Goal: Information Seeking & Learning: Learn about a topic

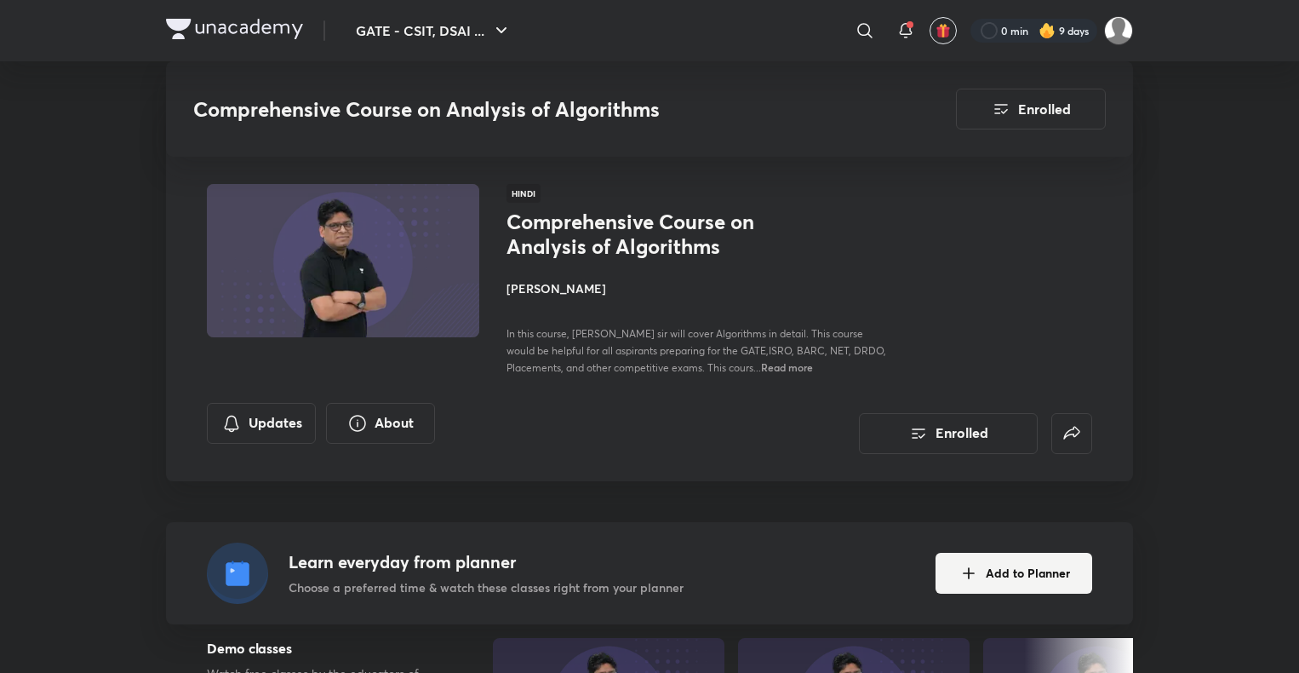
scroll to position [5167, 0]
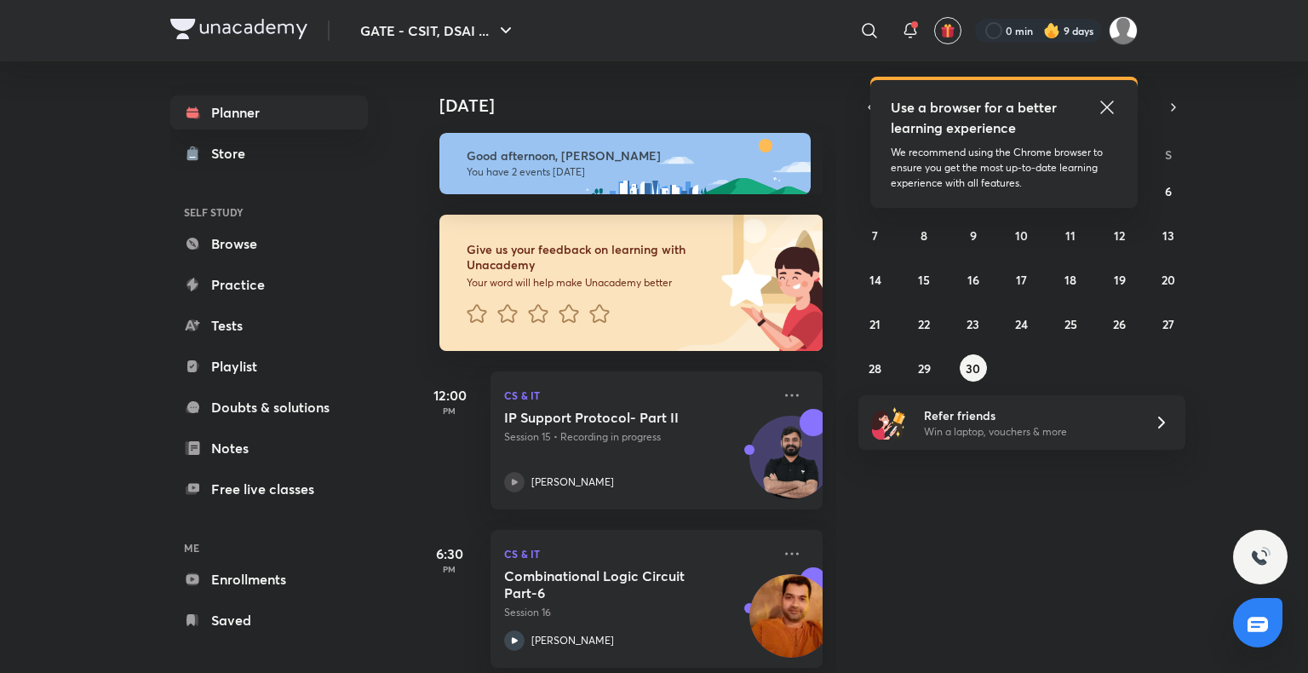
click at [1112, 106] on icon at bounding box center [1106, 107] width 20 height 20
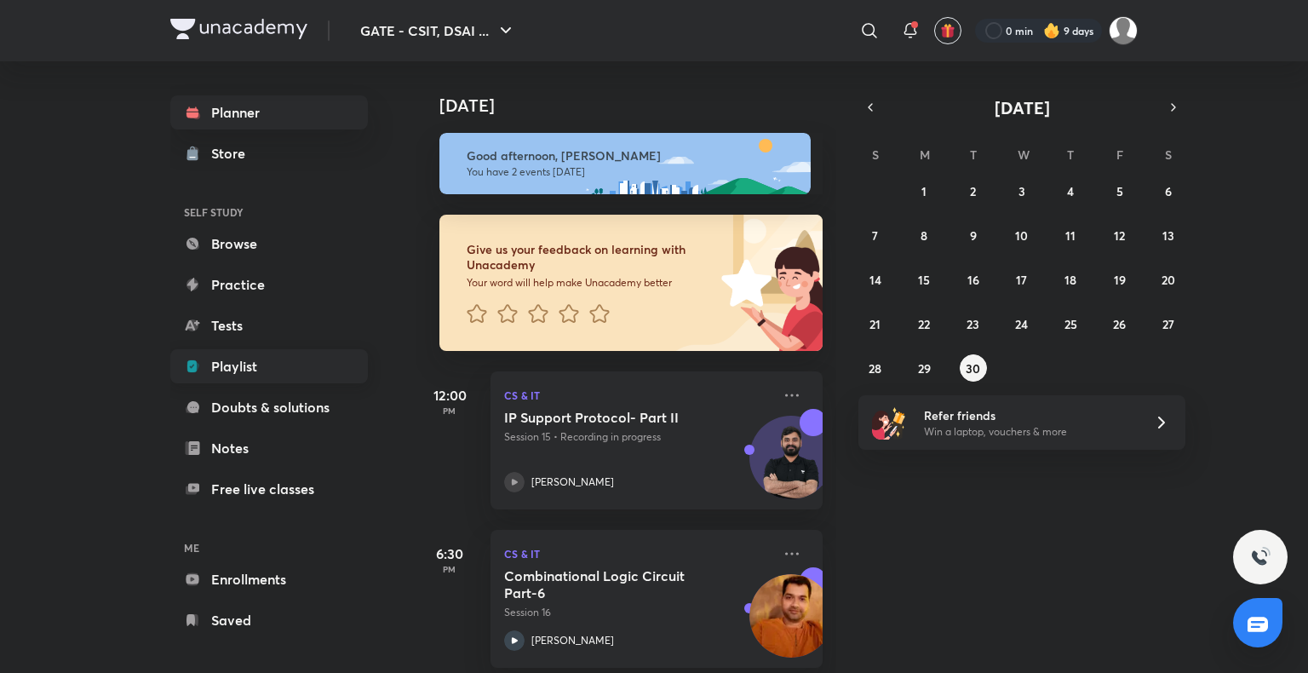
click at [293, 361] on link "Playlist" at bounding box center [268, 366] width 197 height 34
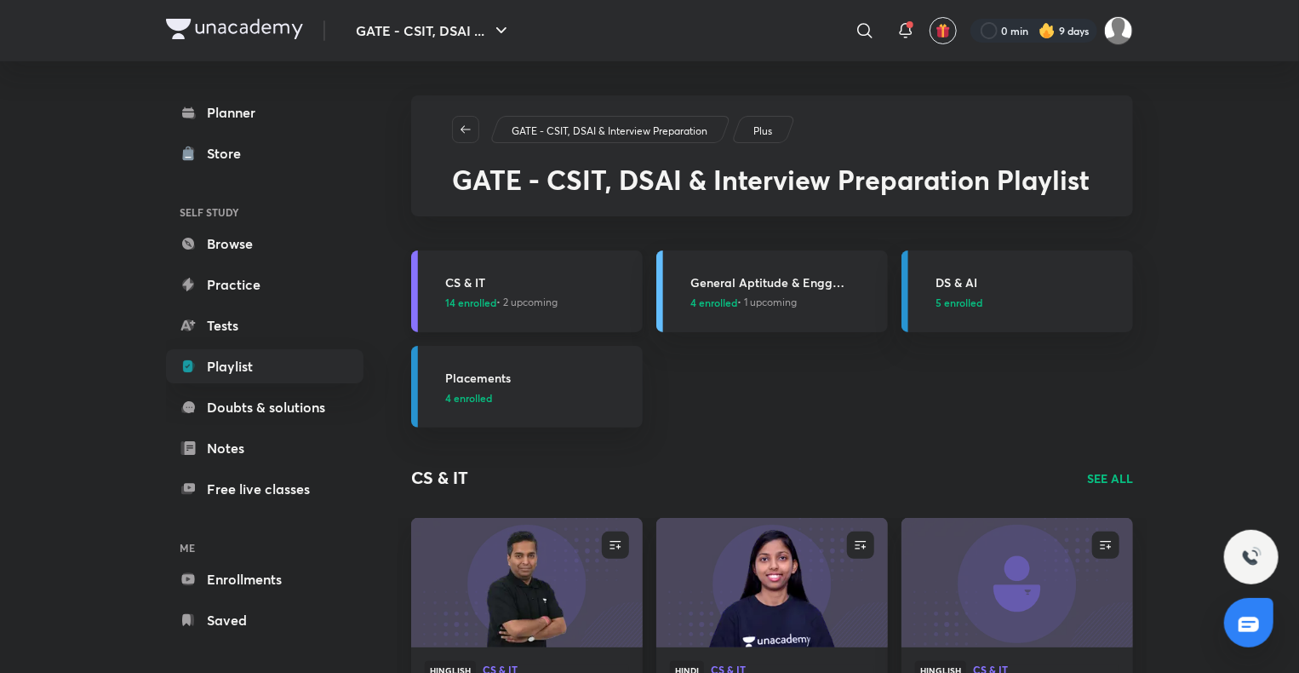
click at [479, 274] on h3 "CS & IT" at bounding box center [538, 282] width 187 height 18
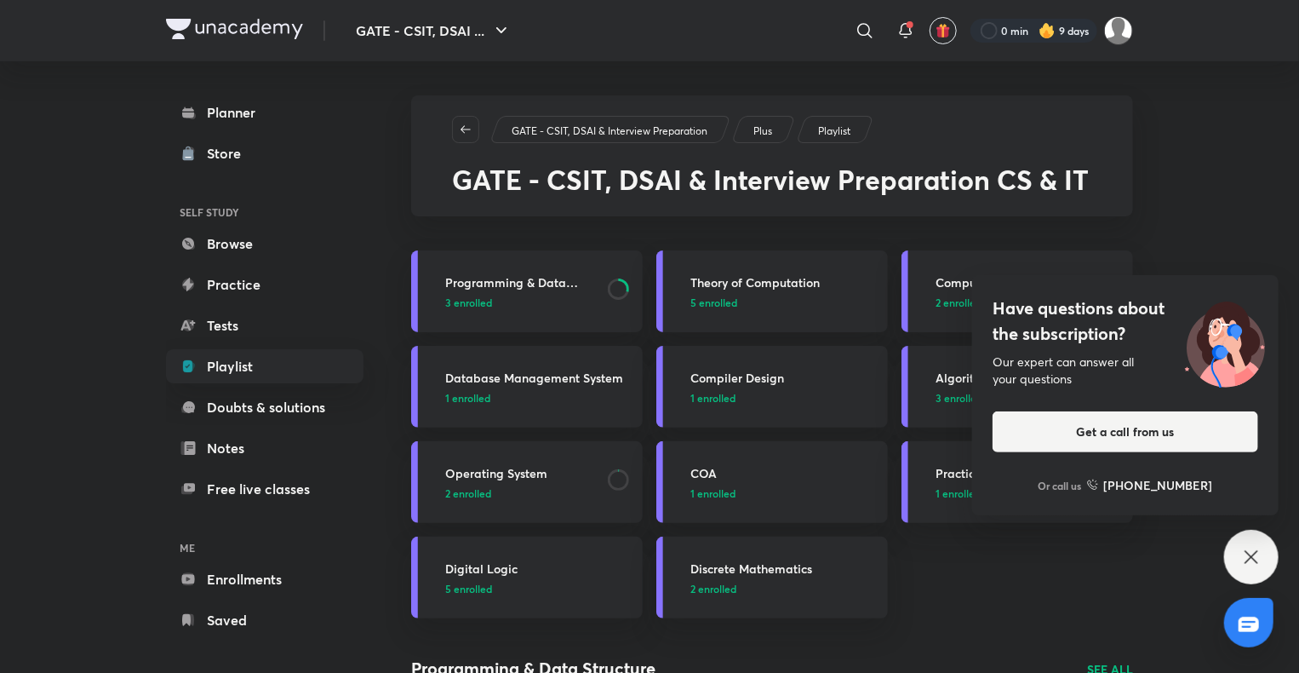
click at [1251, 558] on icon at bounding box center [1251, 557] width 20 height 20
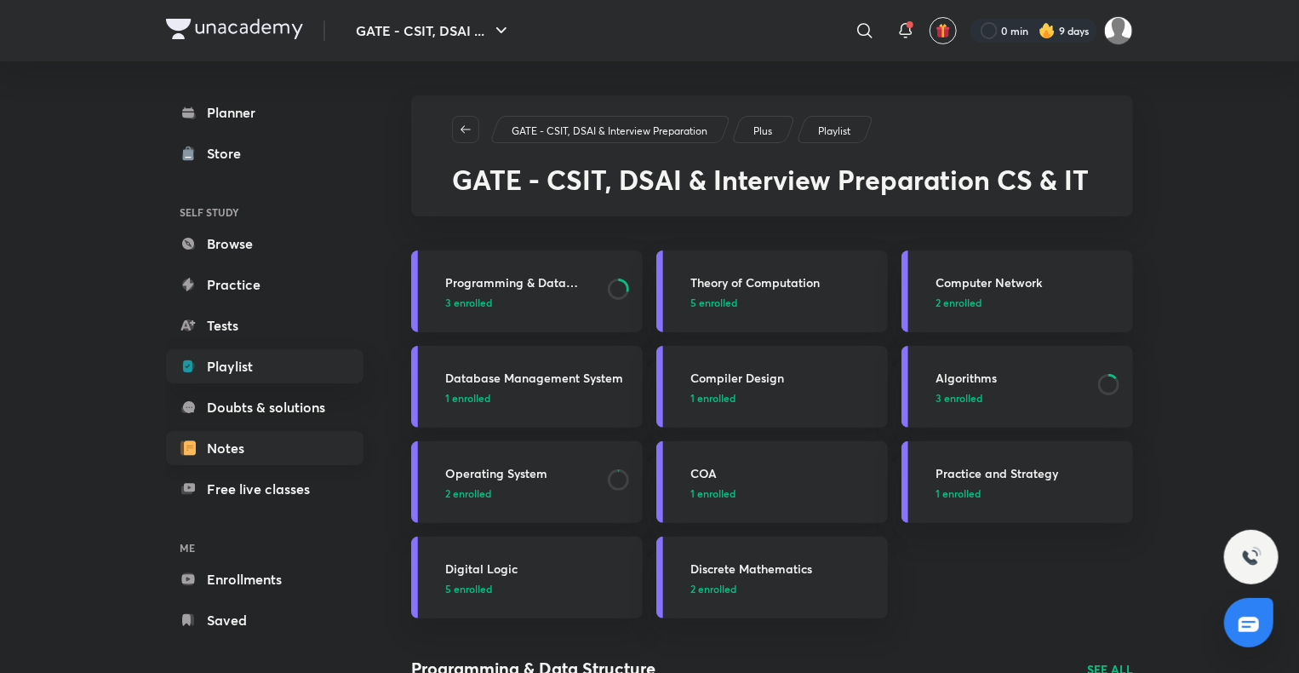
click at [226, 448] on link "Notes" at bounding box center [264, 448] width 197 height 34
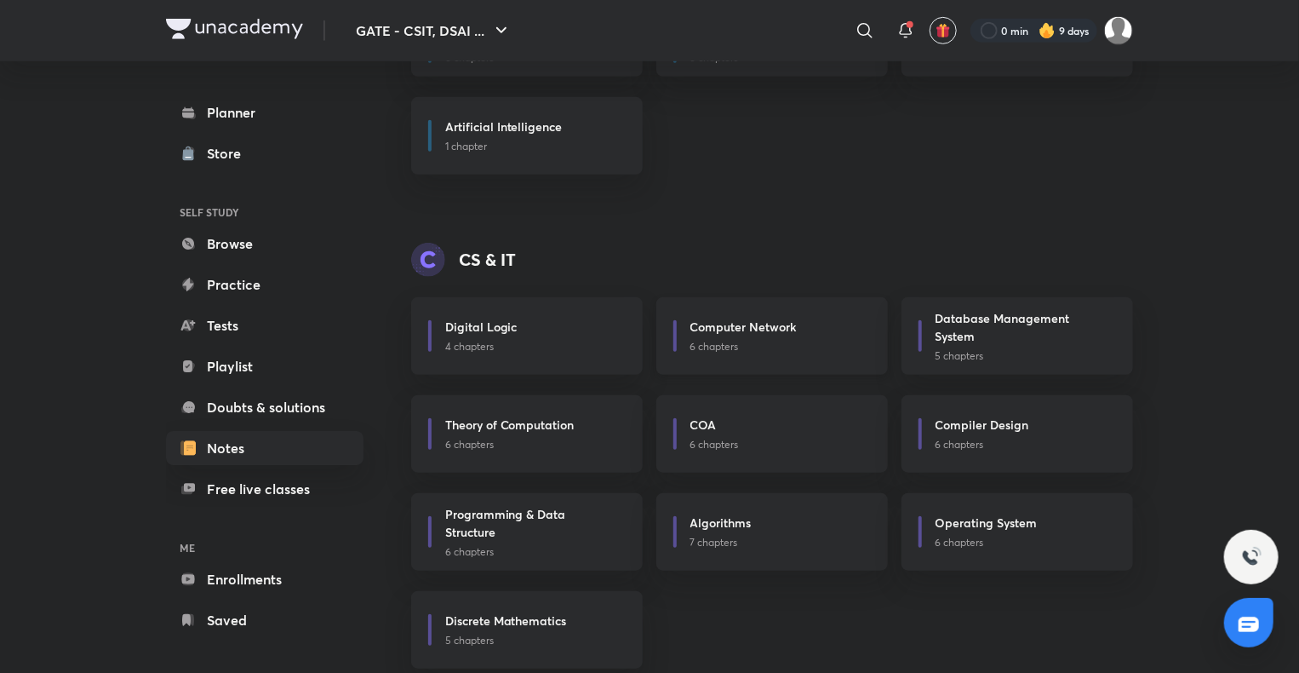
scroll to position [528, 0]
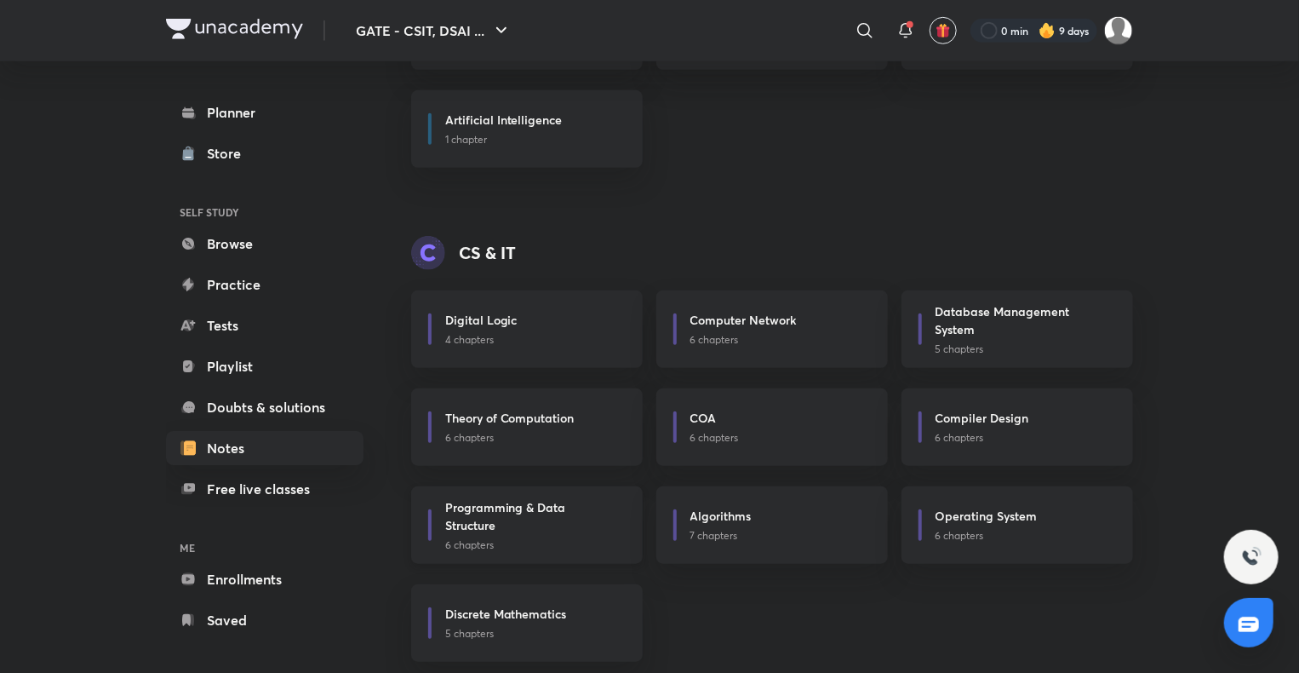
click at [546, 506] on h6 "Programming & Data Structure" at bounding box center [530, 516] width 170 height 36
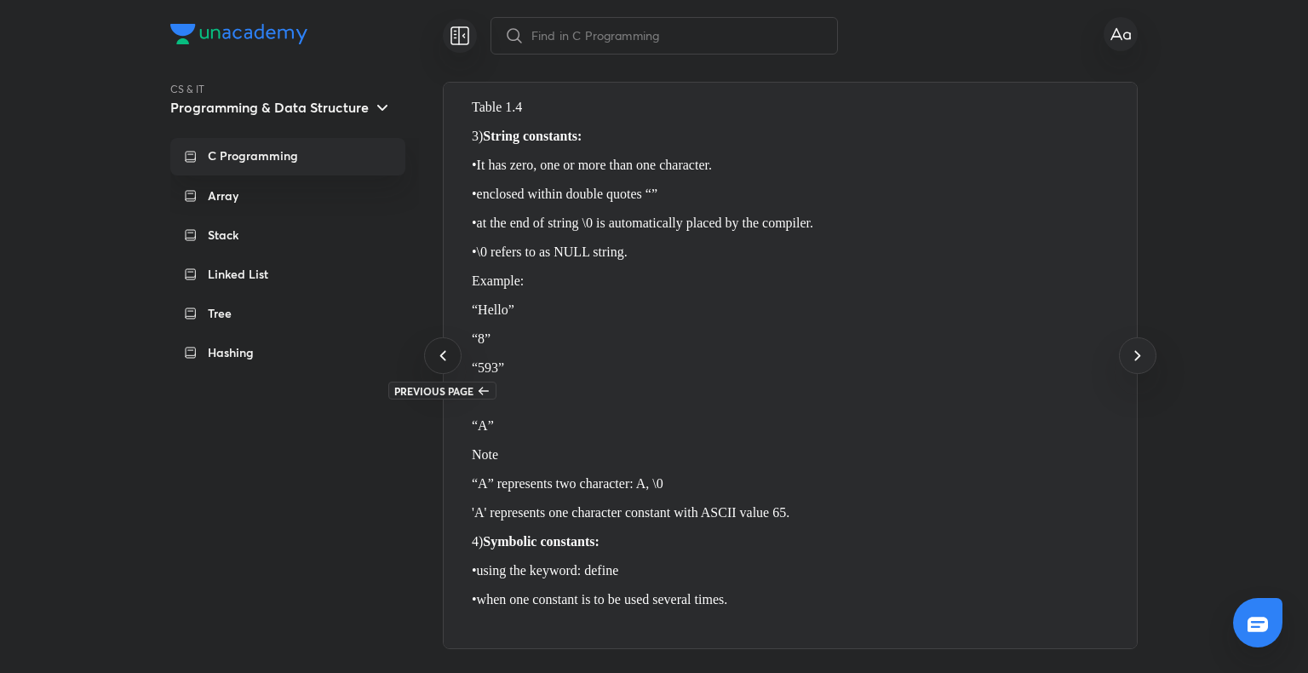
click at [438, 363] on icon at bounding box center [442, 355] width 20 height 20
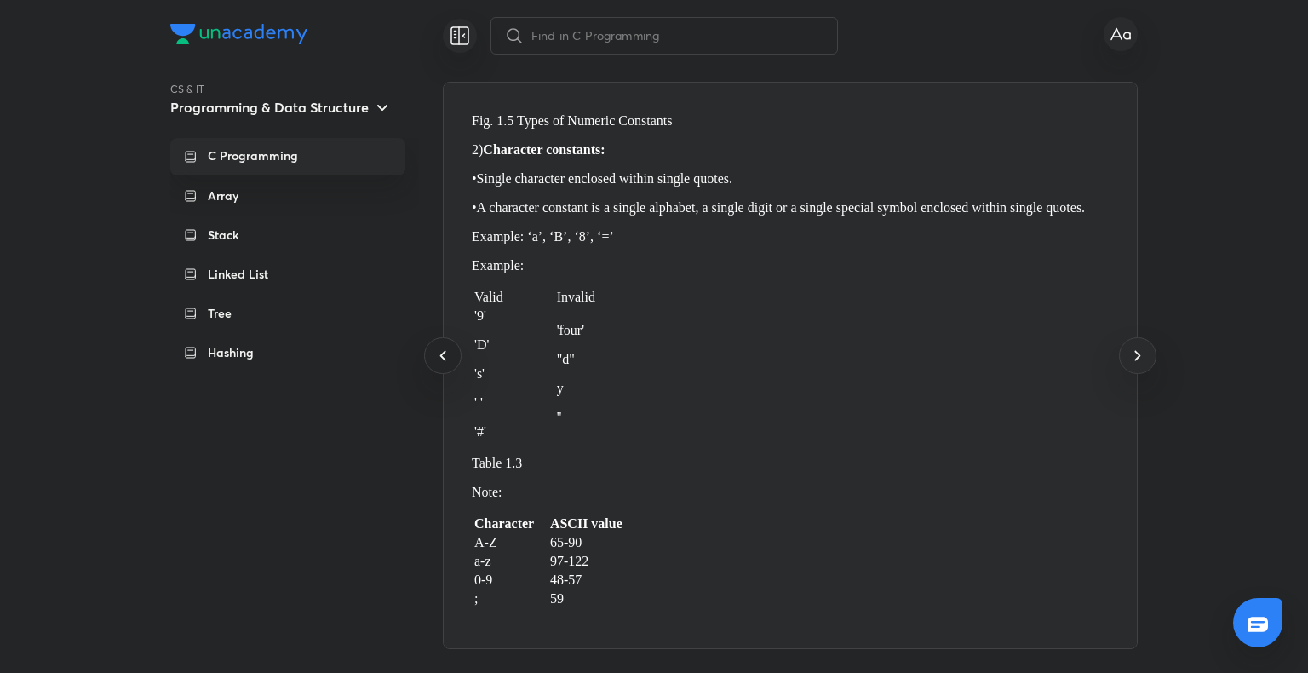
click at [438, 363] on icon at bounding box center [442, 355] width 20 height 20
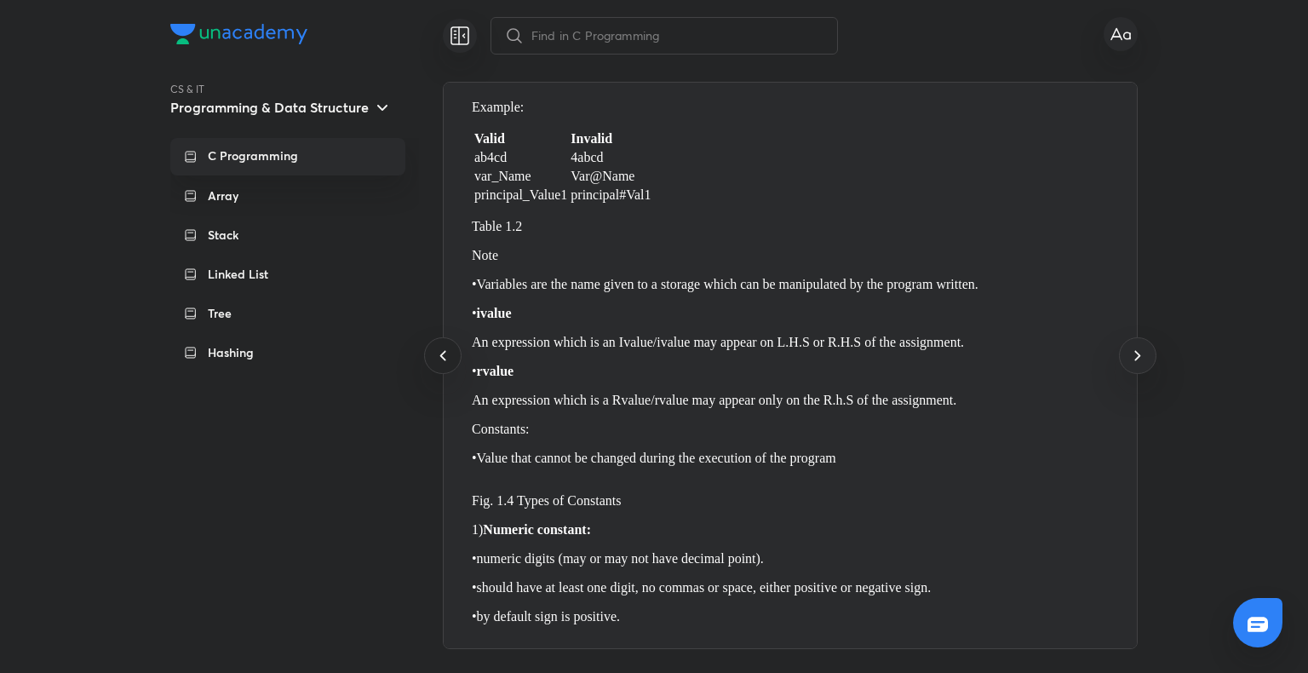
click at [438, 363] on icon at bounding box center [442, 355] width 20 height 20
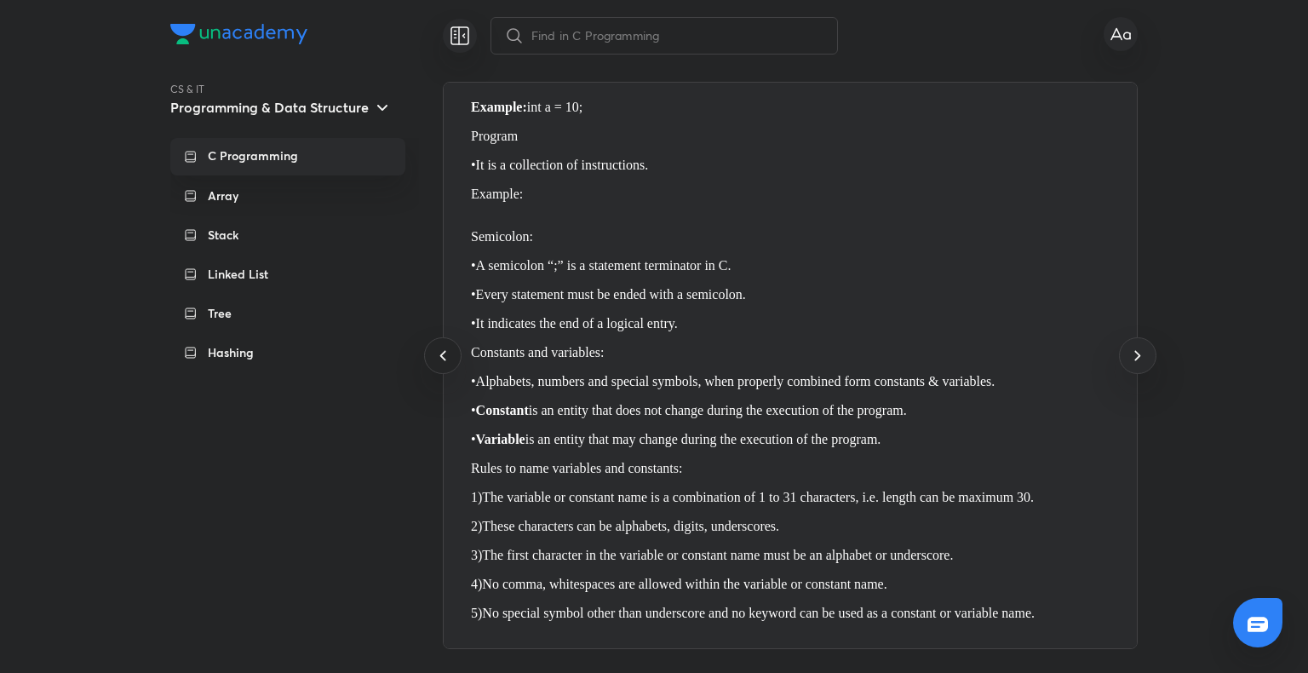
click at [438, 363] on icon at bounding box center [442, 355] width 20 height 20
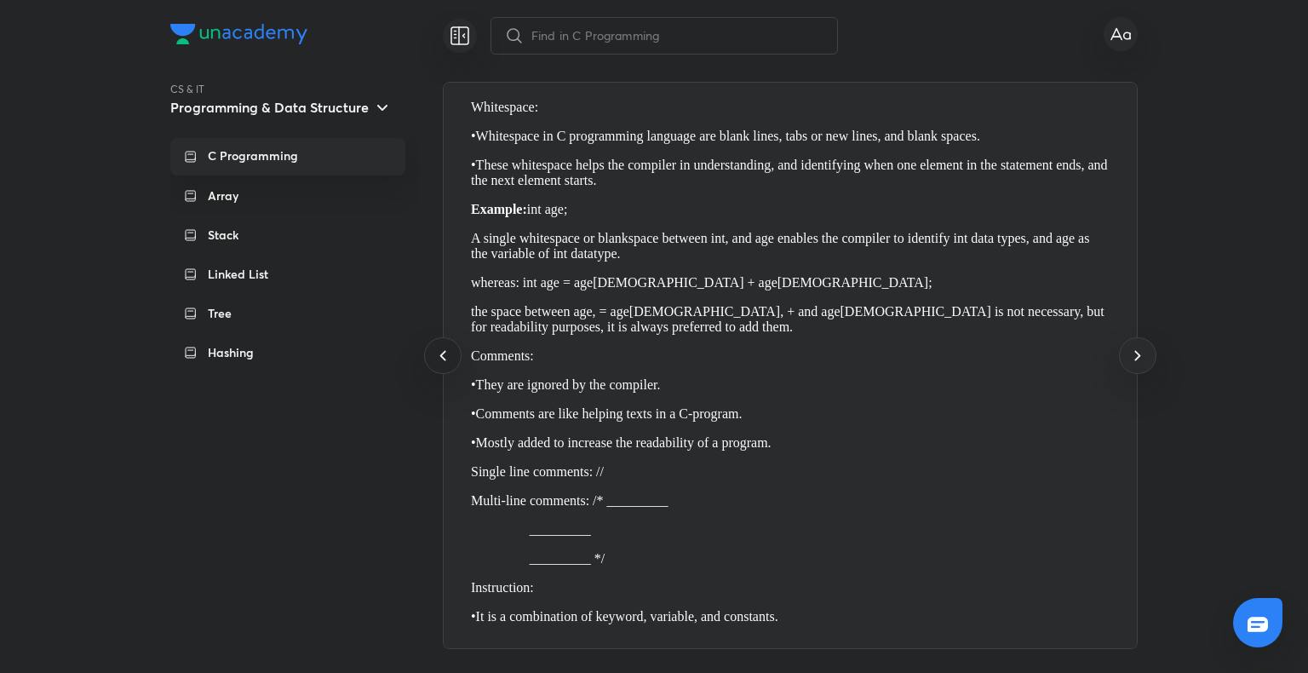
click at [438, 363] on icon at bounding box center [442, 355] width 20 height 20
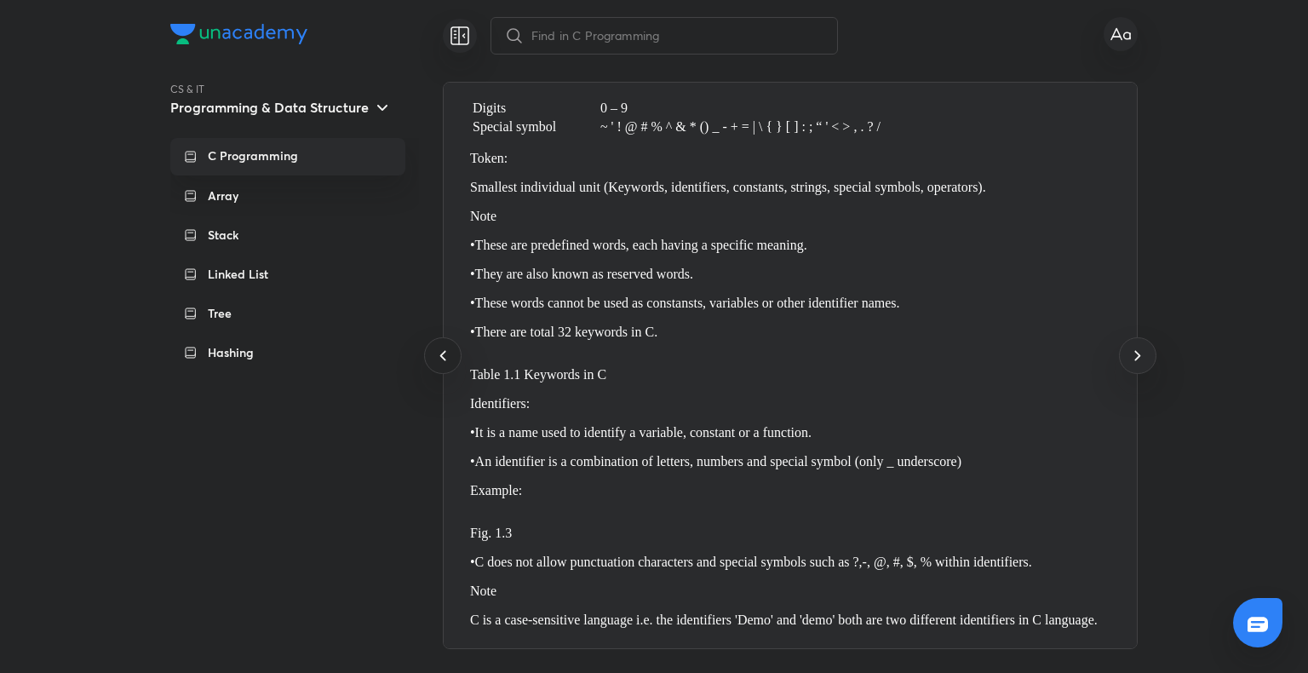
click at [438, 363] on icon at bounding box center [442, 355] width 20 height 20
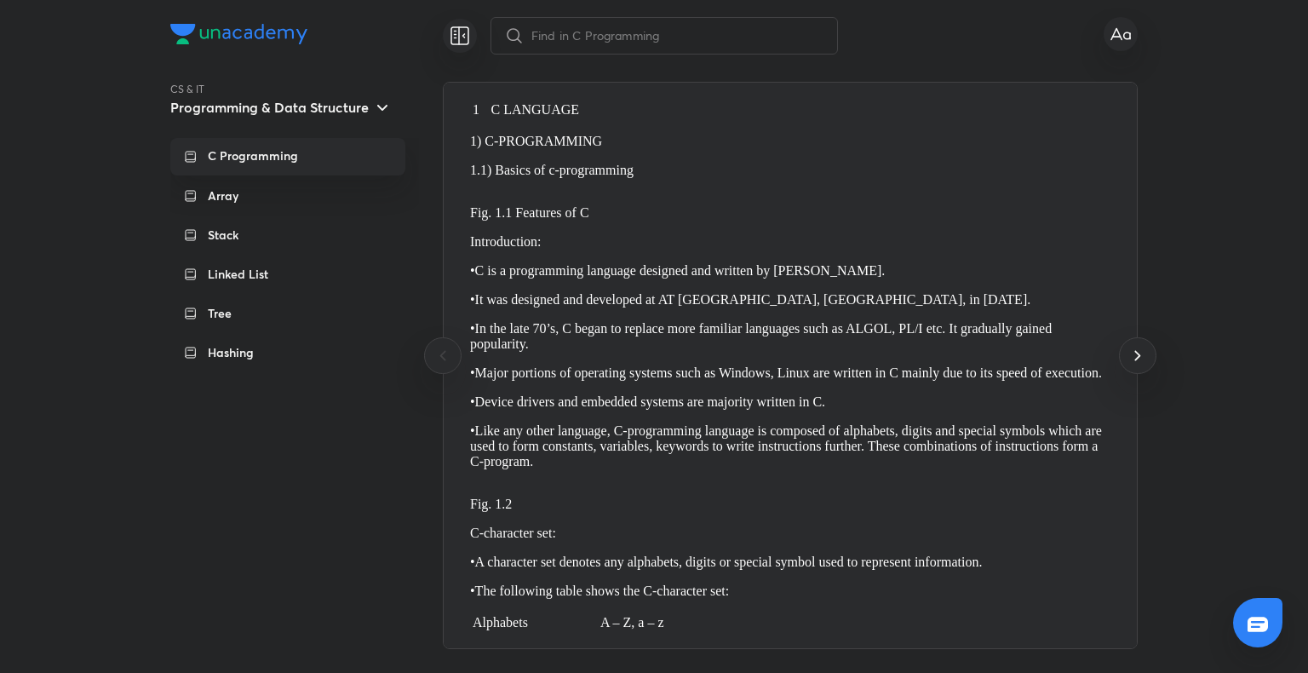
click at [438, 363] on icon at bounding box center [442, 355] width 20 height 20
click at [1134, 355] on icon at bounding box center [1137, 355] width 20 height 20
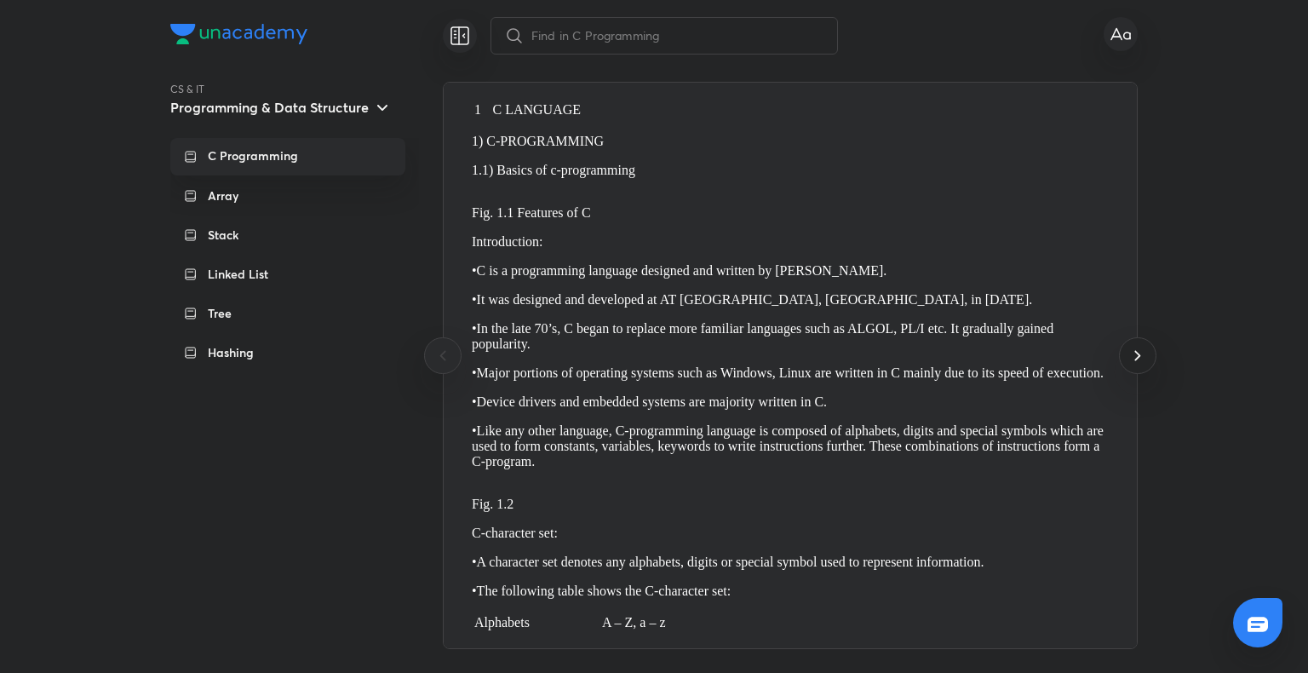
scroll to position [0, 693]
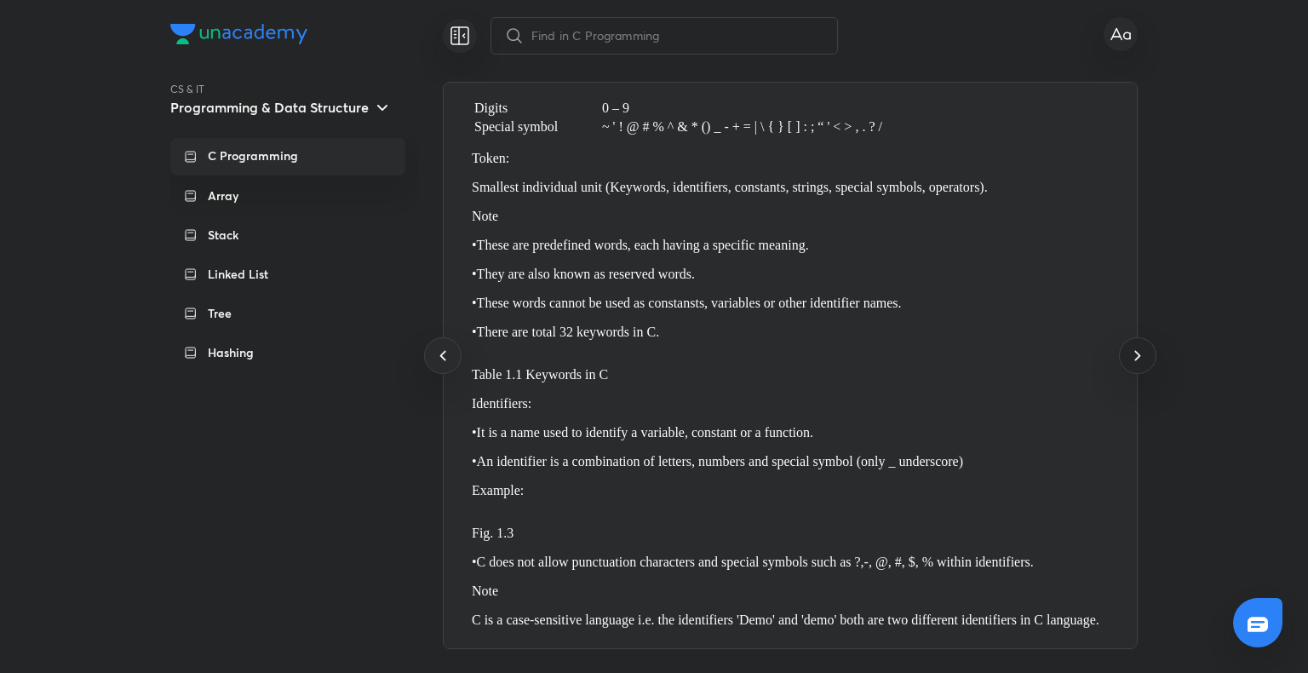
click at [1134, 355] on icon at bounding box center [1137, 355] width 20 height 20
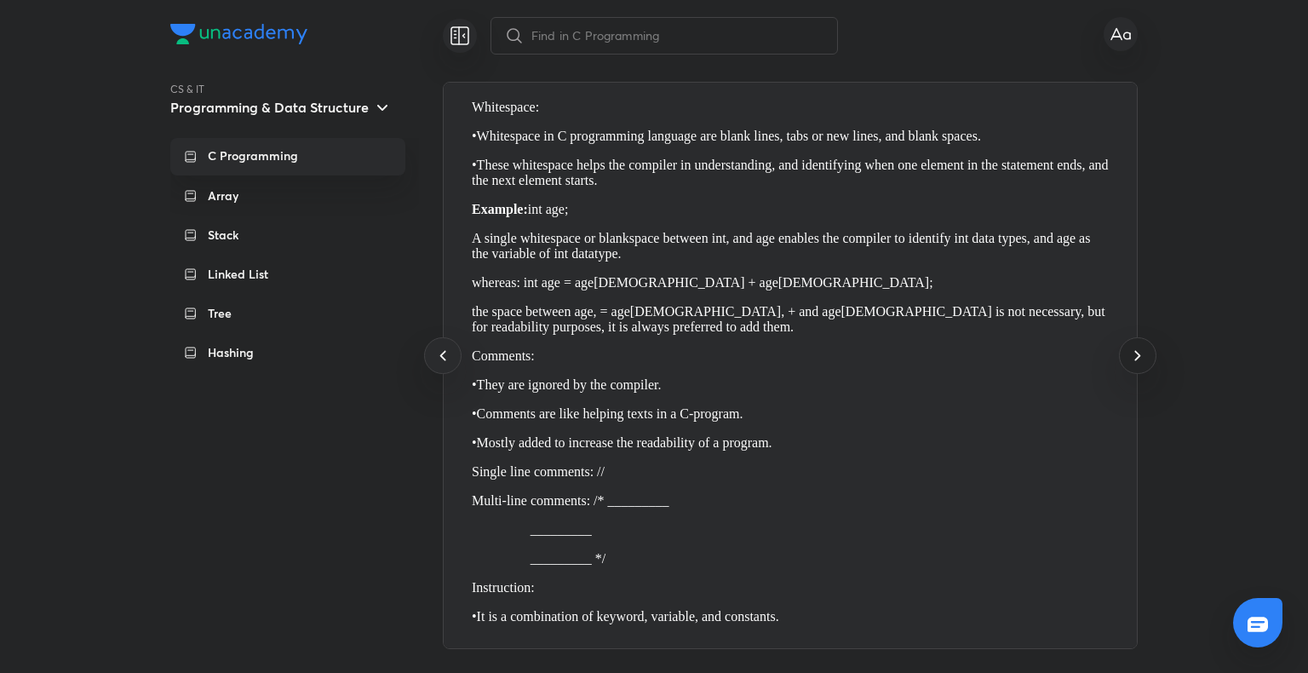
click at [1134, 355] on icon at bounding box center [1137, 355] width 20 height 20
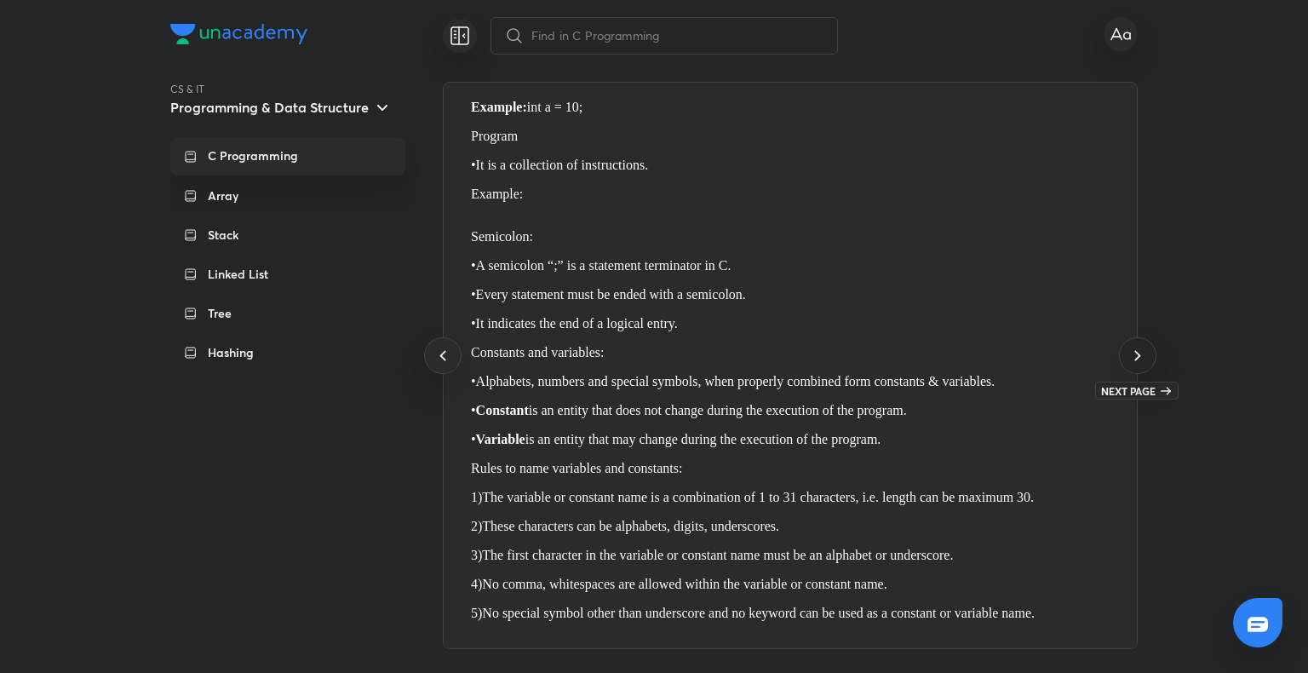
click at [1139, 363] on icon at bounding box center [1137, 355] width 20 height 20
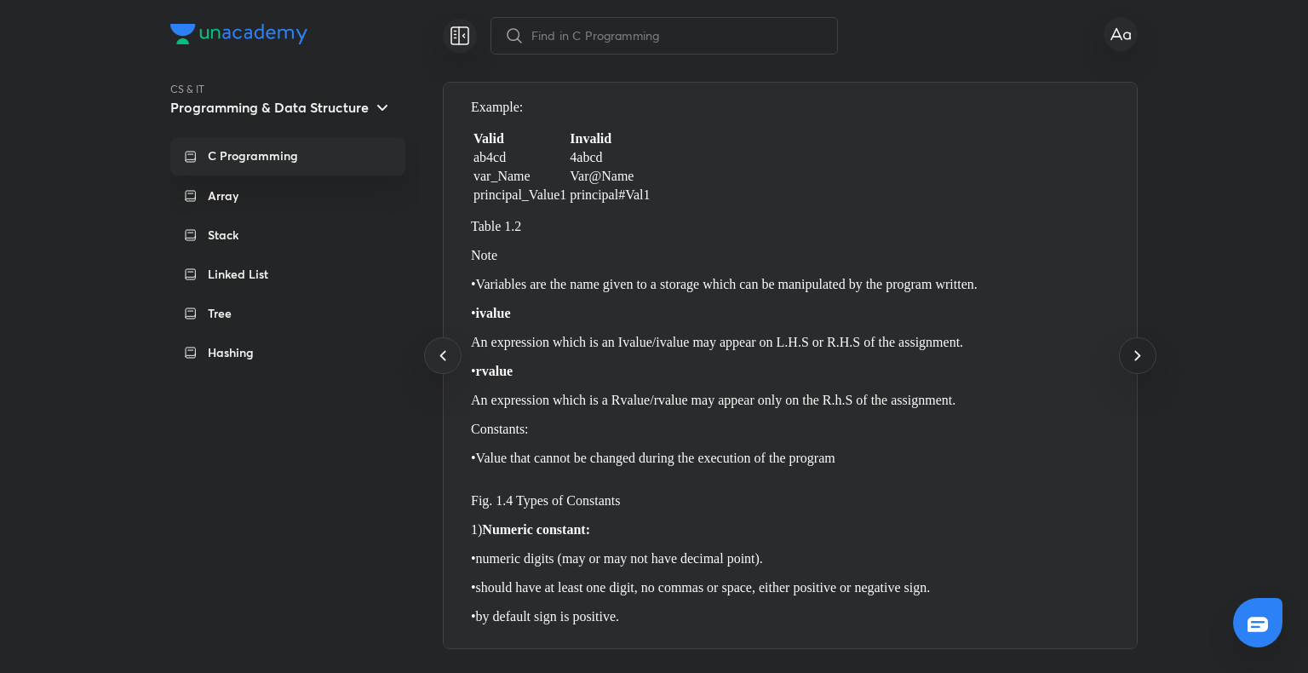
click at [1139, 363] on icon at bounding box center [1137, 355] width 20 height 20
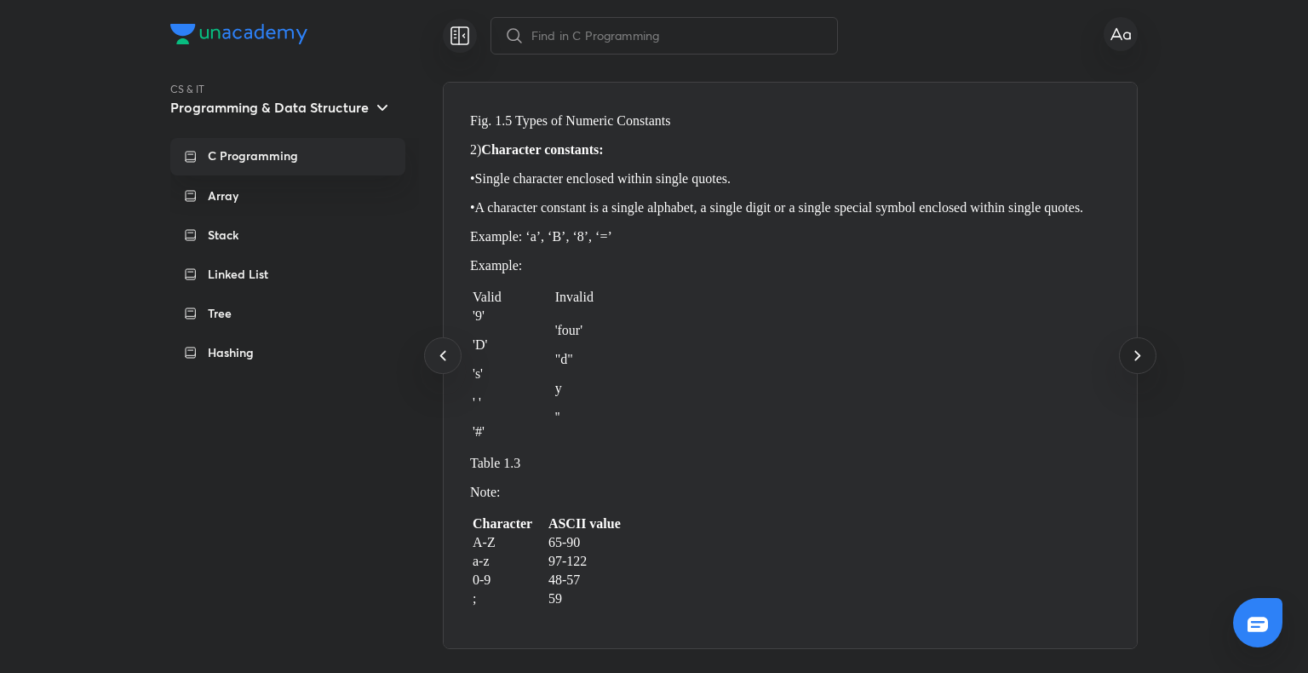
click at [1139, 363] on icon at bounding box center [1137, 355] width 20 height 20
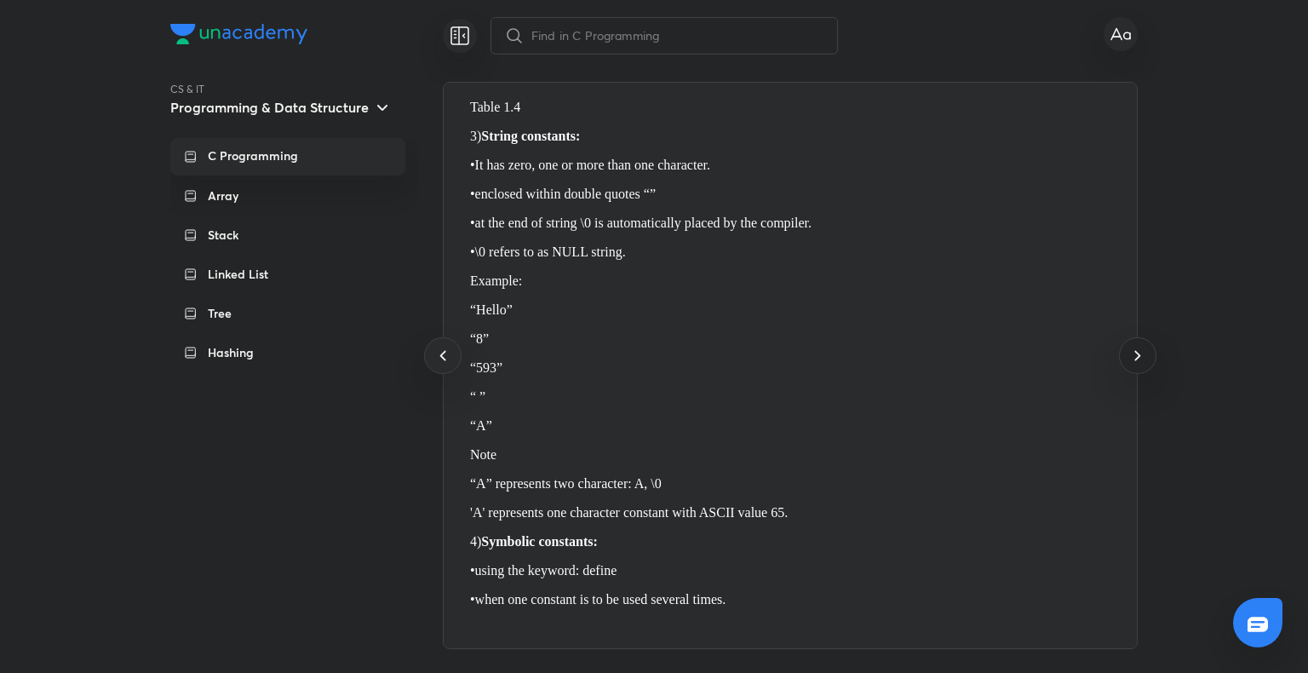
click at [1139, 363] on icon at bounding box center [1137, 355] width 20 height 20
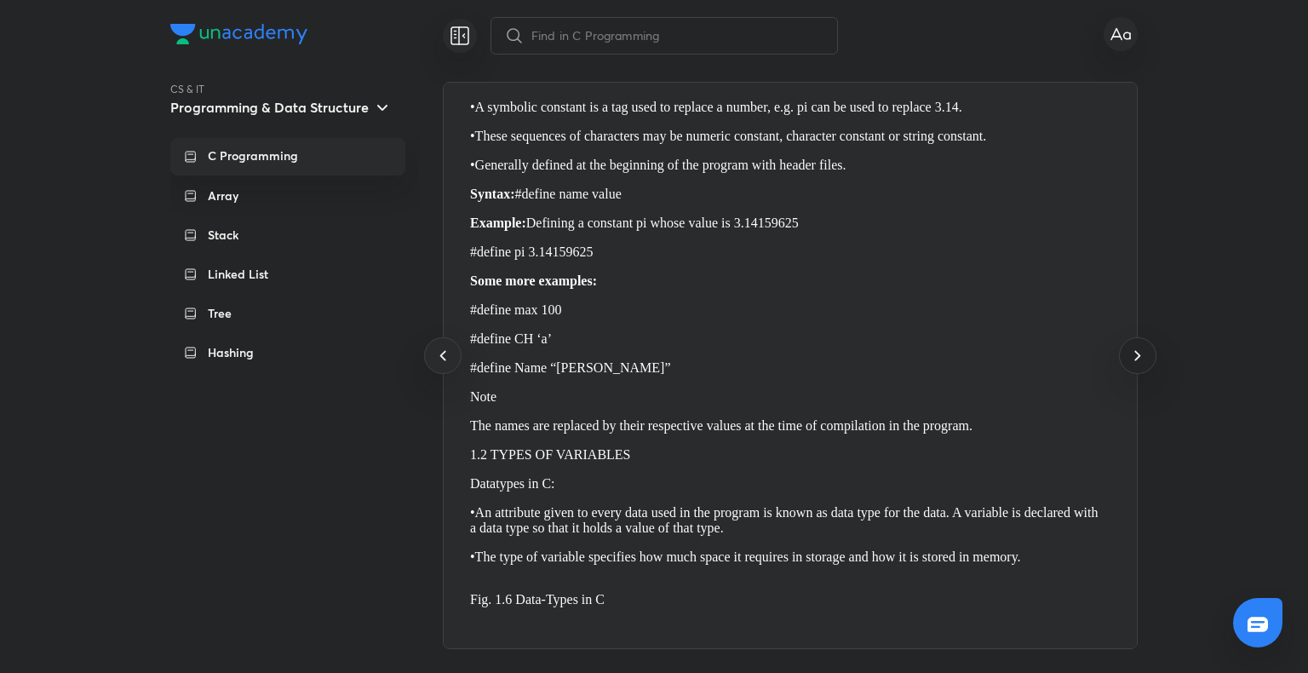
click at [1139, 363] on icon at bounding box center [1137, 355] width 20 height 20
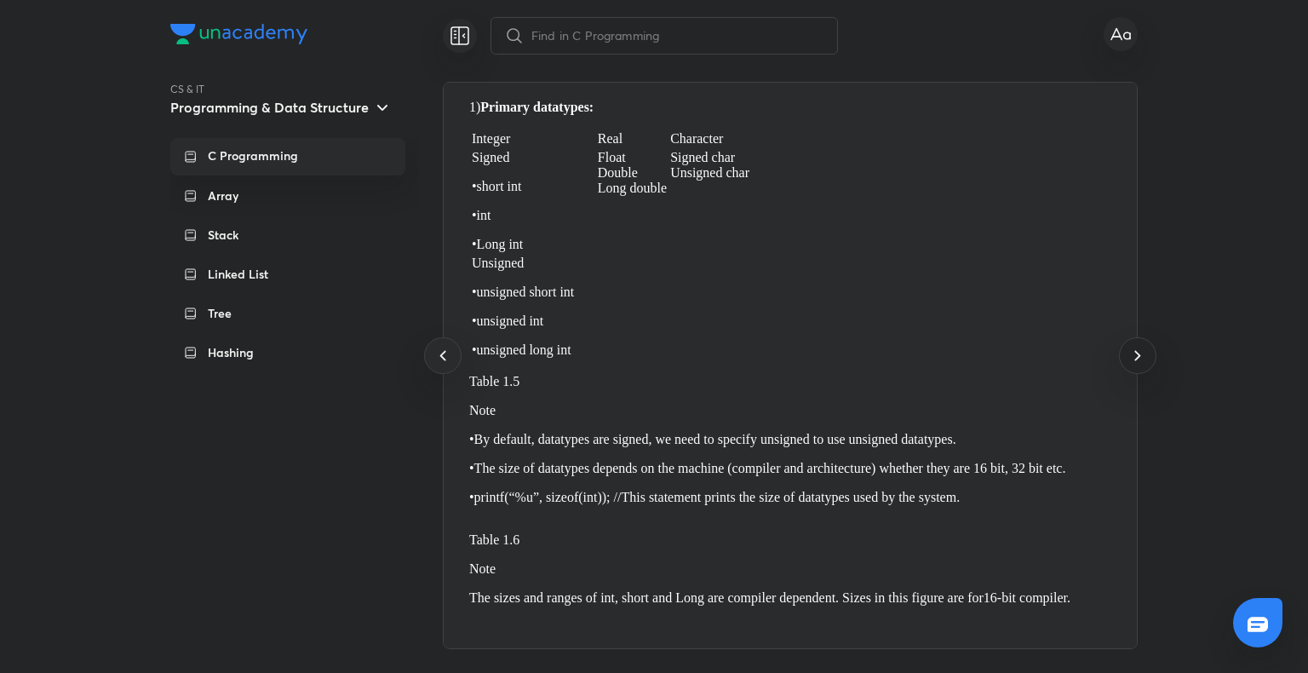
click at [1135, 364] on icon at bounding box center [1137, 355] width 20 height 20
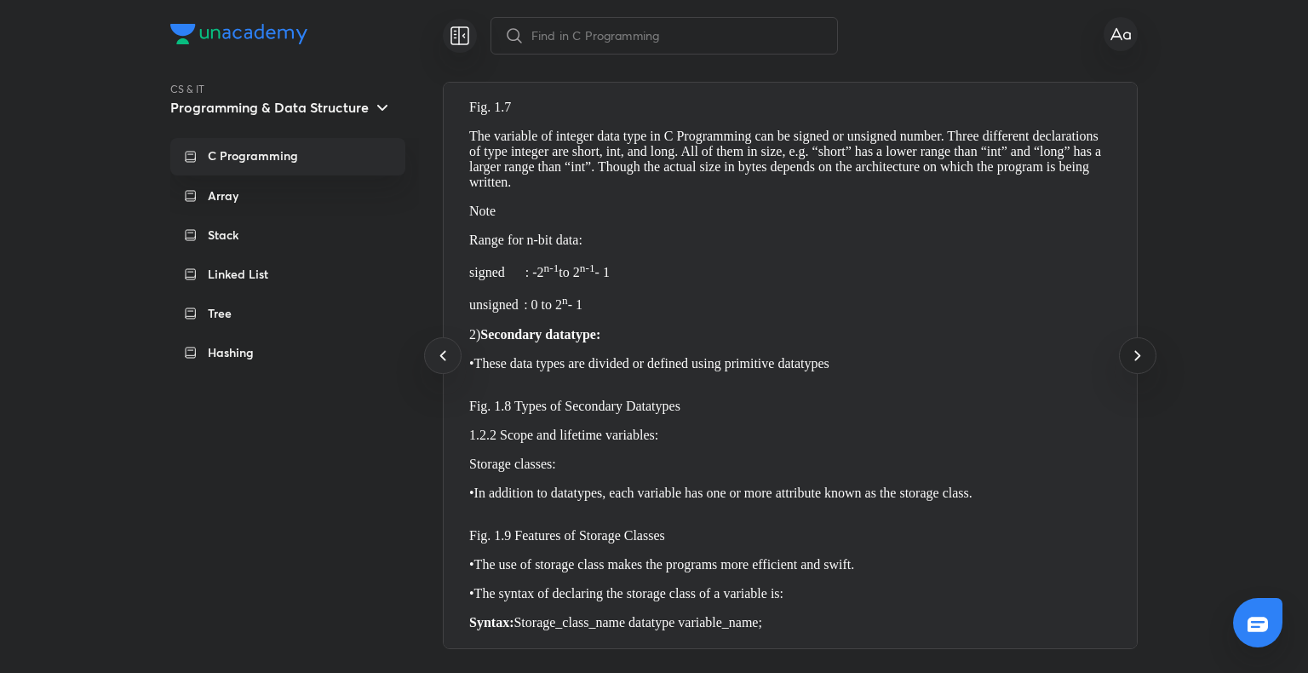
click at [1135, 364] on icon at bounding box center [1137, 355] width 20 height 20
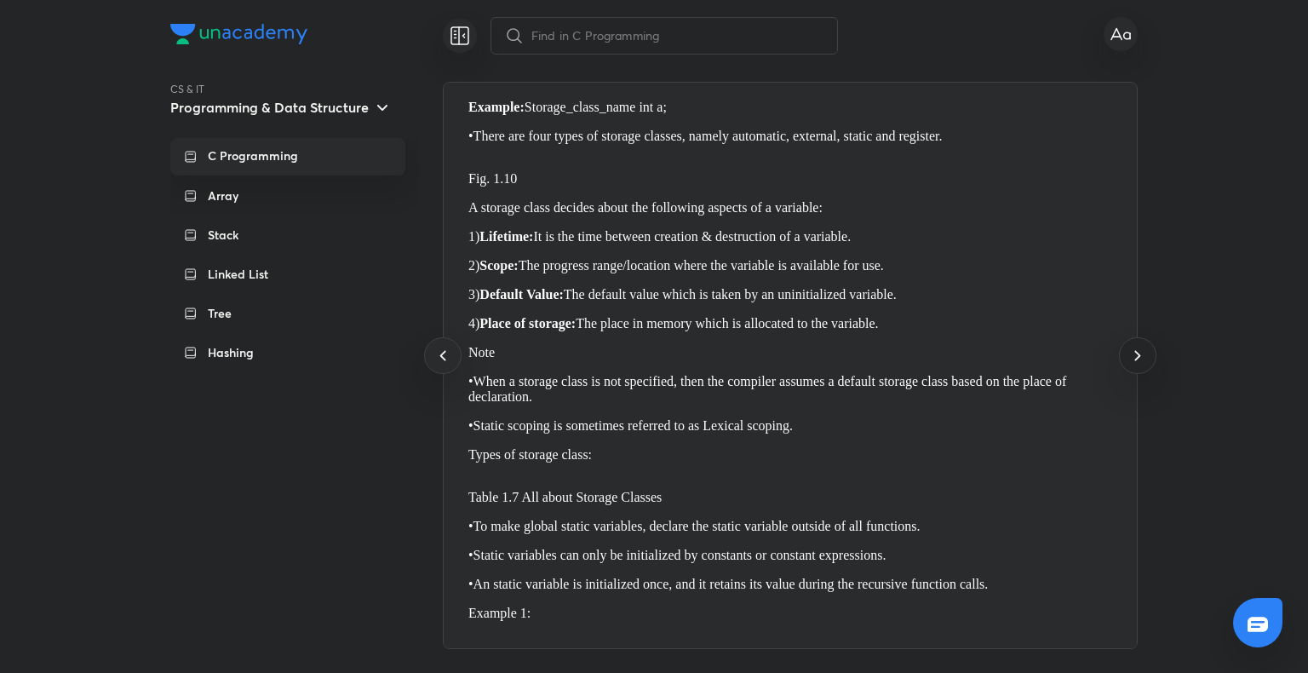
click at [1135, 364] on icon at bounding box center [1137, 355] width 20 height 20
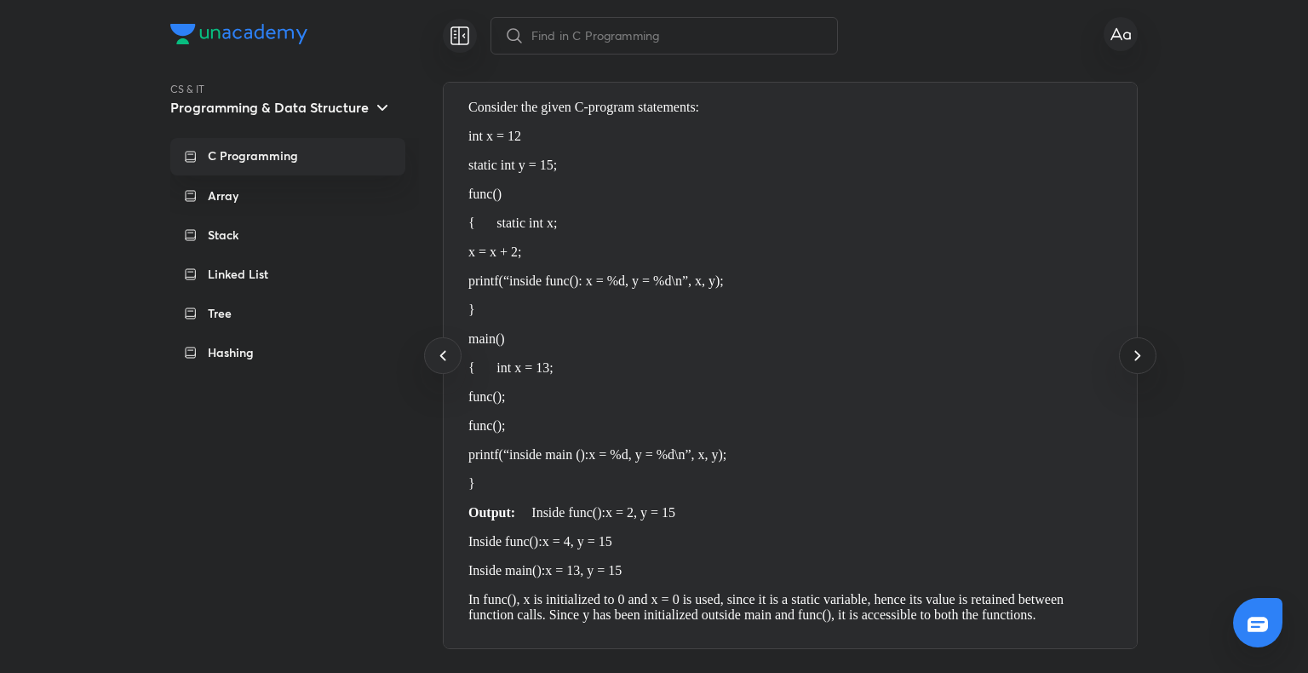
click at [1135, 364] on icon at bounding box center [1137, 355] width 20 height 20
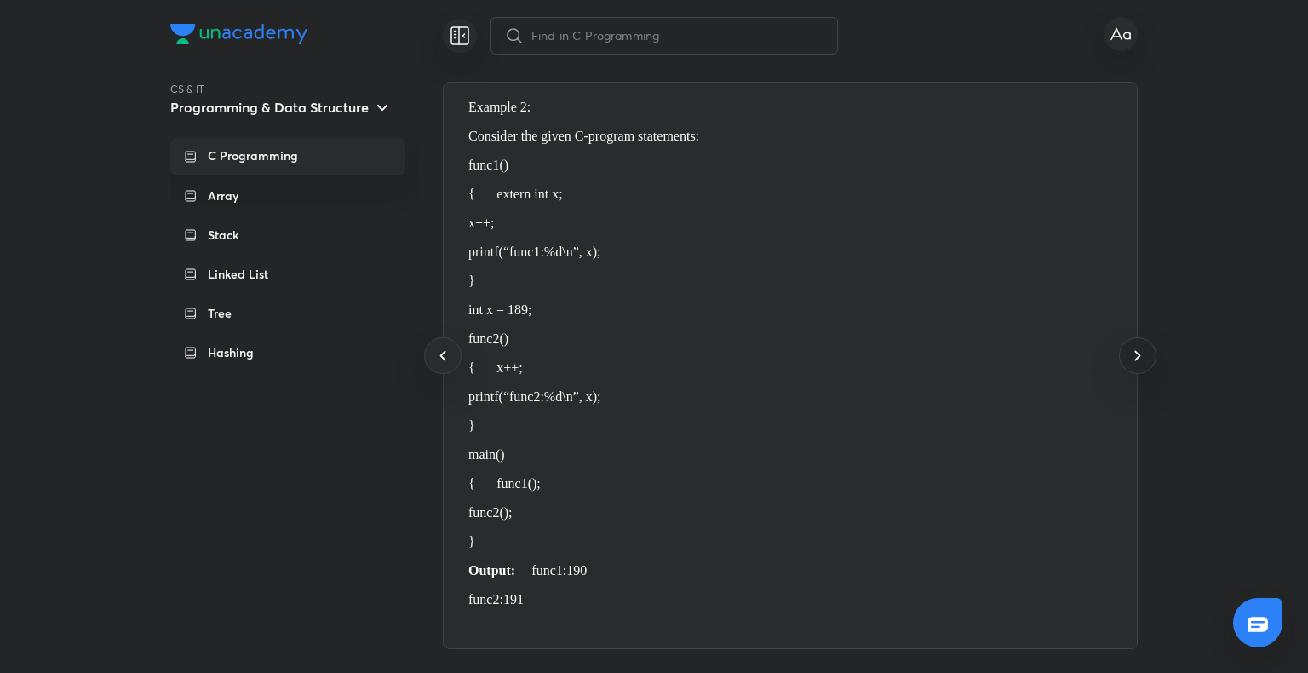
click at [1135, 364] on icon at bounding box center [1137, 355] width 20 height 20
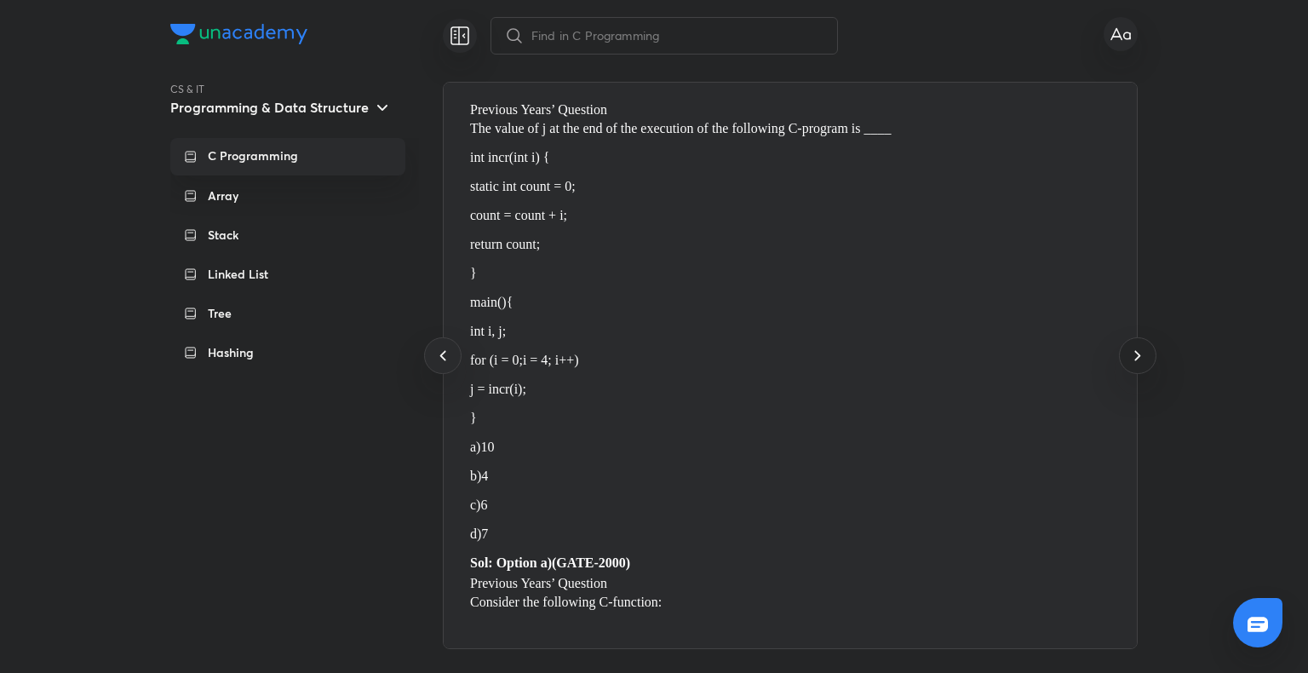
click at [1135, 364] on icon at bounding box center [1137, 355] width 20 height 20
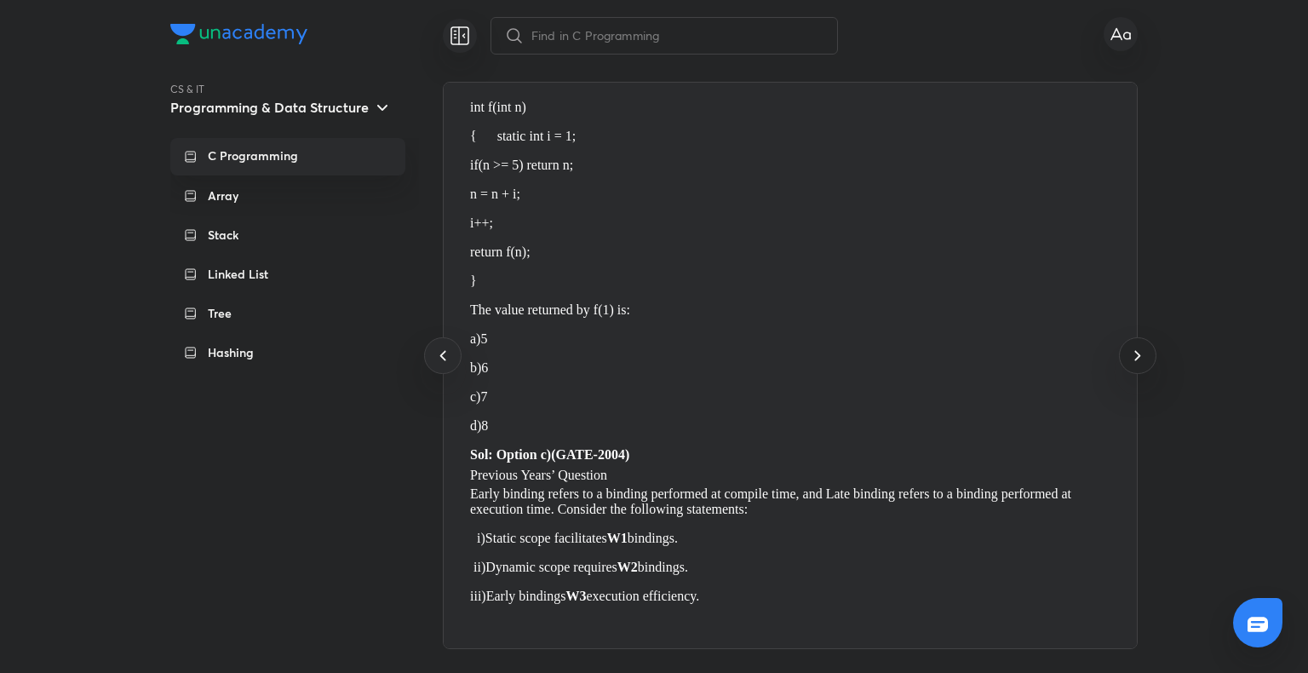
click at [1135, 364] on icon at bounding box center [1137, 355] width 20 height 20
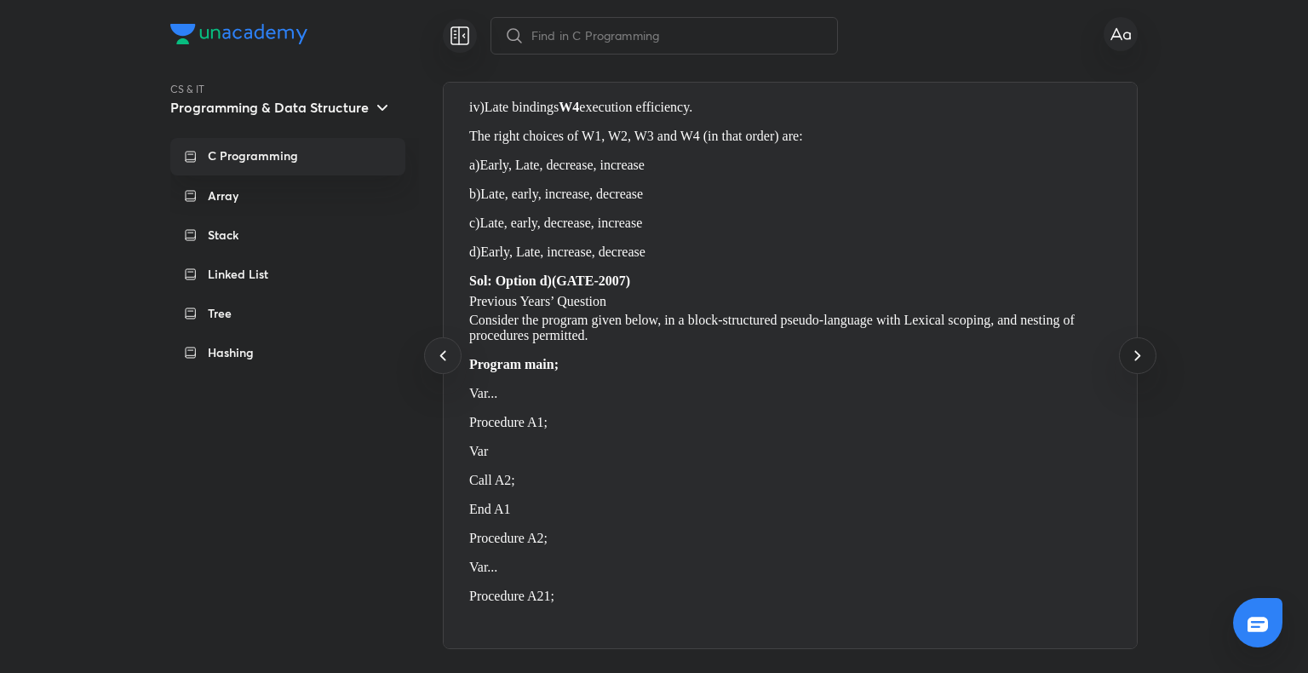
click at [1135, 364] on icon at bounding box center [1137, 355] width 20 height 20
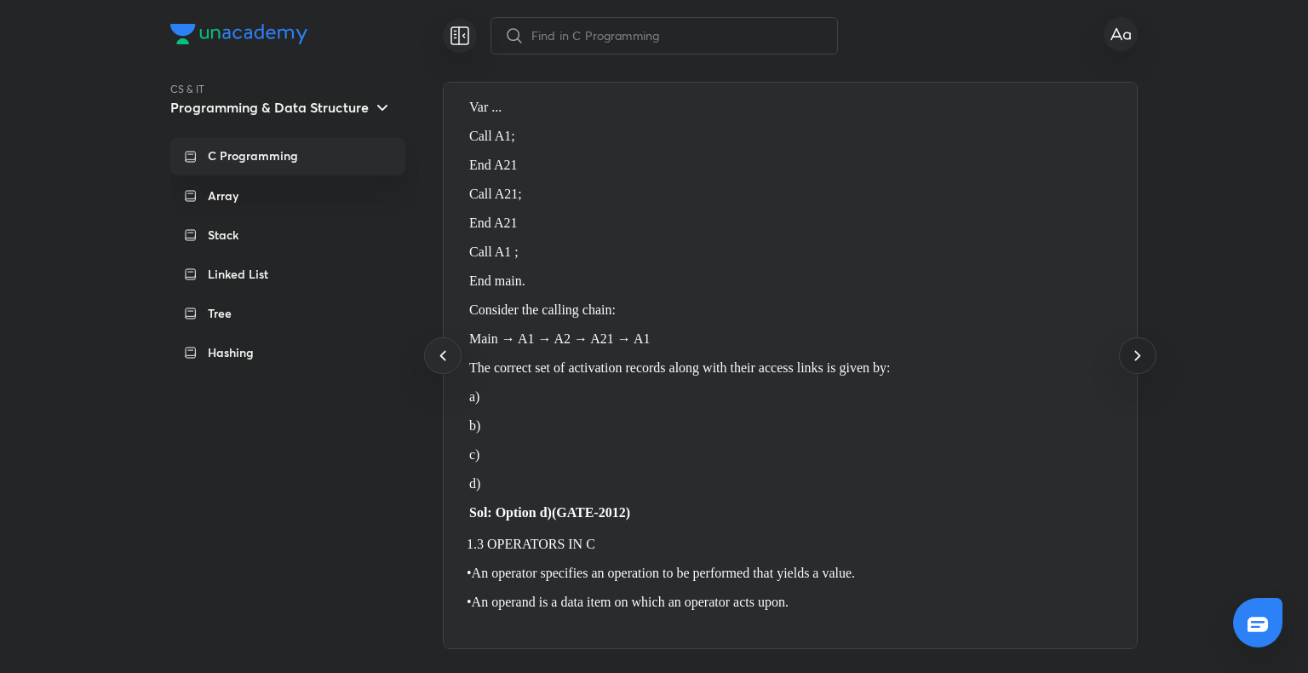
click at [1135, 364] on icon at bounding box center [1137, 355] width 20 height 20
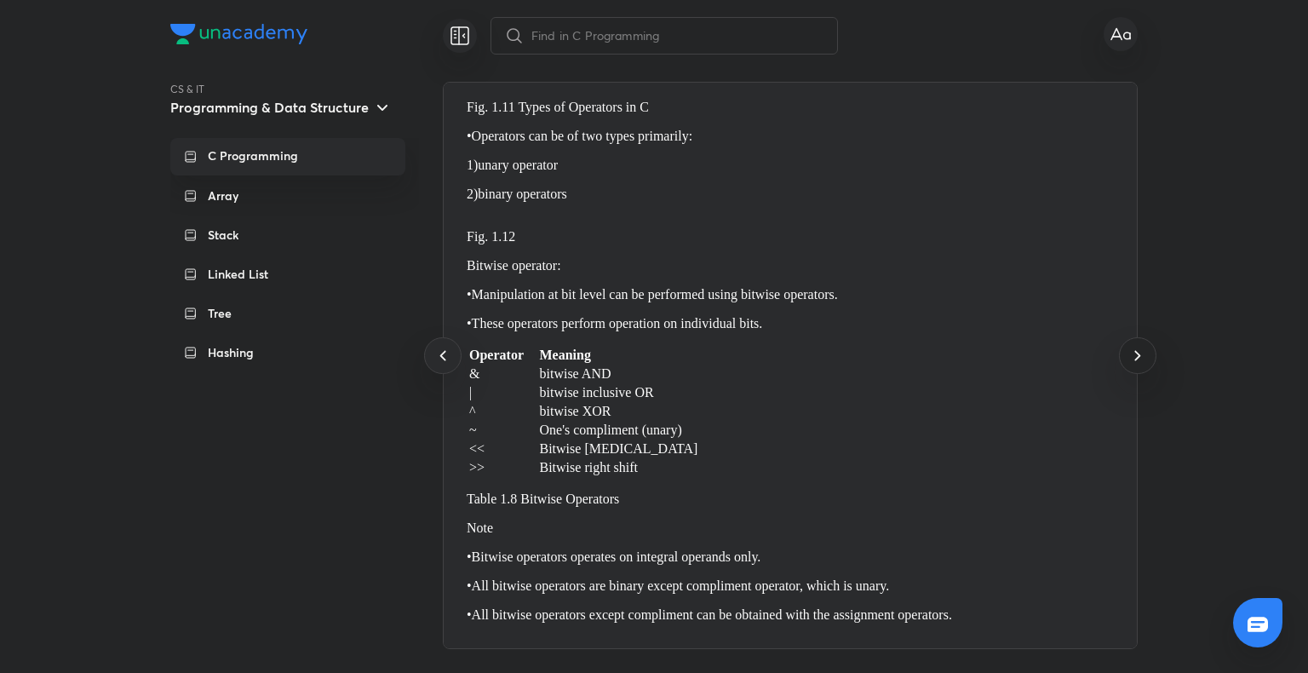
click at [1135, 364] on icon at bounding box center [1137, 355] width 20 height 20
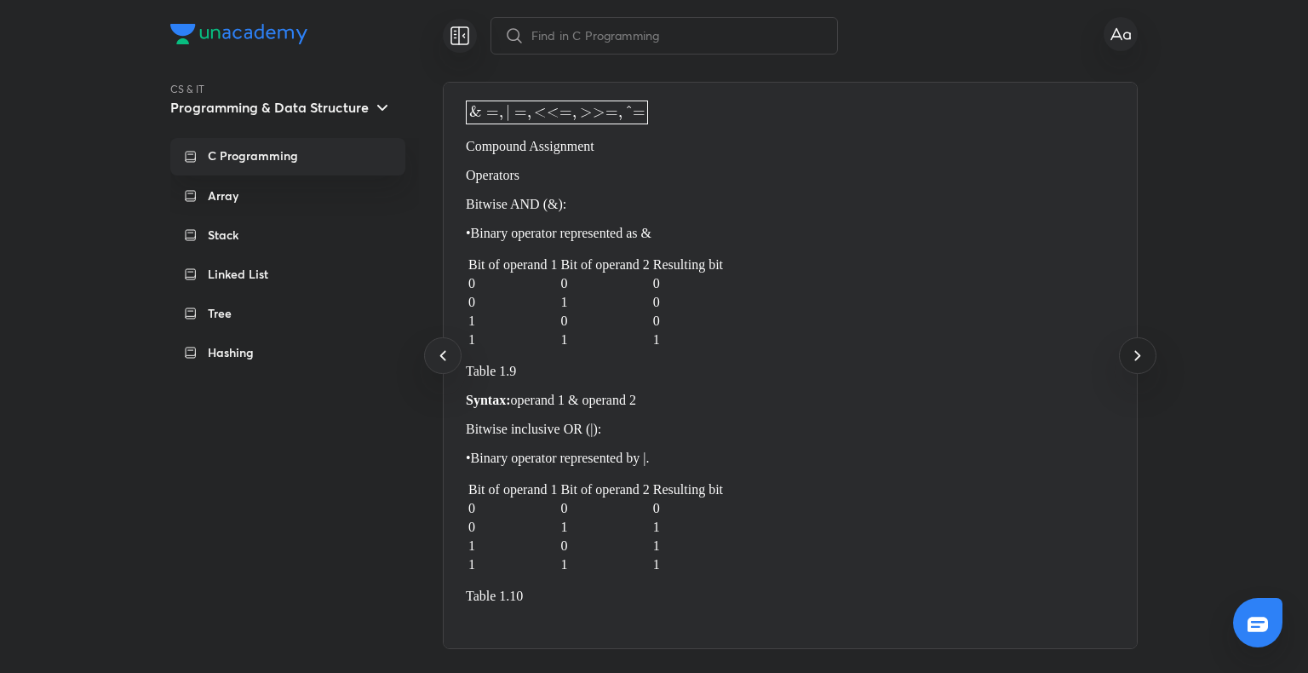
click at [1135, 364] on icon at bounding box center [1137, 355] width 20 height 20
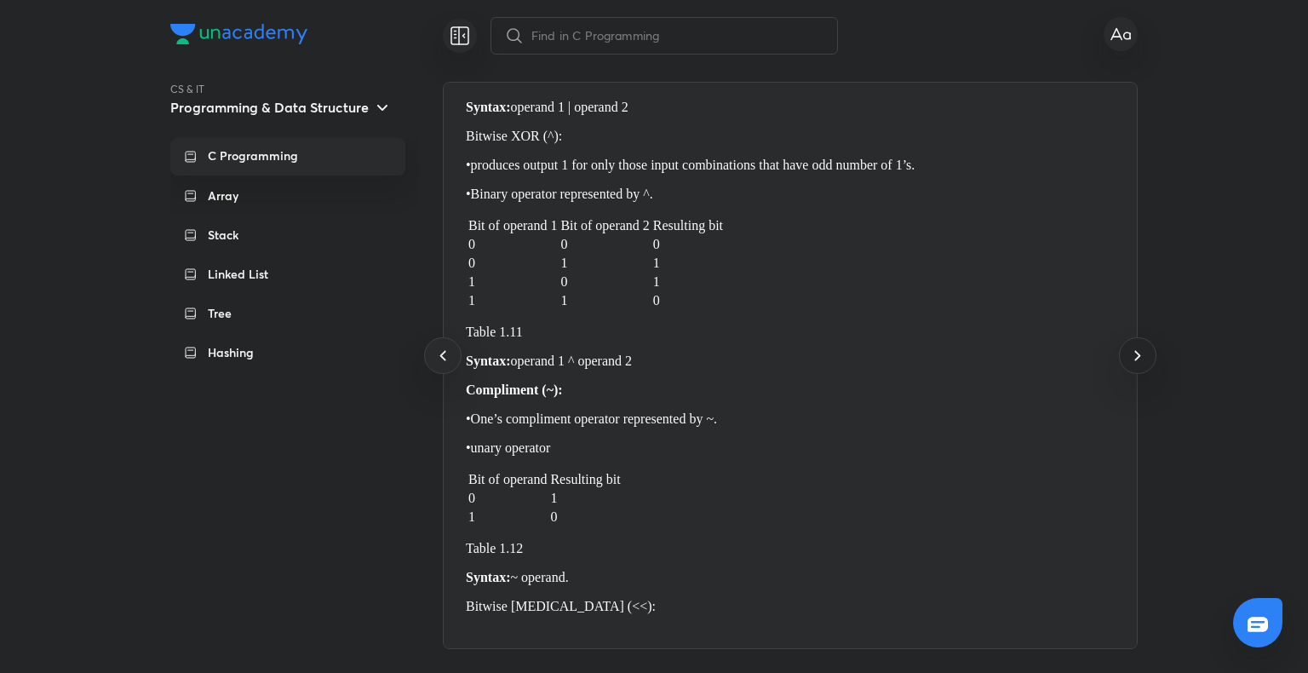
click at [1135, 364] on icon at bounding box center [1137, 355] width 20 height 20
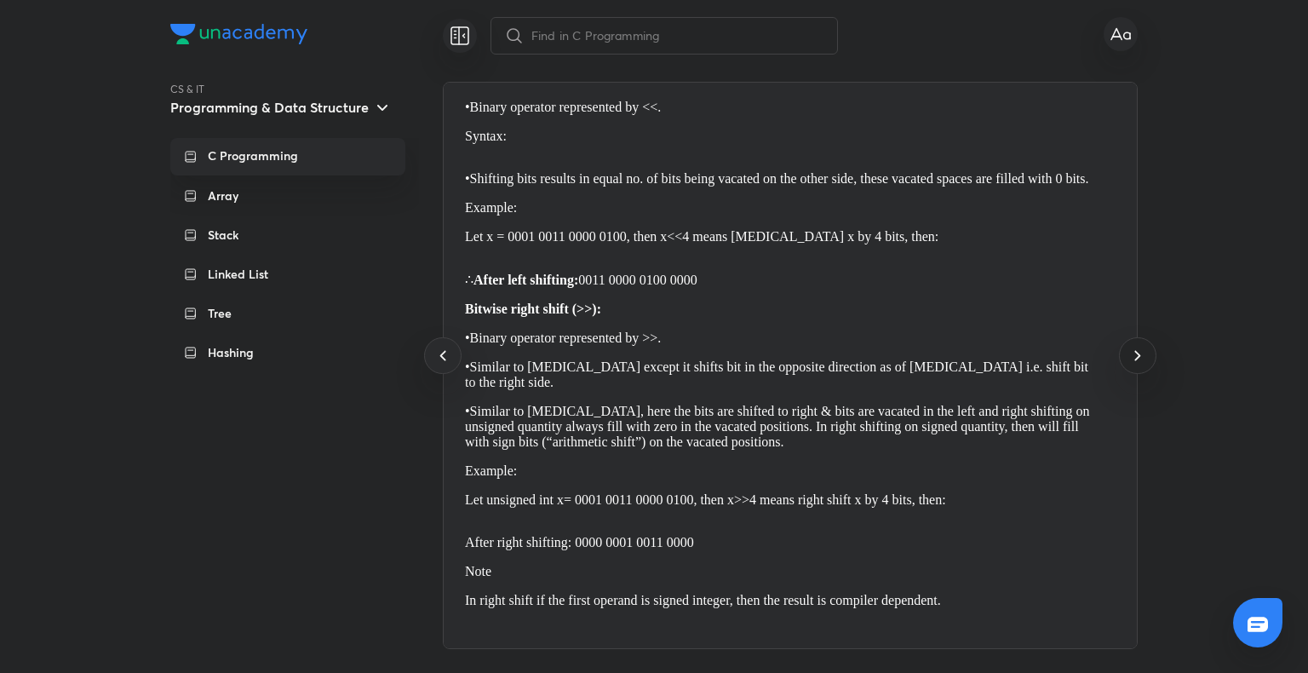
click at [1135, 364] on icon at bounding box center [1137, 355] width 20 height 20
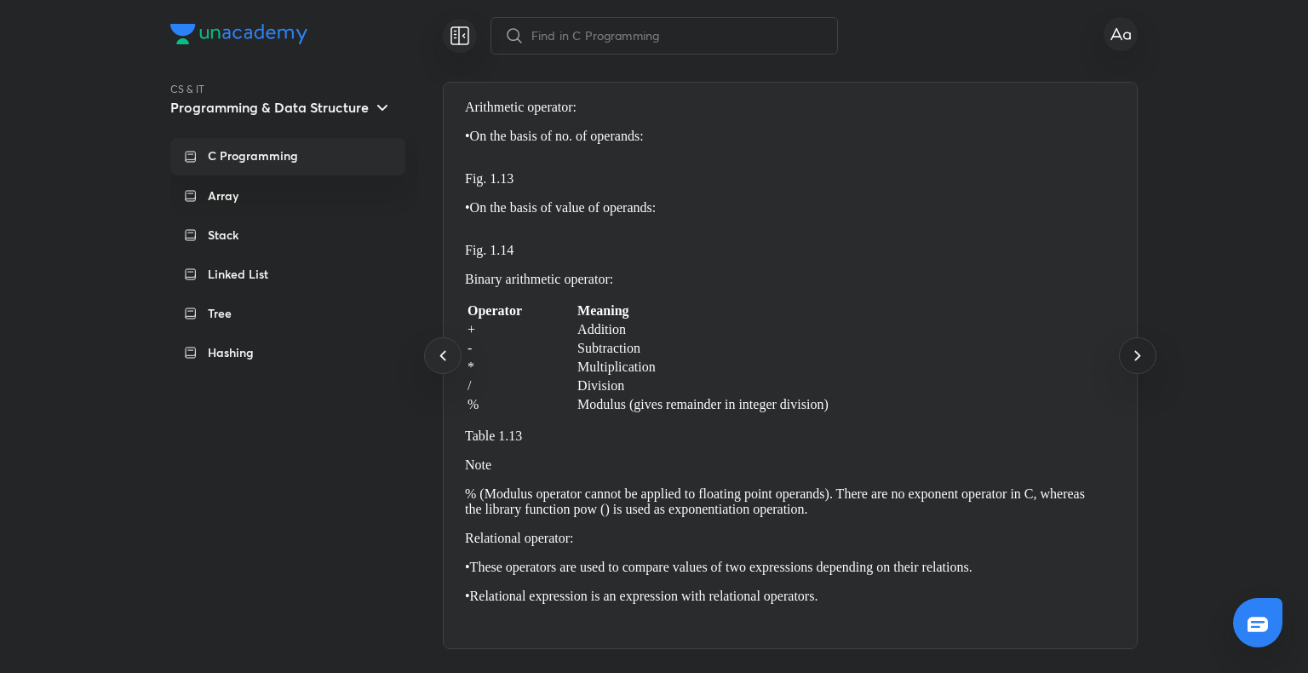
click at [1135, 364] on icon at bounding box center [1137, 355] width 20 height 20
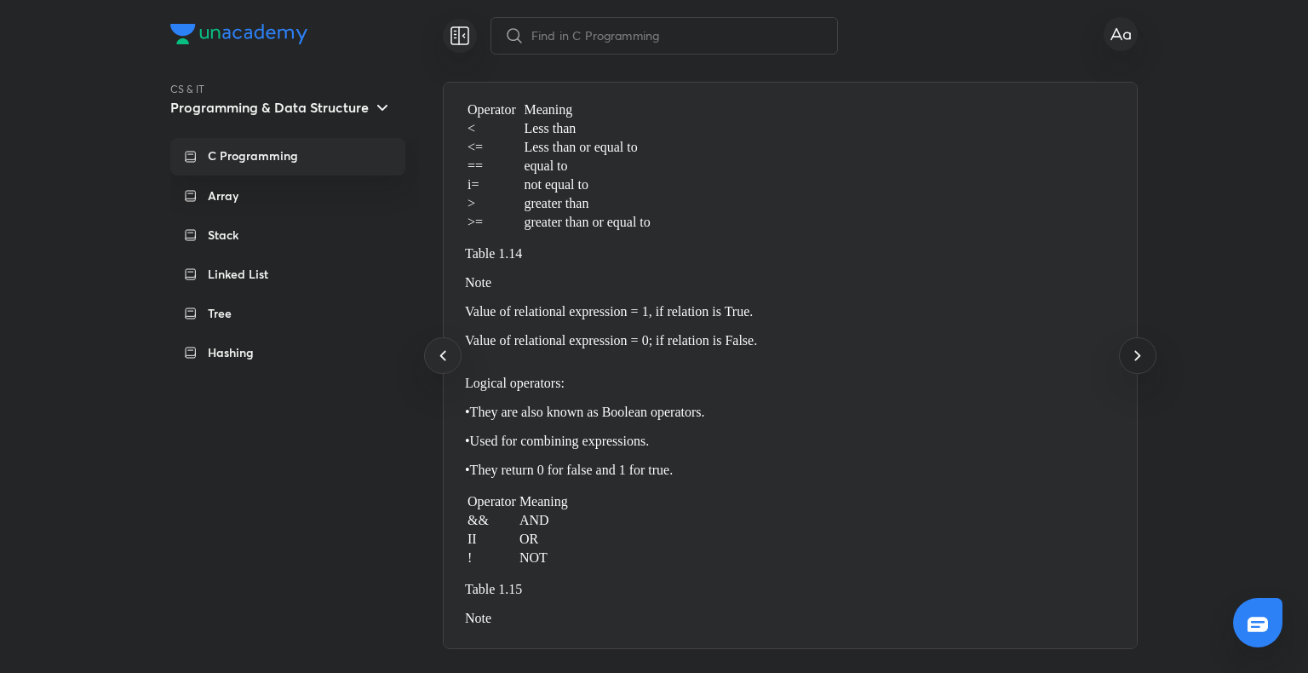
click at [1135, 364] on icon at bounding box center [1137, 355] width 20 height 20
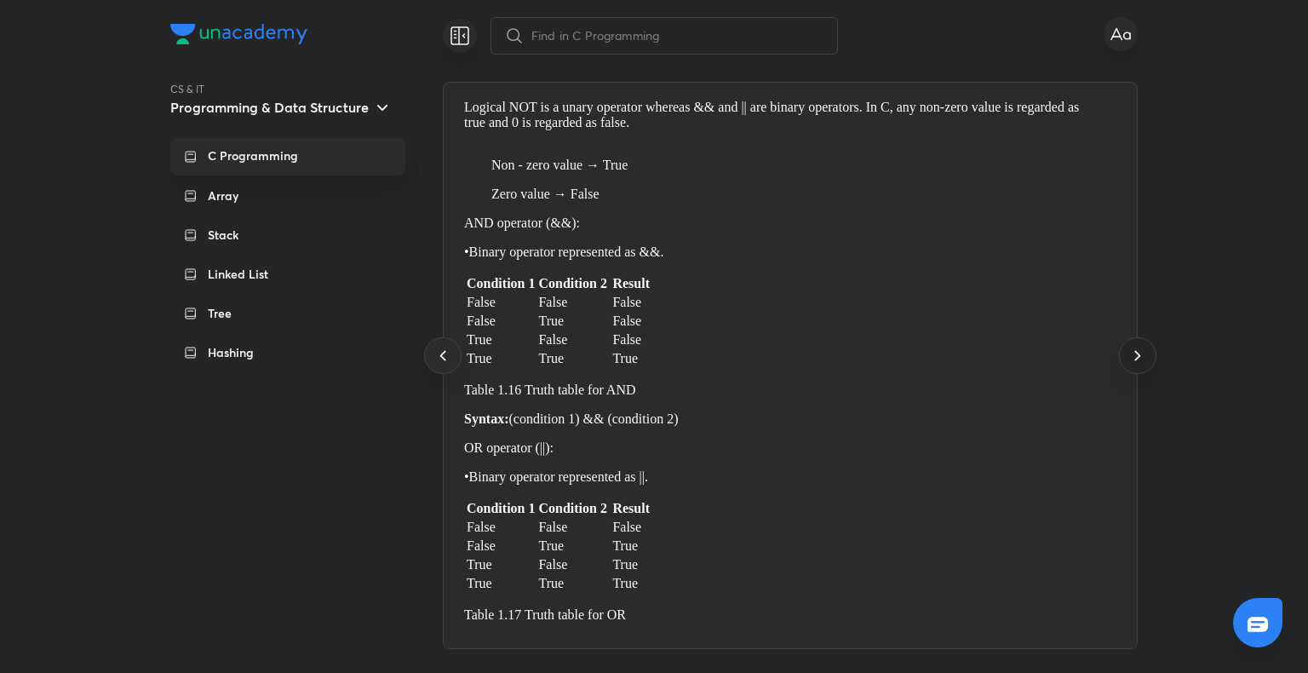
click at [1135, 364] on icon at bounding box center [1137, 355] width 20 height 20
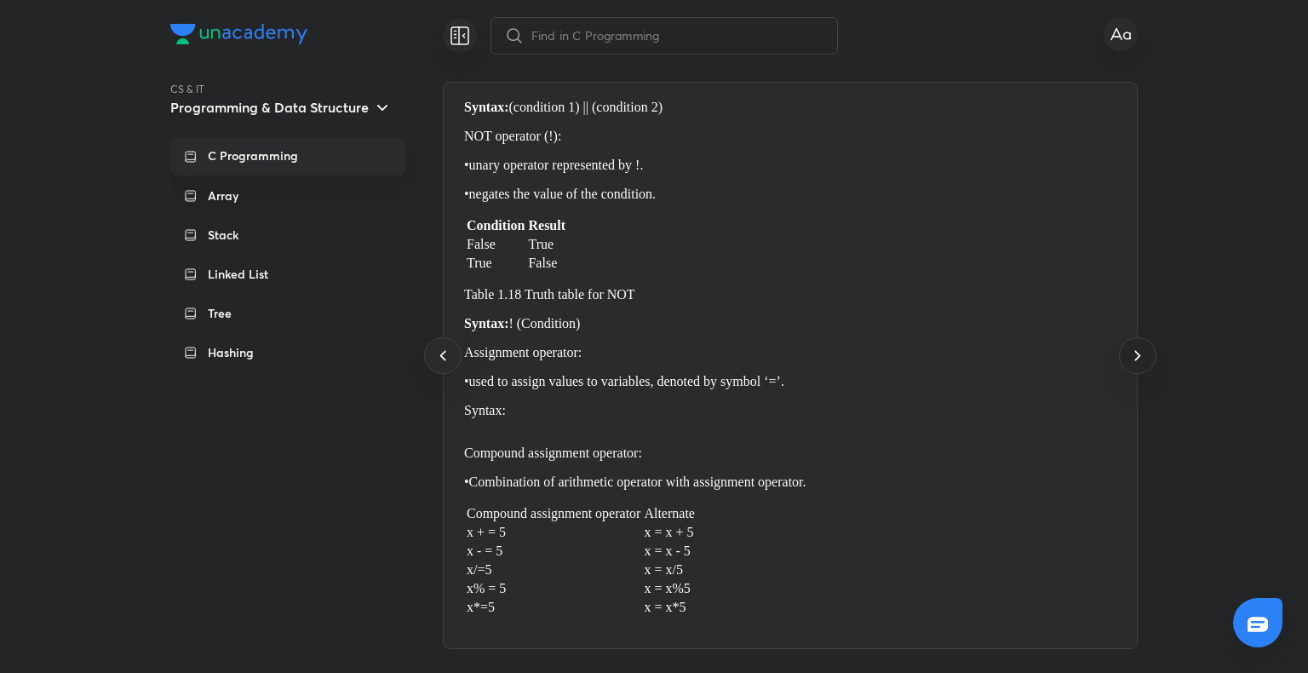
click at [1135, 364] on icon at bounding box center [1137, 355] width 20 height 20
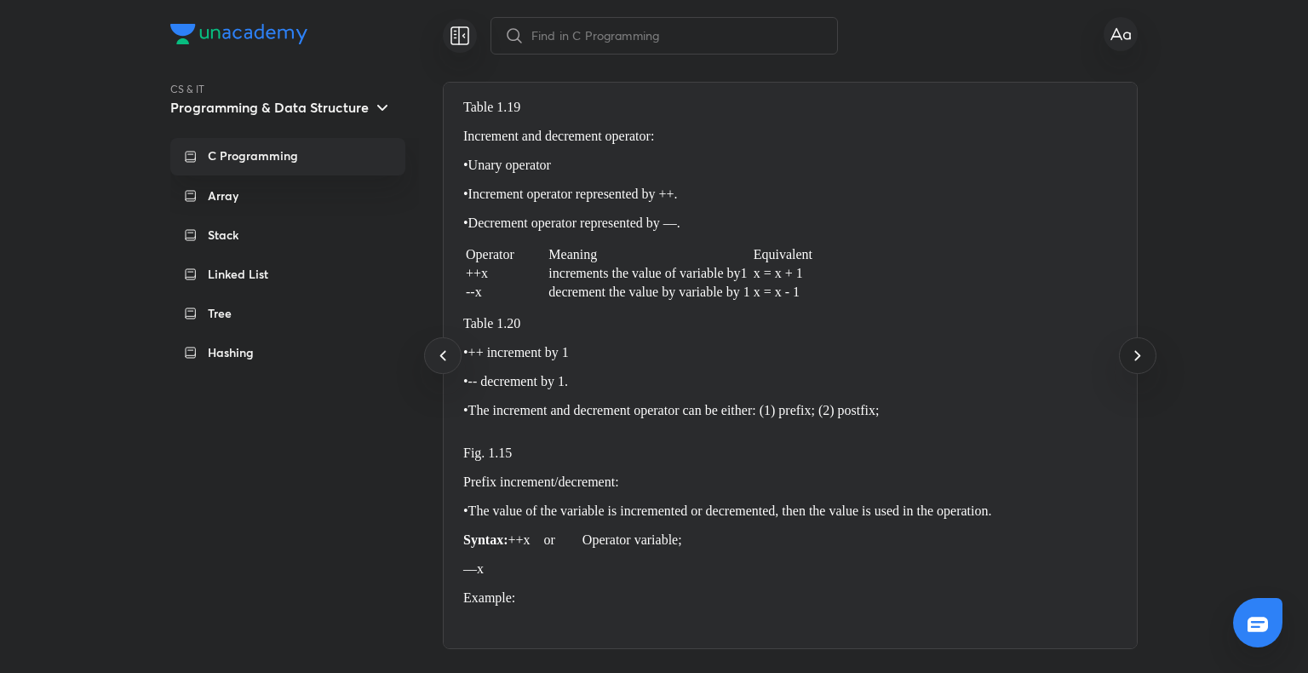
click at [1135, 364] on icon at bounding box center [1137, 355] width 20 height 20
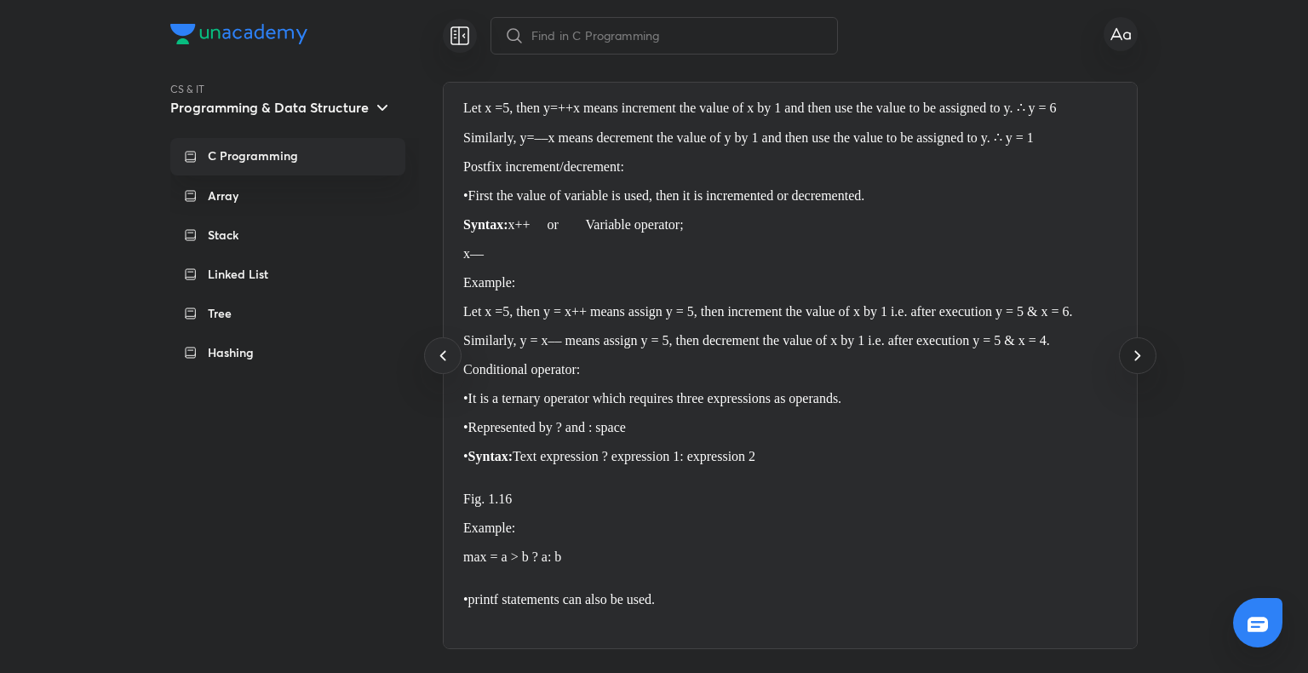
click at [1135, 364] on icon at bounding box center [1137, 355] width 20 height 20
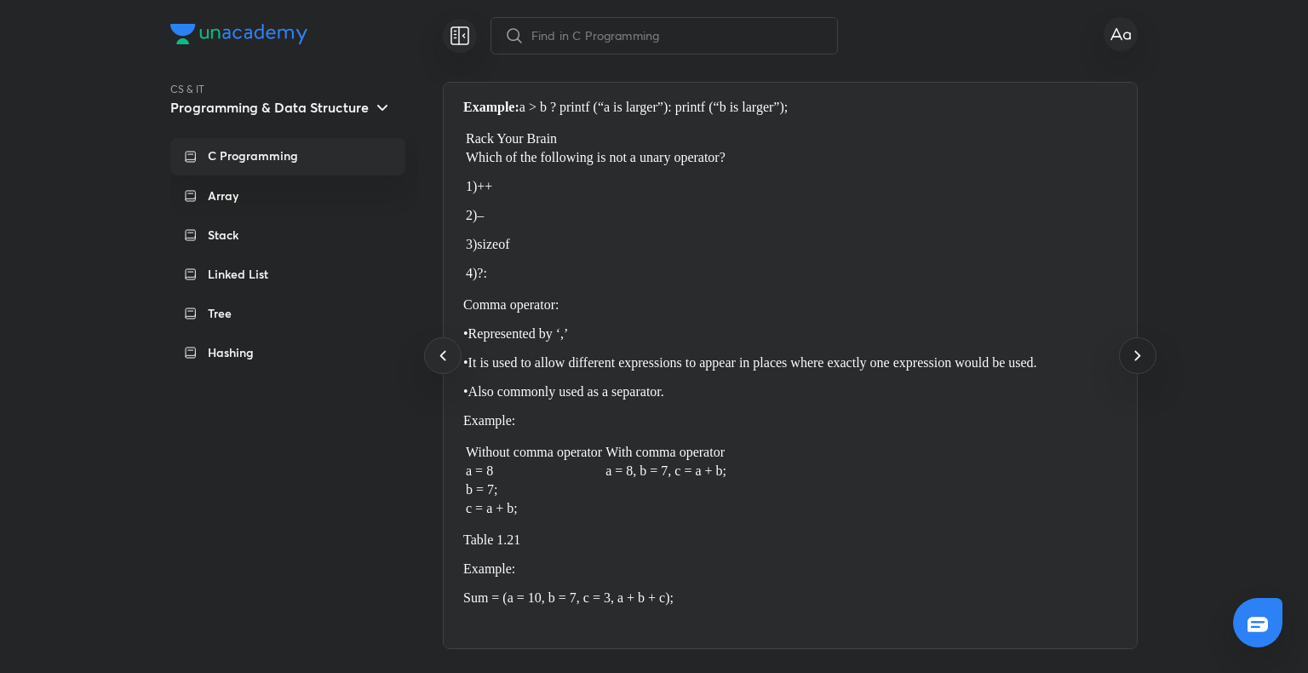
click at [1135, 364] on icon at bounding box center [1137, 355] width 20 height 20
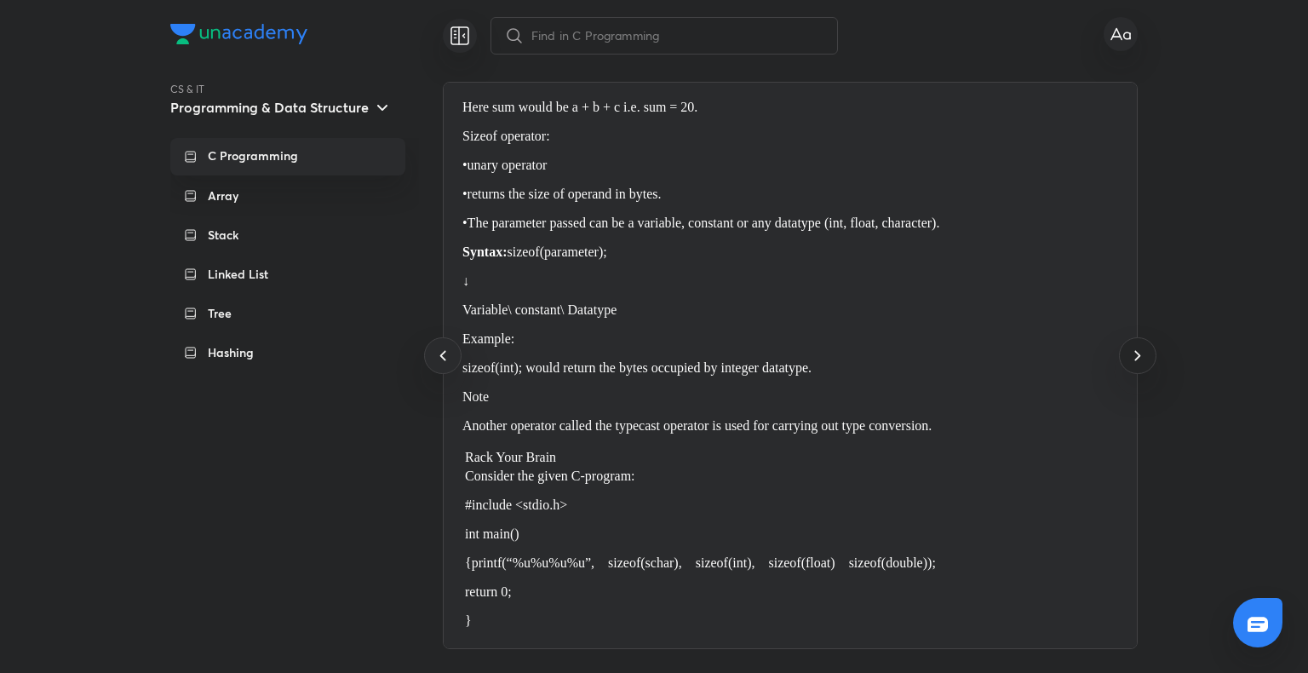
click at [1135, 364] on icon at bounding box center [1137, 355] width 20 height 20
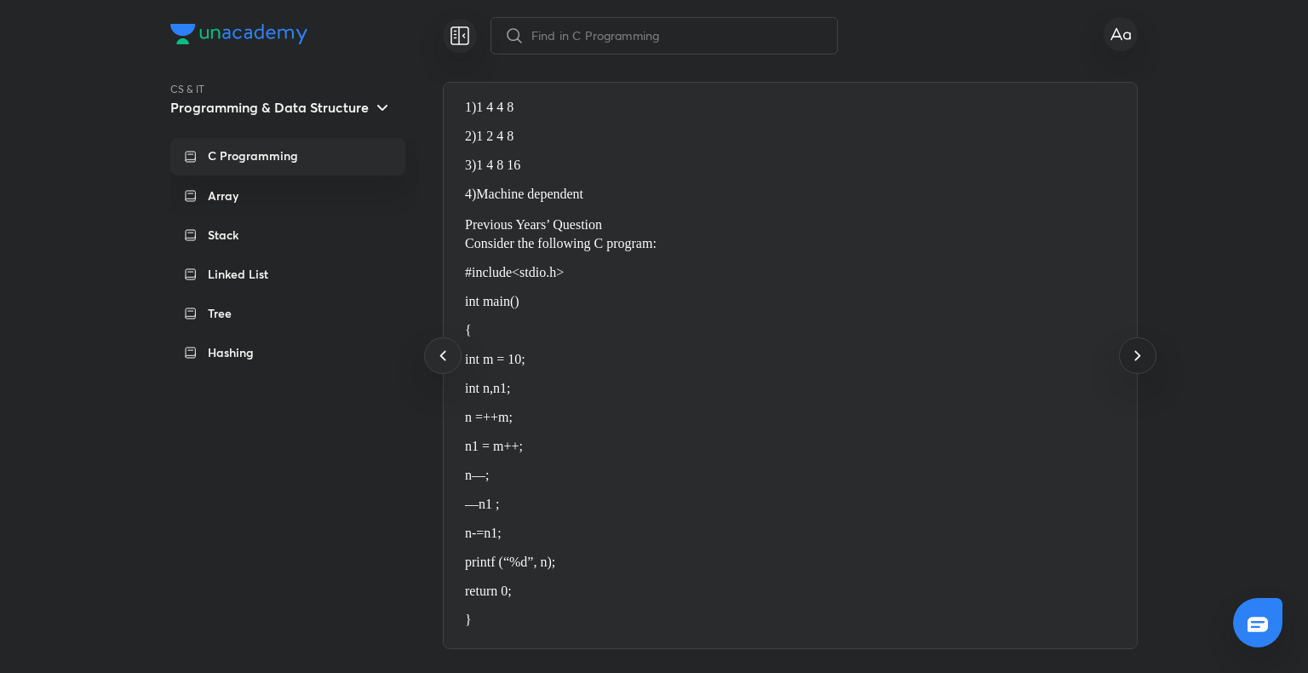
click at [1135, 364] on icon at bounding box center [1137, 355] width 20 height 20
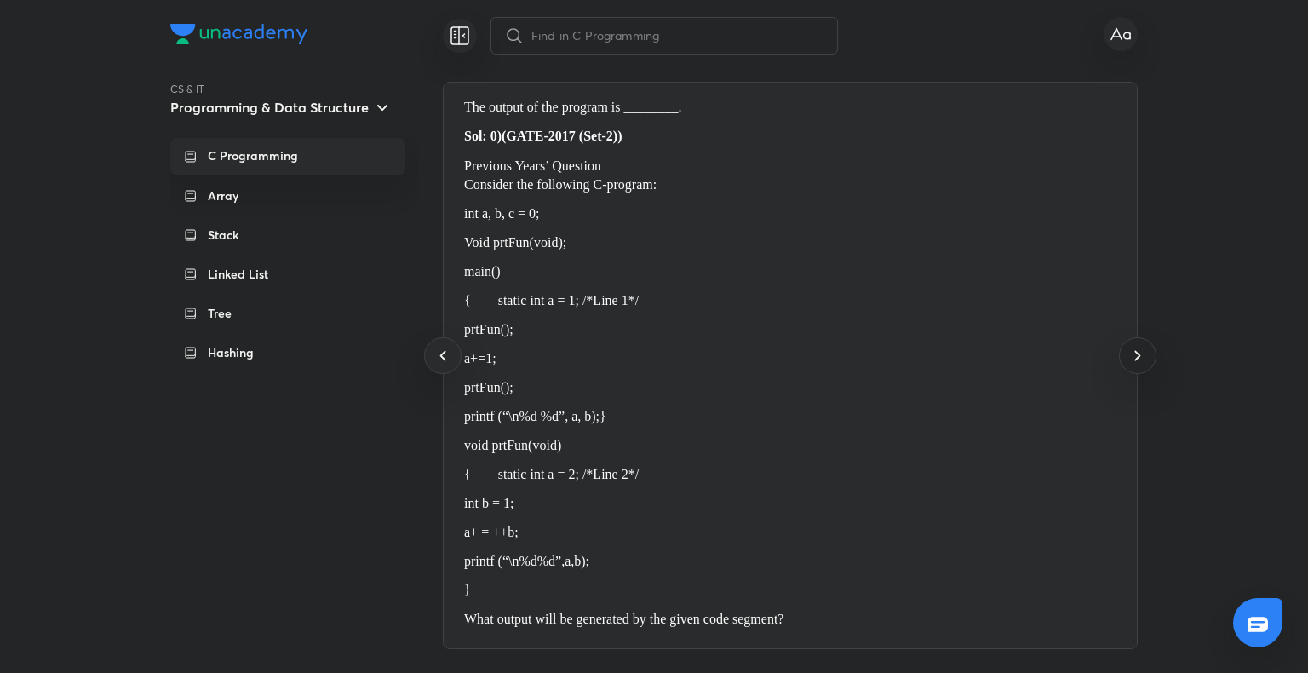
click at [1135, 364] on icon at bounding box center [1137, 355] width 20 height 20
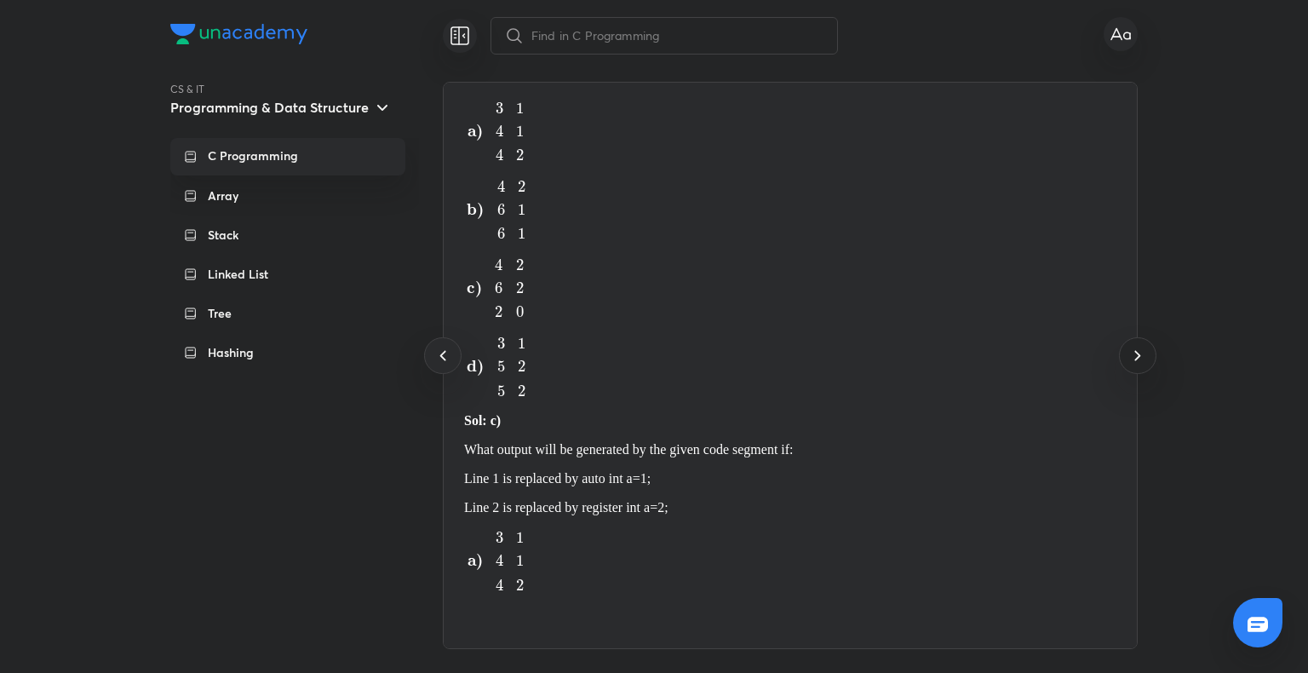
click at [1135, 364] on icon at bounding box center [1137, 355] width 20 height 20
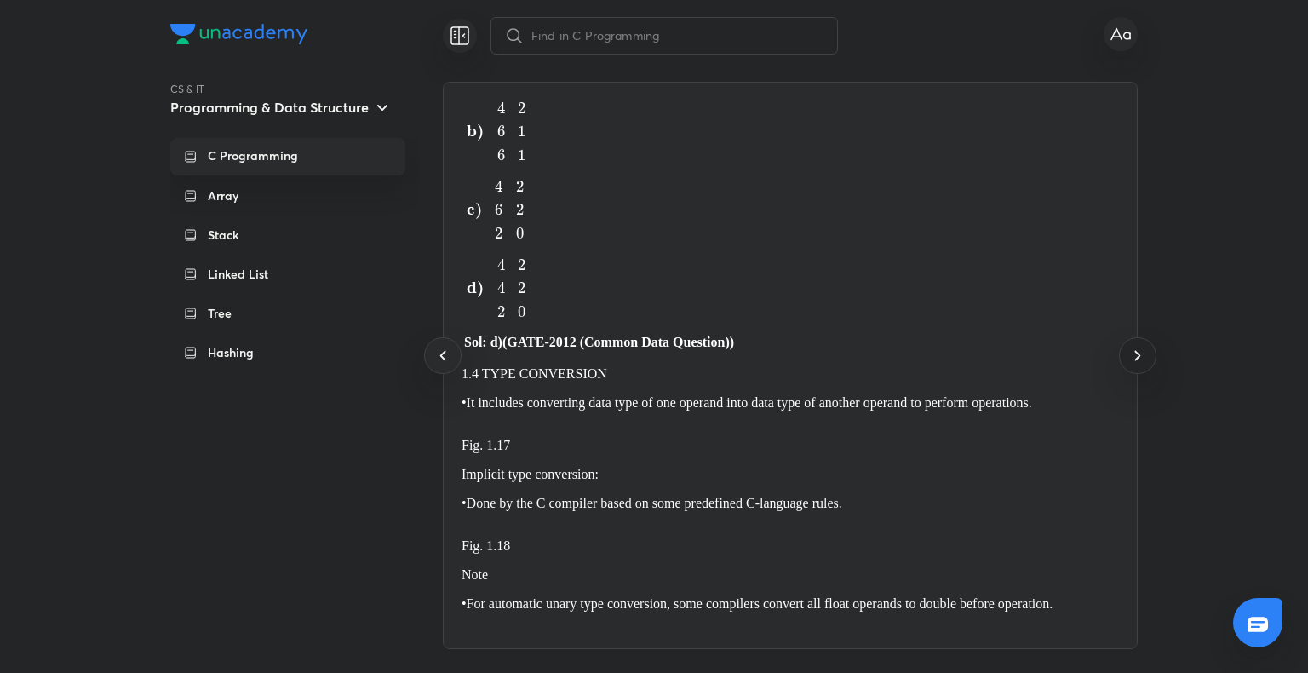
click at [1135, 364] on icon at bounding box center [1137, 355] width 20 height 20
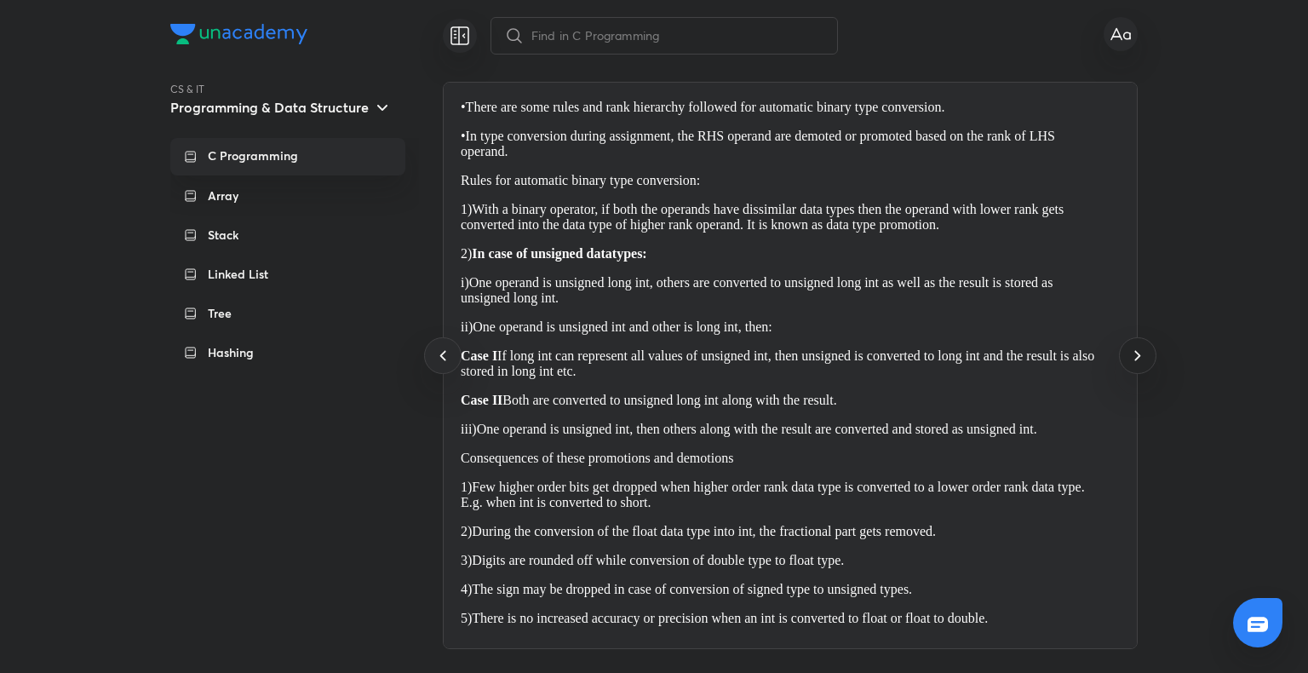
click at [1135, 364] on icon at bounding box center [1137, 355] width 20 height 20
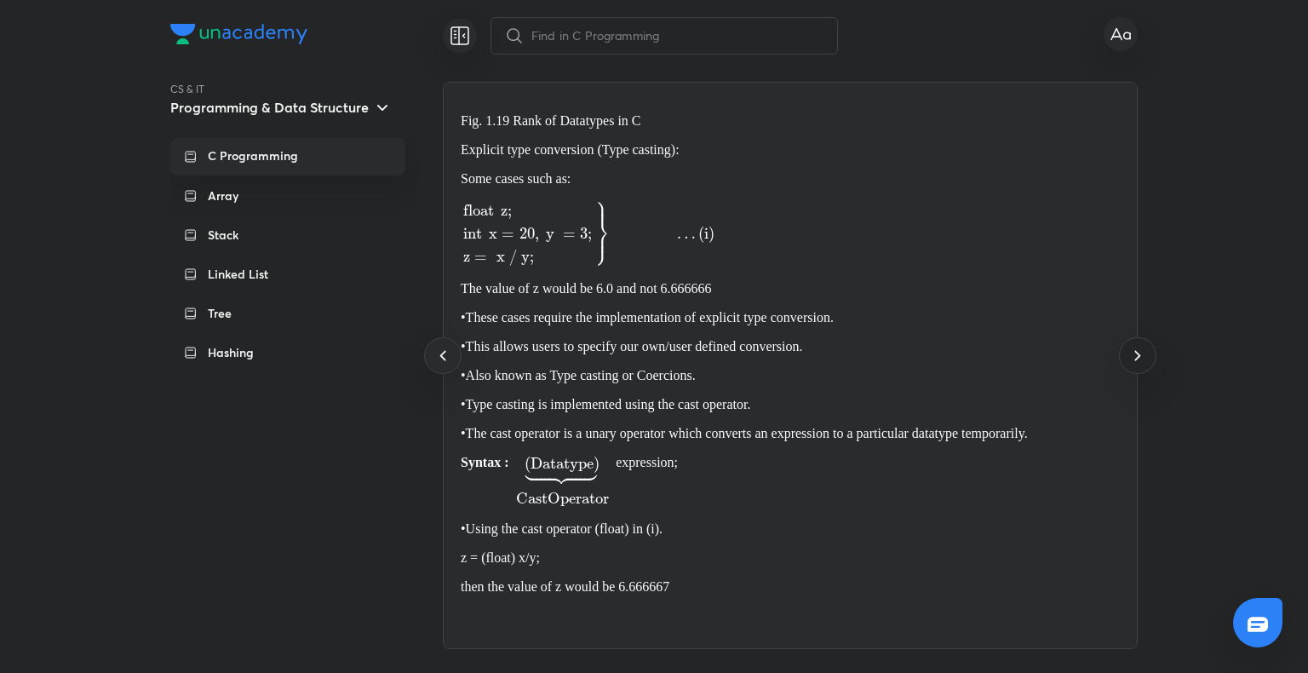
click at [1135, 364] on icon at bounding box center [1137, 355] width 20 height 20
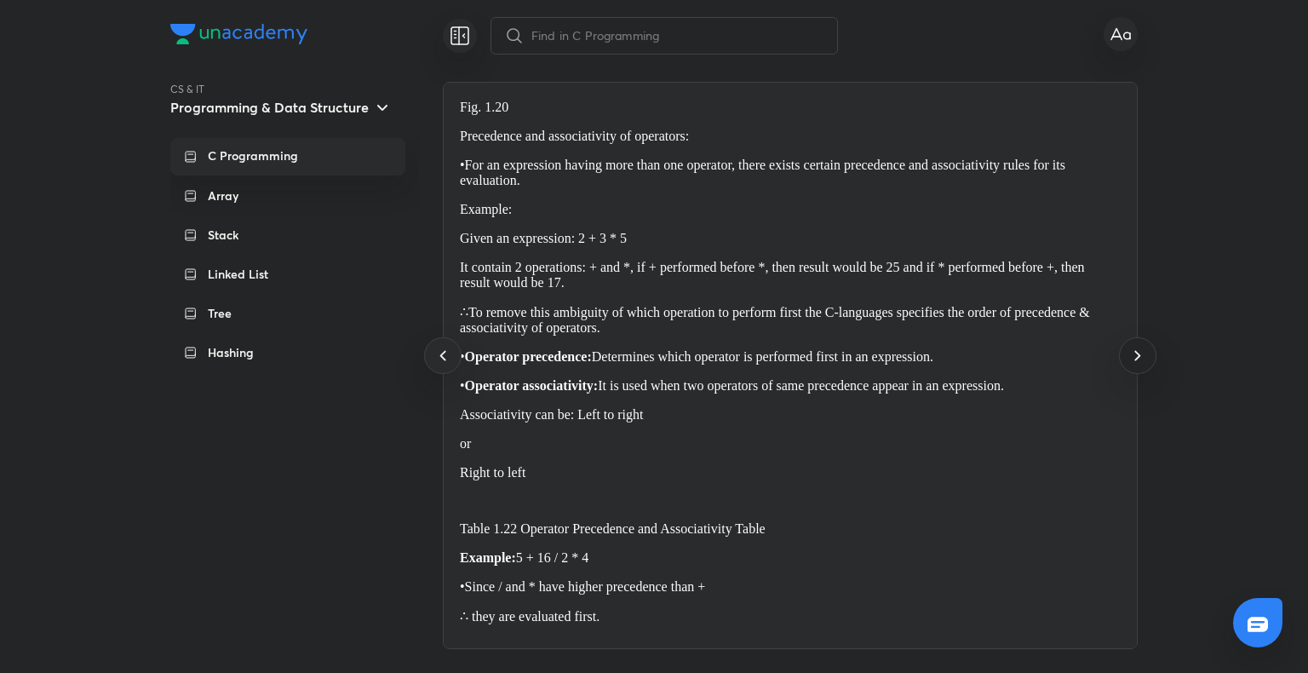
click at [1135, 364] on icon at bounding box center [1137, 355] width 20 height 20
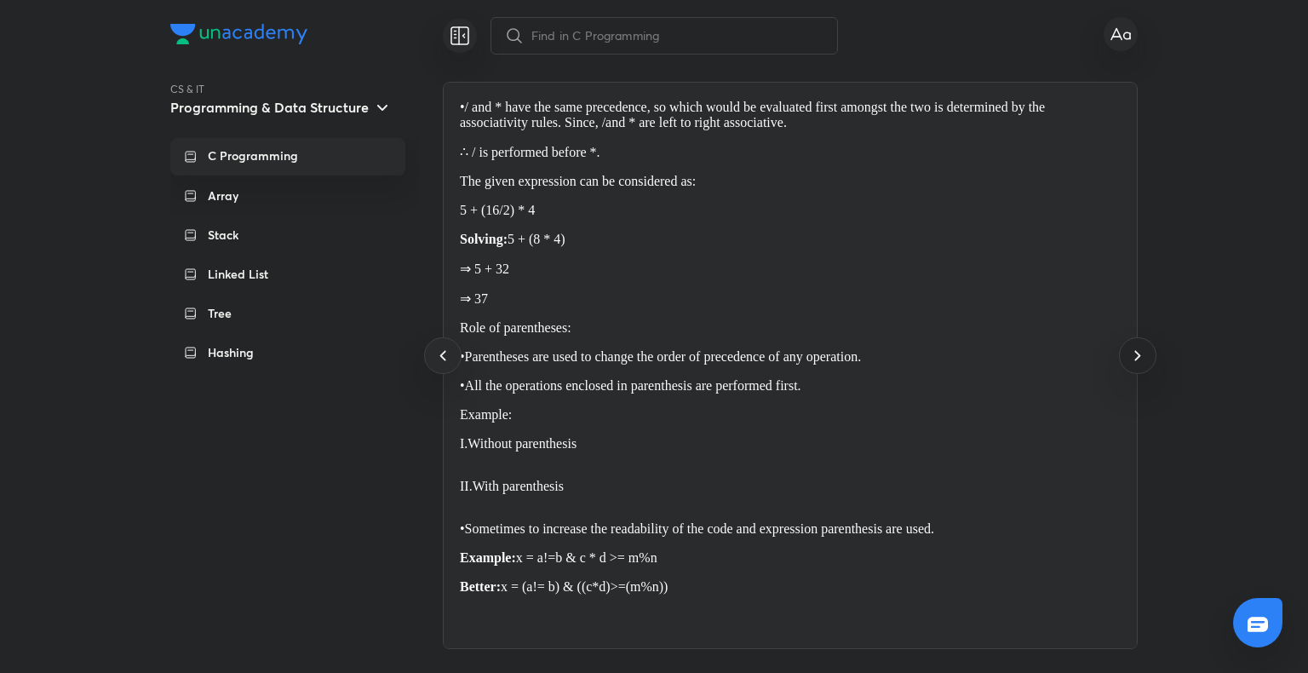
click at [1135, 364] on icon at bounding box center [1137, 355] width 20 height 20
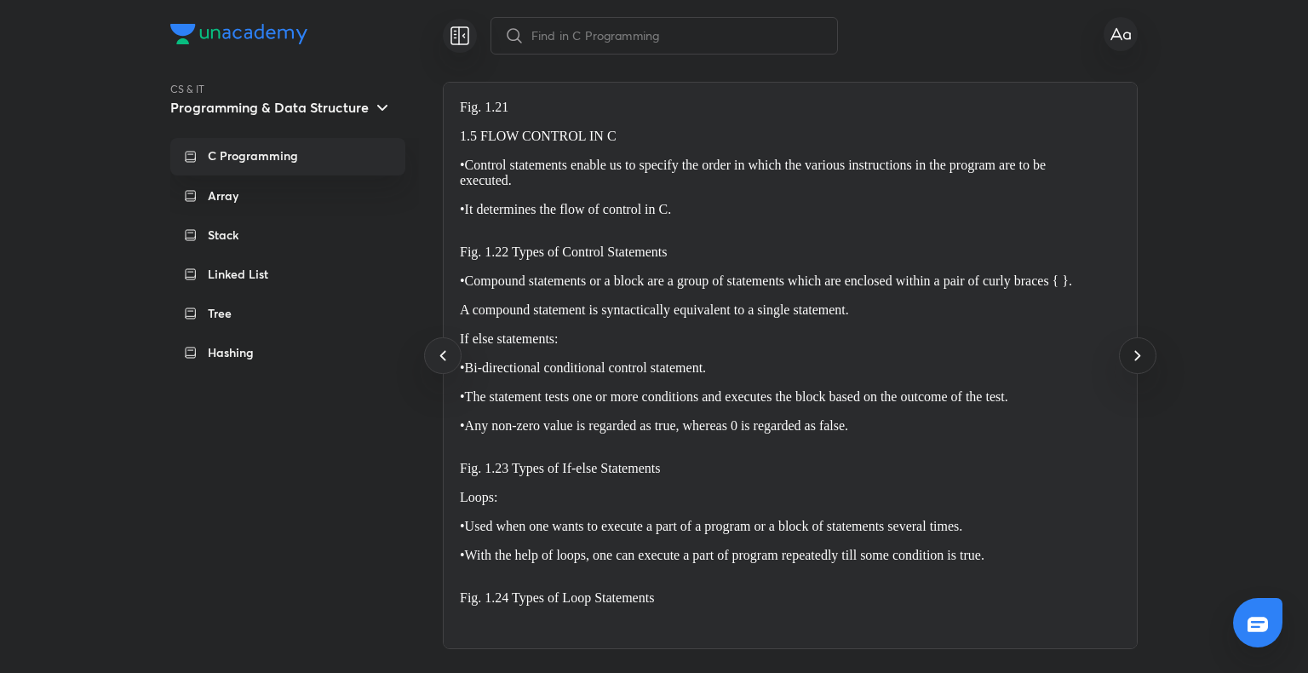
click at [1135, 364] on icon at bounding box center [1137, 355] width 20 height 20
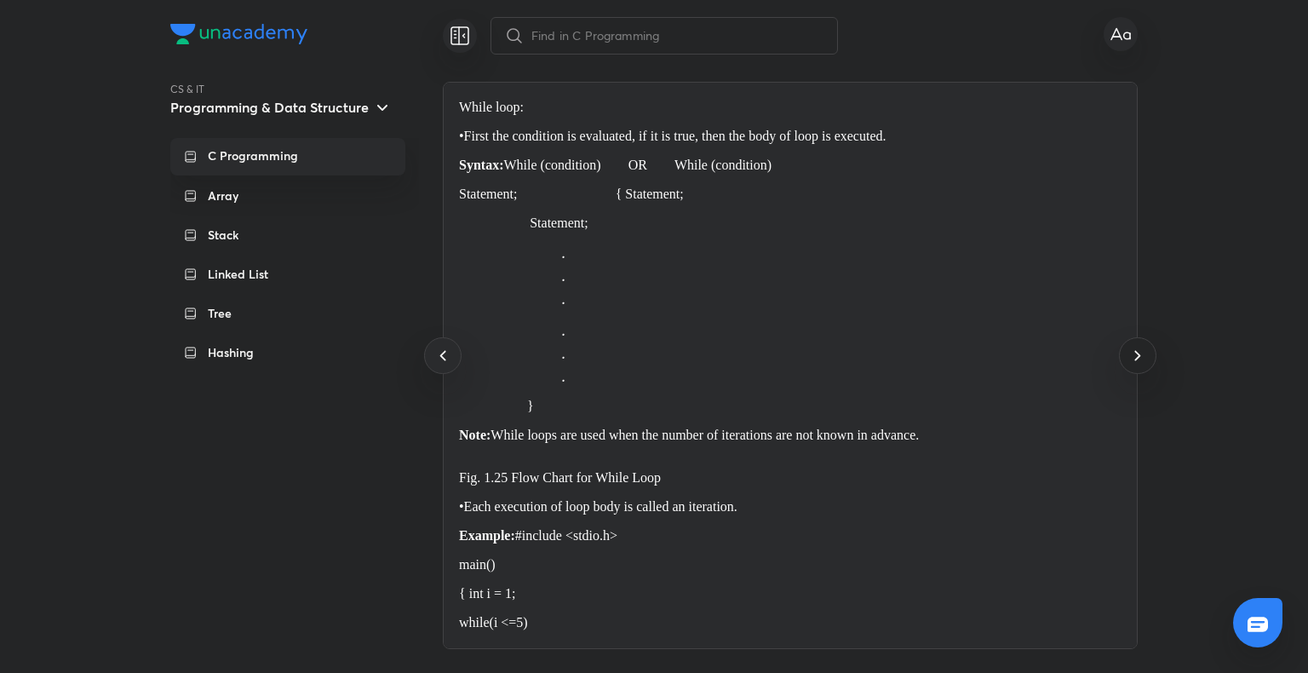
click at [1135, 364] on icon at bounding box center [1137, 355] width 20 height 20
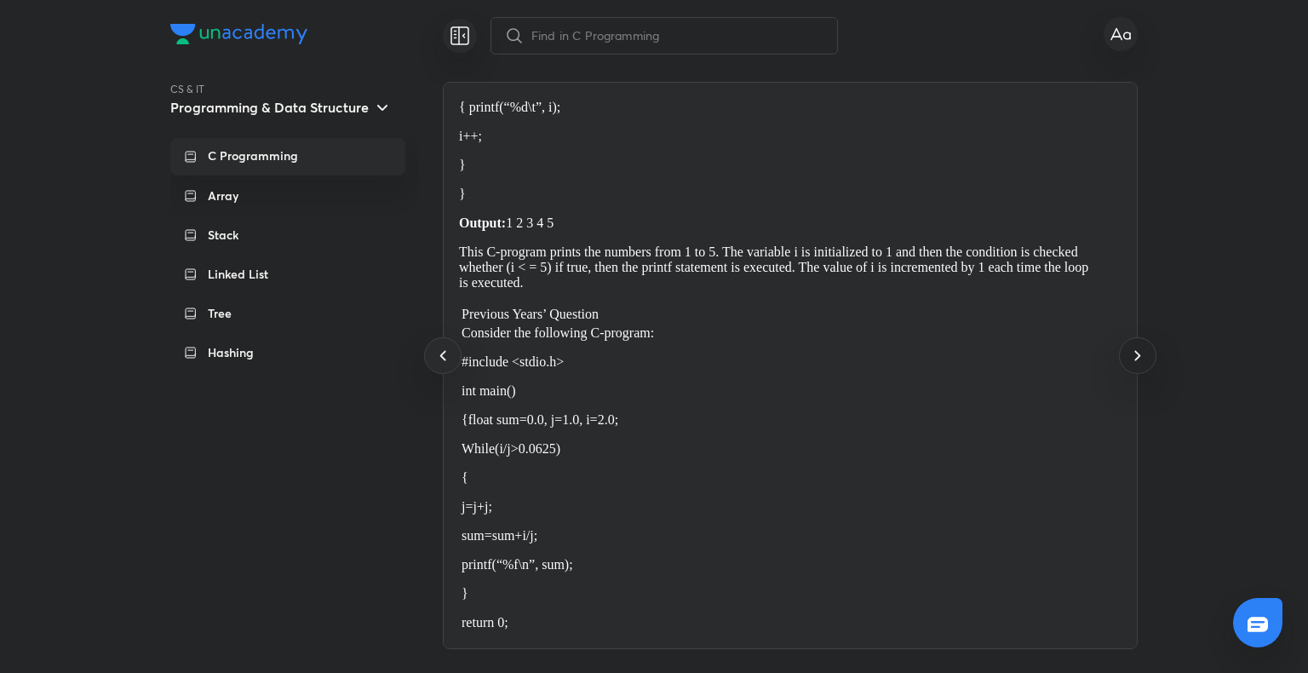
click at [1135, 364] on icon at bounding box center [1137, 355] width 20 height 20
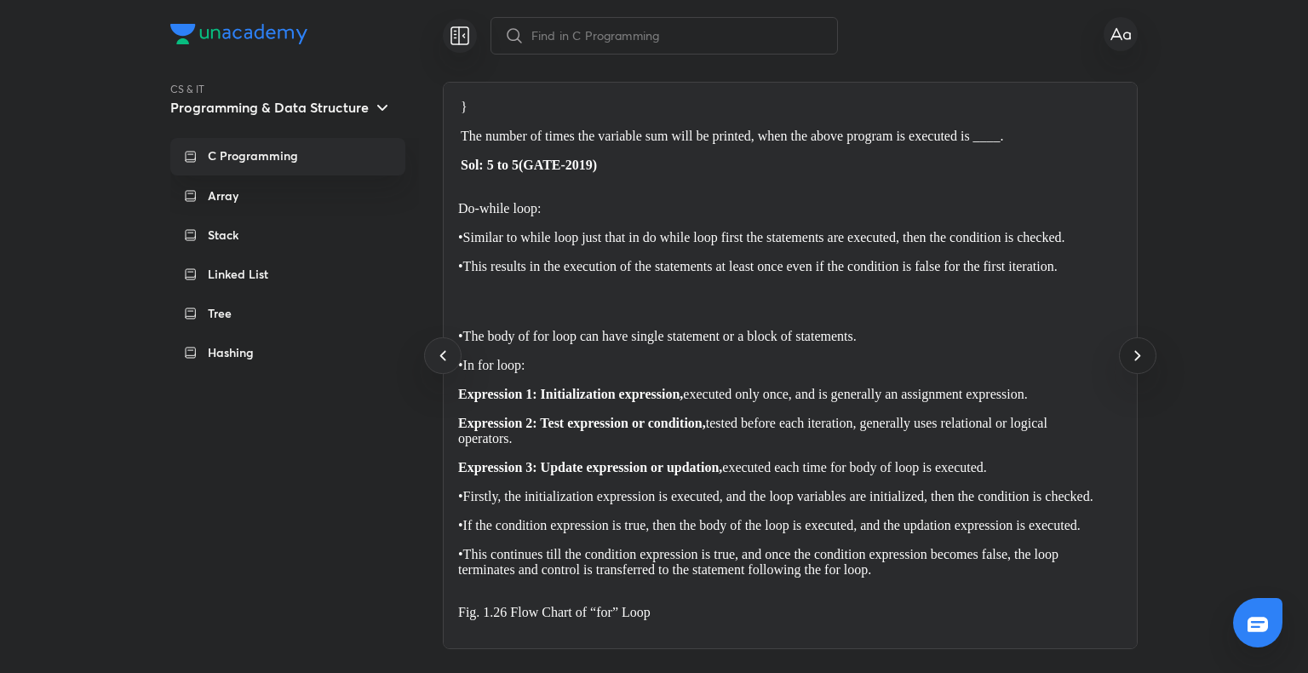
click at [1135, 364] on icon at bounding box center [1137, 355] width 20 height 20
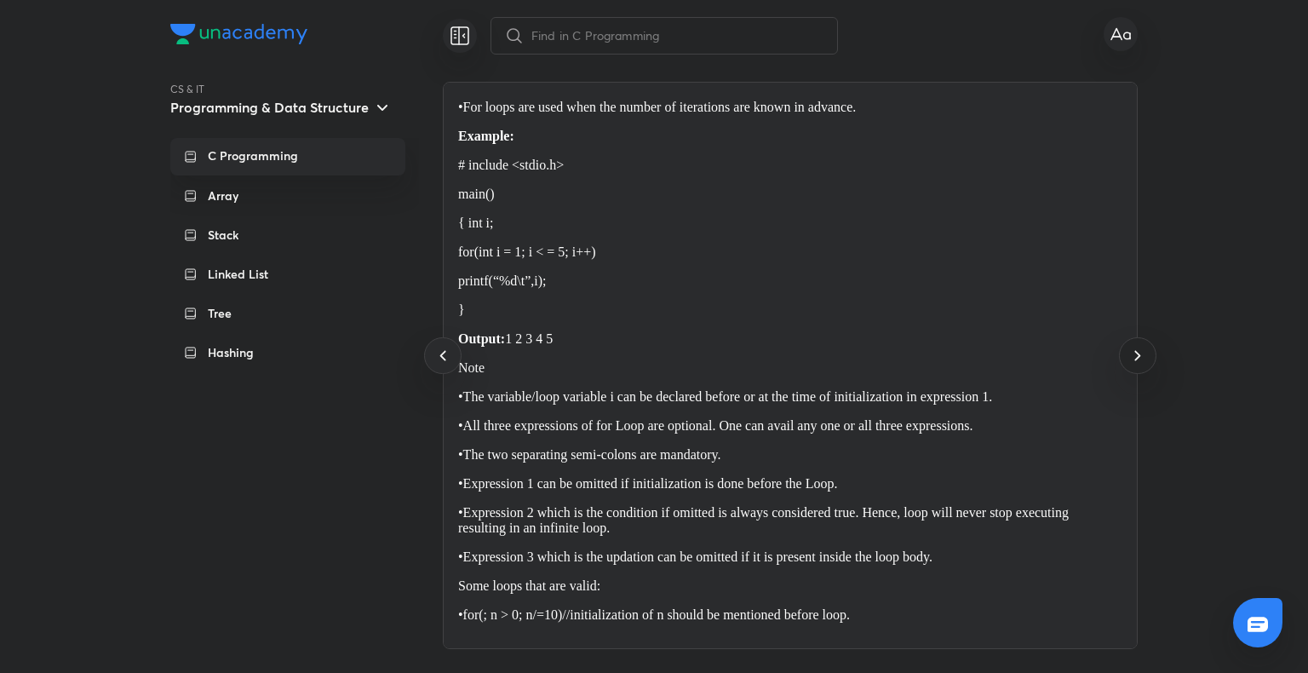
click at [1135, 364] on icon at bounding box center [1137, 355] width 20 height 20
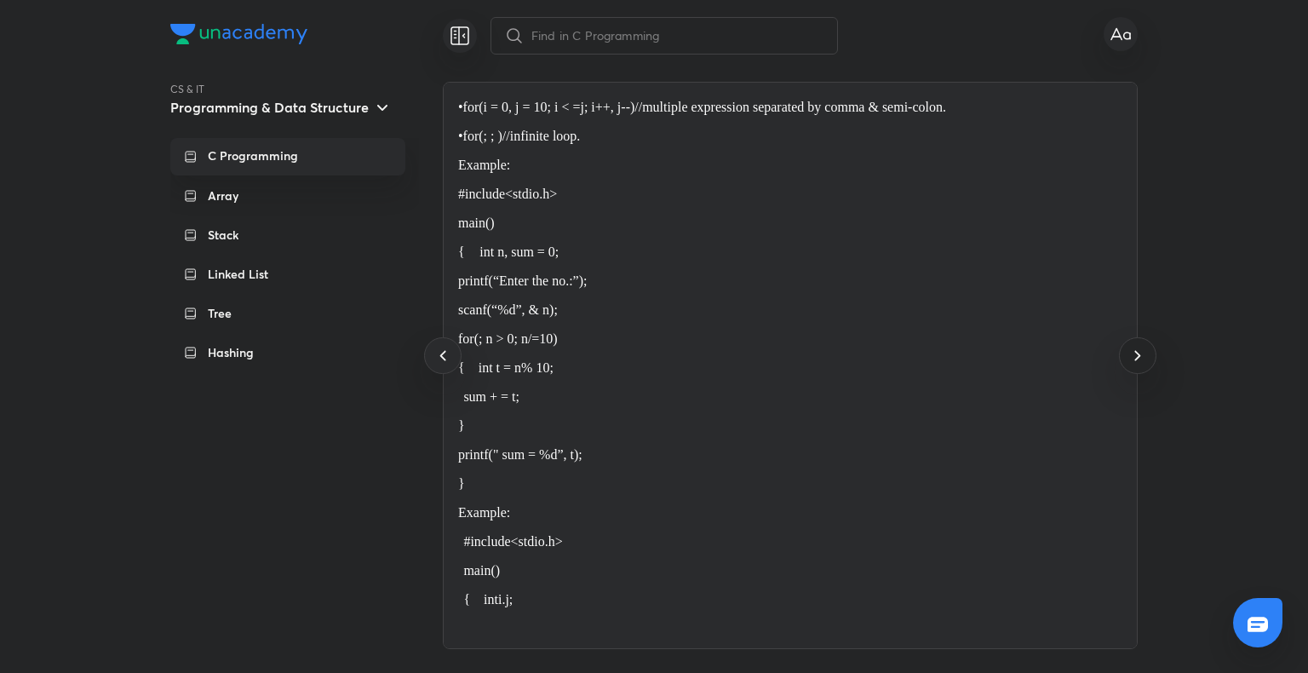
click at [1135, 364] on icon at bounding box center [1137, 355] width 20 height 20
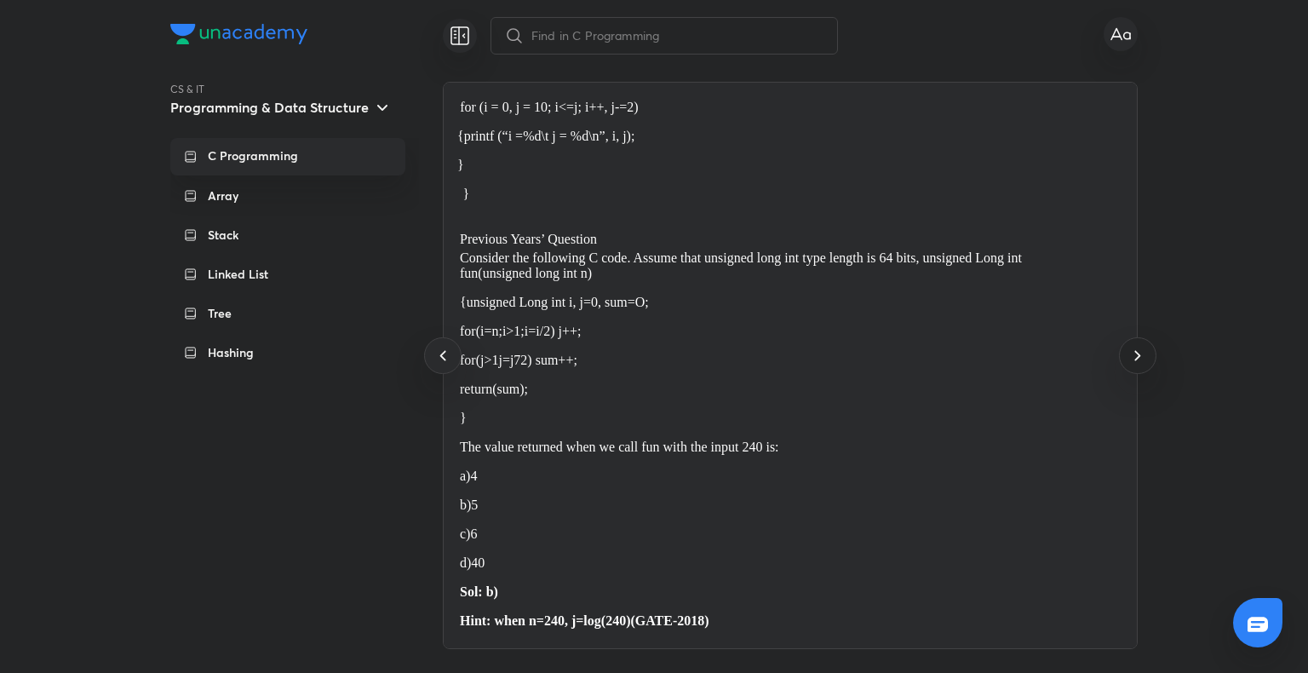
click at [1135, 364] on icon at bounding box center [1137, 355] width 20 height 20
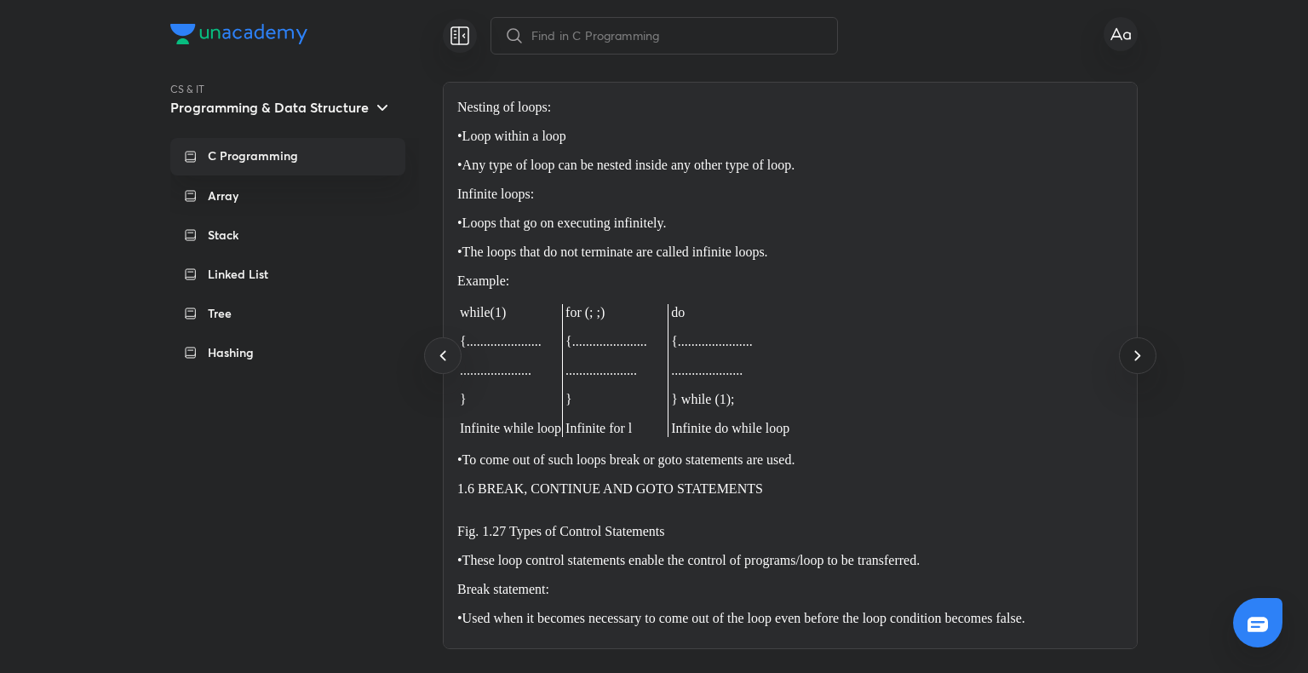
click at [1135, 364] on icon at bounding box center [1137, 355] width 20 height 20
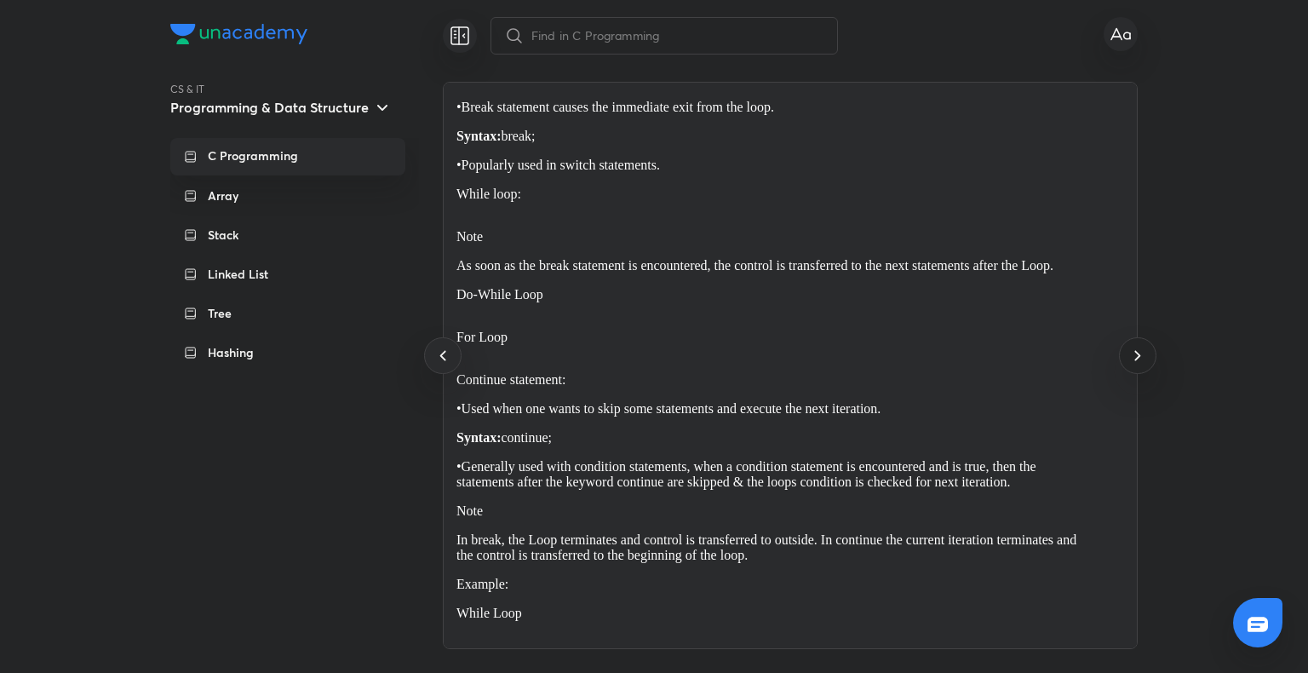
click at [1135, 364] on icon at bounding box center [1137, 355] width 20 height 20
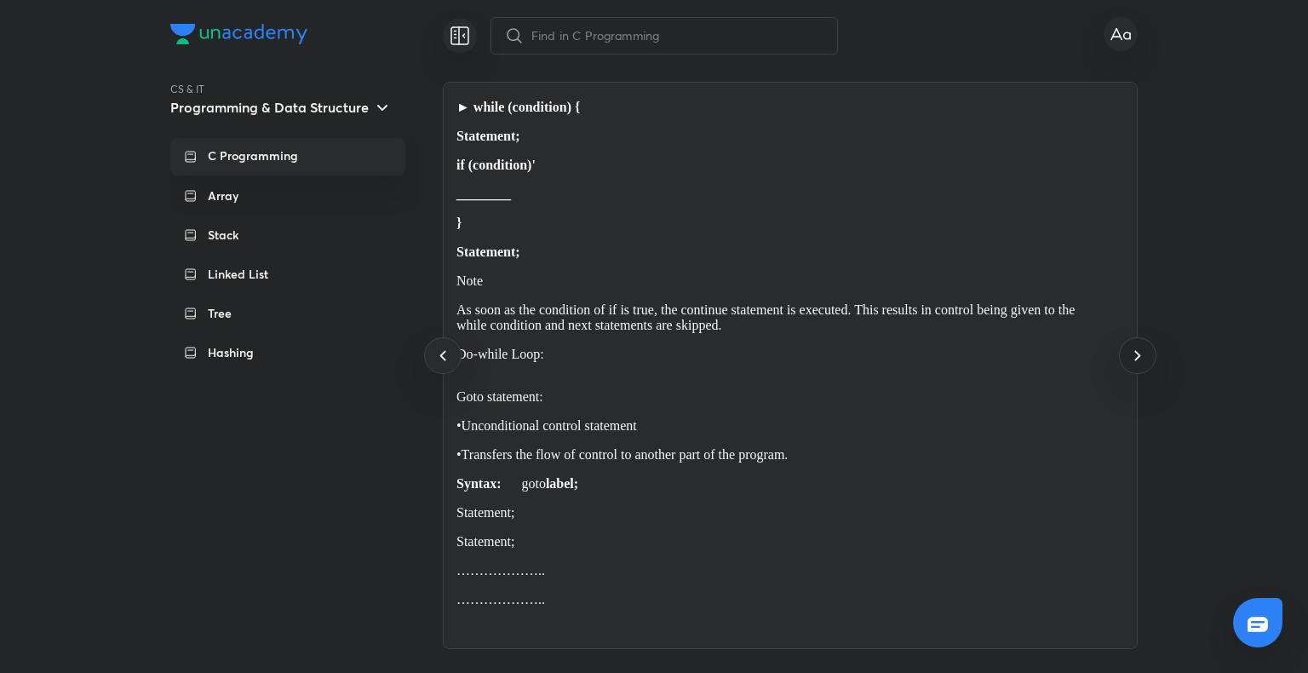
click at [1135, 364] on icon at bounding box center [1137, 355] width 20 height 20
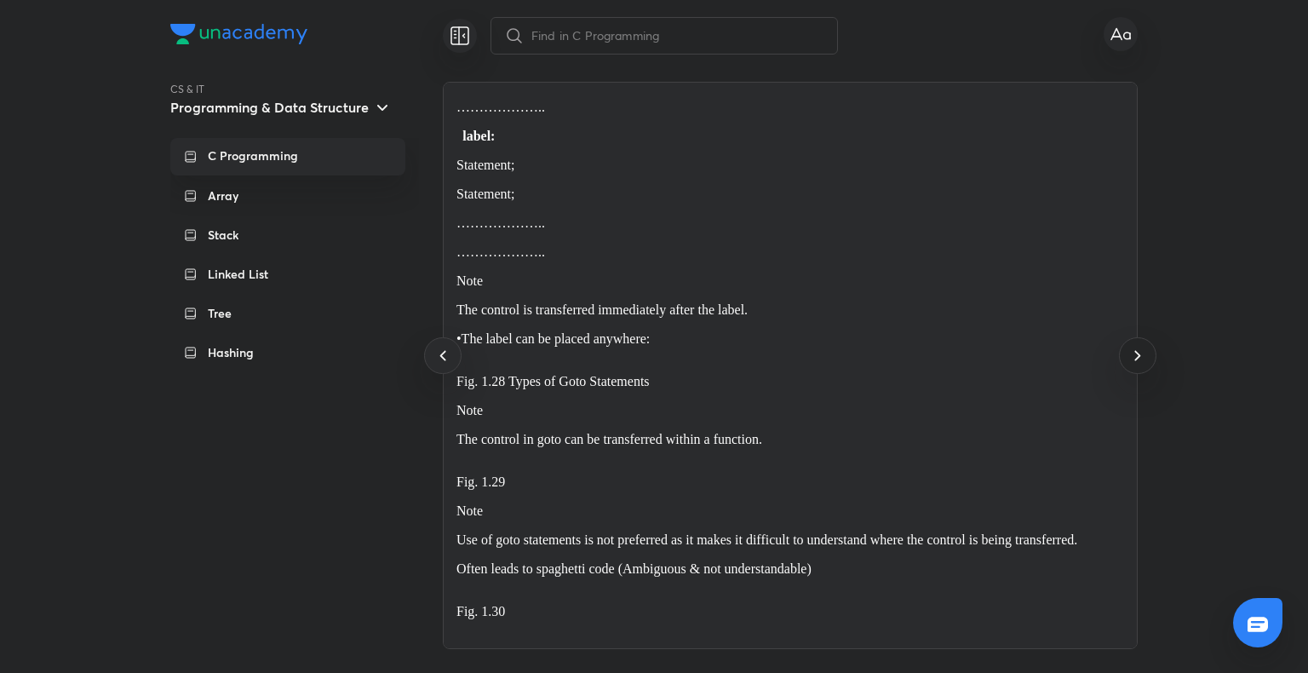
click at [1135, 364] on icon at bounding box center [1137, 355] width 20 height 20
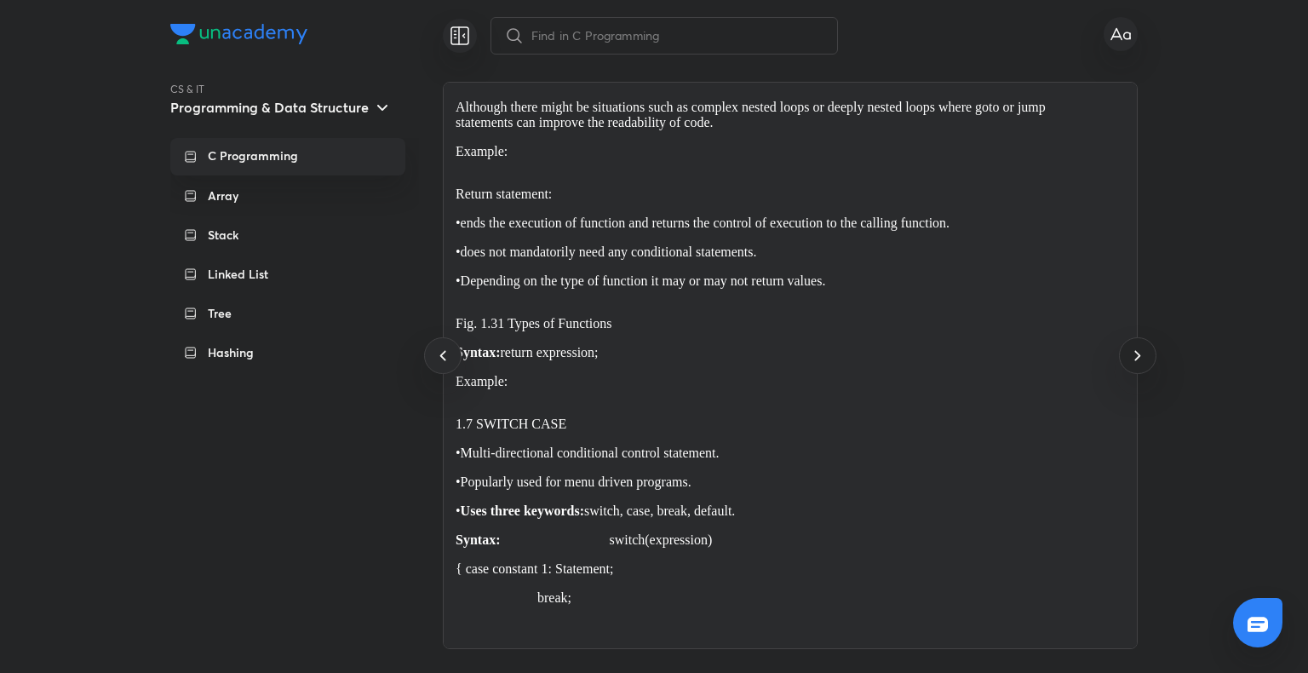
click at [1135, 364] on icon at bounding box center [1137, 355] width 20 height 20
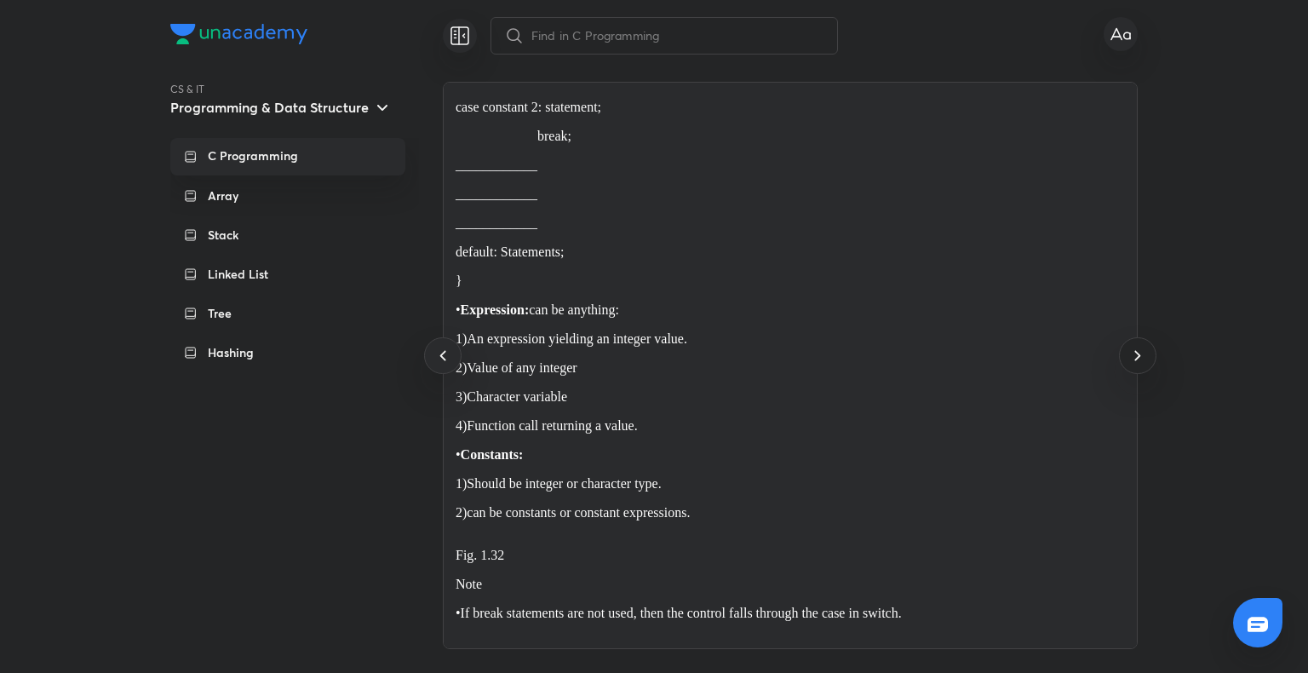
click at [1135, 364] on icon at bounding box center [1137, 355] width 20 height 20
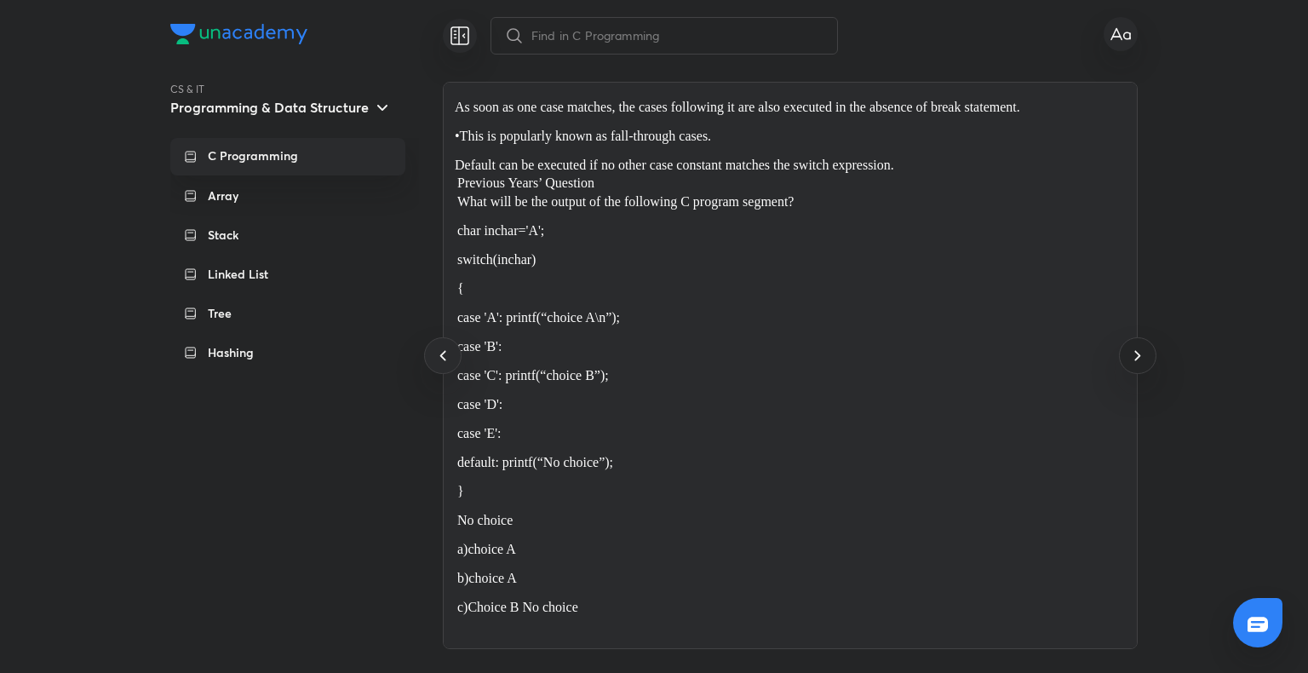
click at [1135, 364] on icon at bounding box center [1137, 355] width 20 height 20
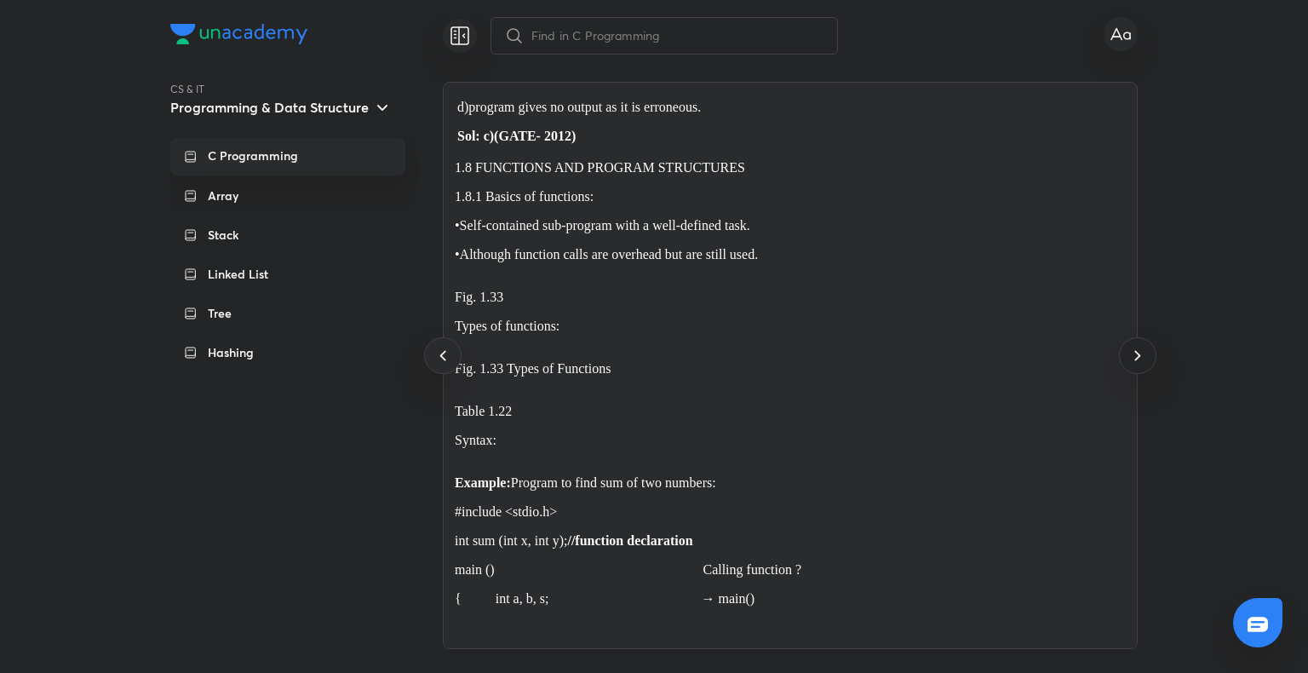
click at [1135, 364] on icon at bounding box center [1137, 355] width 20 height 20
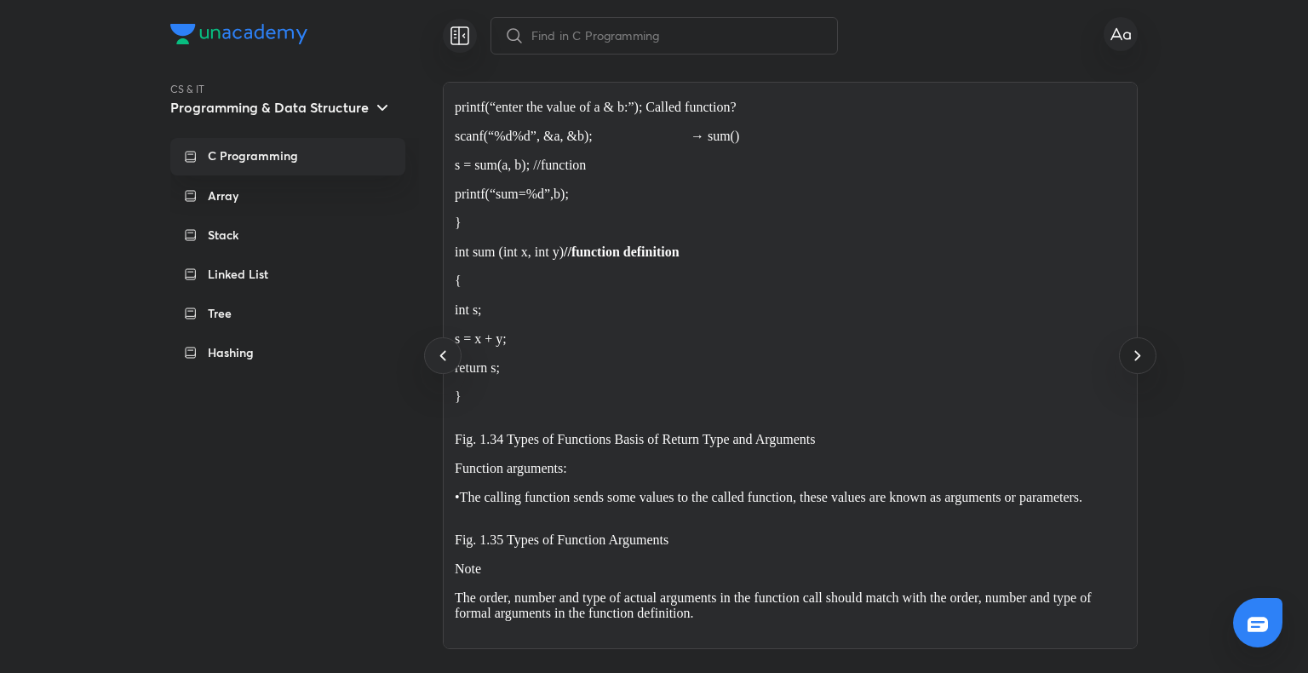
click at [1135, 364] on icon at bounding box center [1137, 355] width 20 height 20
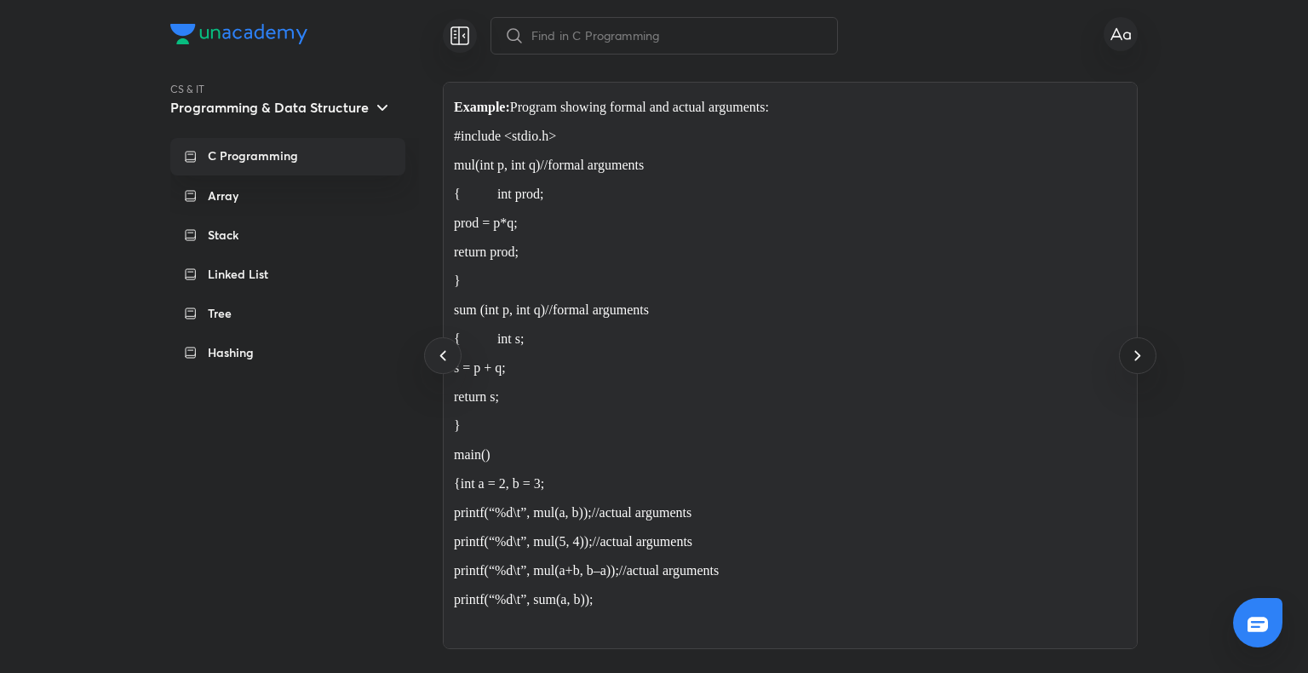
click at [1135, 364] on icon at bounding box center [1137, 355] width 20 height 20
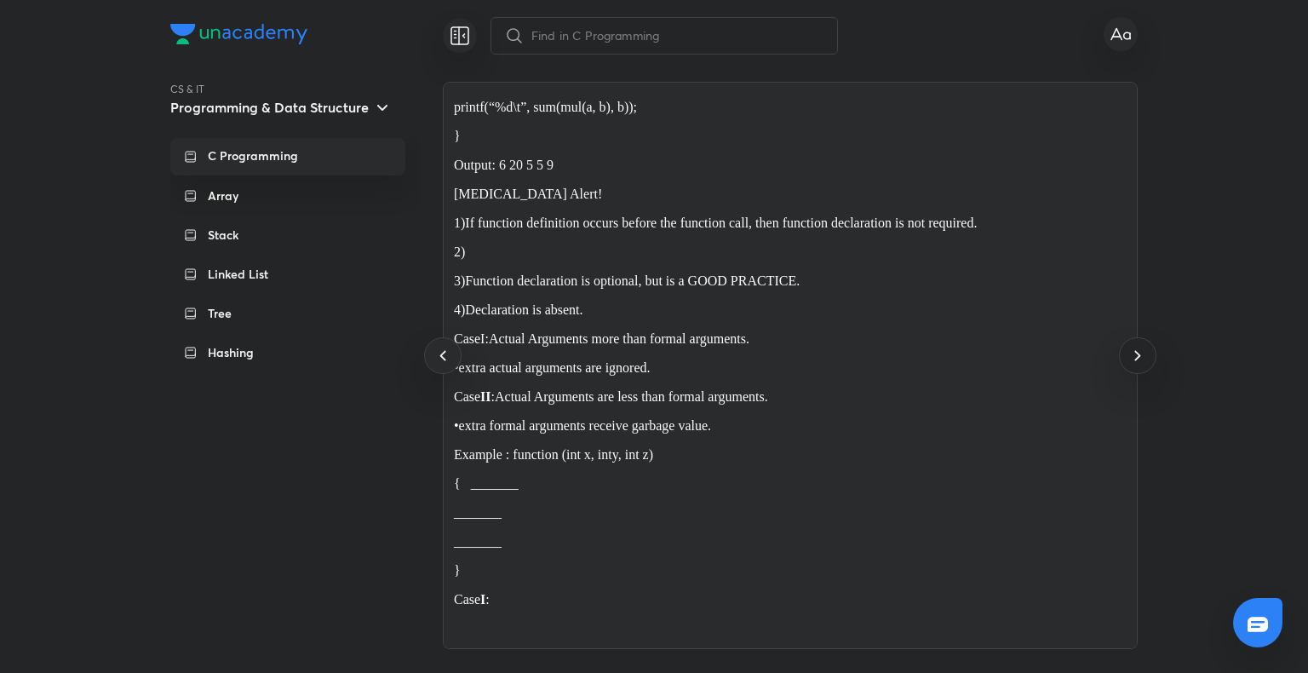
click at [1135, 364] on icon at bounding box center [1137, 355] width 20 height 20
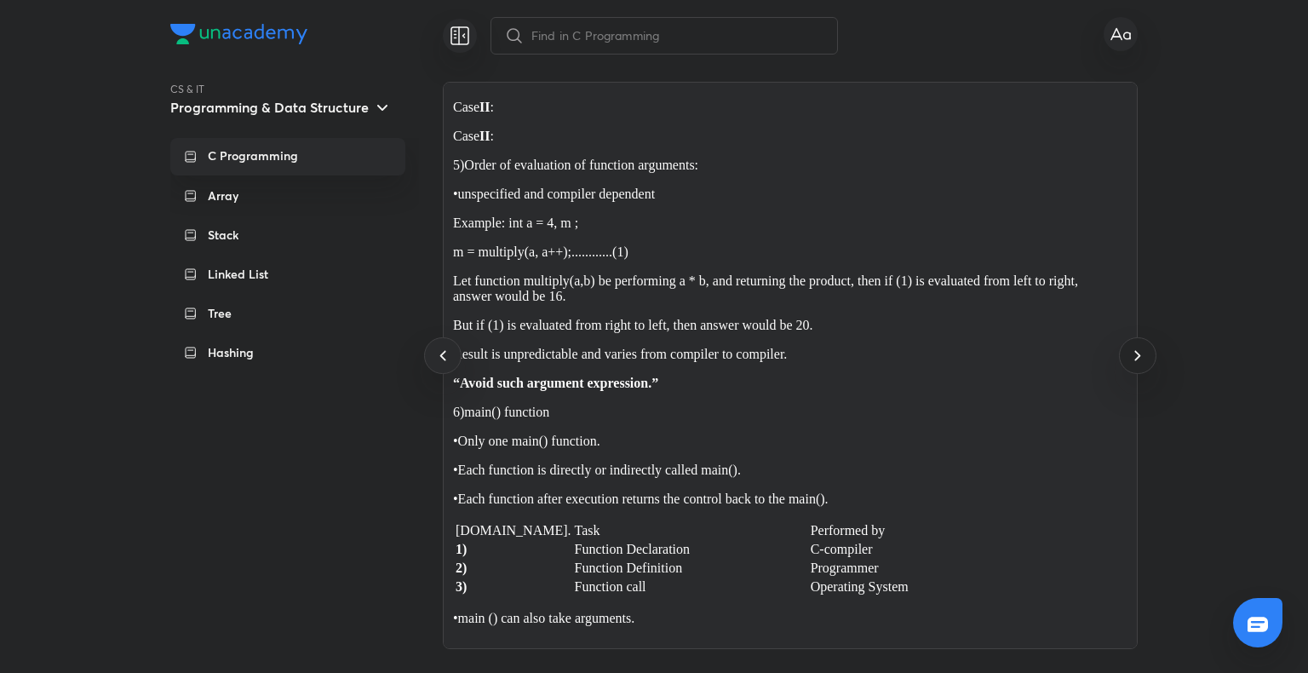
click at [1135, 364] on icon at bounding box center [1137, 355] width 20 height 20
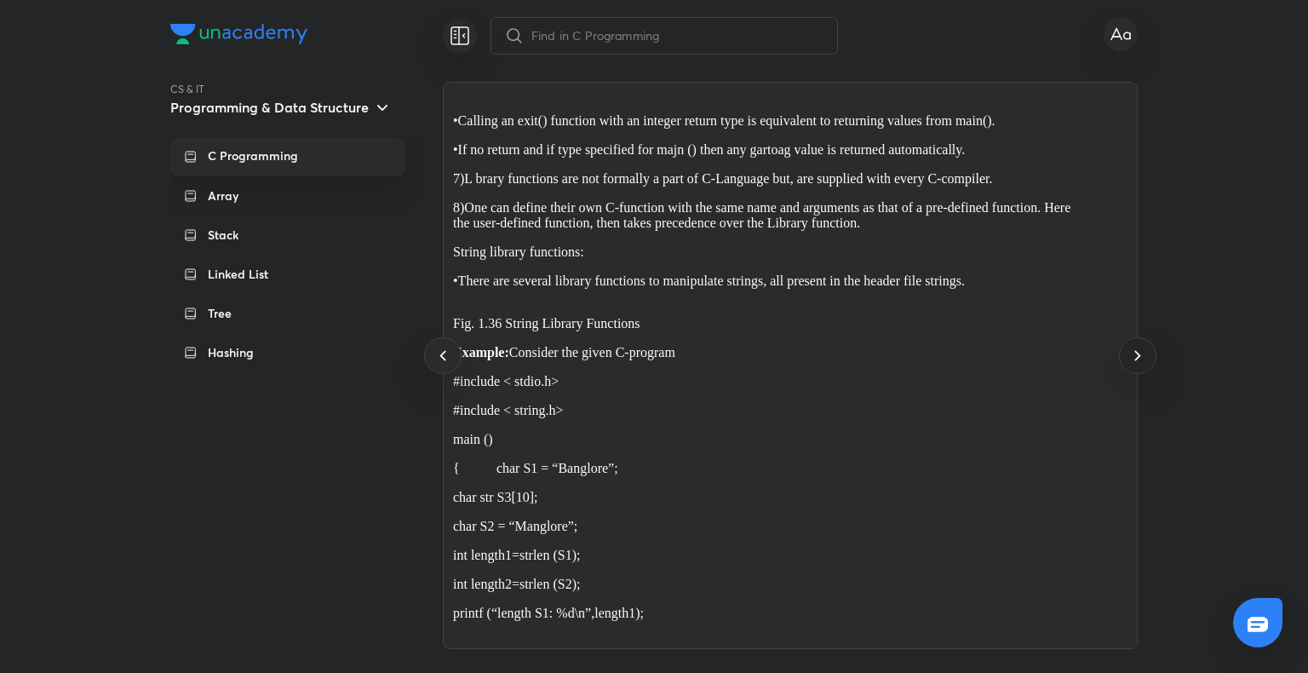
click at [1135, 364] on icon at bounding box center [1137, 355] width 20 height 20
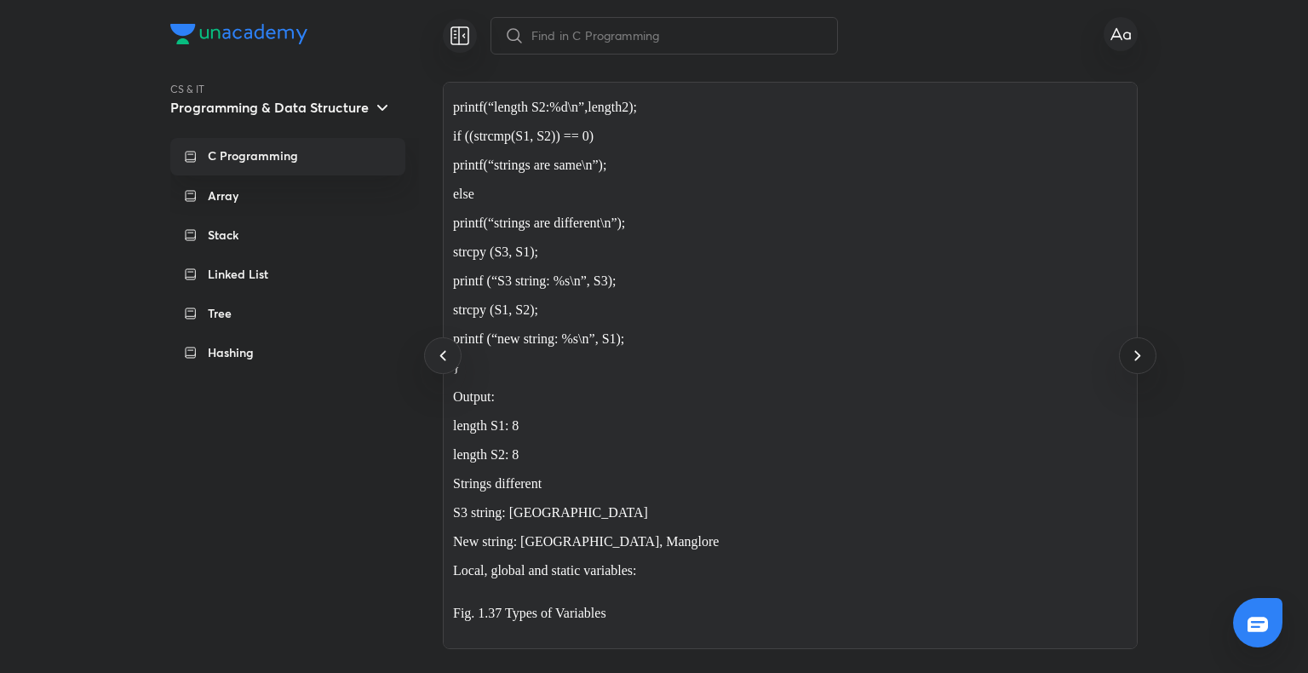
click at [1135, 364] on icon at bounding box center [1137, 355] width 20 height 20
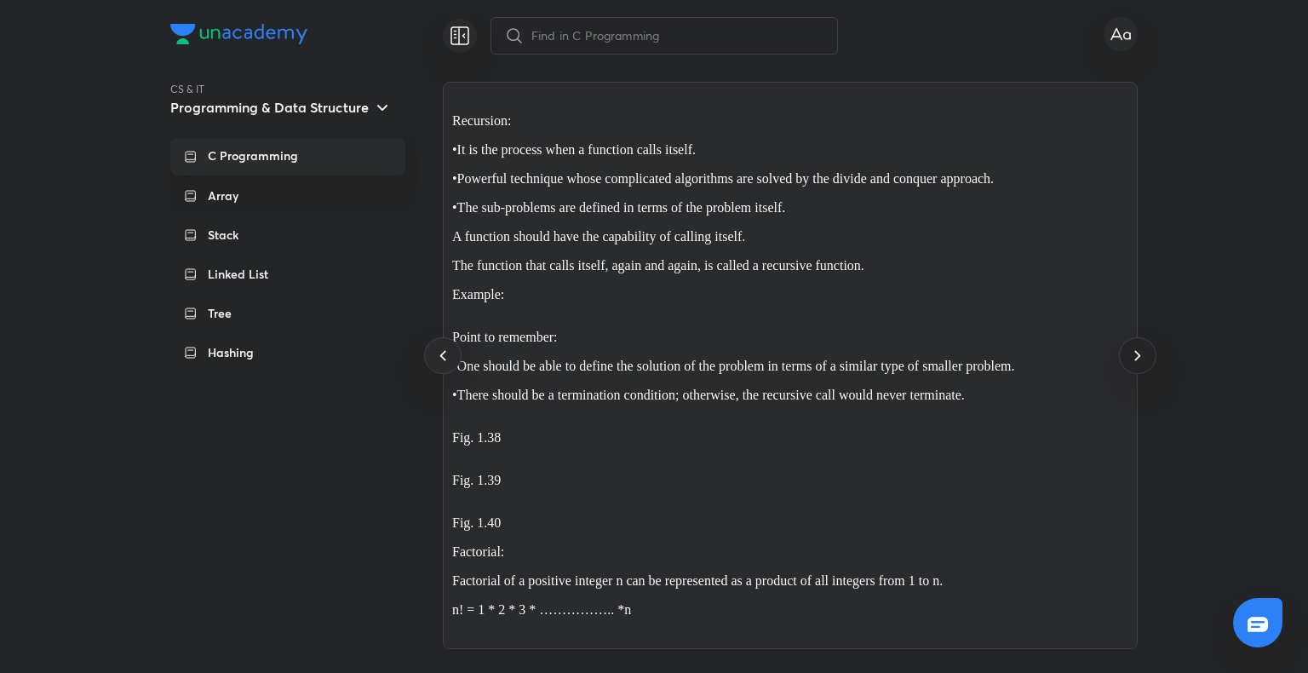
click at [1135, 364] on icon at bounding box center [1137, 355] width 20 height 20
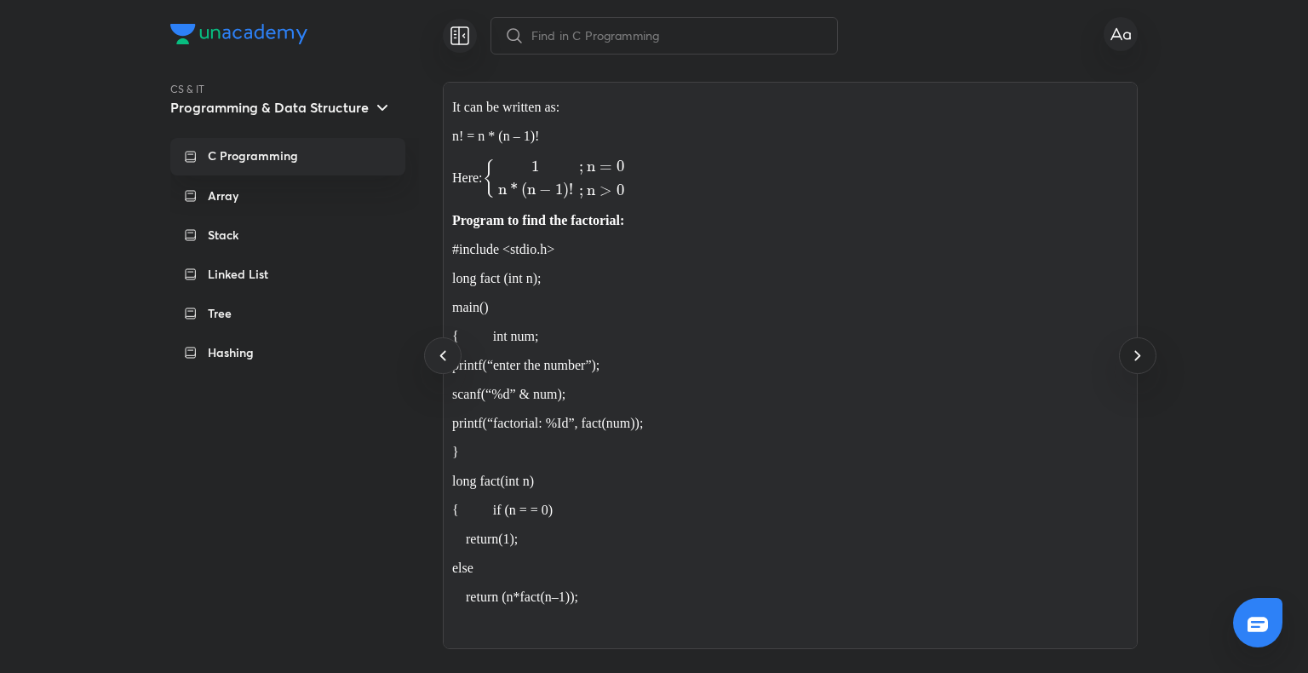
click at [1135, 364] on icon at bounding box center [1137, 355] width 20 height 20
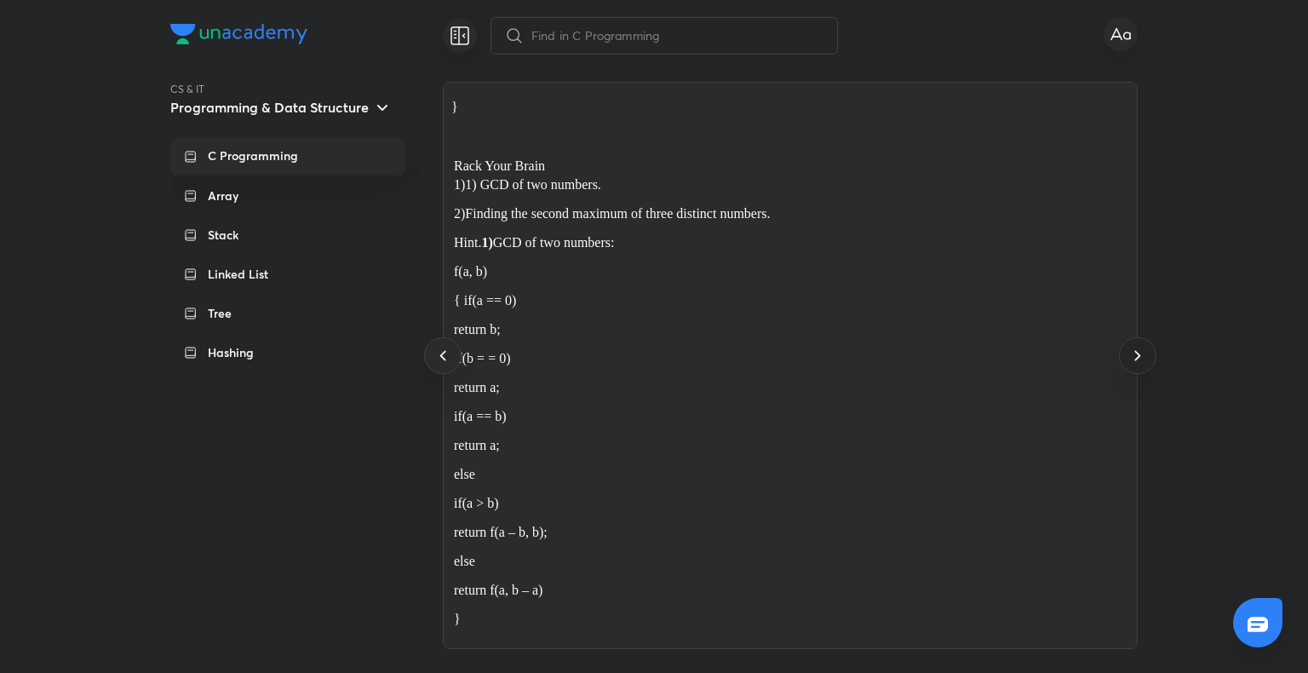
click at [1135, 364] on icon at bounding box center [1137, 355] width 20 height 20
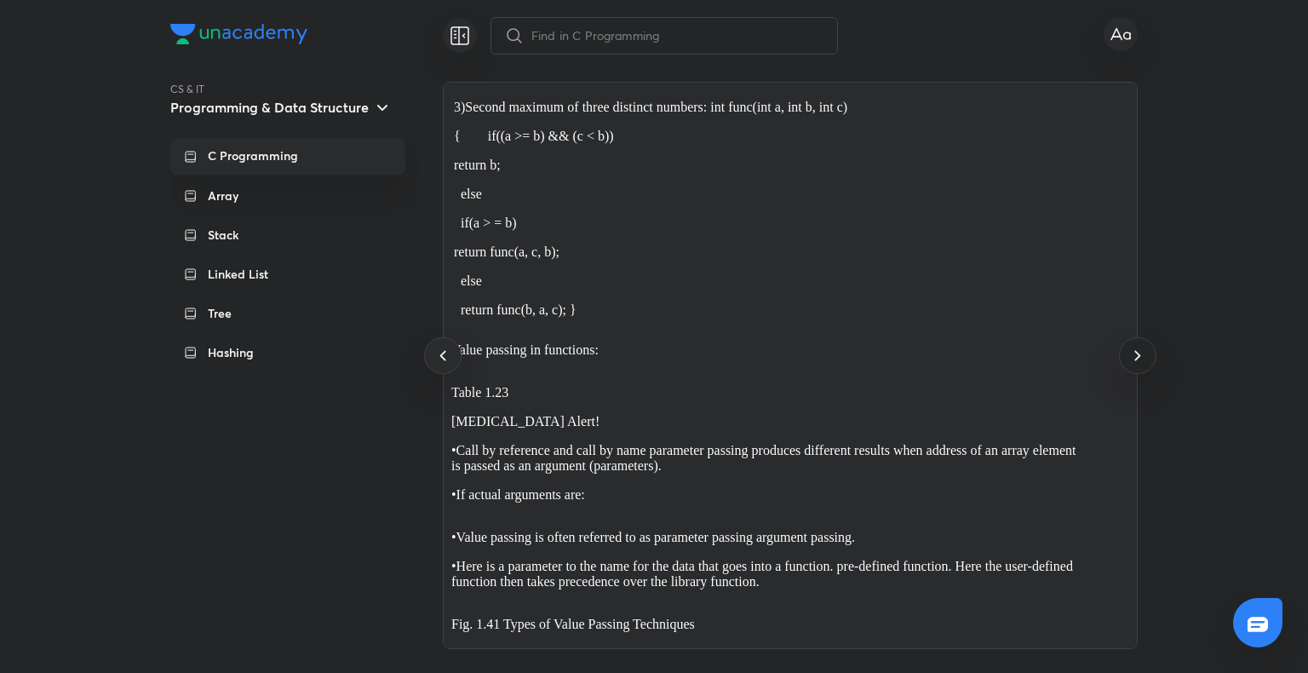
click at [1135, 364] on icon at bounding box center [1137, 355] width 20 height 20
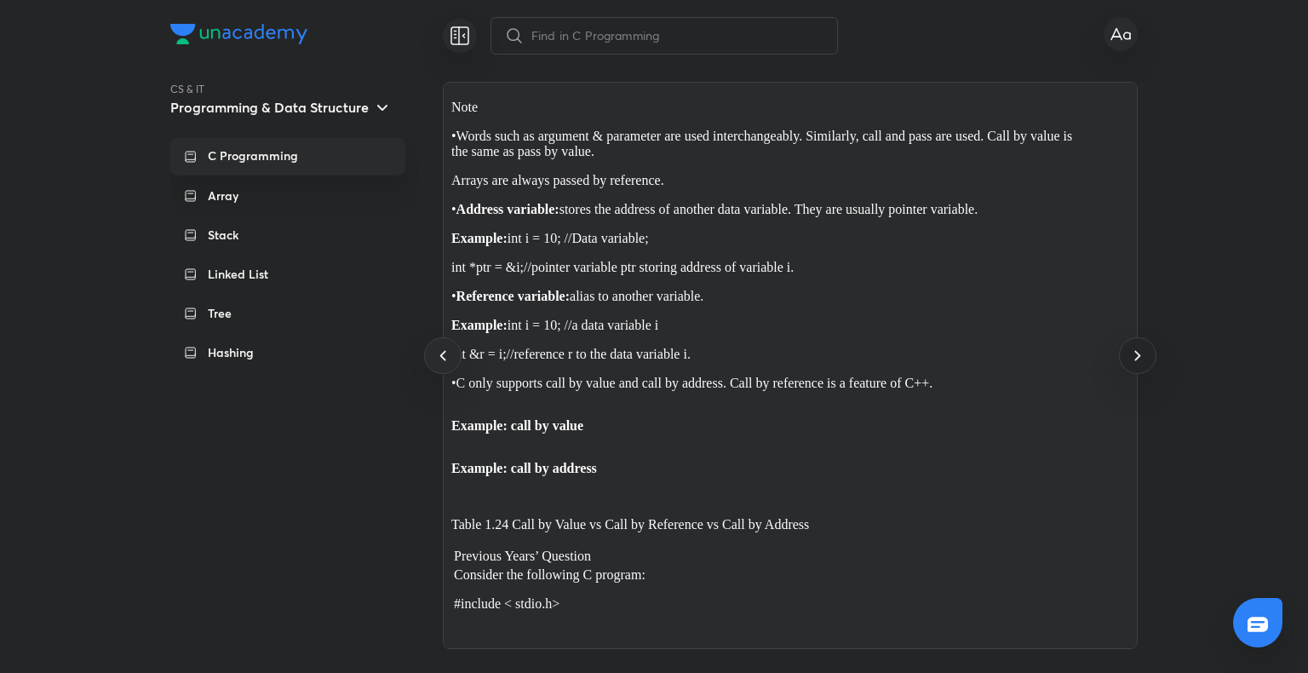
click at [1135, 364] on icon at bounding box center [1137, 355] width 20 height 20
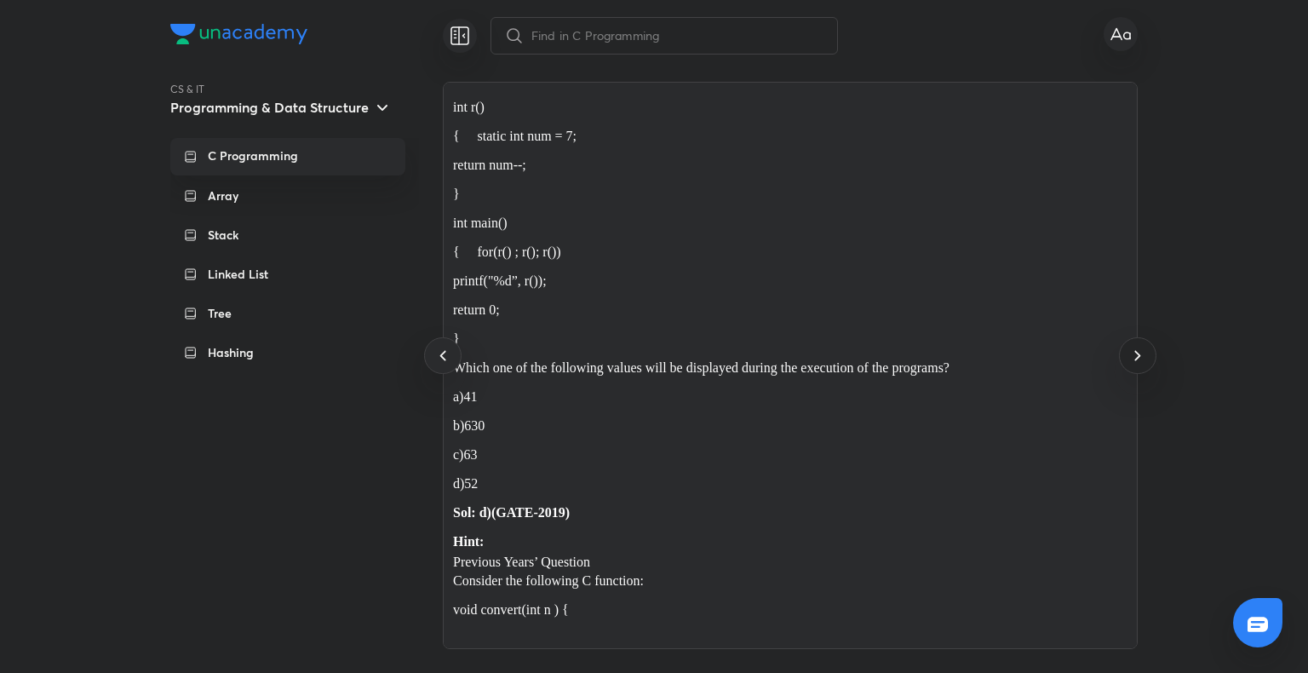
click at [1135, 364] on icon at bounding box center [1137, 355] width 20 height 20
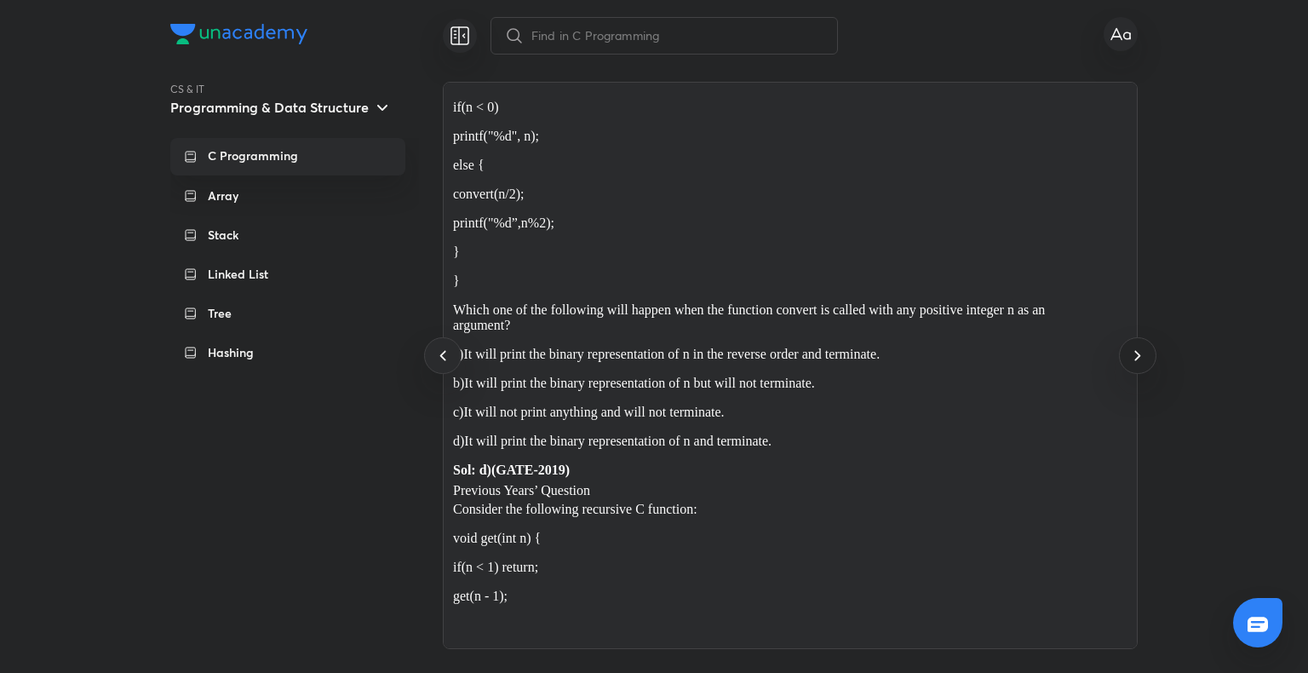
click at [1135, 364] on icon at bounding box center [1137, 355] width 20 height 20
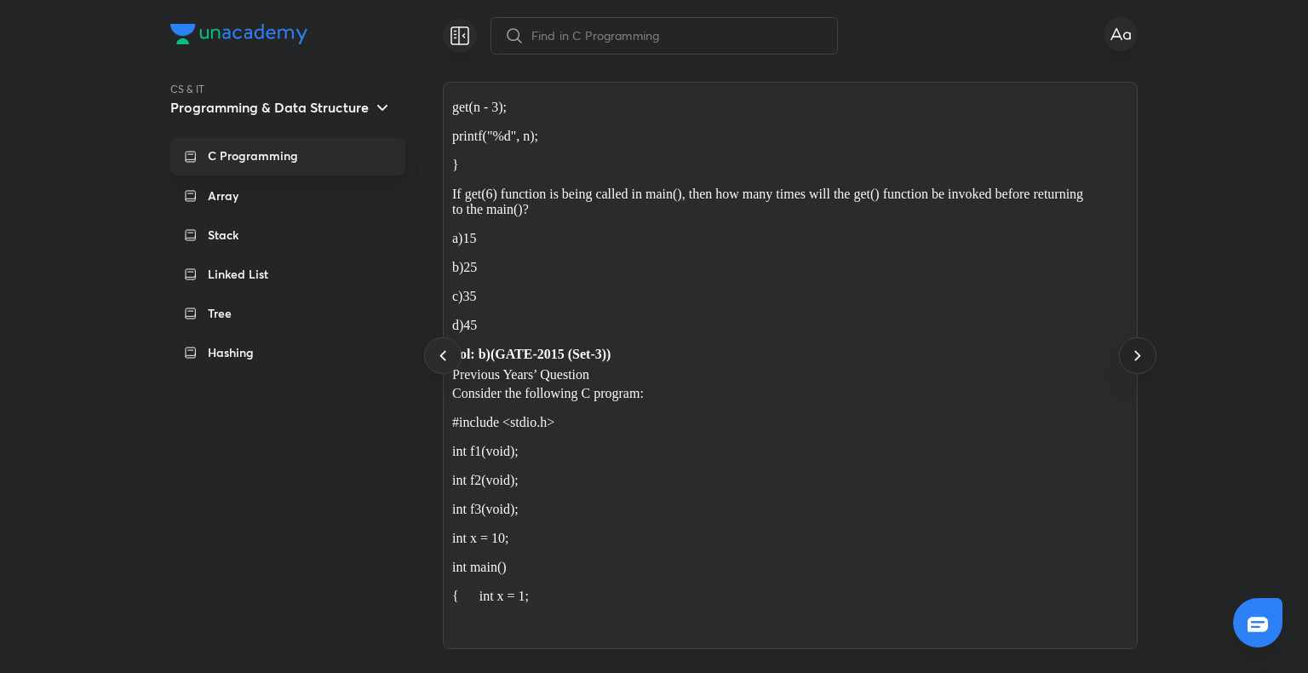
click at [1135, 364] on icon at bounding box center [1137, 355] width 20 height 20
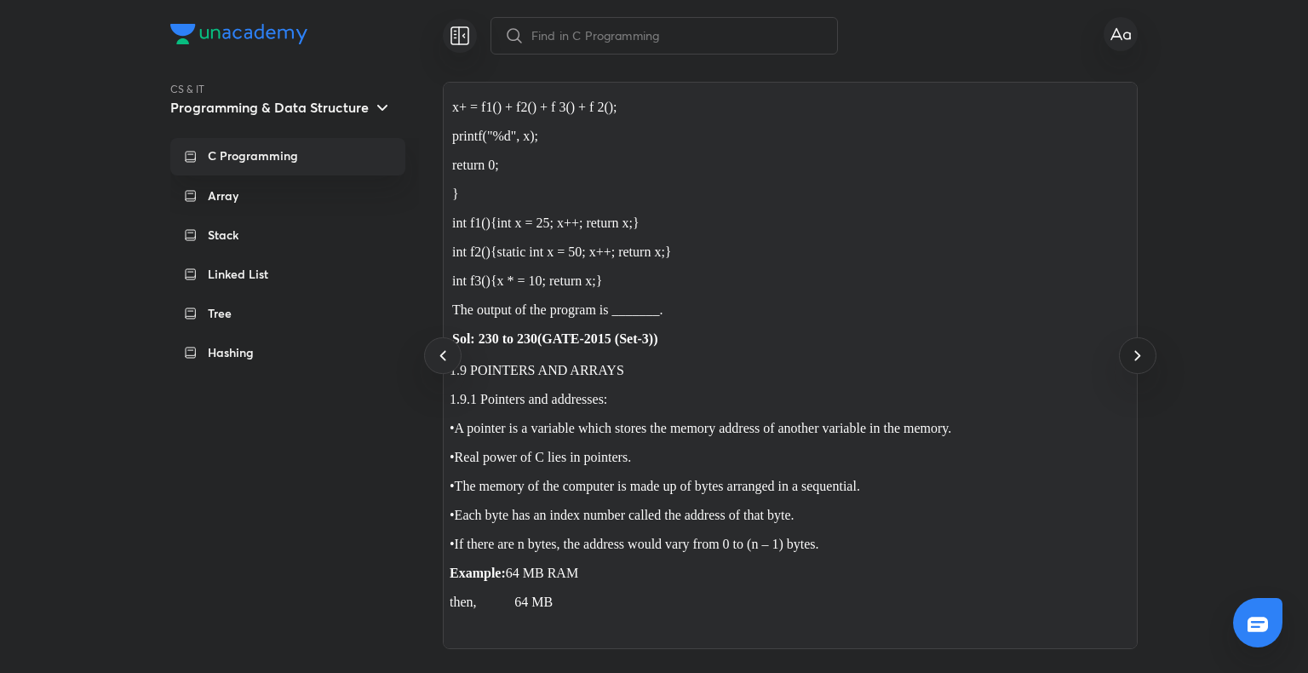
click at [1135, 364] on icon at bounding box center [1137, 355] width 20 height 20
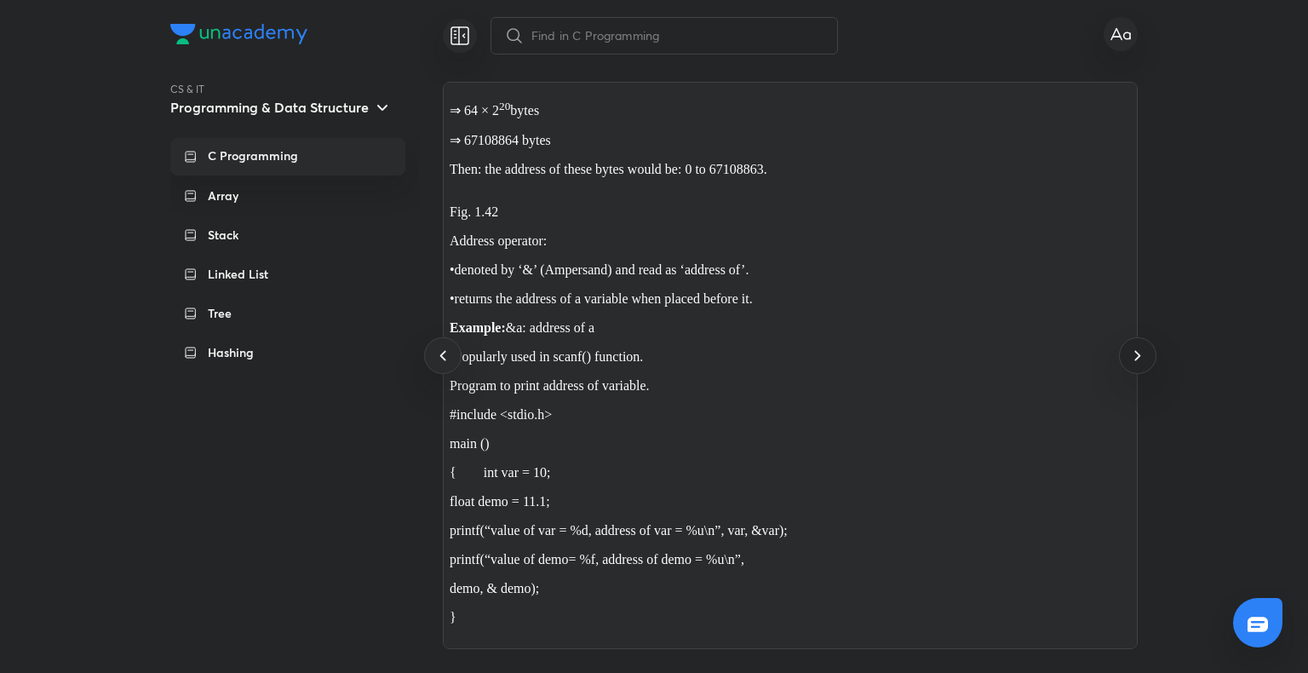
click at [1135, 364] on icon at bounding box center [1137, 355] width 20 height 20
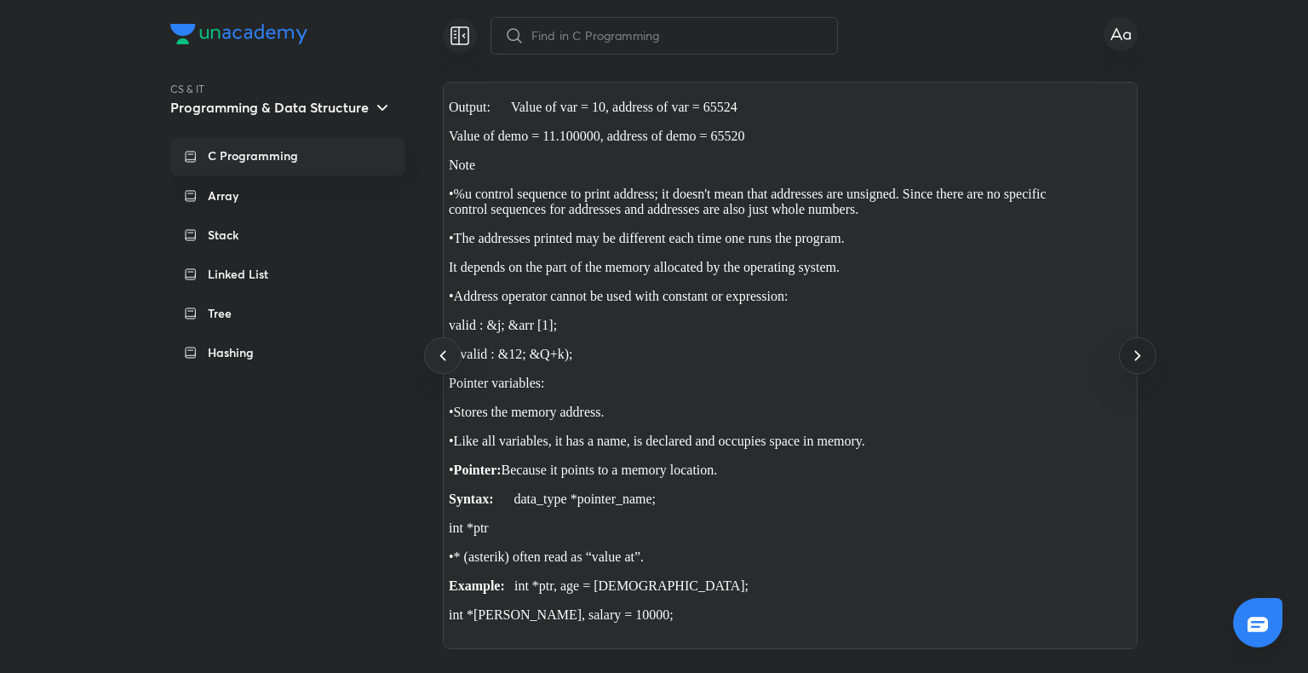
click at [1135, 364] on icon at bounding box center [1137, 355] width 20 height 20
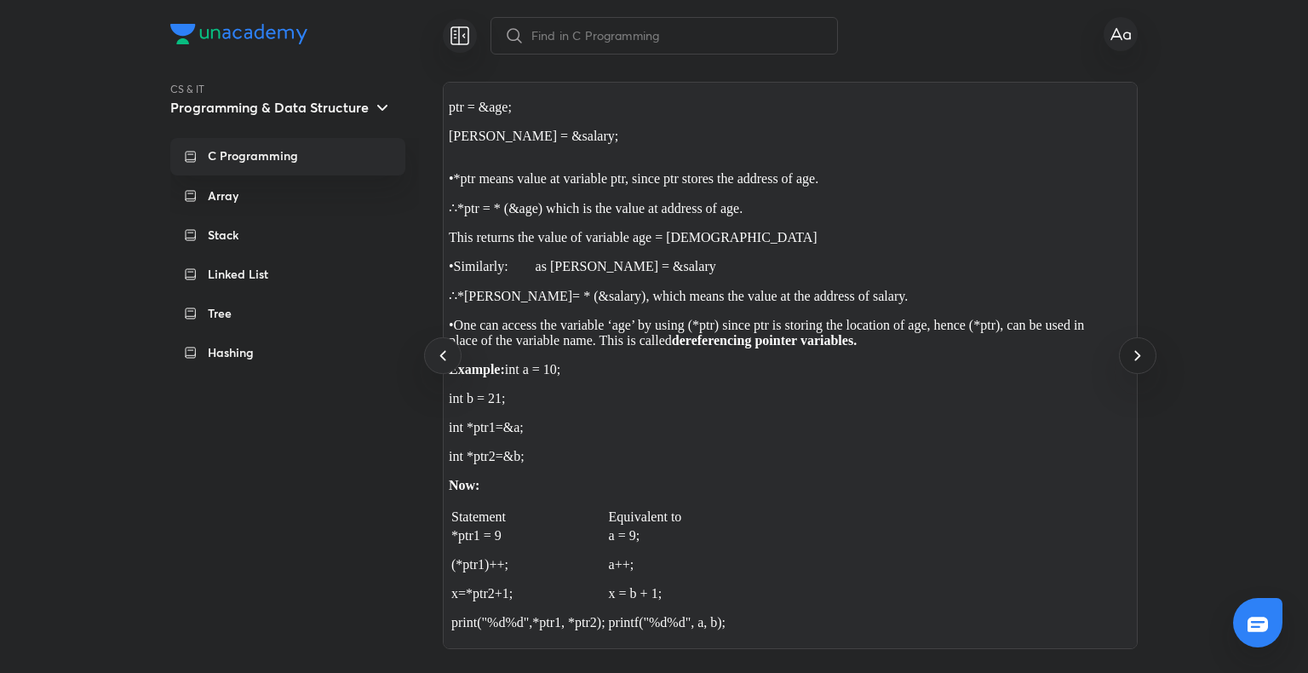
click at [1135, 364] on icon at bounding box center [1137, 355] width 20 height 20
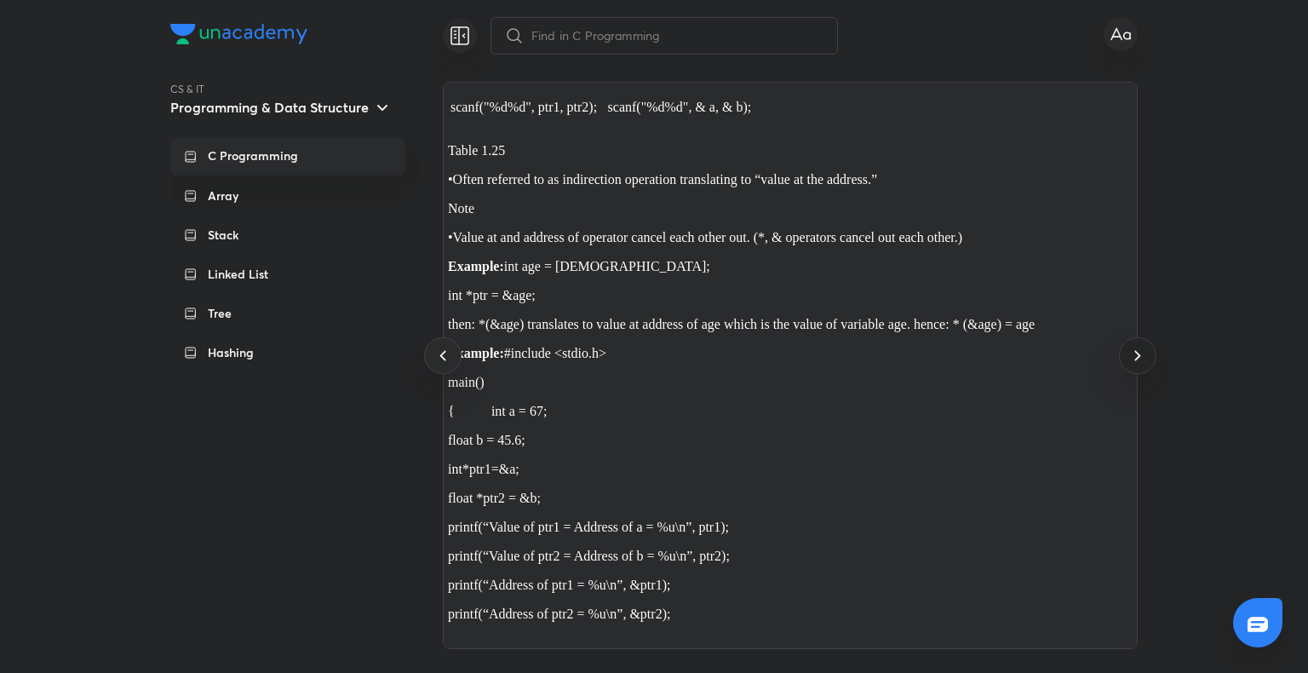
click at [1135, 364] on icon at bounding box center [1137, 355] width 20 height 20
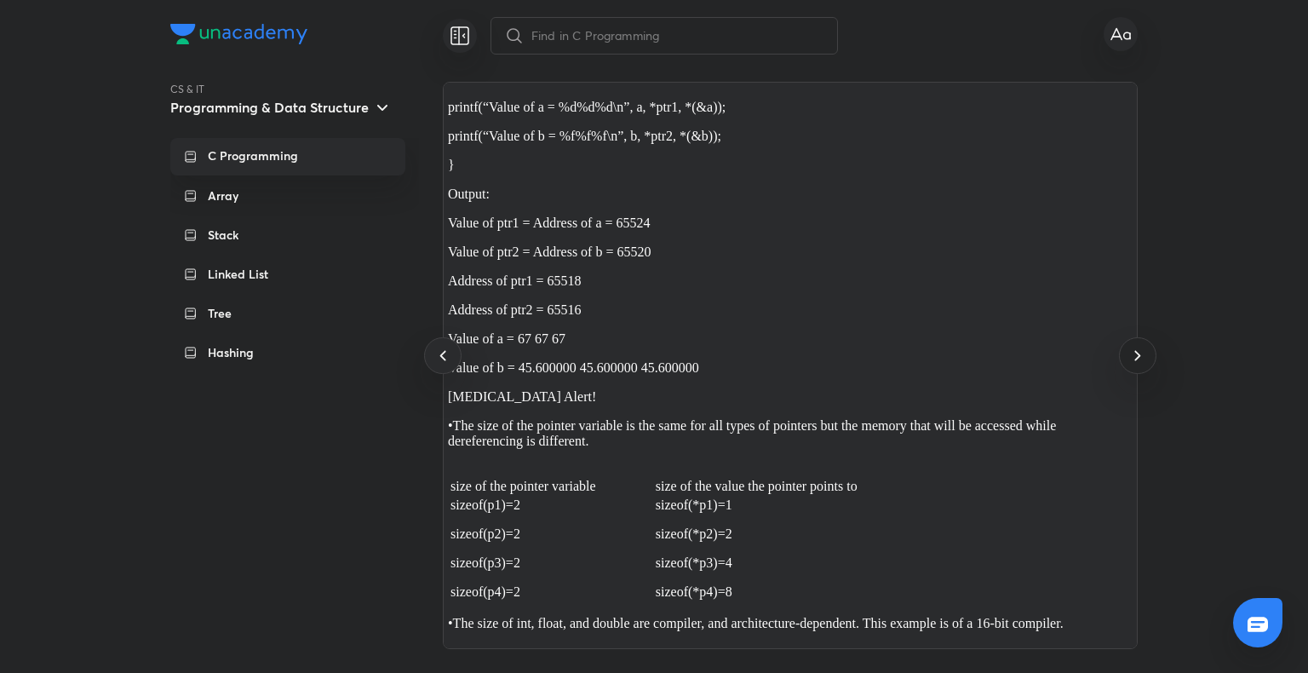
click at [1135, 364] on icon at bounding box center [1137, 355] width 20 height 20
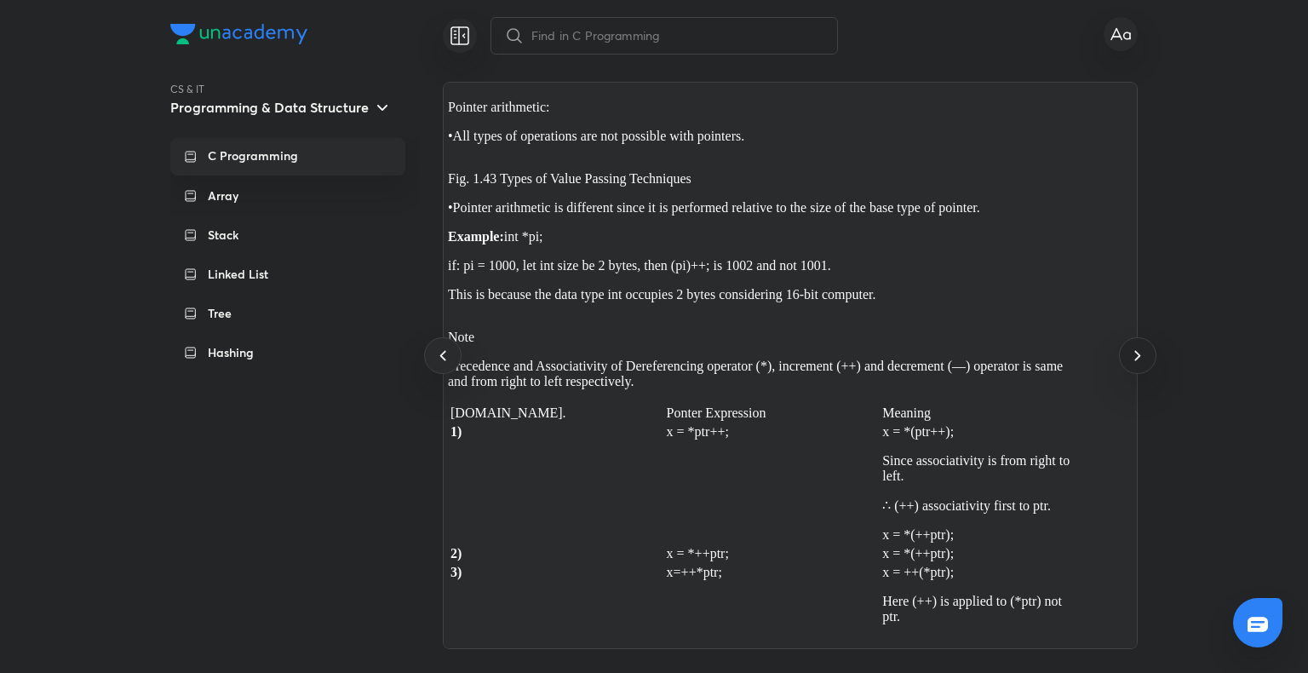
click at [1135, 364] on icon at bounding box center [1137, 355] width 20 height 20
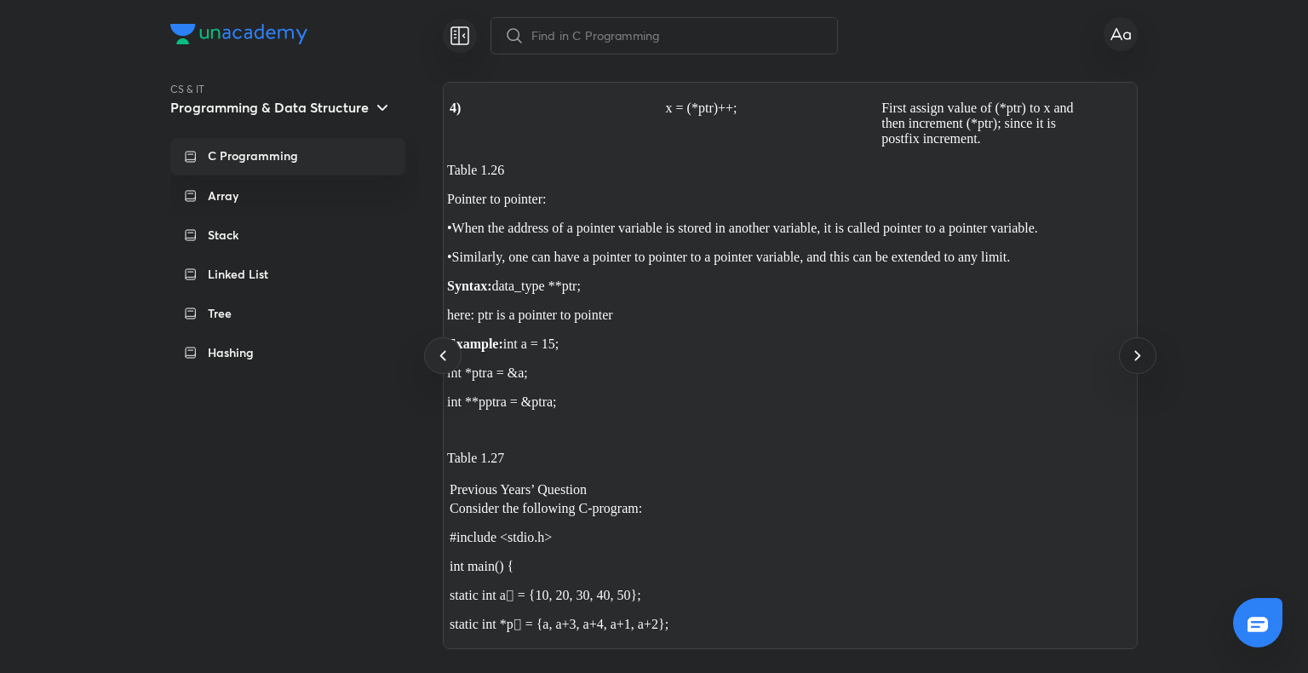
click at [1135, 364] on icon at bounding box center [1137, 355] width 20 height 20
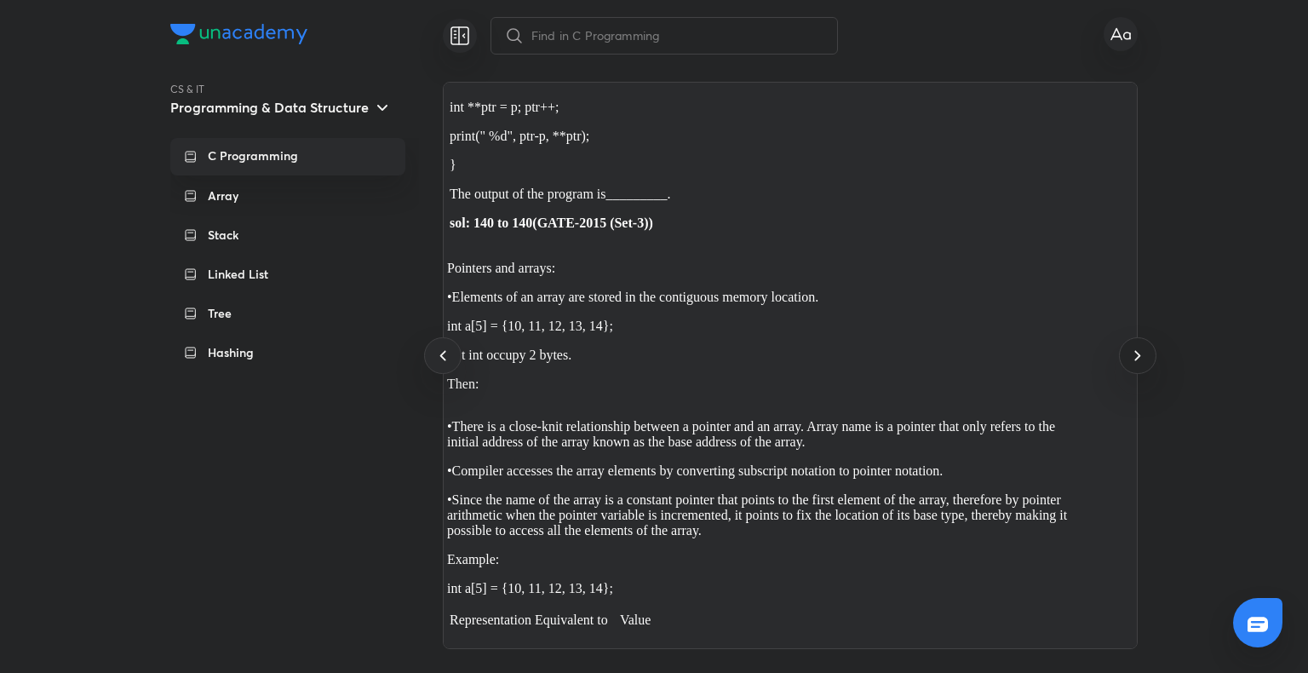
click at [1135, 364] on icon at bounding box center [1137, 355] width 20 height 20
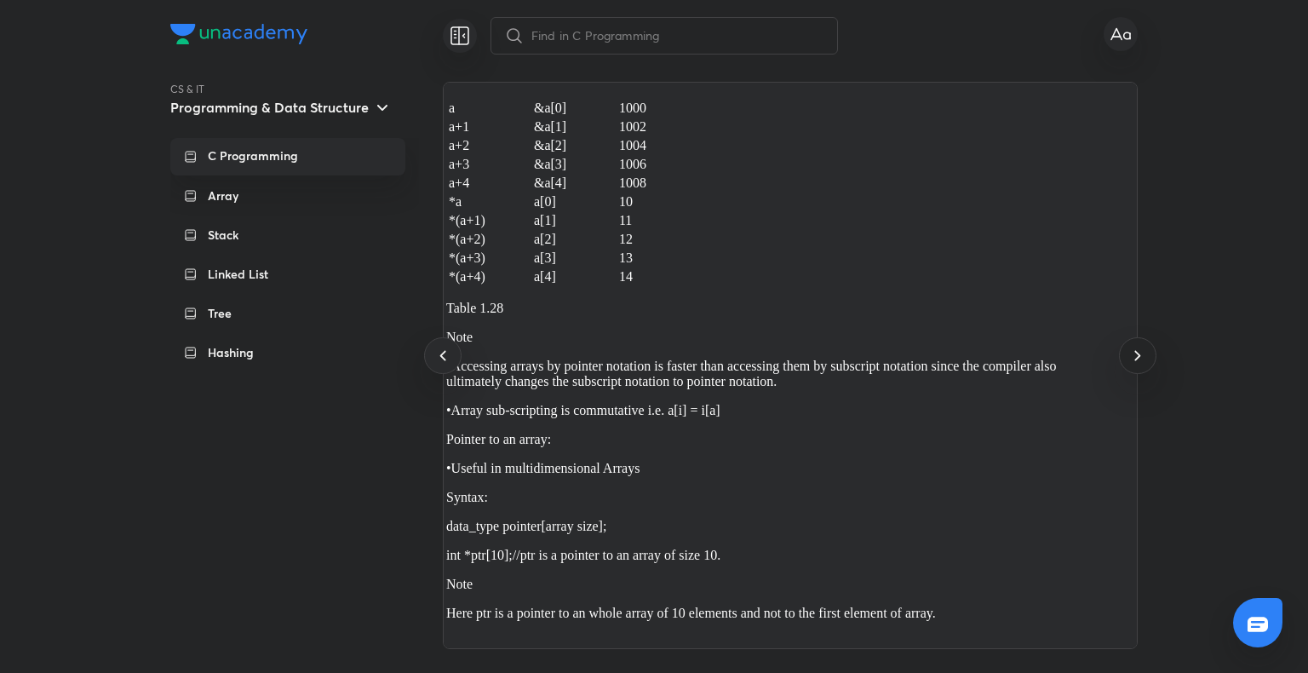
click at [1135, 364] on icon at bounding box center [1137, 355] width 20 height 20
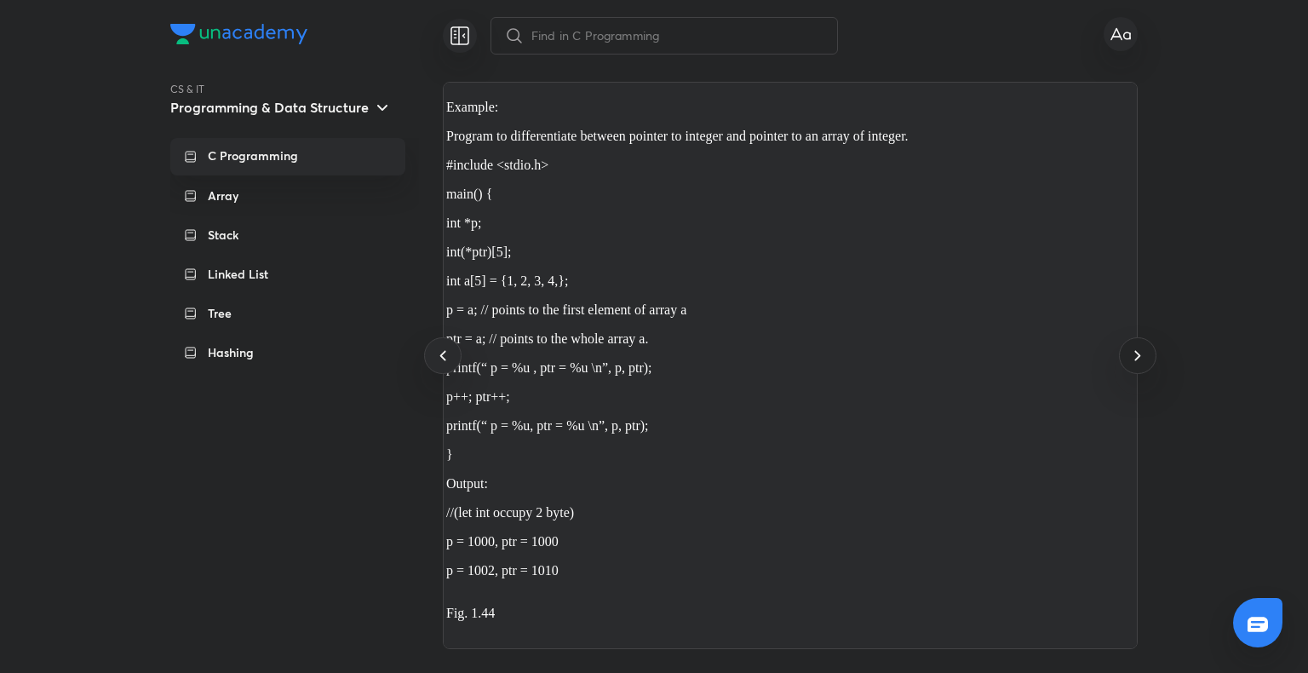
click at [1135, 364] on icon at bounding box center [1137, 355] width 20 height 20
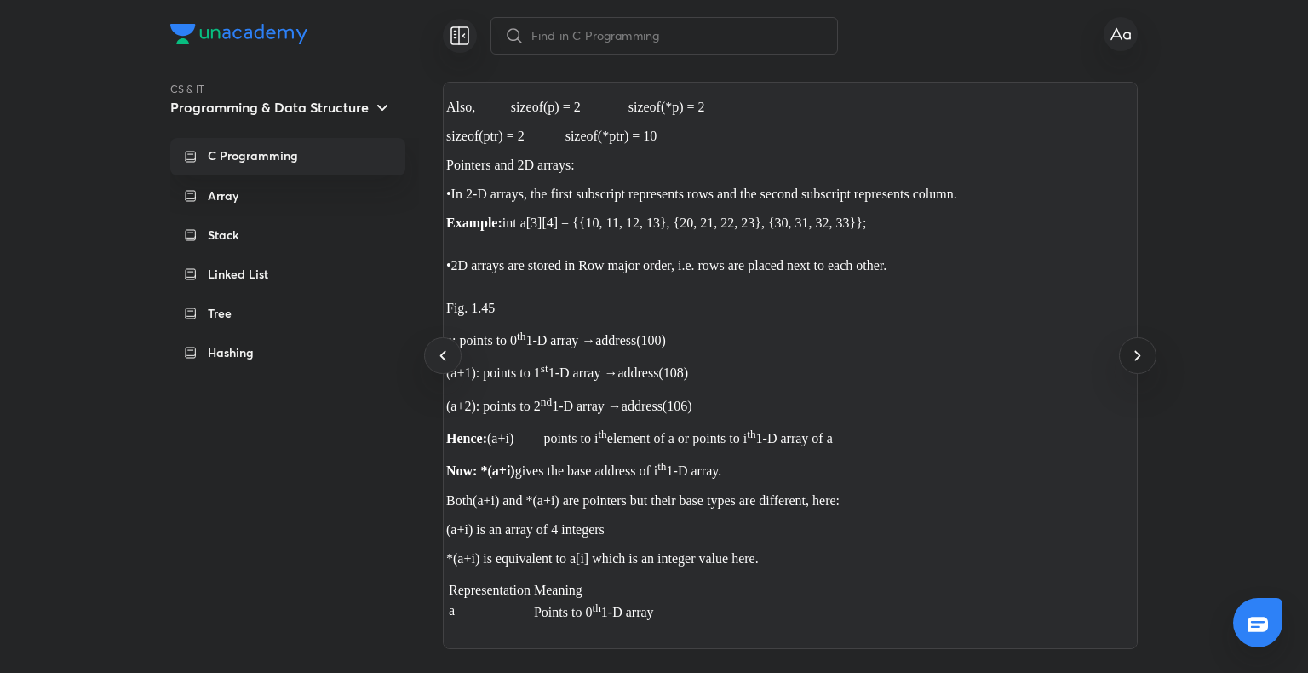
click at [1135, 364] on icon at bounding box center [1137, 355] width 20 height 20
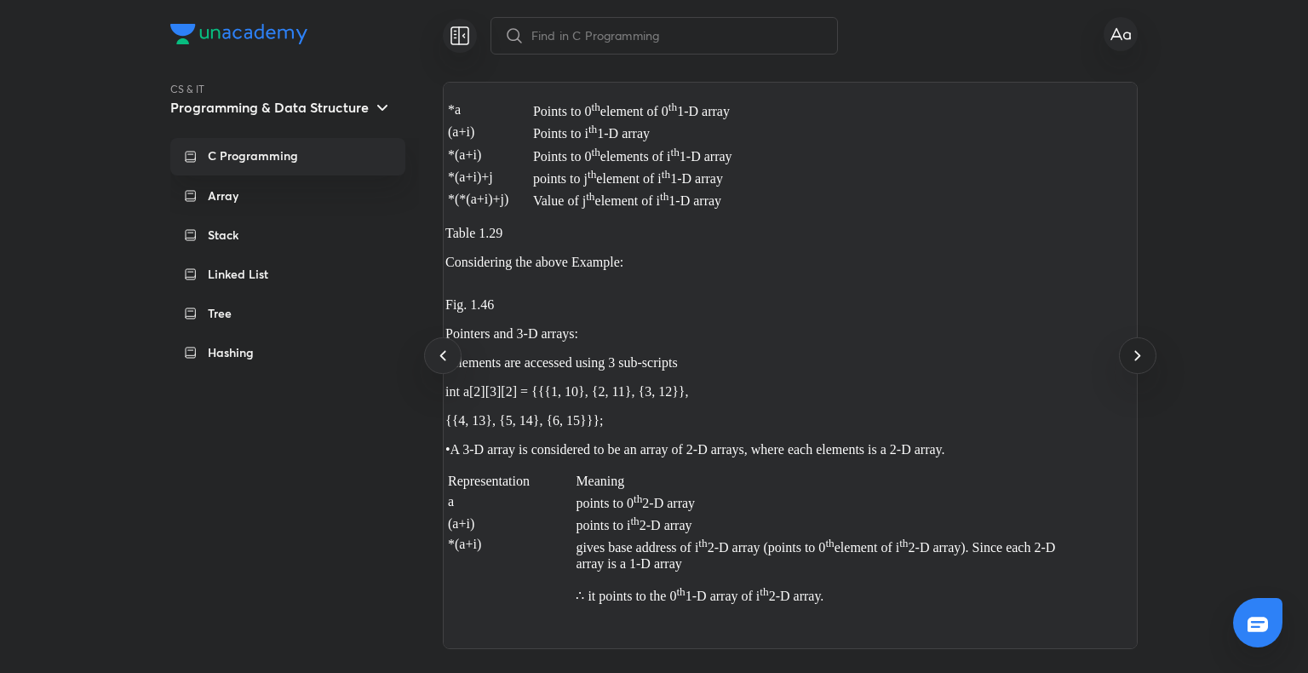
click at [1135, 364] on icon at bounding box center [1137, 355] width 20 height 20
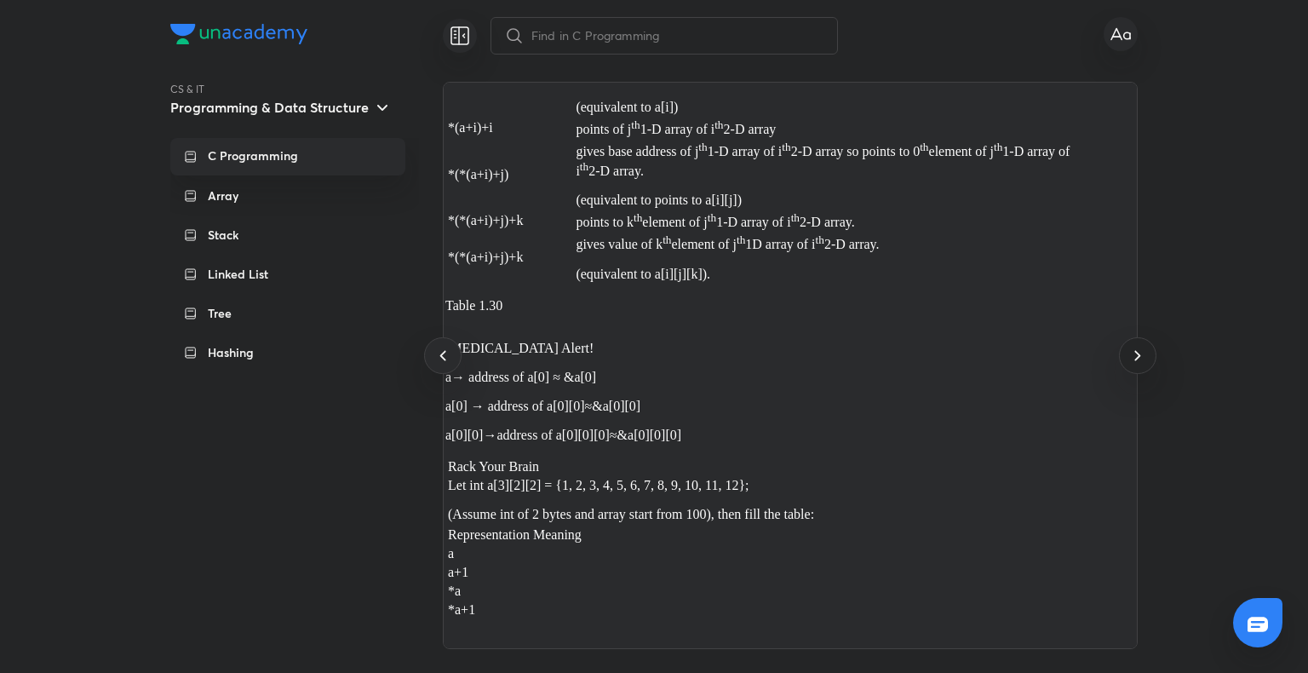
click at [1135, 364] on icon at bounding box center [1137, 355] width 20 height 20
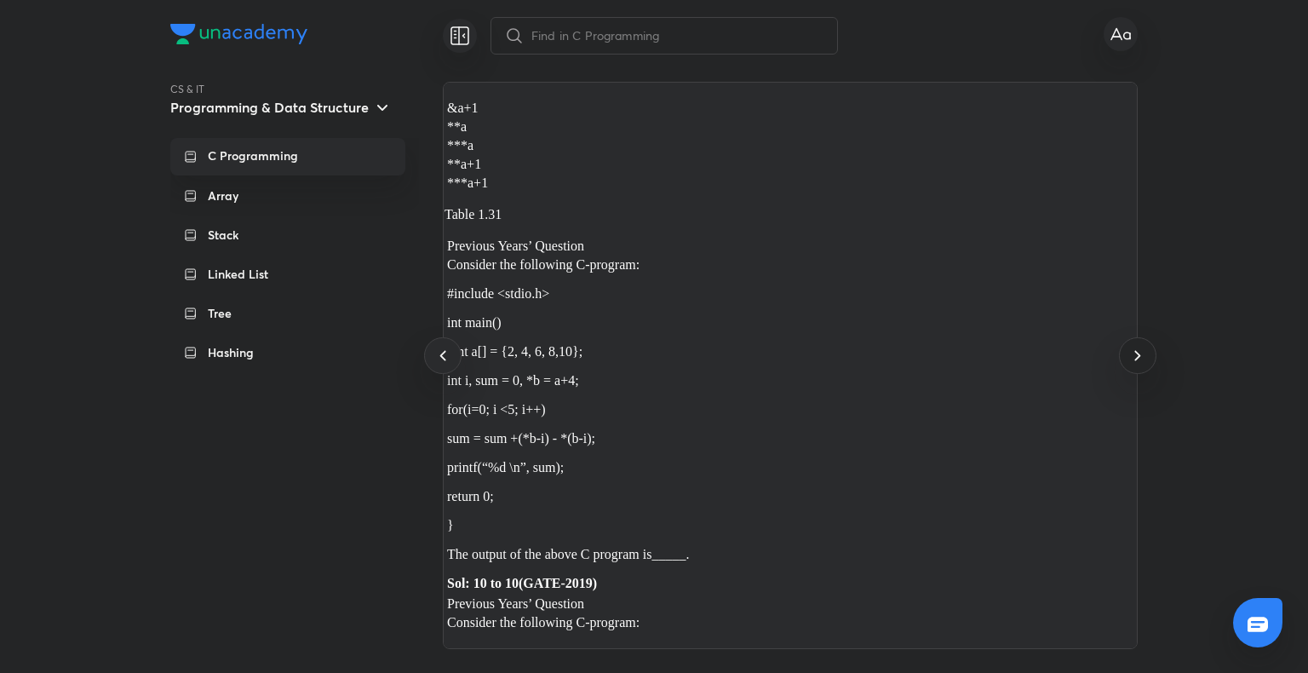
click at [1135, 364] on icon at bounding box center [1137, 355] width 20 height 20
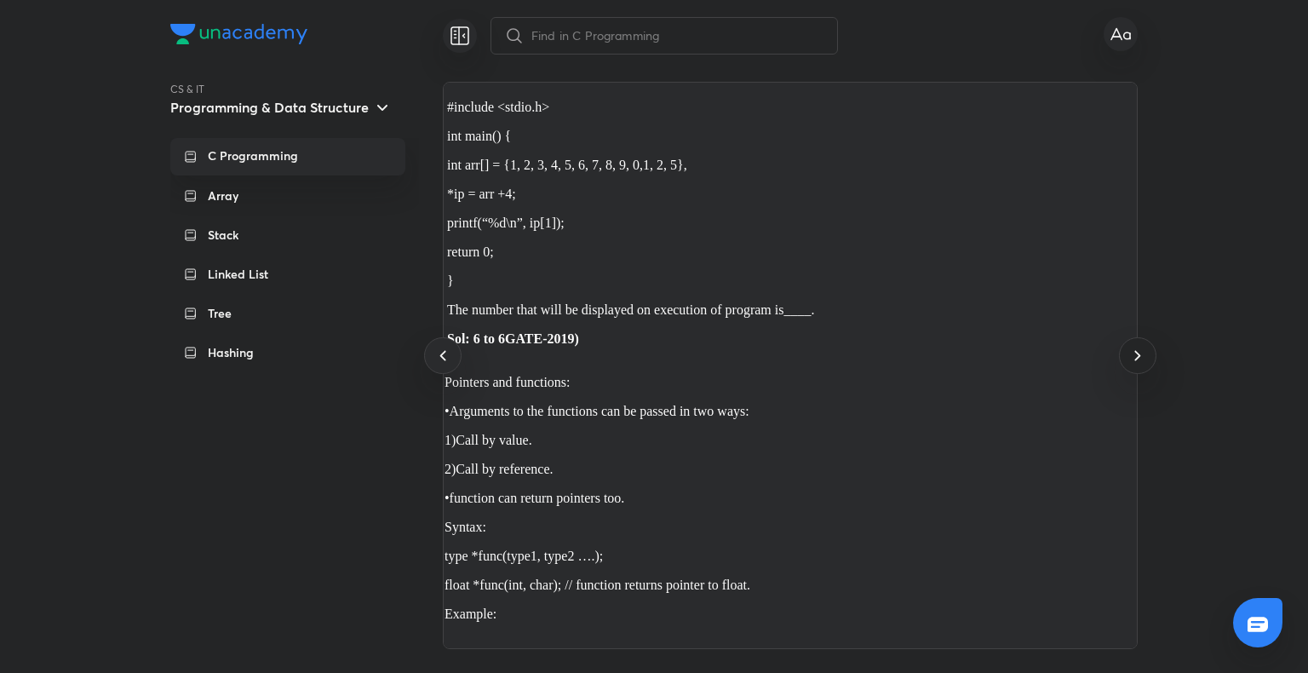
click at [1135, 364] on icon at bounding box center [1137, 355] width 20 height 20
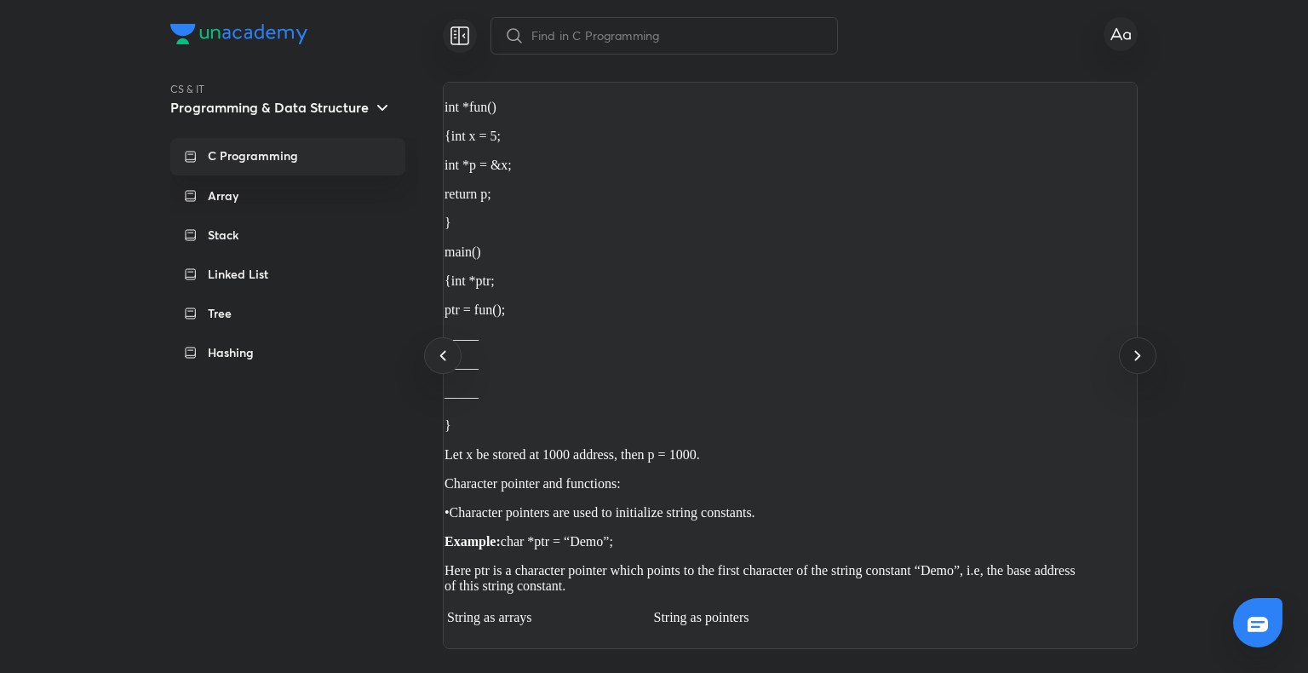
click at [1135, 364] on icon at bounding box center [1137, 355] width 20 height 20
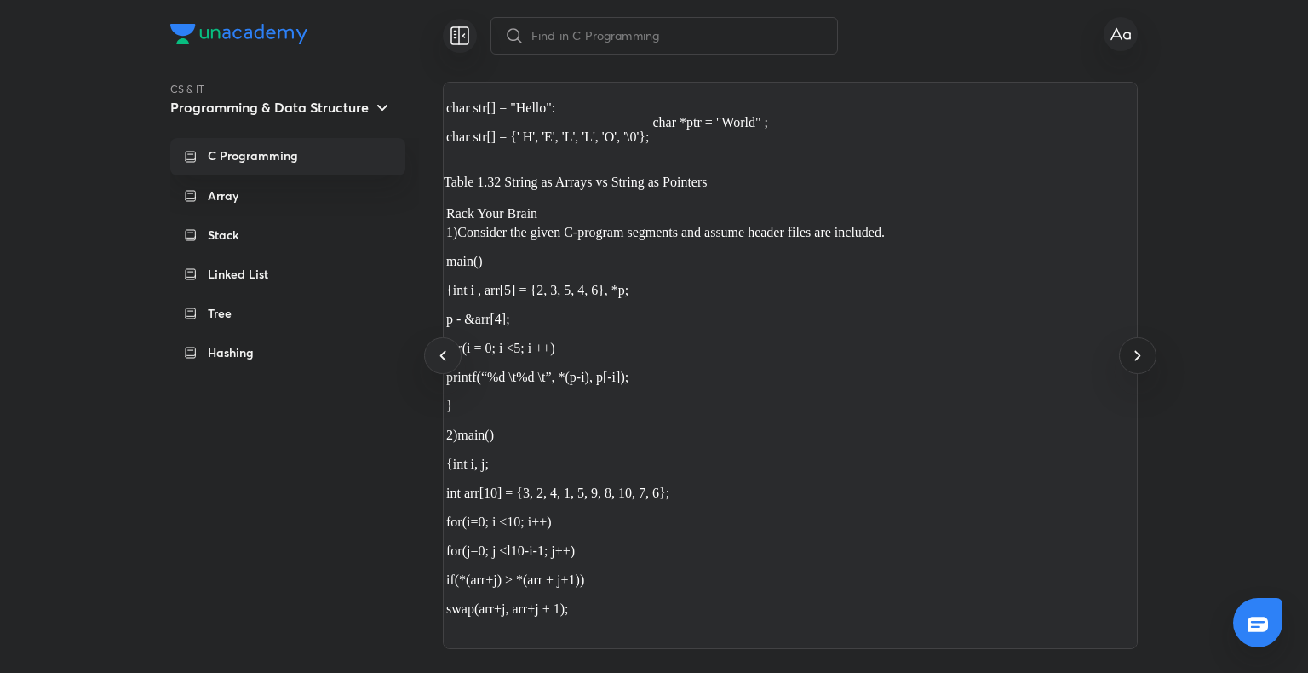
click at [1135, 364] on icon at bounding box center [1137, 355] width 20 height 20
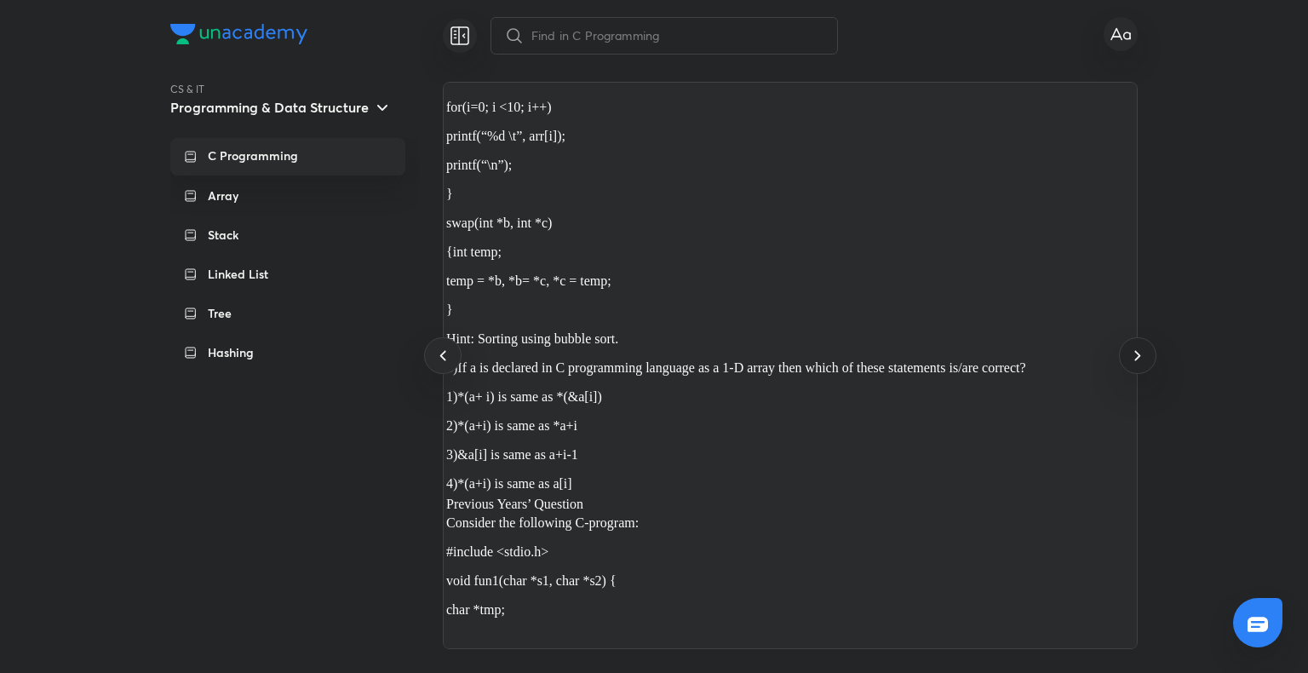
click at [1135, 364] on icon at bounding box center [1137, 355] width 20 height 20
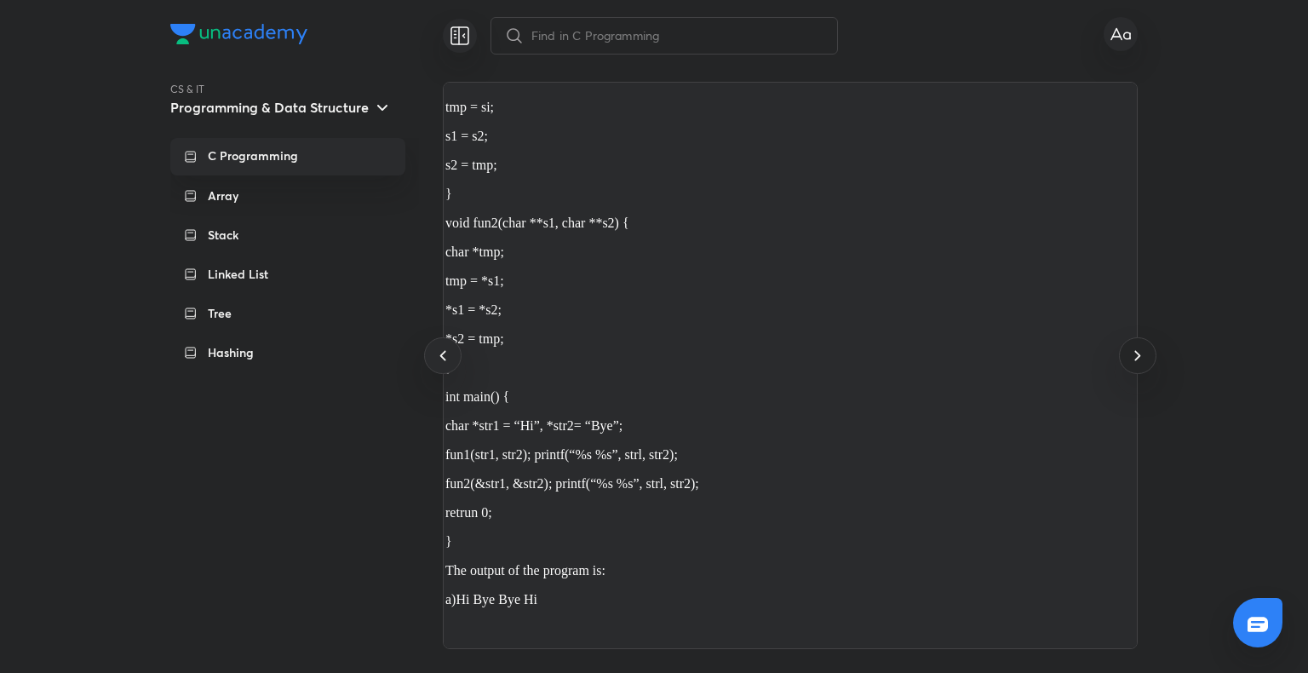
click at [1135, 364] on icon at bounding box center [1137, 355] width 20 height 20
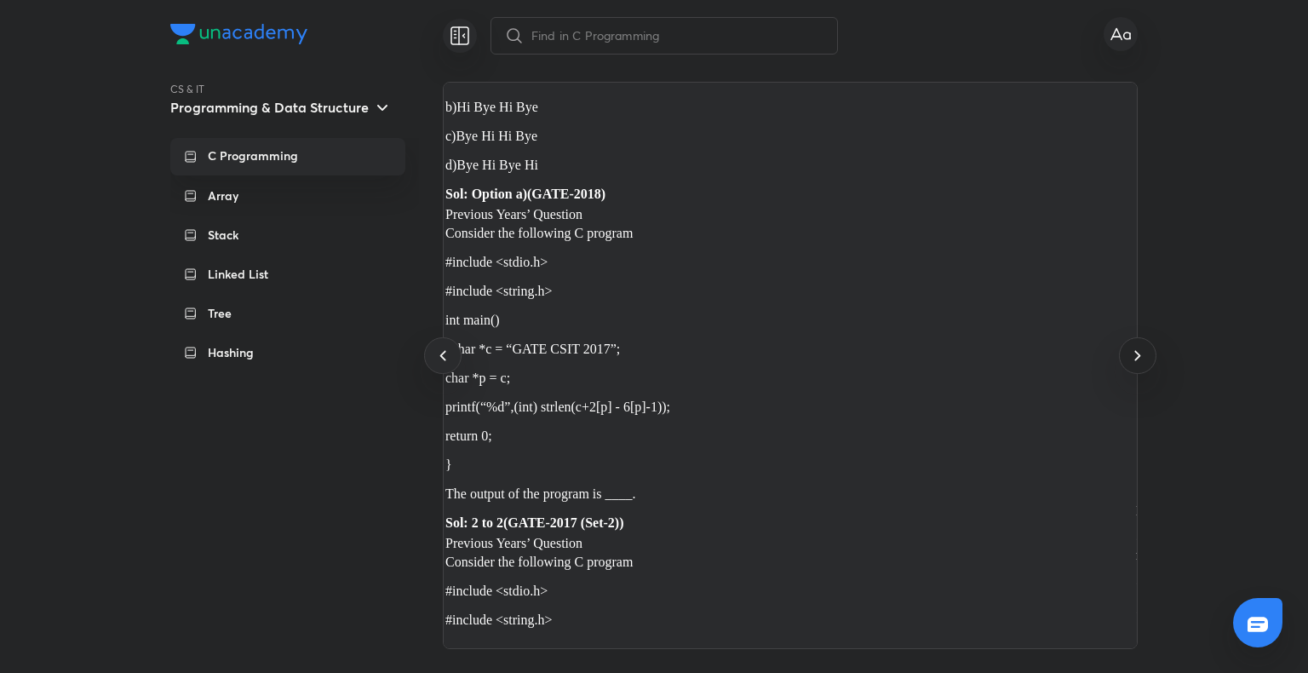
click at [1135, 364] on icon at bounding box center [1137, 355] width 20 height 20
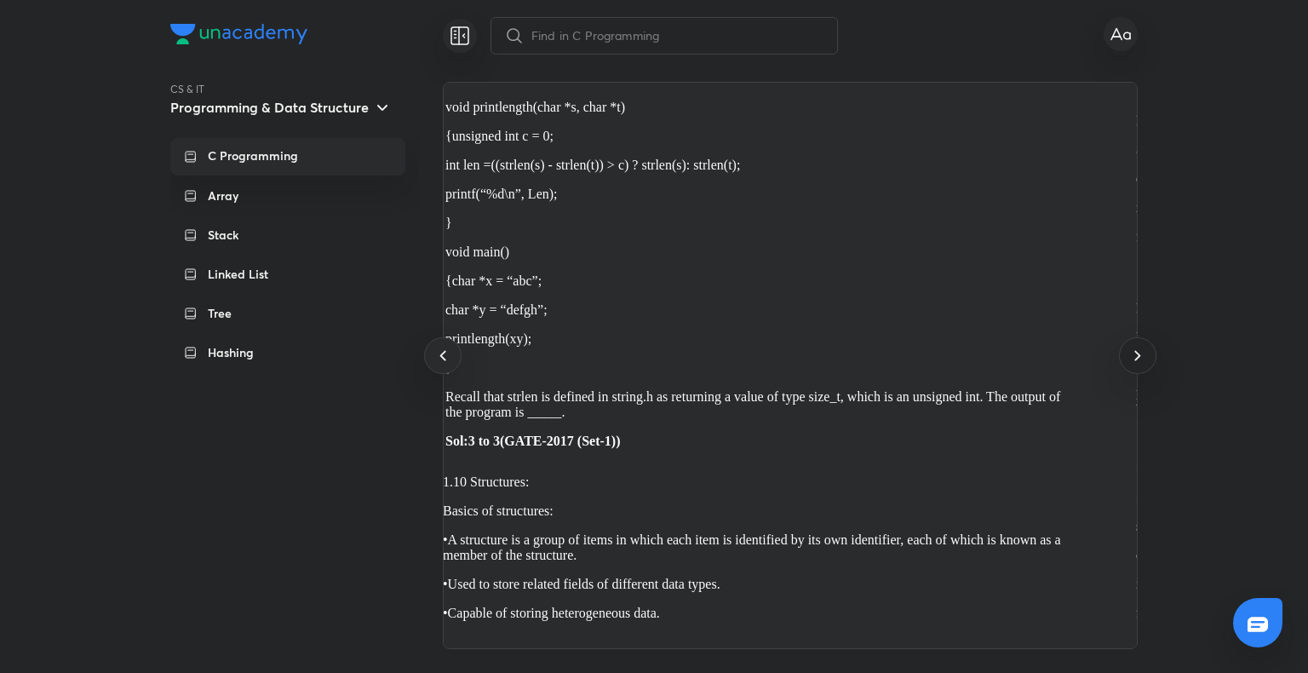
click at [1135, 364] on icon at bounding box center [1137, 355] width 20 height 20
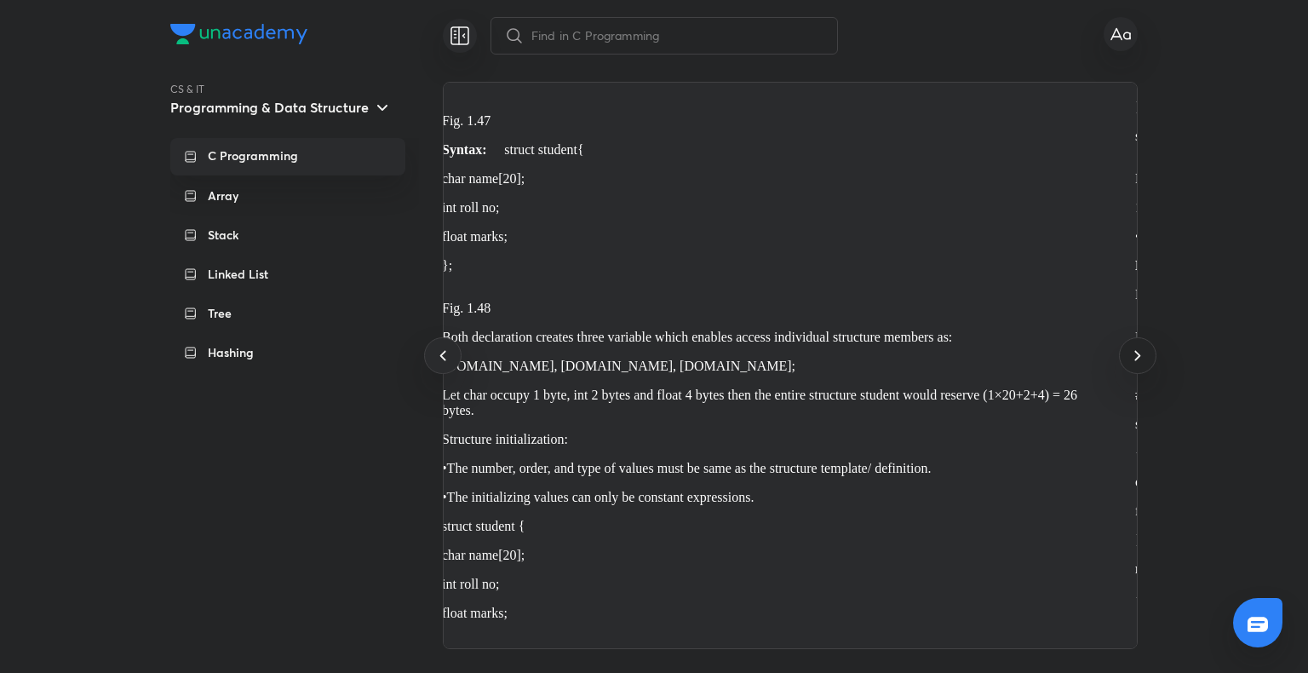
click at [1135, 364] on icon at bounding box center [1137, 355] width 20 height 20
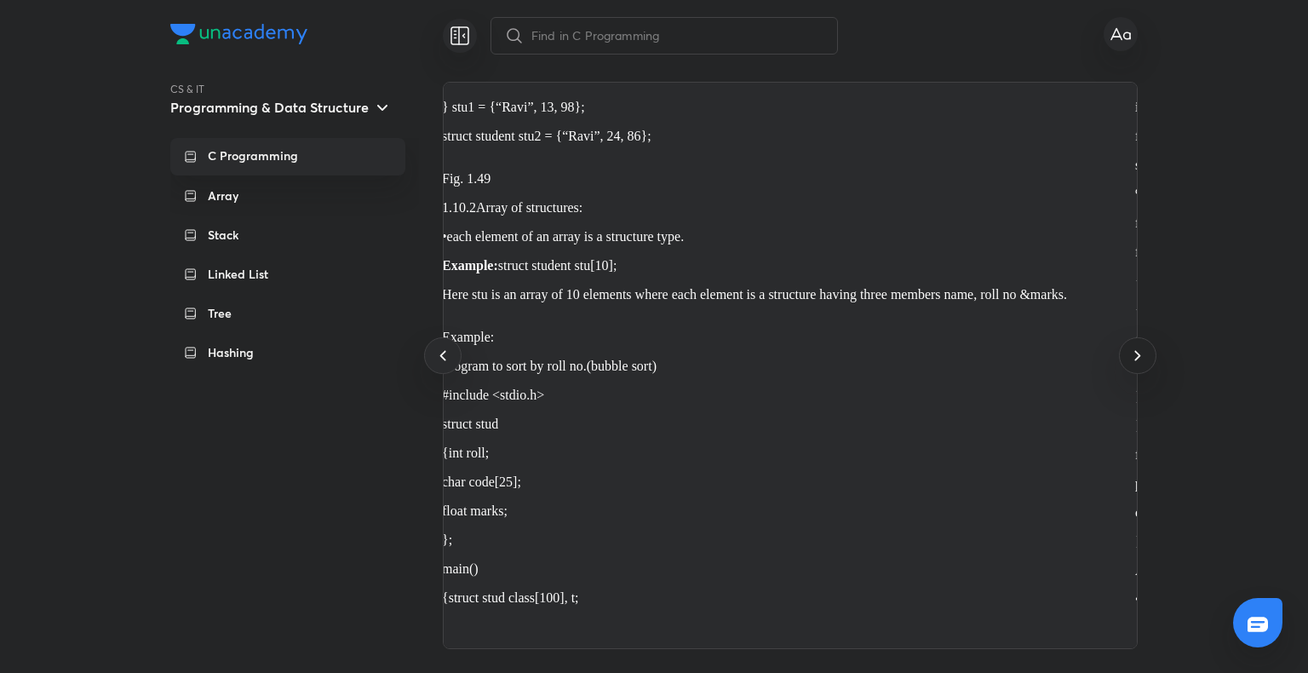
click at [1135, 364] on icon at bounding box center [1137, 355] width 20 height 20
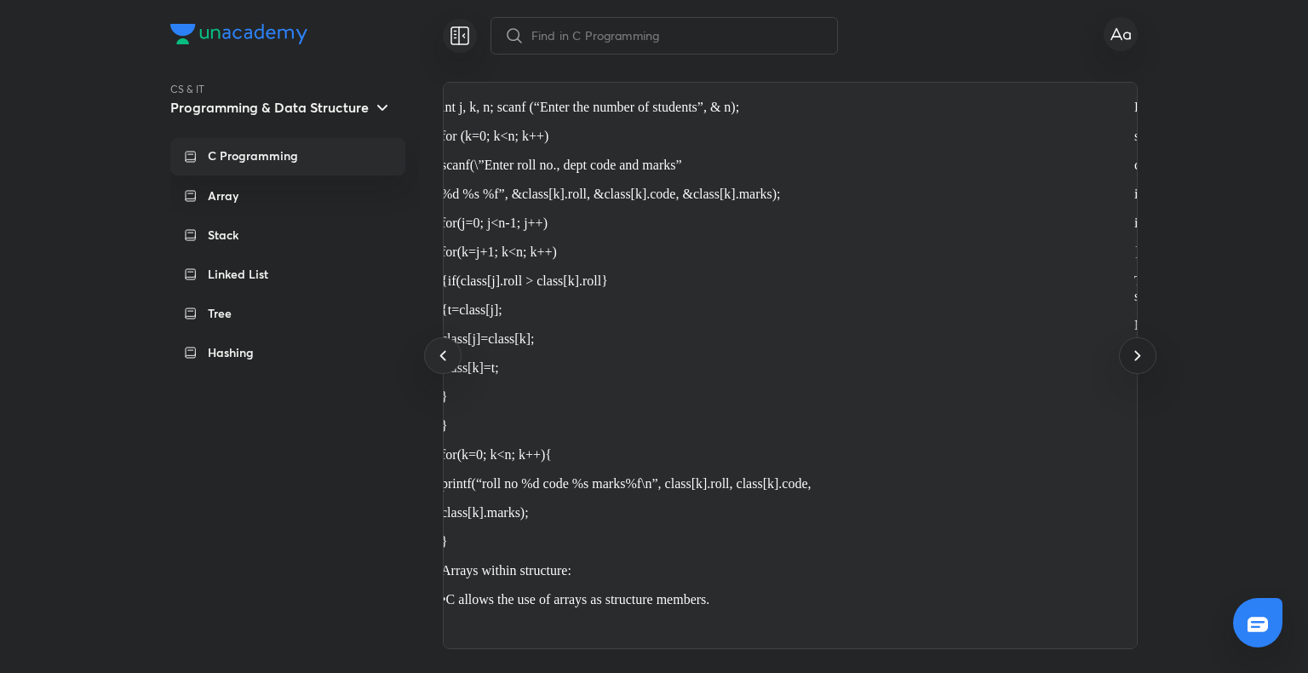
click at [1135, 364] on icon at bounding box center [1137, 355] width 20 height 20
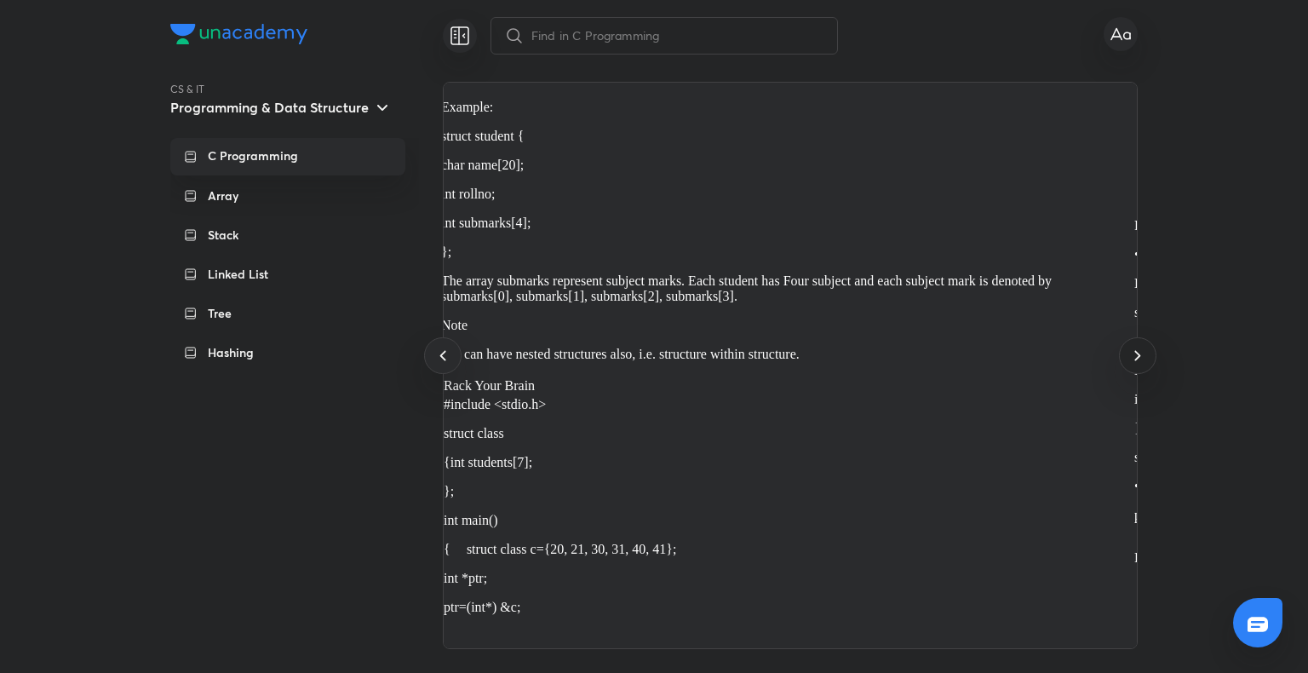
click at [1135, 364] on icon at bounding box center [1137, 355] width 20 height 20
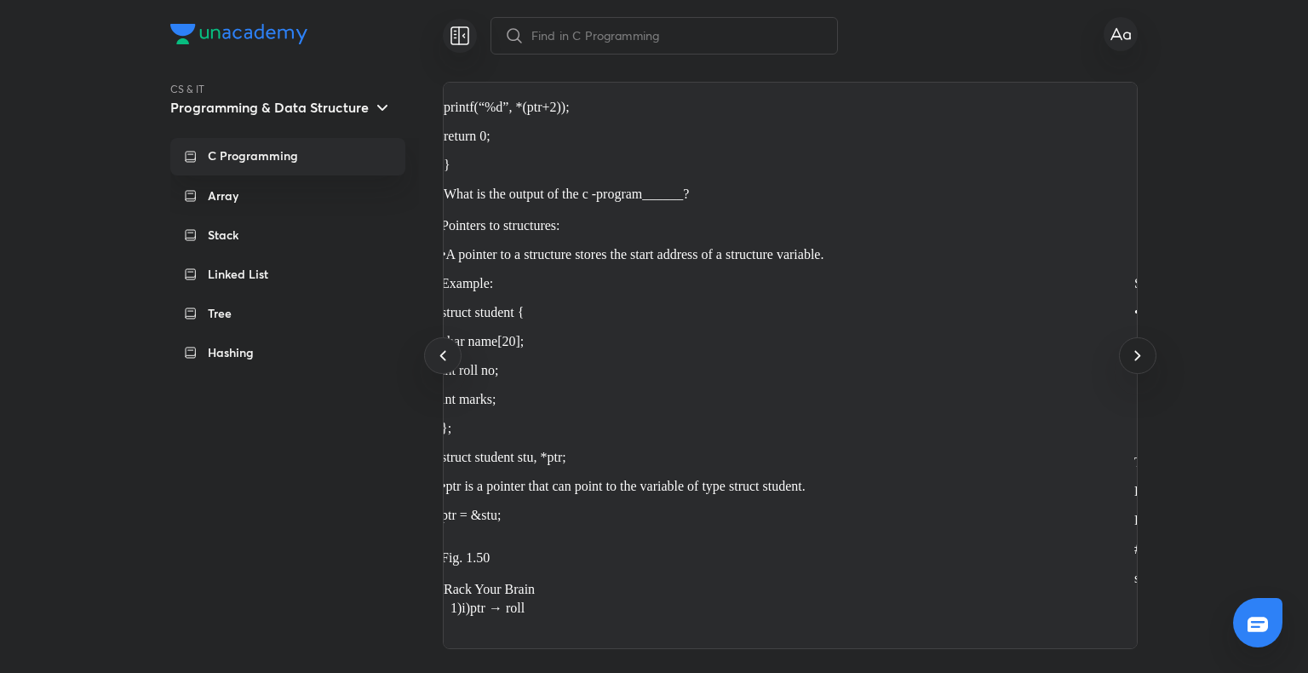
click at [1135, 364] on icon at bounding box center [1137, 355] width 20 height 20
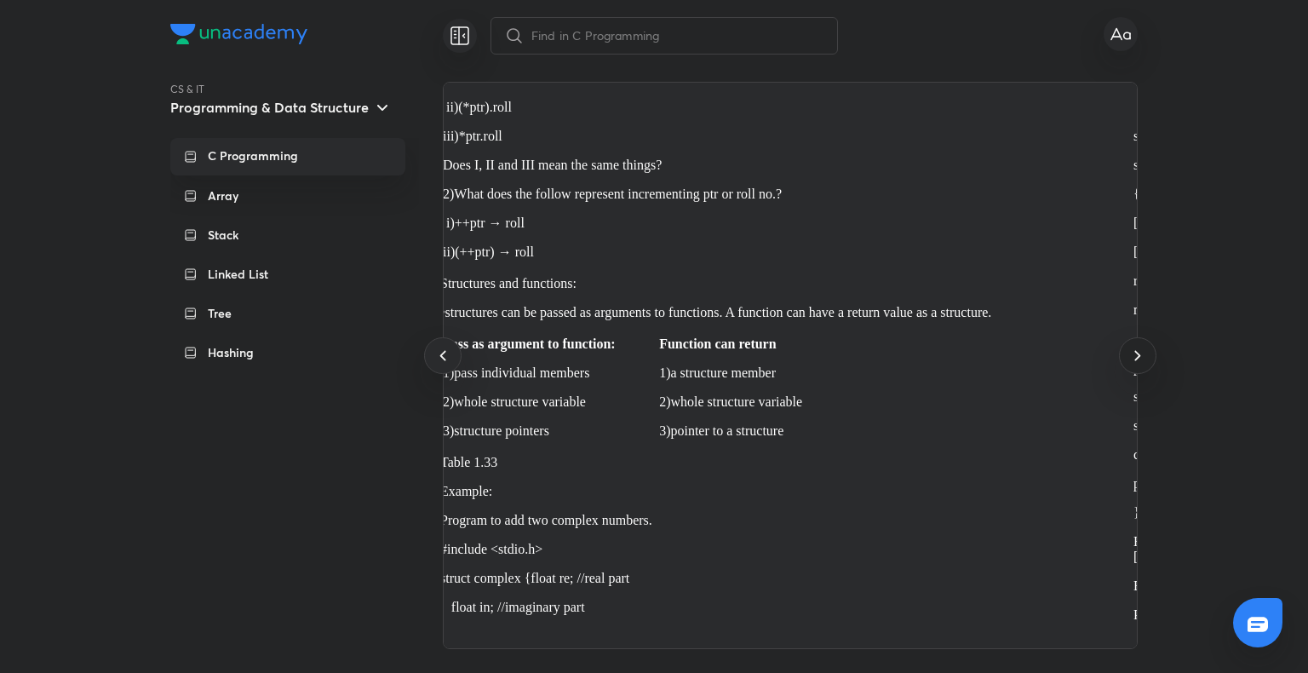
click at [1135, 364] on icon at bounding box center [1137, 355] width 20 height 20
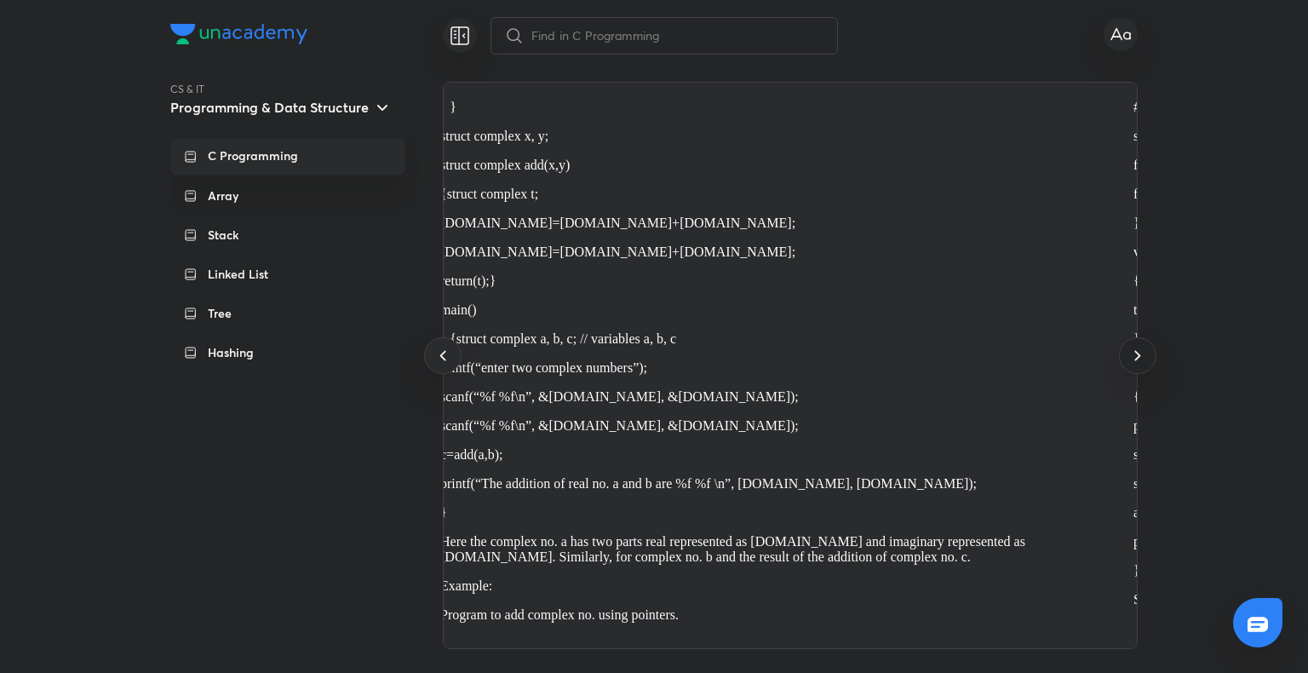
click at [1135, 364] on icon at bounding box center [1137, 355] width 20 height 20
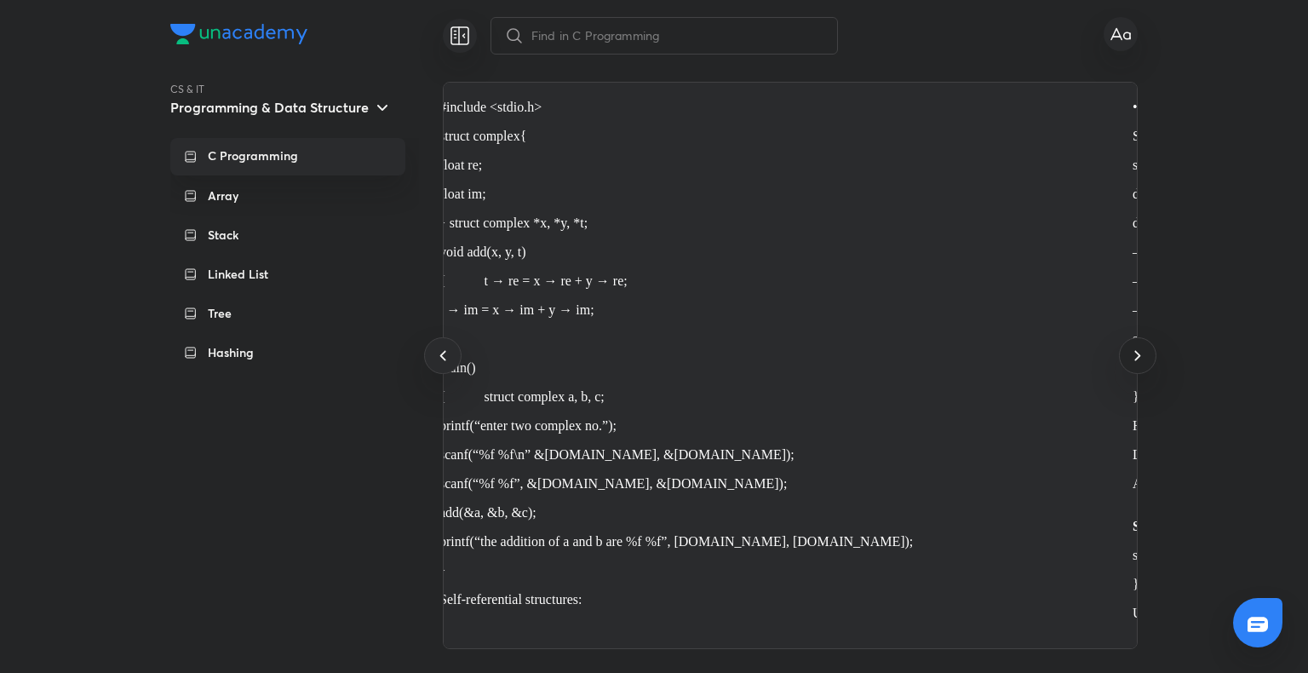
click at [1135, 364] on icon at bounding box center [1137, 355] width 20 height 20
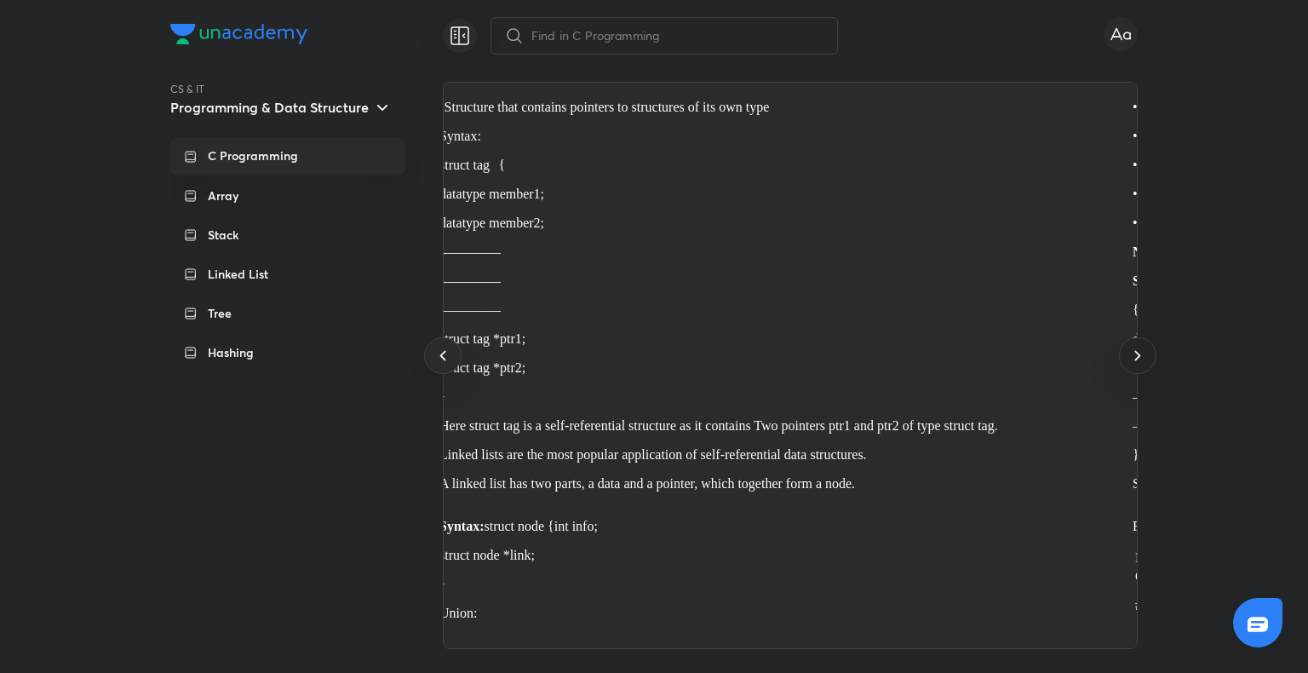
click at [1135, 364] on icon at bounding box center [1137, 355] width 20 height 20
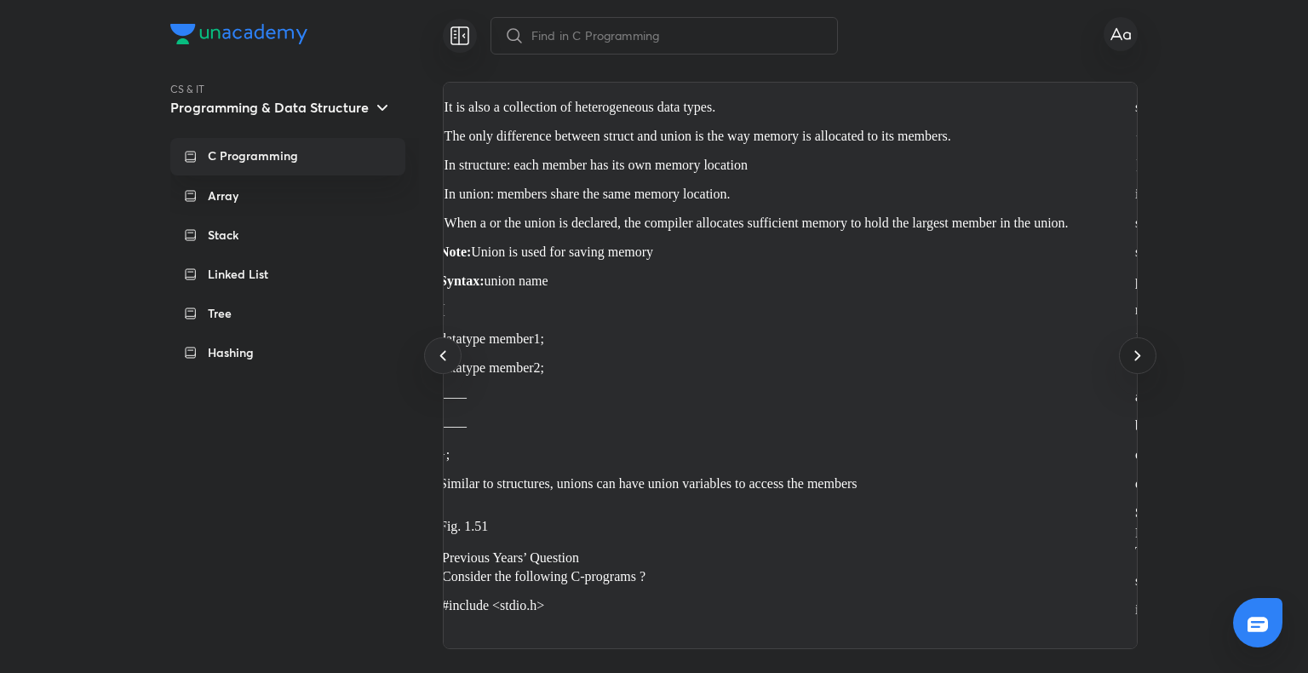
click at [1128, 361] on icon at bounding box center [1137, 355] width 20 height 20
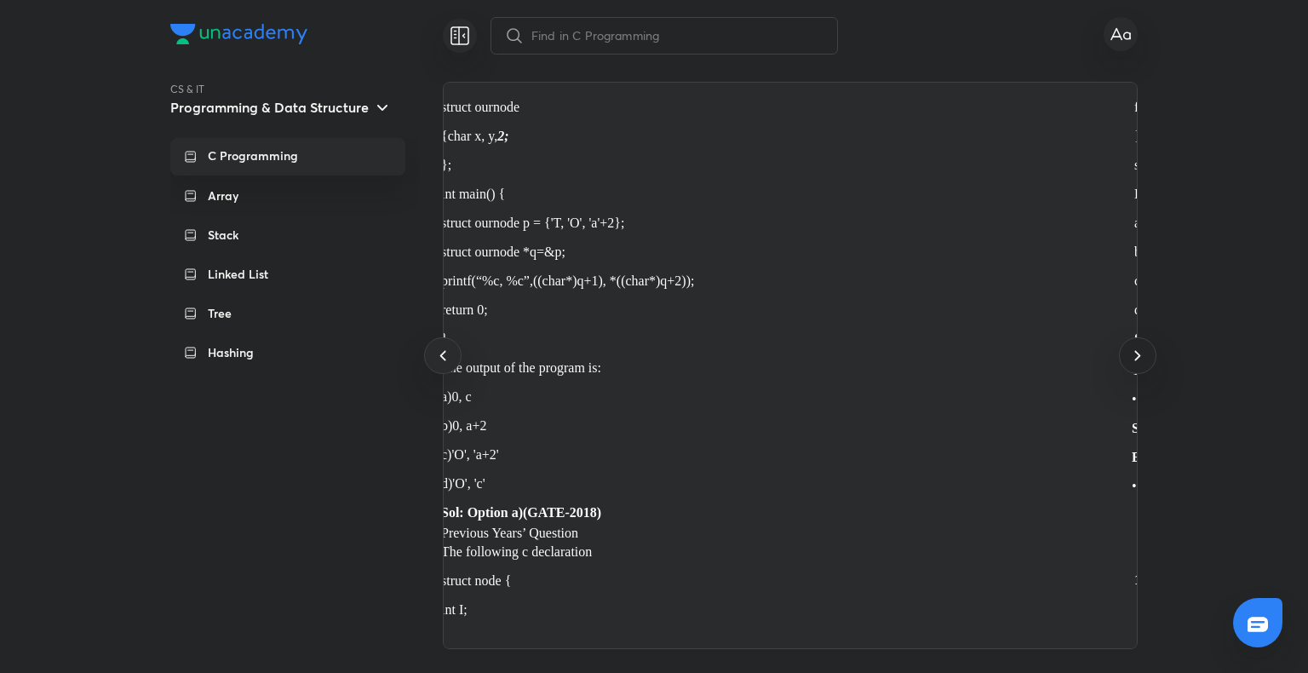
click at [1128, 361] on icon at bounding box center [1137, 355] width 20 height 20
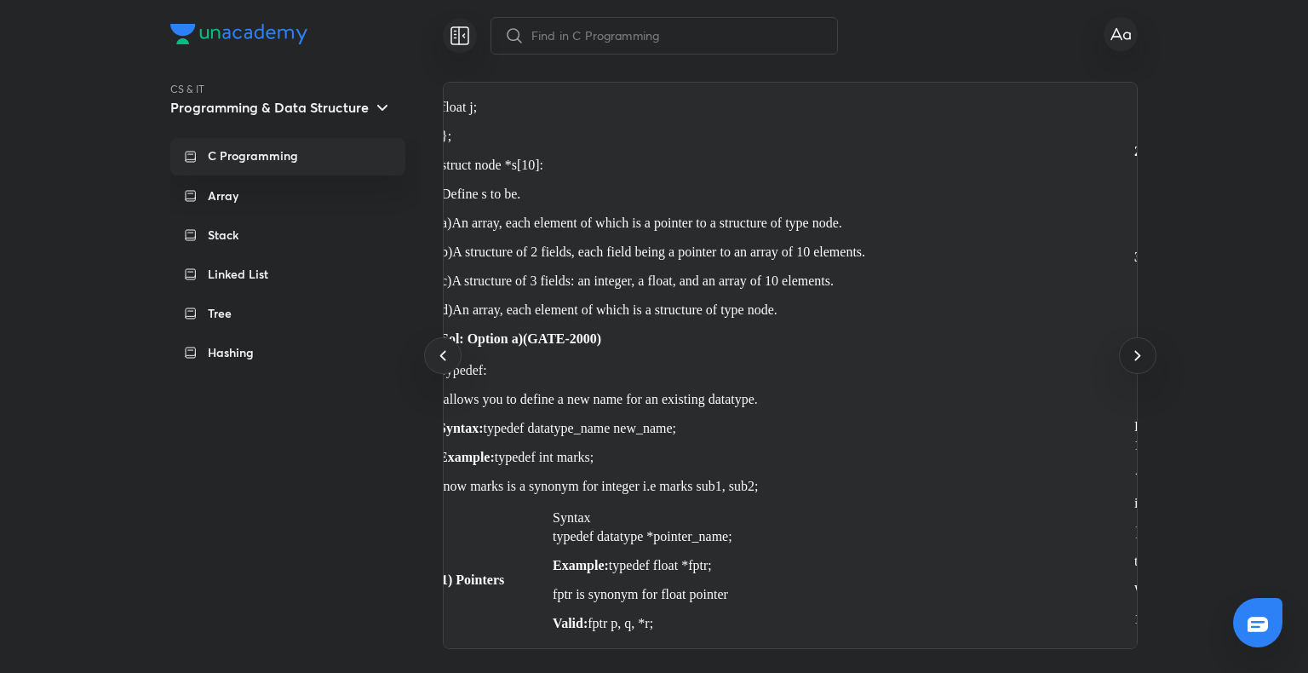
click at [1128, 361] on icon at bounding box center [1137, 355] width 20 height 20
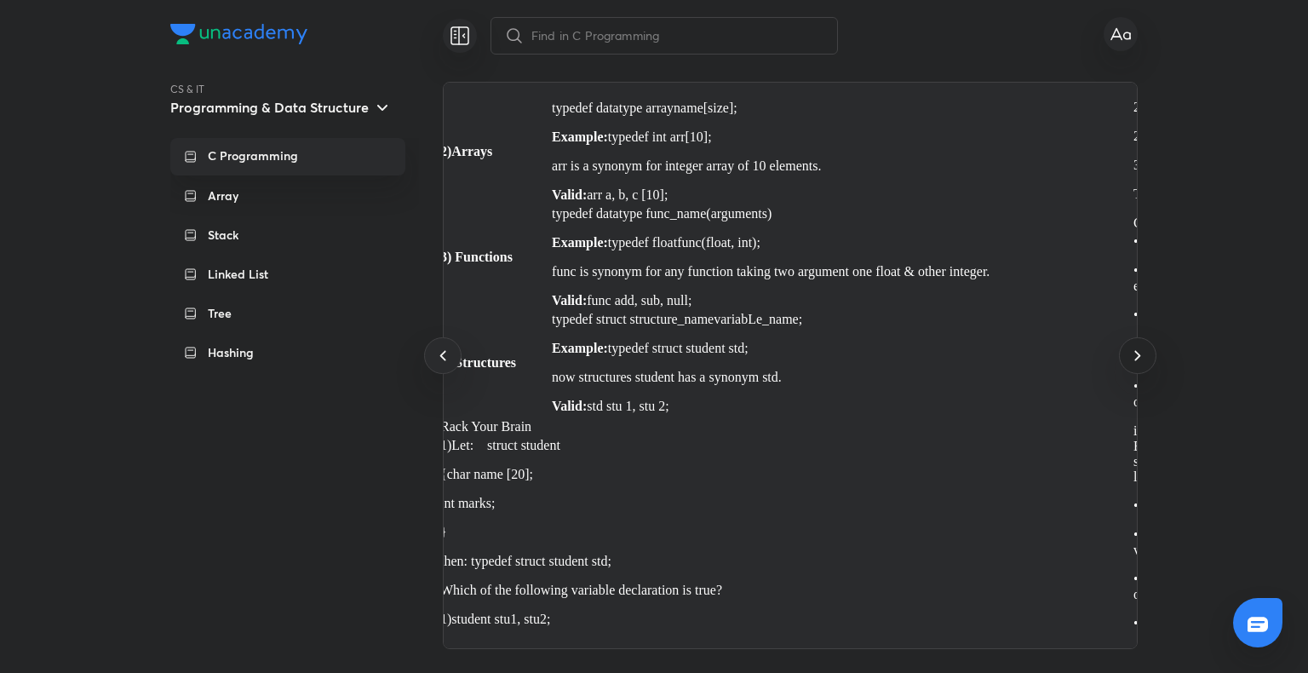
click at [1128, 361] on icon at bounding box center [1137, 355] width 20 height 20
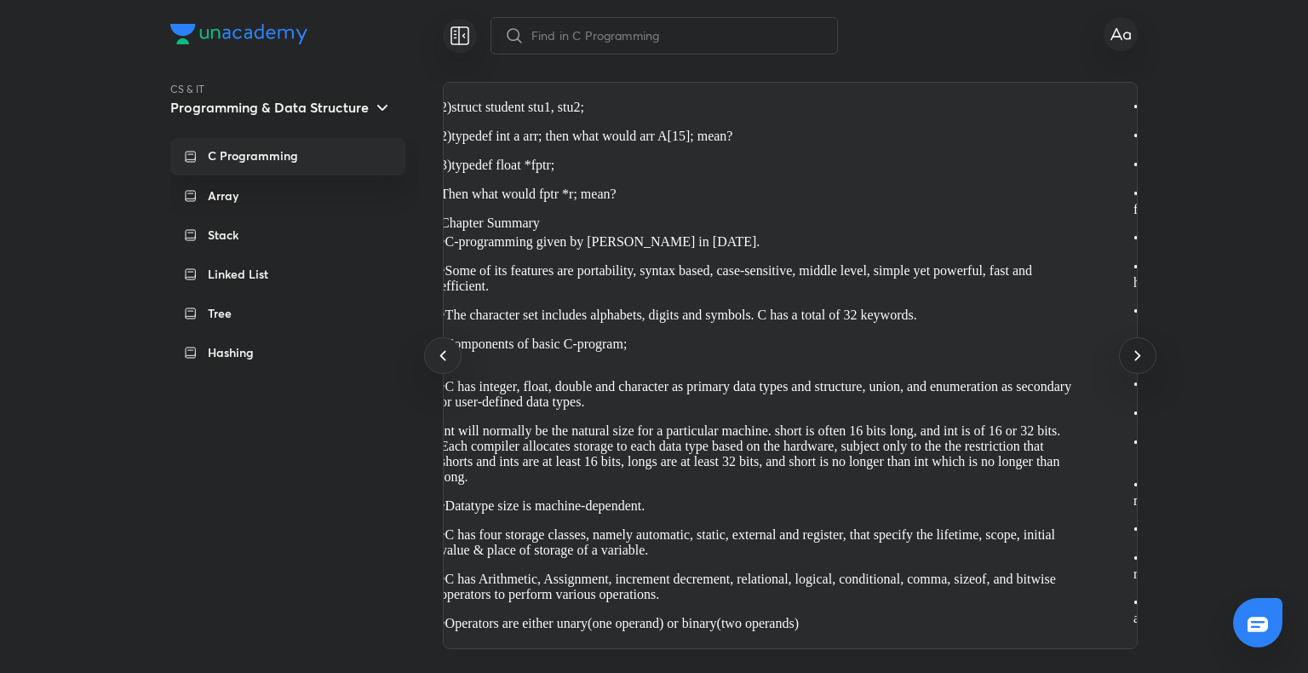
click at [1128, 361] on icon at bounding box center [1137, 355] width 20 height 20
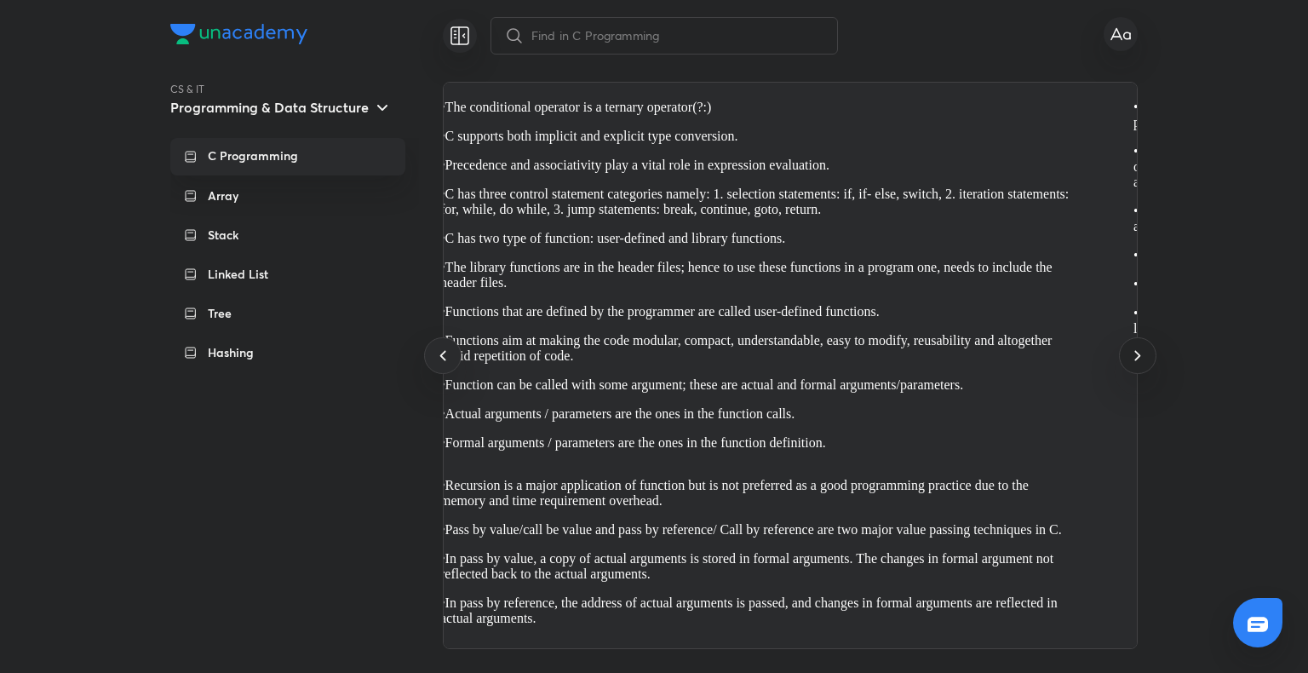
click at [1128, 361] on icon at bounding box center [1137, 355] width 20 height 20
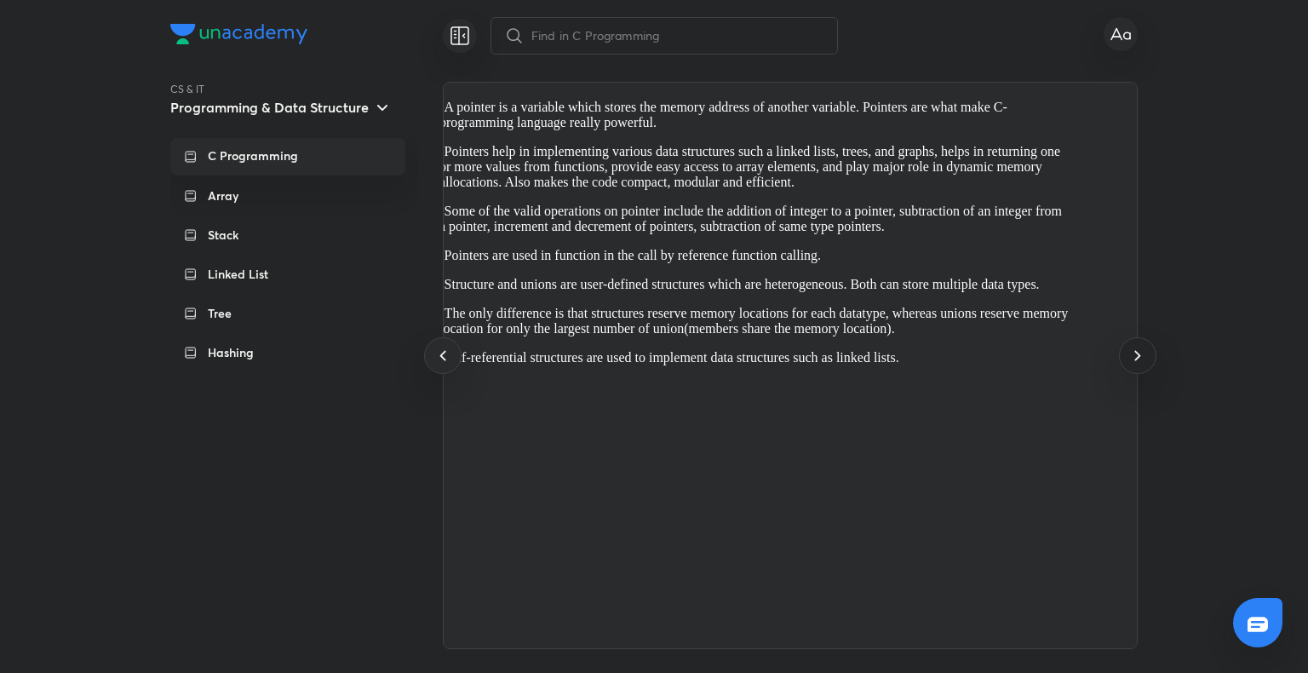
click at [1128, 361] on icon at bounding box center [1137, 355] width 20 height 20
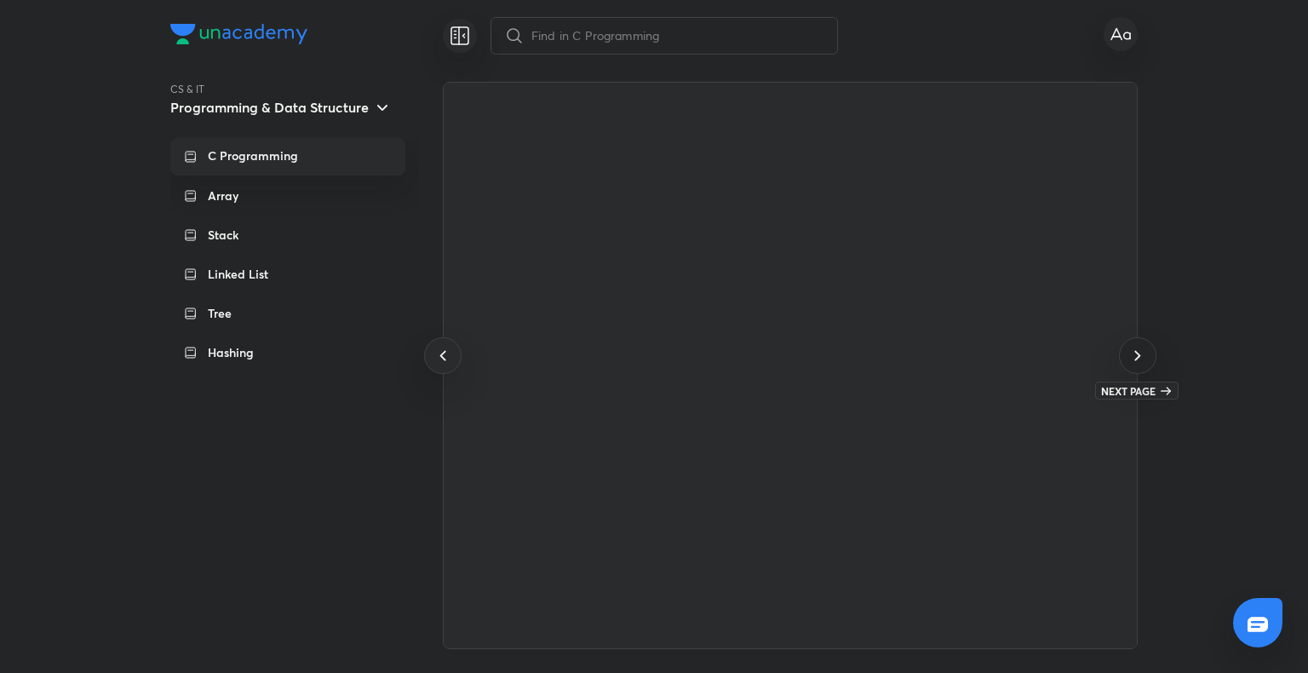
click at [1129, 366] on div at bounding box center [1137, 355] width 37 height 37
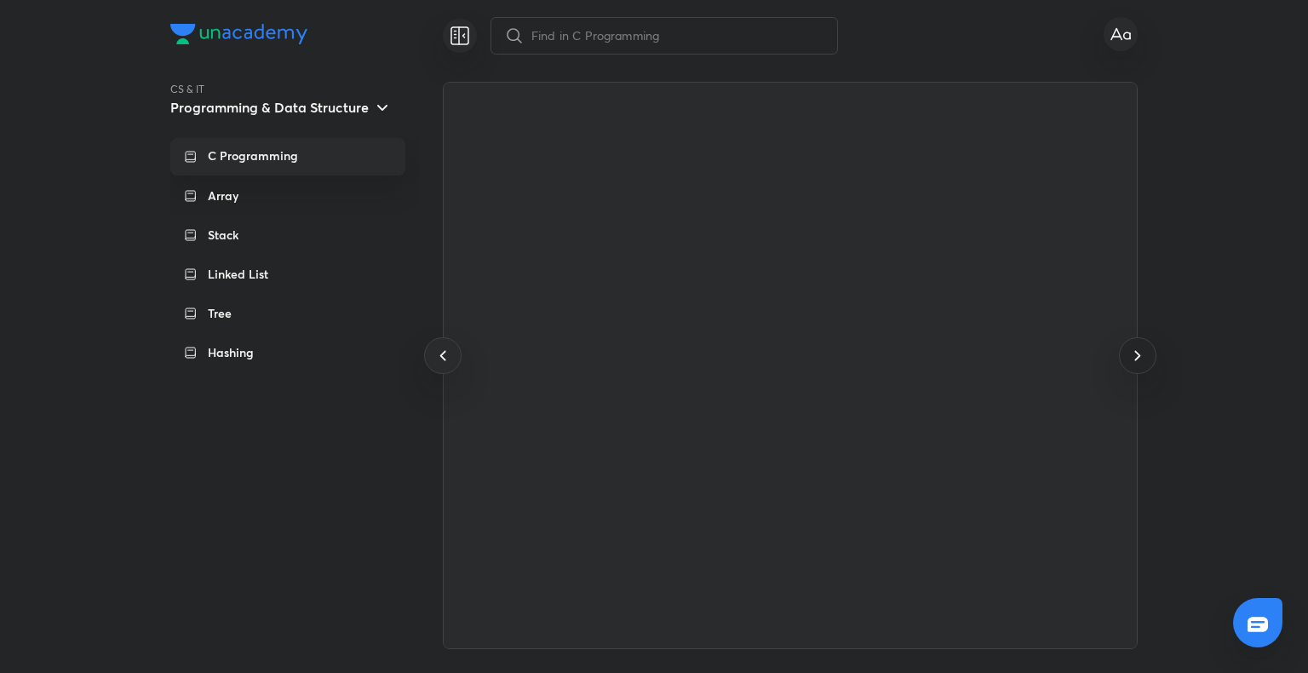
scroll to position [0, 74182]
click at [1130, 359] on icon at bounding box center [1137, 355] width 20 height 20
click at [1133, 357] on icon at bounding box center [1137, 355] width 20 height 20
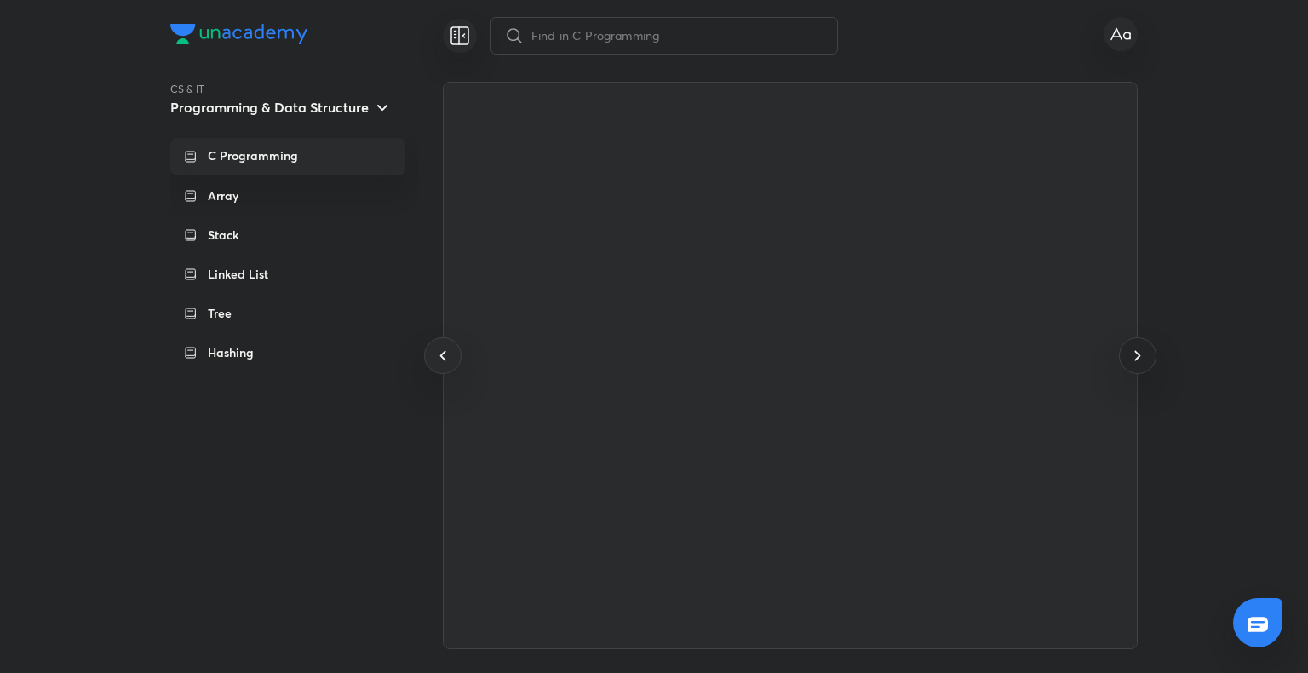
click at [1133, 357] on icon at bounding box center [1137, 355] width 20 height 20
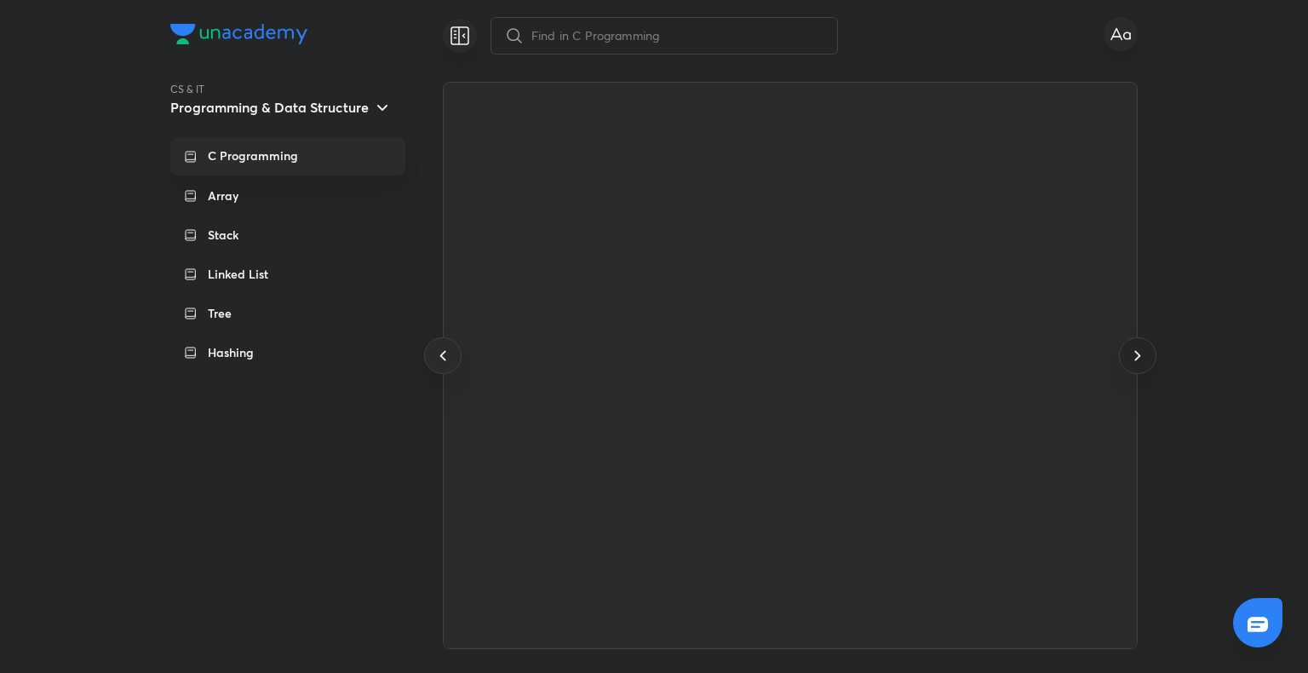
click at [1133, 357] on icon at bounding box center [1137, 355] width 20 height 20
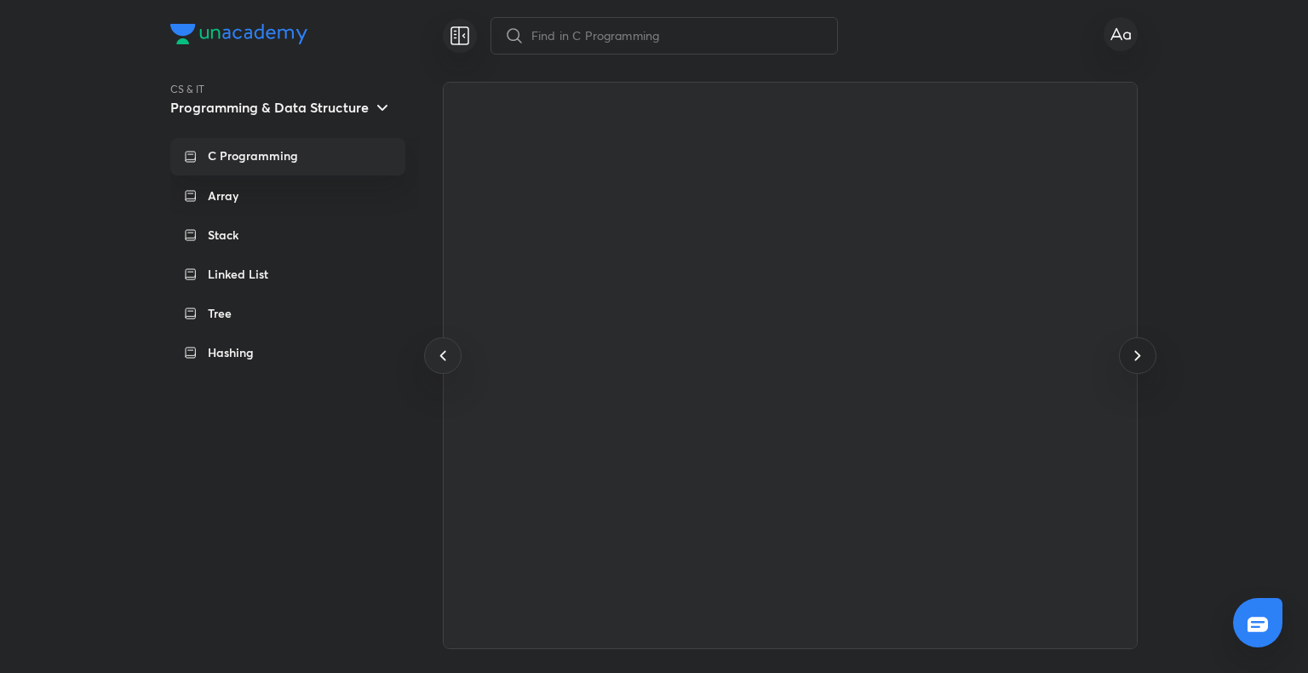
click at [1133, 357] on icon at bounding box center [1137, 355] width 20 height 20
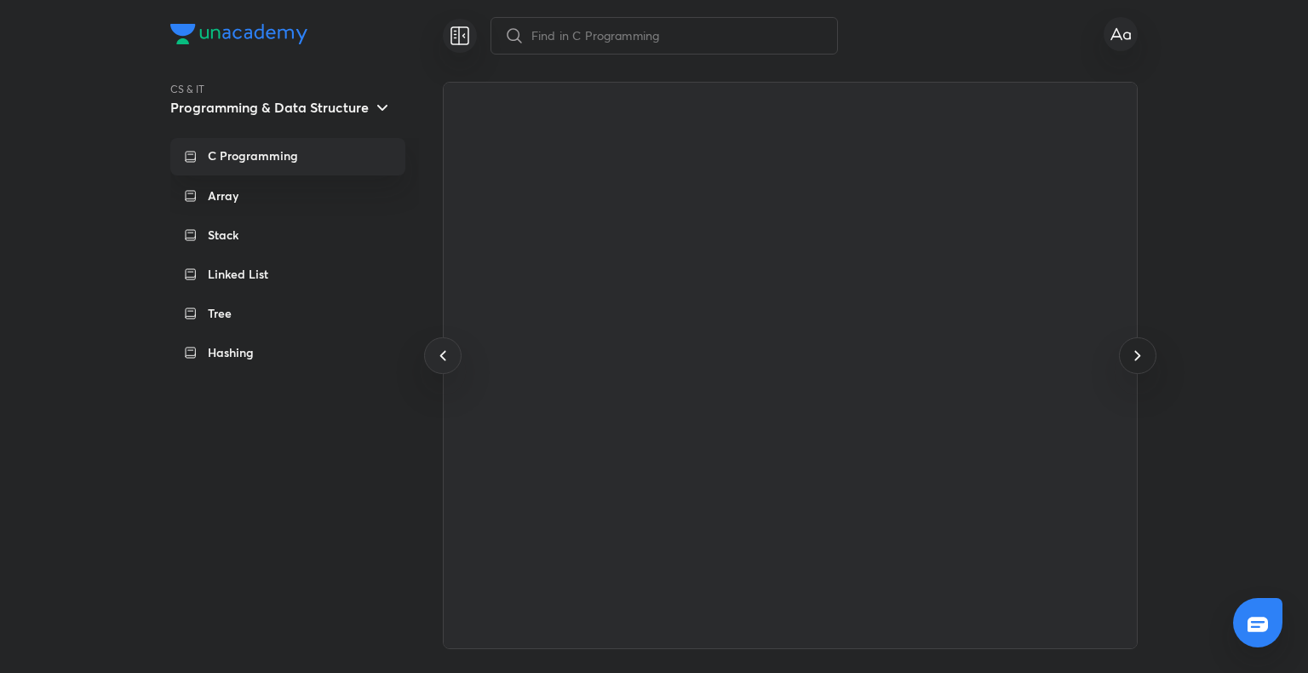
click at [1133, 357] on icon at bounding box center [1137, 355] width 20 height 20
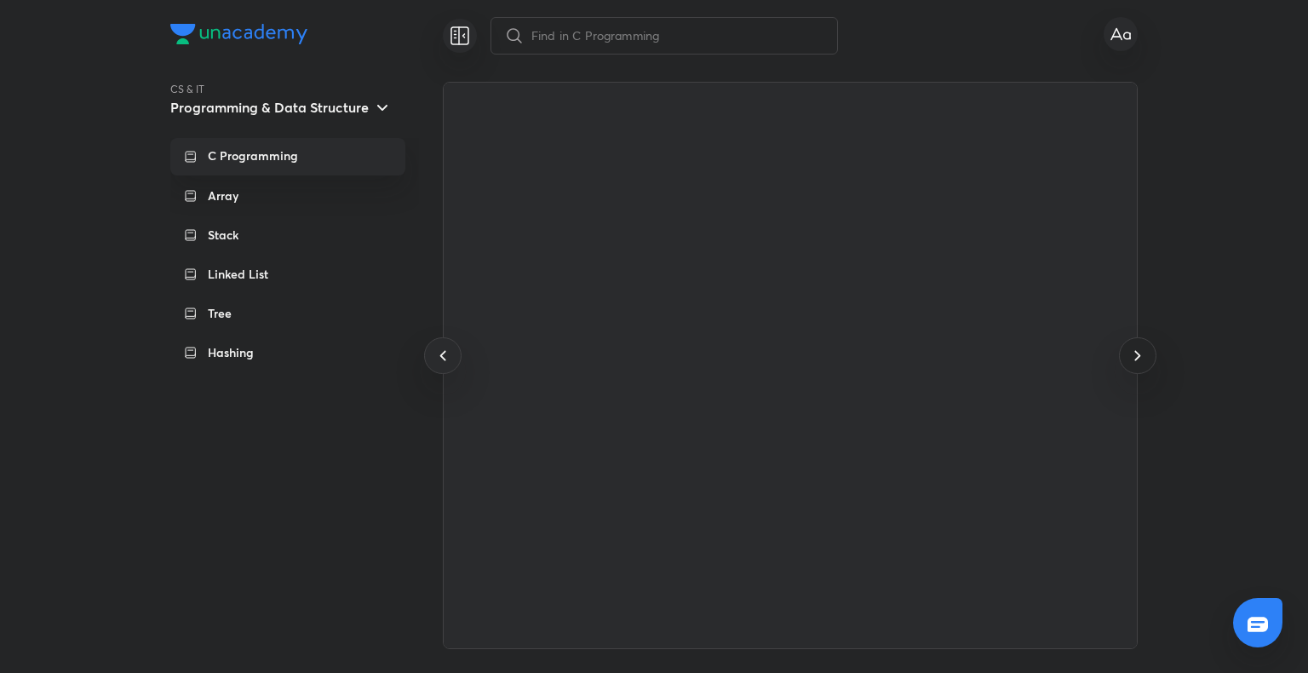
click at [1133, 357] on icon at bounding box center [1137, 355] width 20 height 20
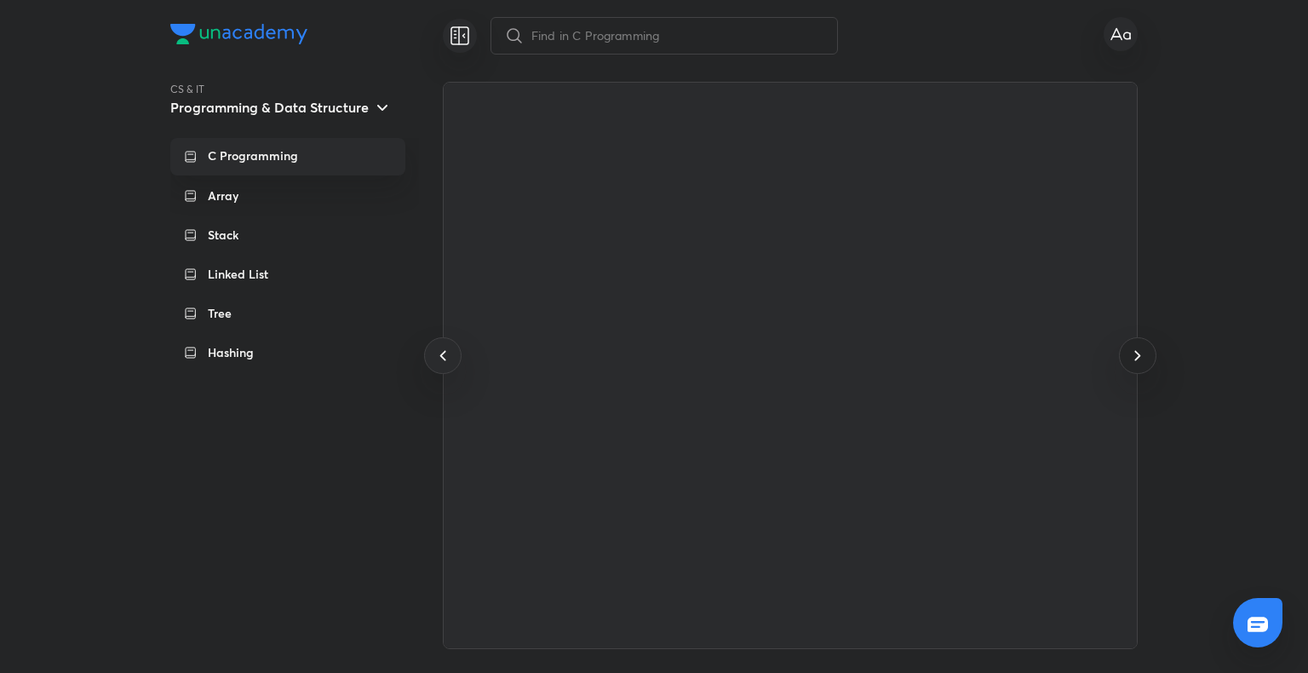
click at [1133, 357] on icon at bounding box center [1137, 355] width 20 height 20
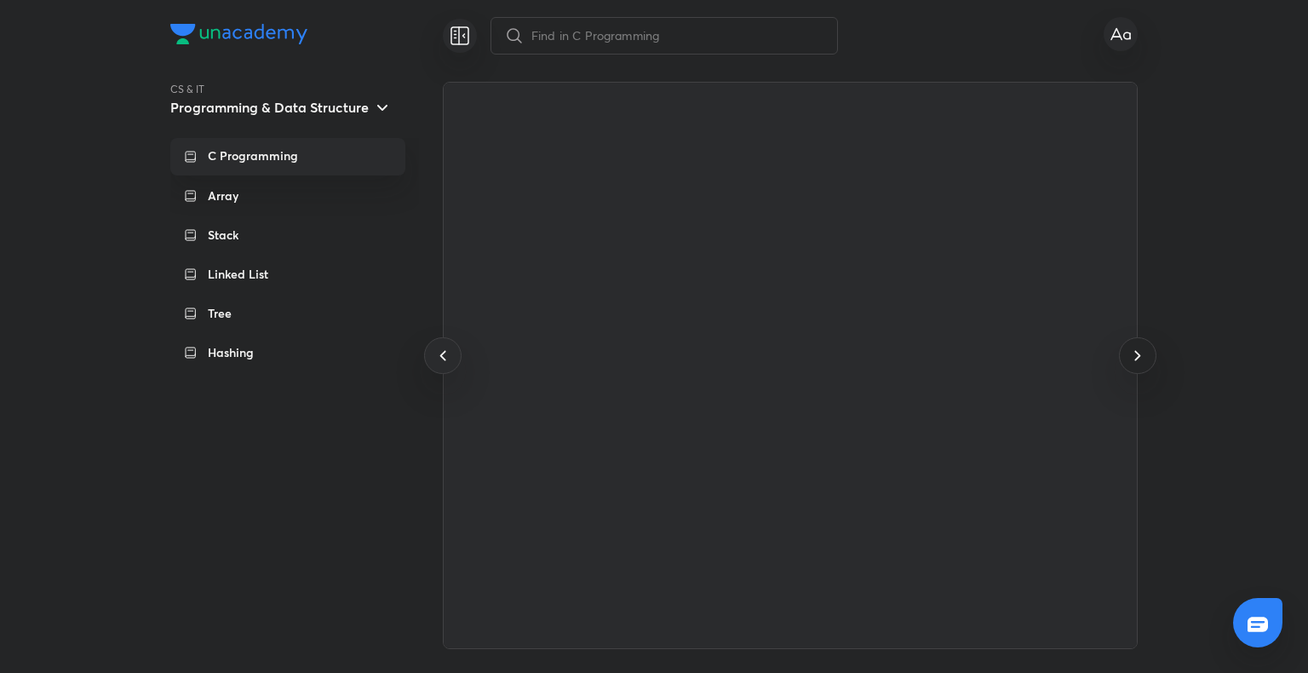
click at [1133, 357] on icon at bounding box center [1137, 355] width 20 height 20
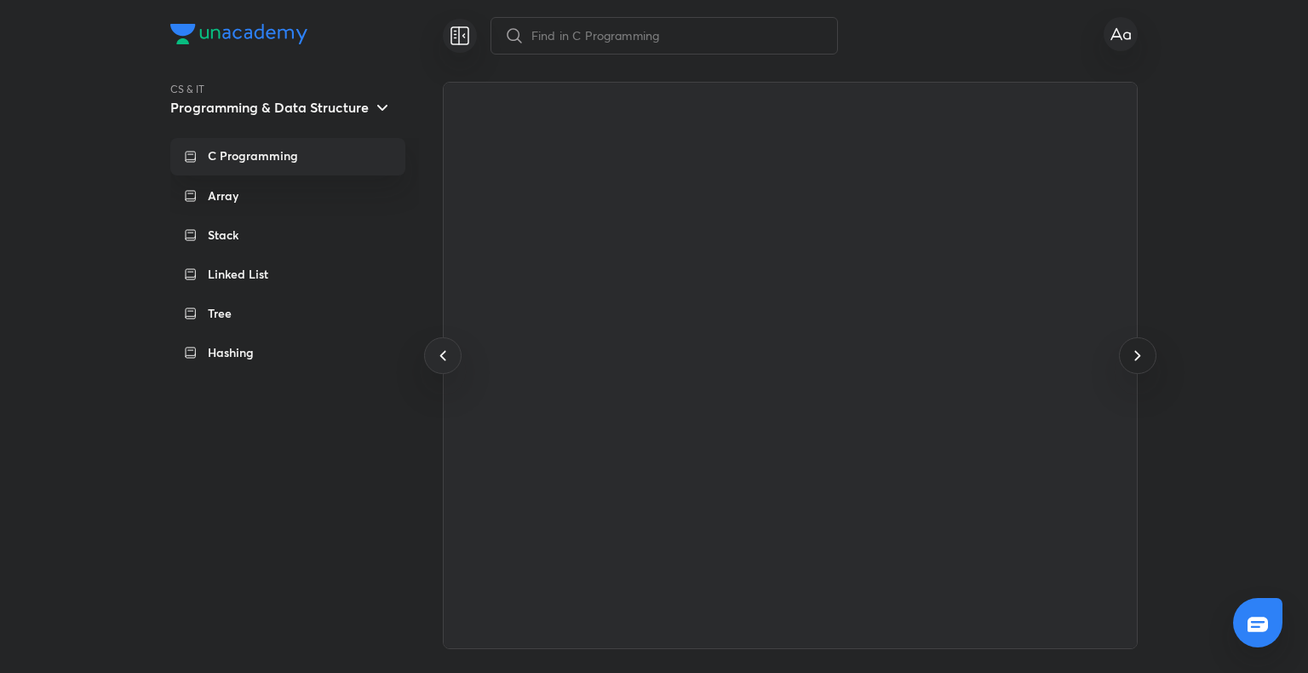
click at [1133, 357] on icon at bounding box center [1137, 355] width 20 height 20
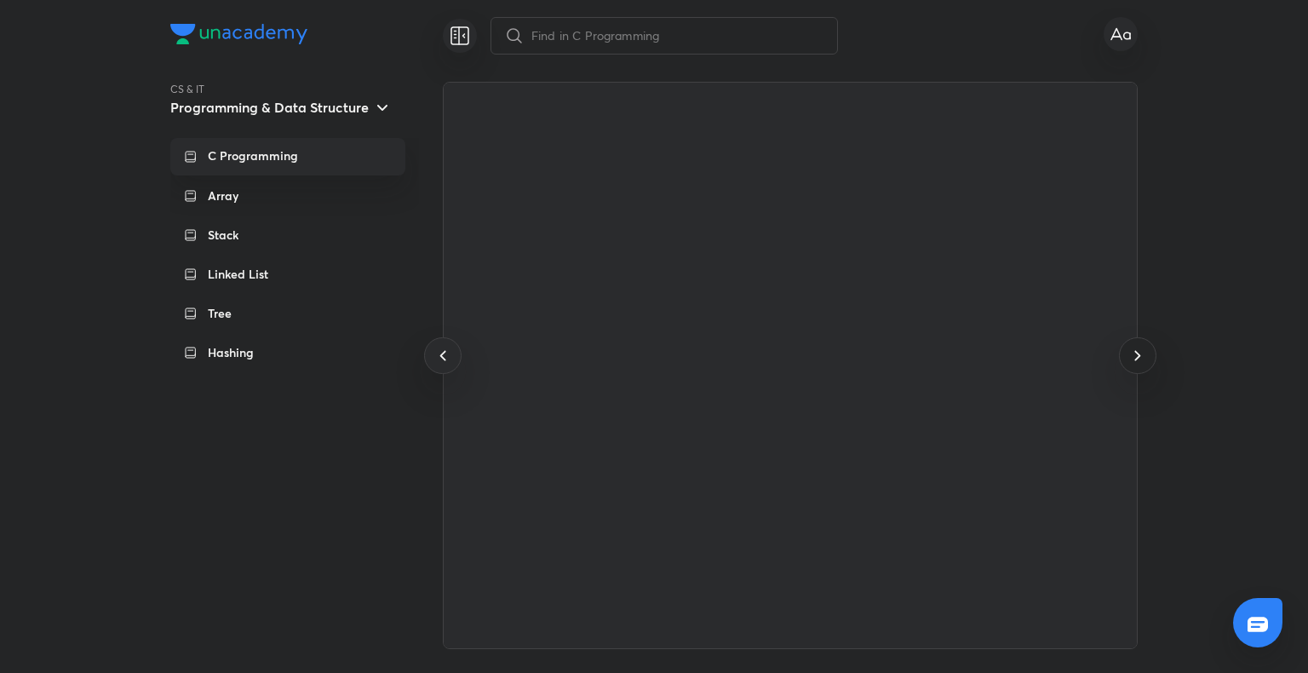
click at [1133, 357] on icon at bounding box center [1137, 355] width 20 height 20
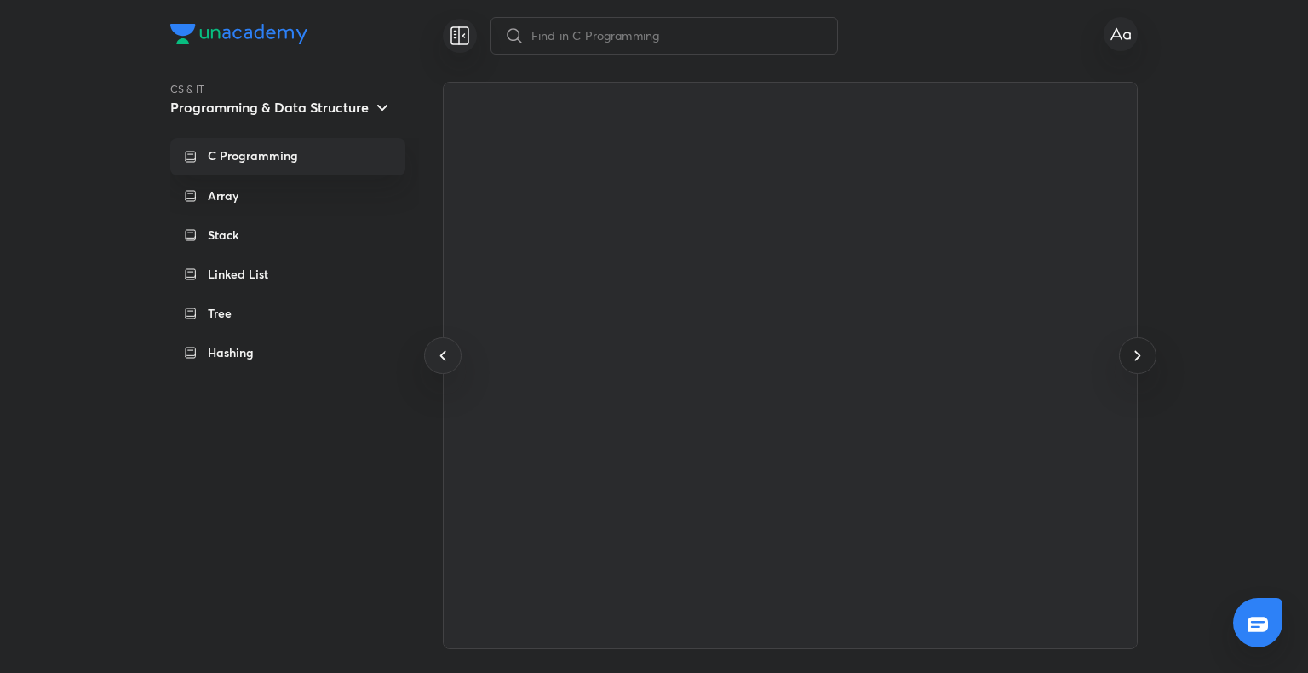
click at [1133, 357] on icon at bounding box center [1137, 355] width 20 height 20
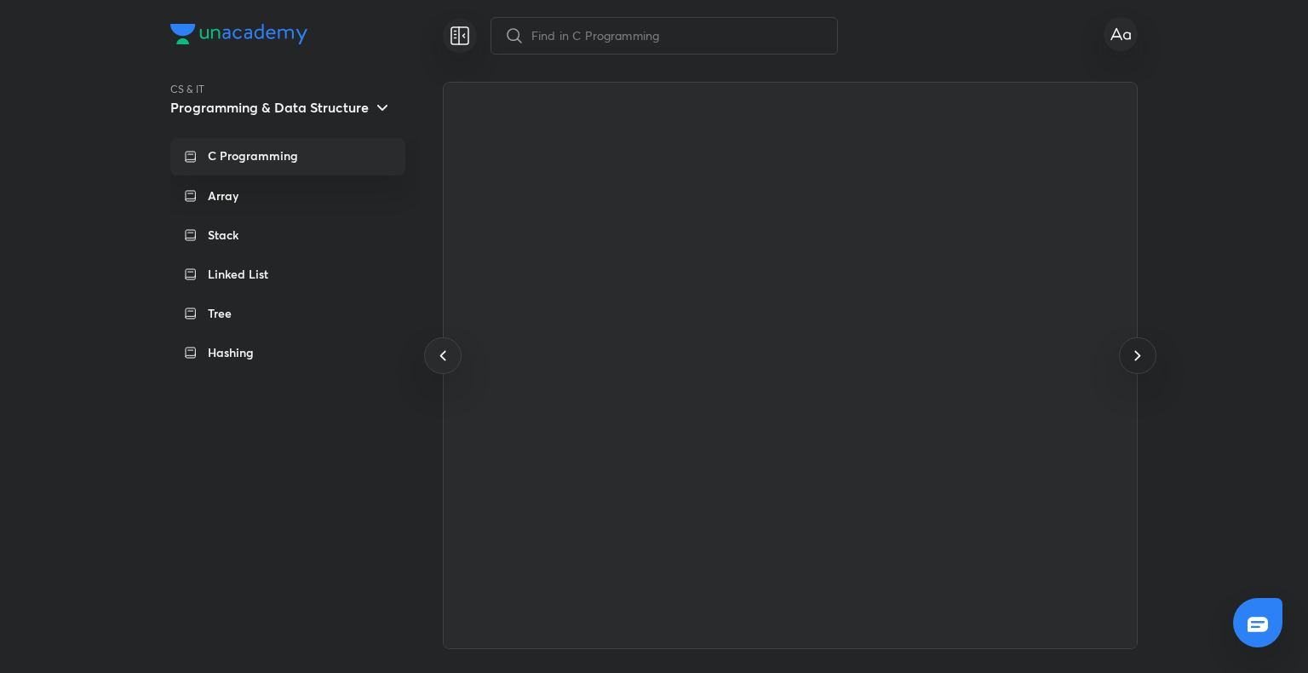
click at [1133, 357] on icon at bounding box center [1137, 355] width 20 height 20
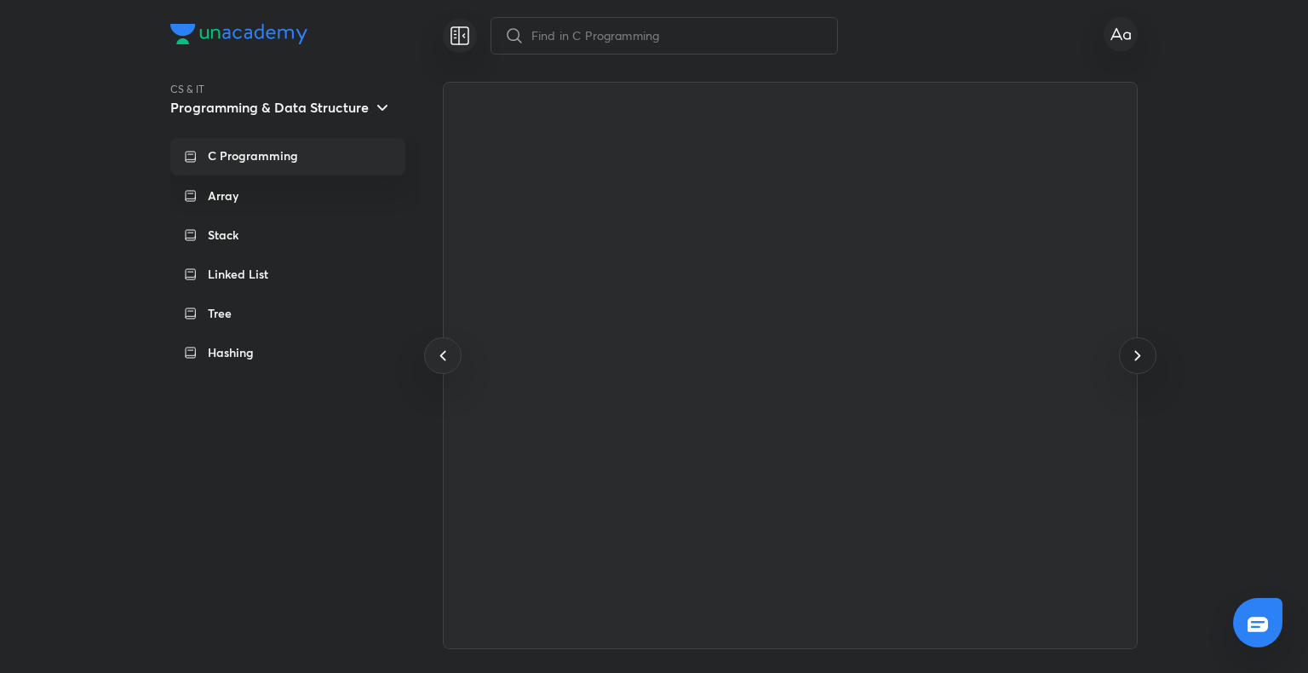
scroll to position [0, 112950]
click at [1133, 357] on icon at bounding box center [1137, 355] width 20 height 20
drag, startPoint x: 1133, startPoint y: 357, endPoint x: 113454, endPoint y: 261, distance: 112321.1
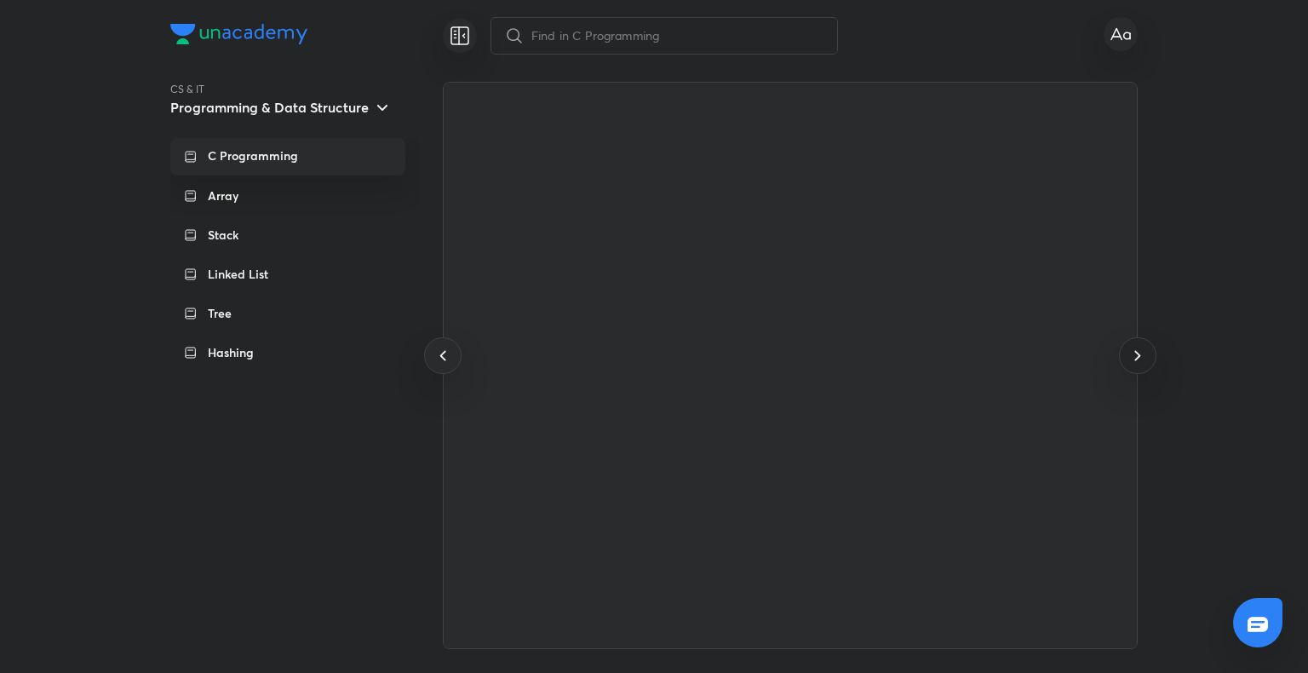
click at [1133, 357] on icon at bounding box center [1137, 355] width 20 height 20
click at [320, 206] on div "Array" at bounding box center [287, 195] width 235 height 37
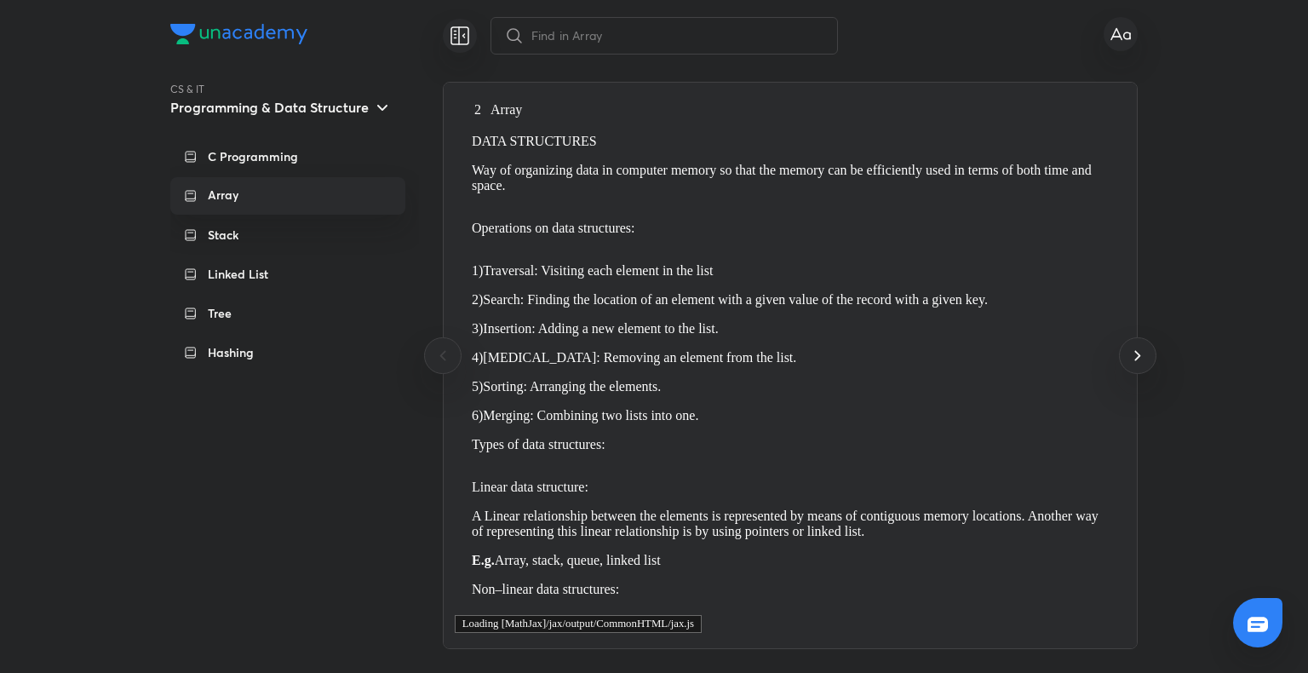
scroll to position [0, 0]
click at [1136, 350] on icon at bounding box center [1137, 355] width 20 height 20
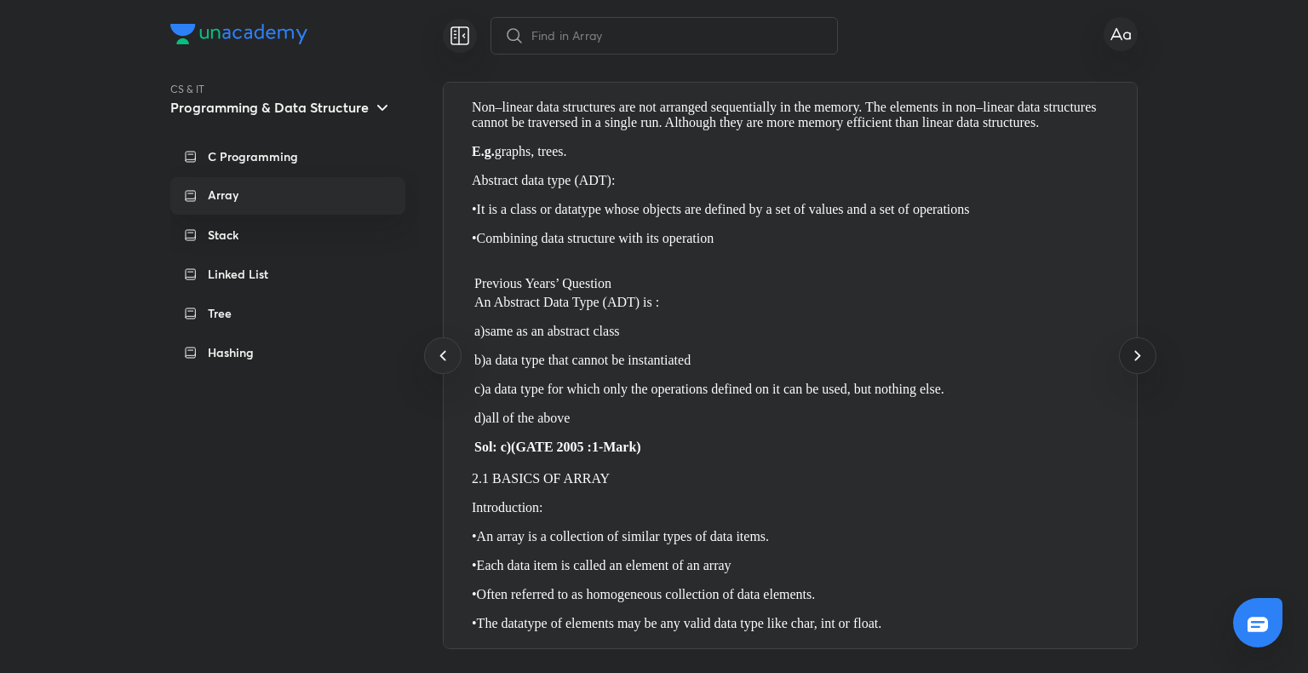
click at [1136, 350] on icon at bounding box center [1137, 355] width 20 height 20
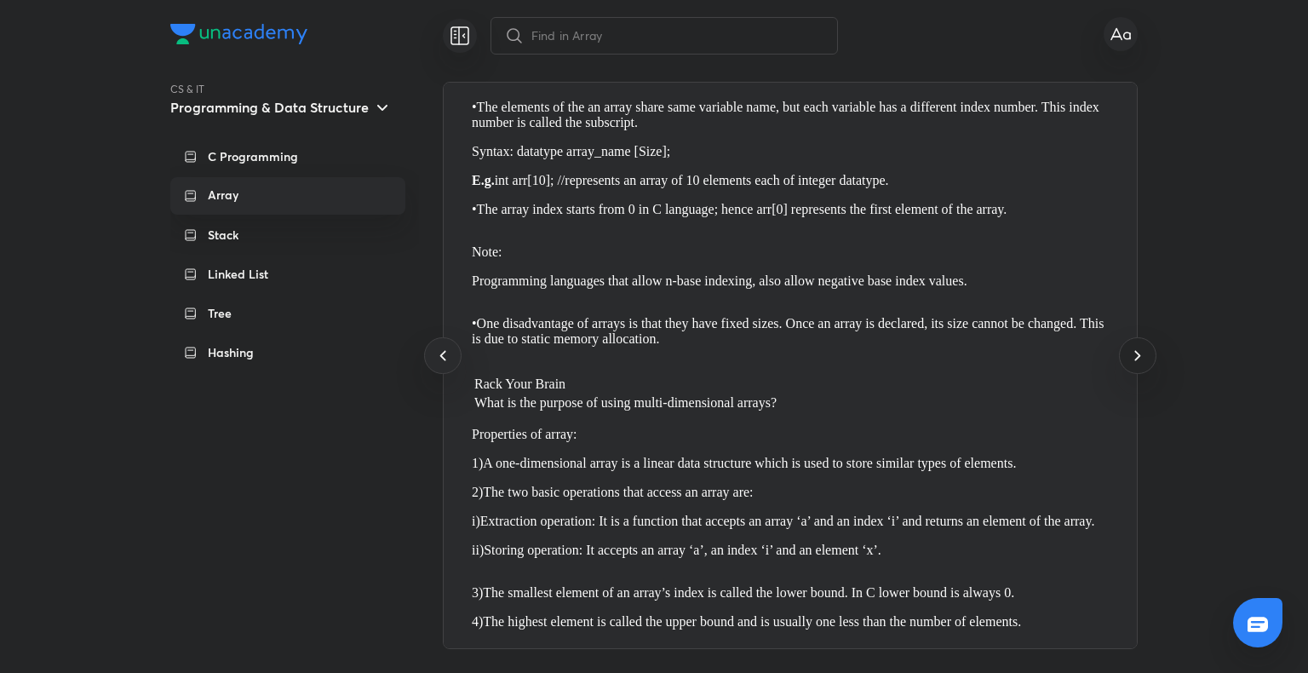
click at [1136, 350] on icon at bounding box center [1137, 355] width 20 height 20
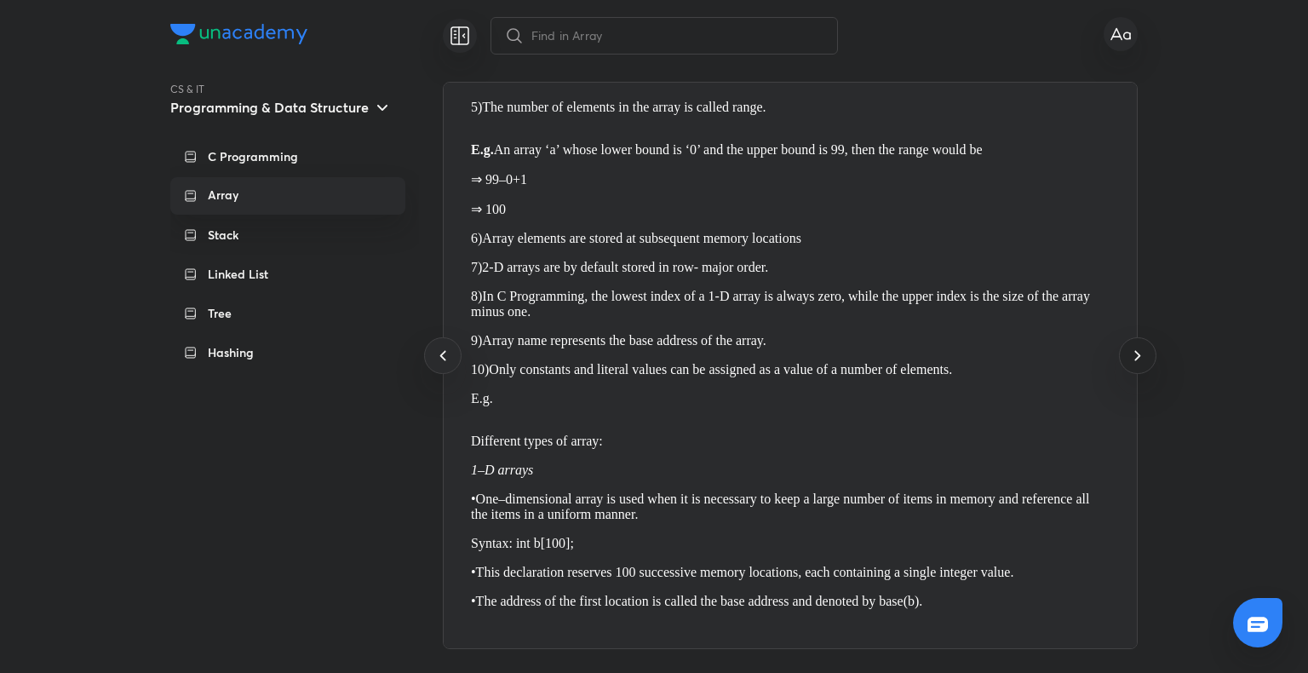
click at [1136, 350] on icon at bounding box center [1137, 355] width 20 height 20
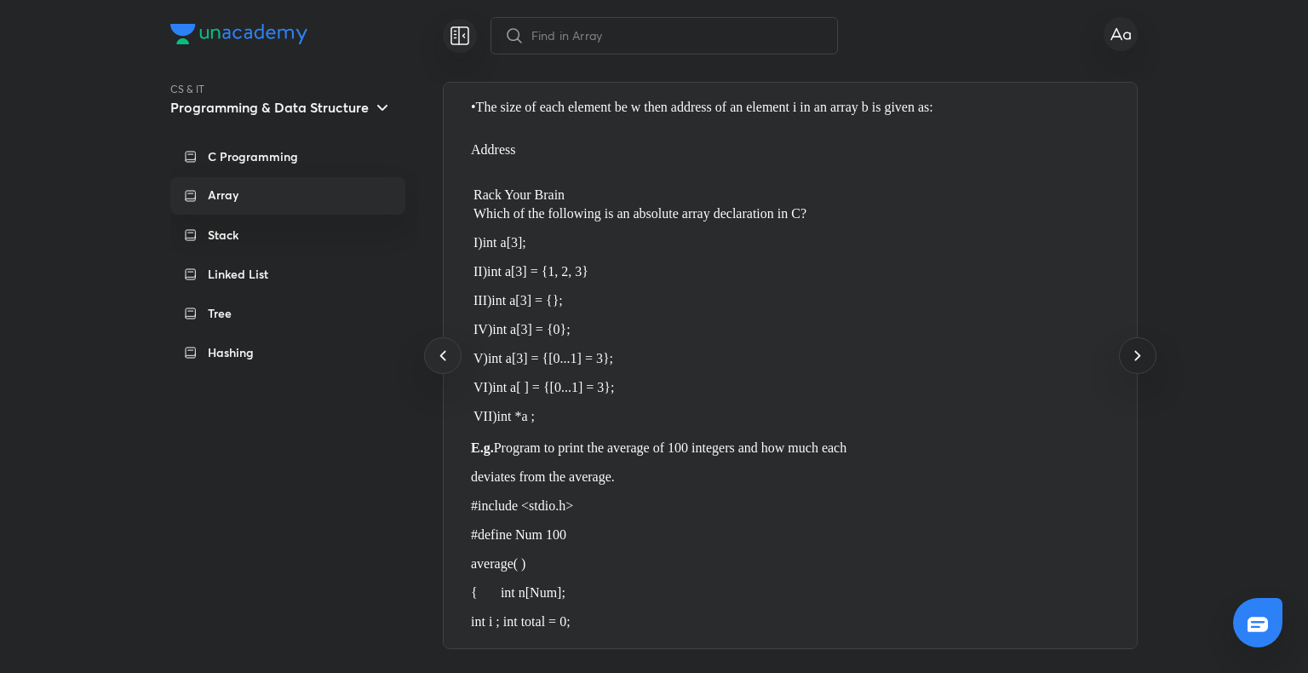
click at [1136, 350] on icon at bounding box center [1137, 355] width 20 height 20
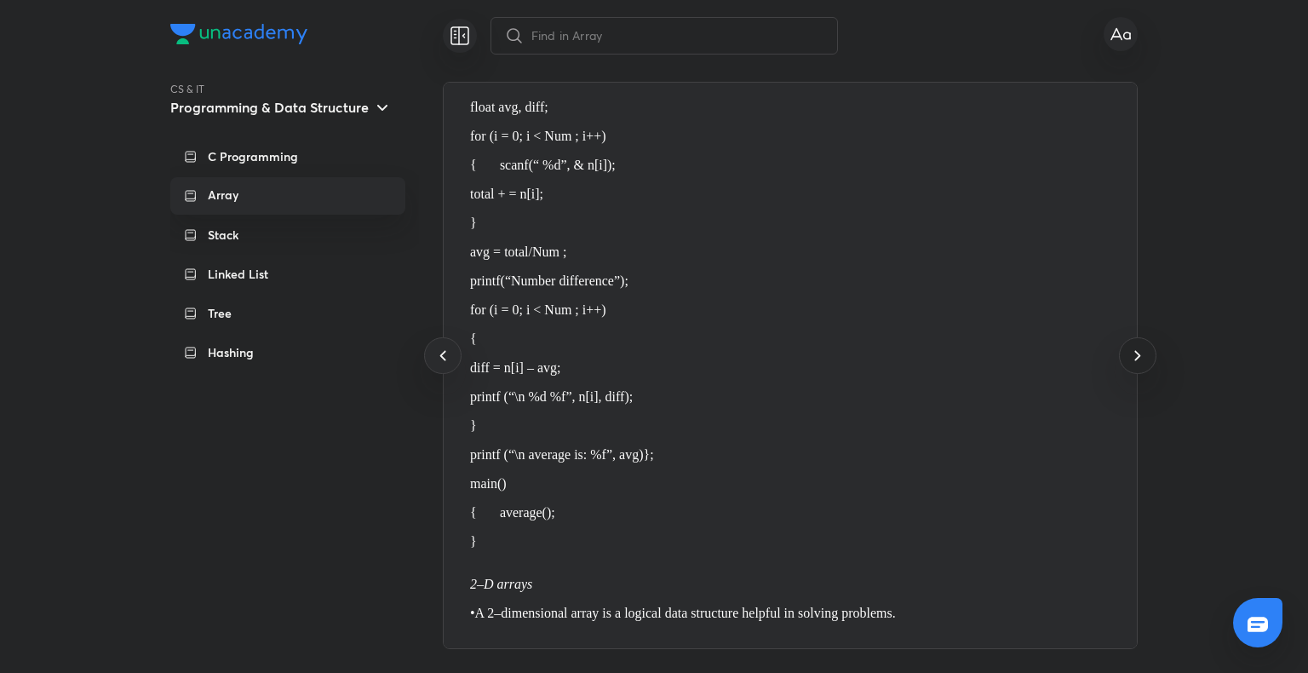
click at [1136, 350] on icon at bounding box center [1137, 355] width 20 height 20
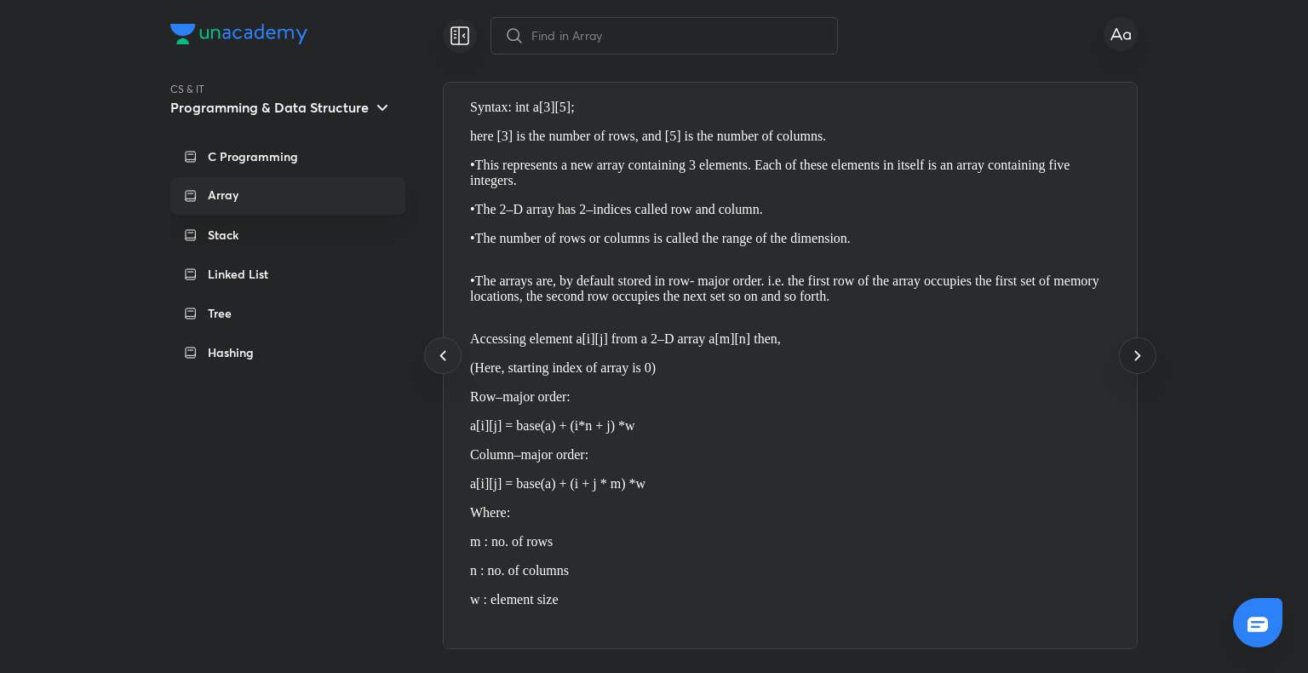
click at [1136, 350] on icon at bounding box center [1137, 355] width 20 height 20
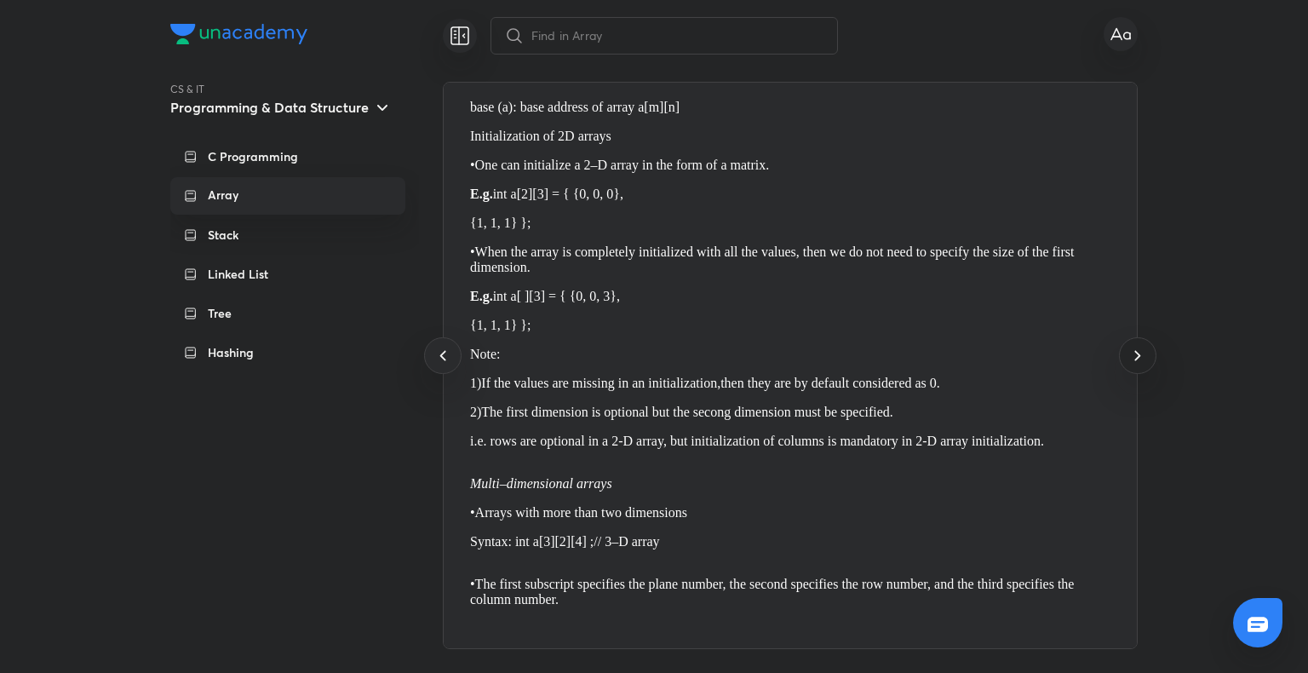
click at [1136, 350] on icon at bounding box center [1137, 355] width 20 height 20
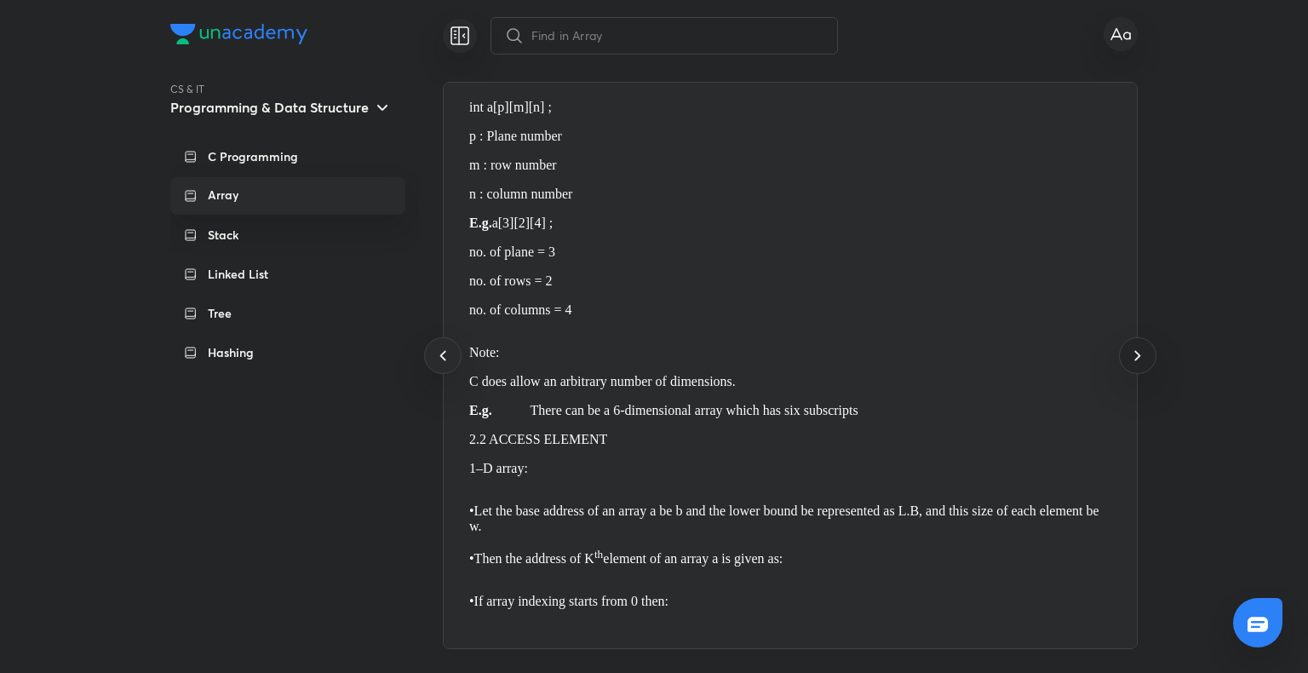
click at [1136, 350] on icon at bounding box center [1137, 355] width 20 height 20
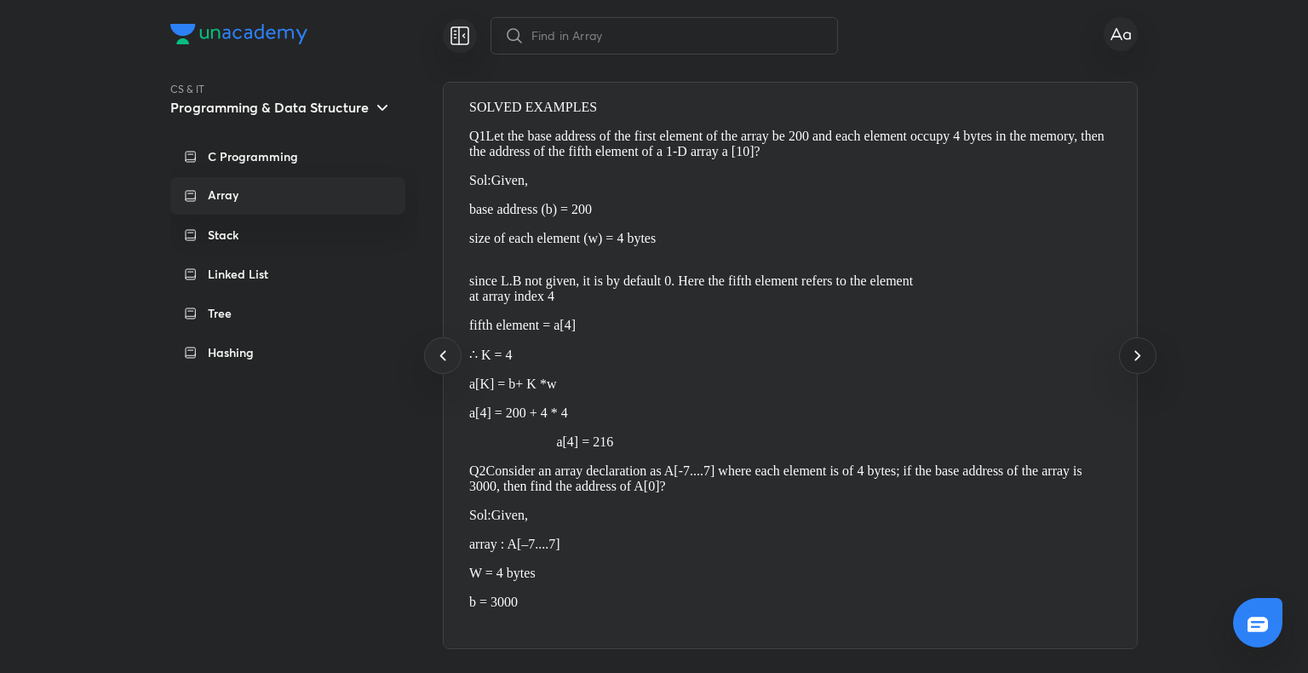
click at [1136, 350] on icon at bounding box center [1137, 355] width 20 height 20
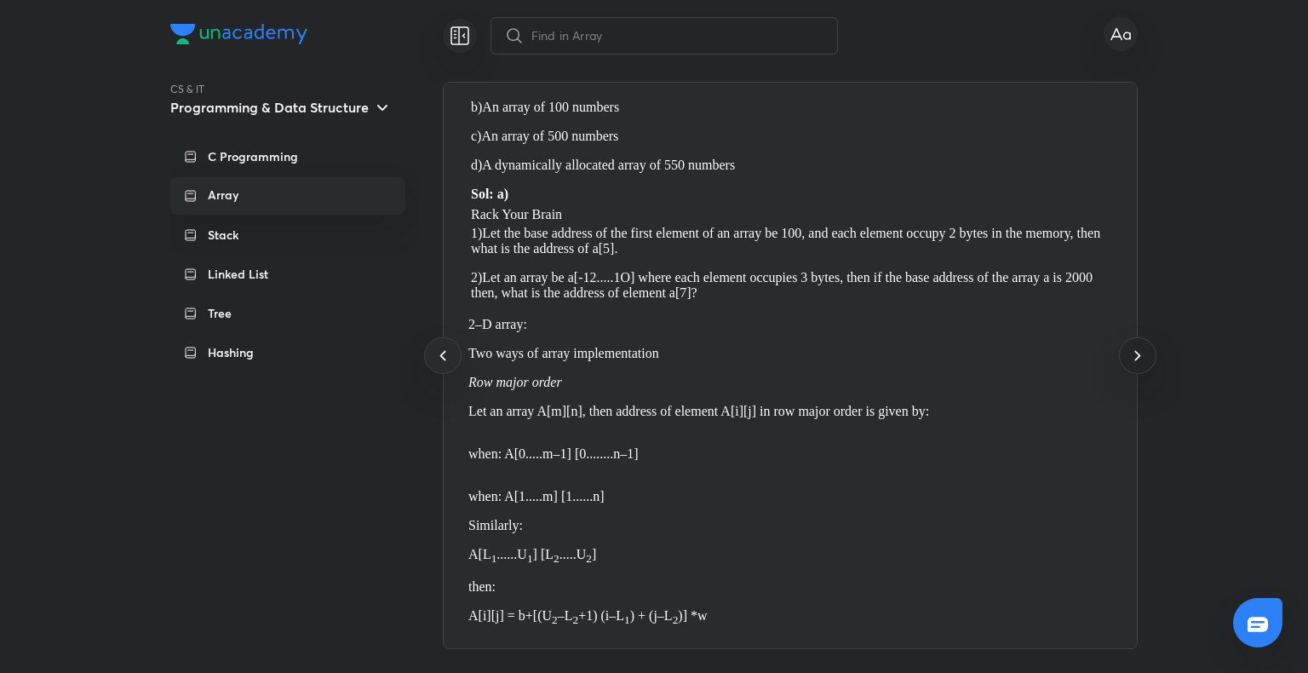
click at [1136, 350] on icon at bounding box center [1137, 355] width 20 height 20
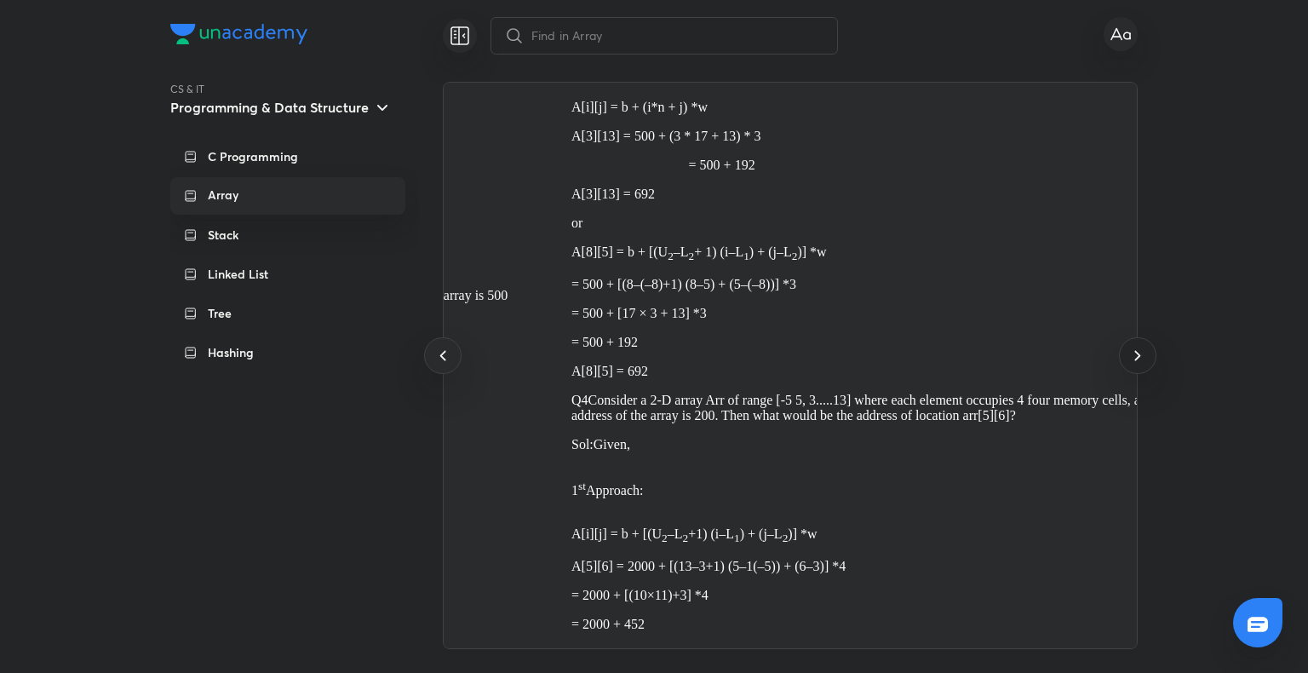
click at [1136, 350] on icon at bounding box center [1137, 355] width 20 height 20
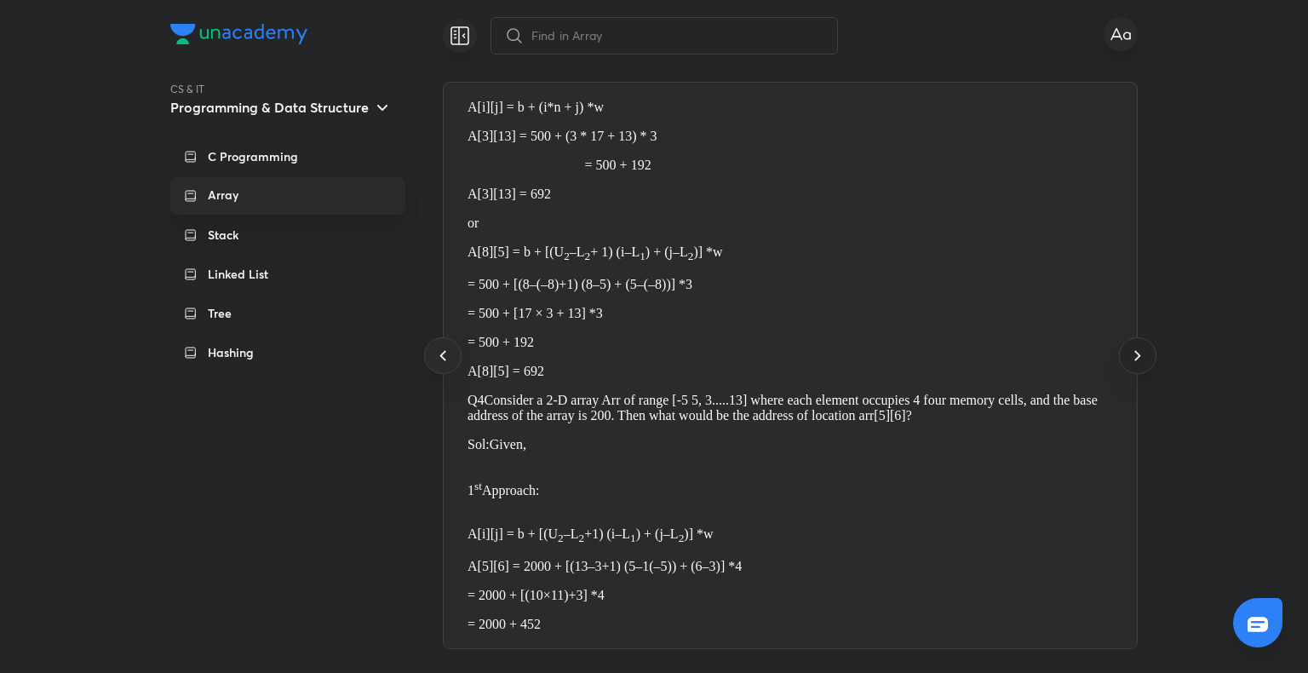
click at [1136, 350] on icon at bounding box center [1137, 355] width 20 height 20
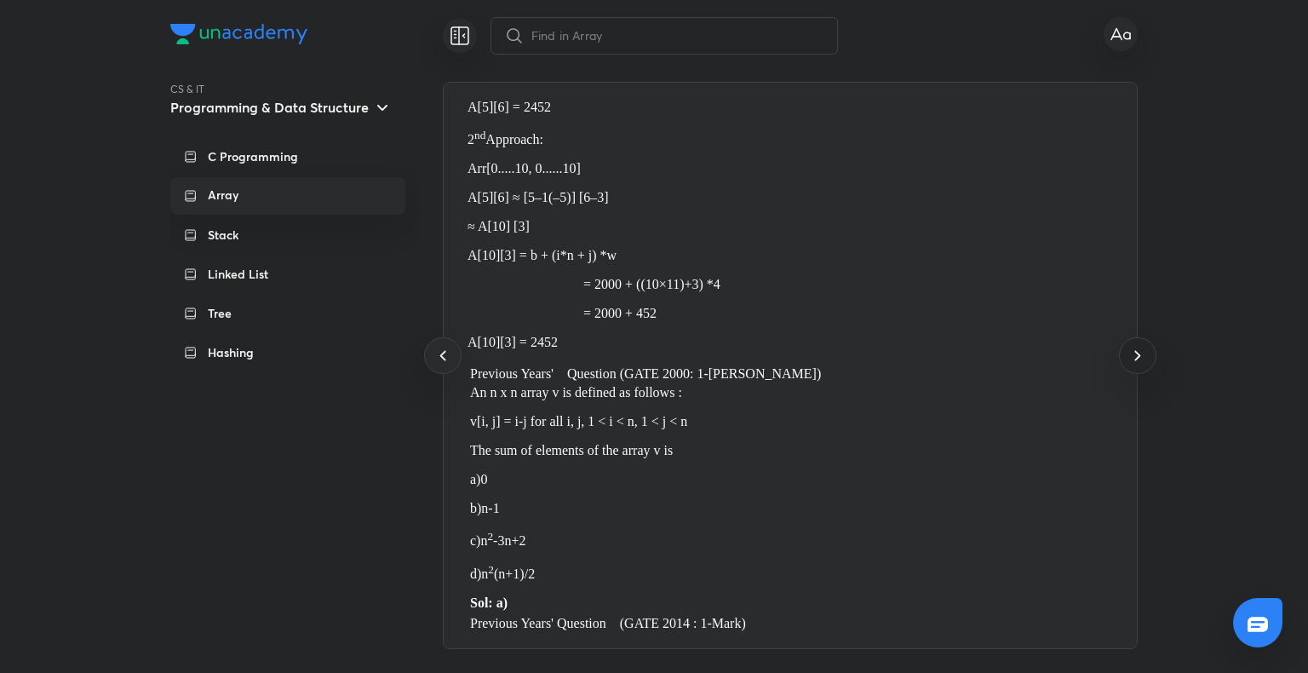
click at [1136, 350] on icon at bounding box center [1137, 355] width 20 height 20
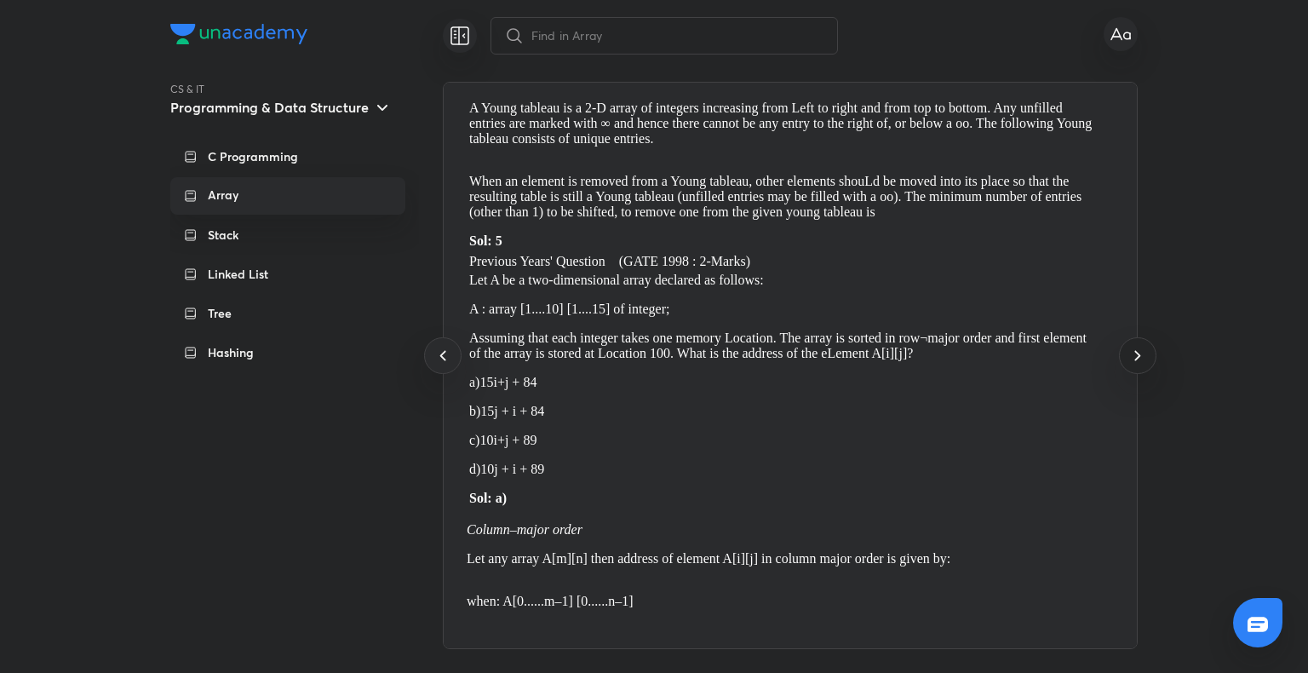
click at [1136, 350] on icon at bounding box center [1137, 355] width 20 height 20
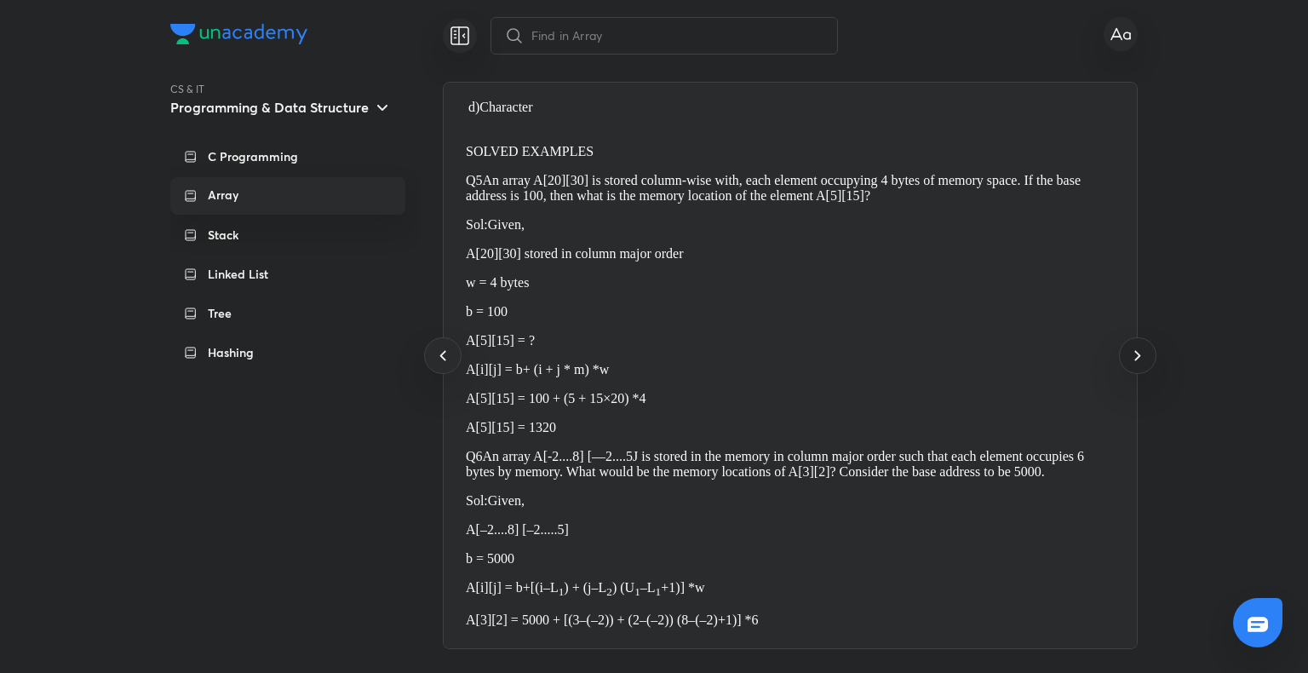
click at [1136, 350] on icon at bounding box center [1137, 355] width 20 height 20
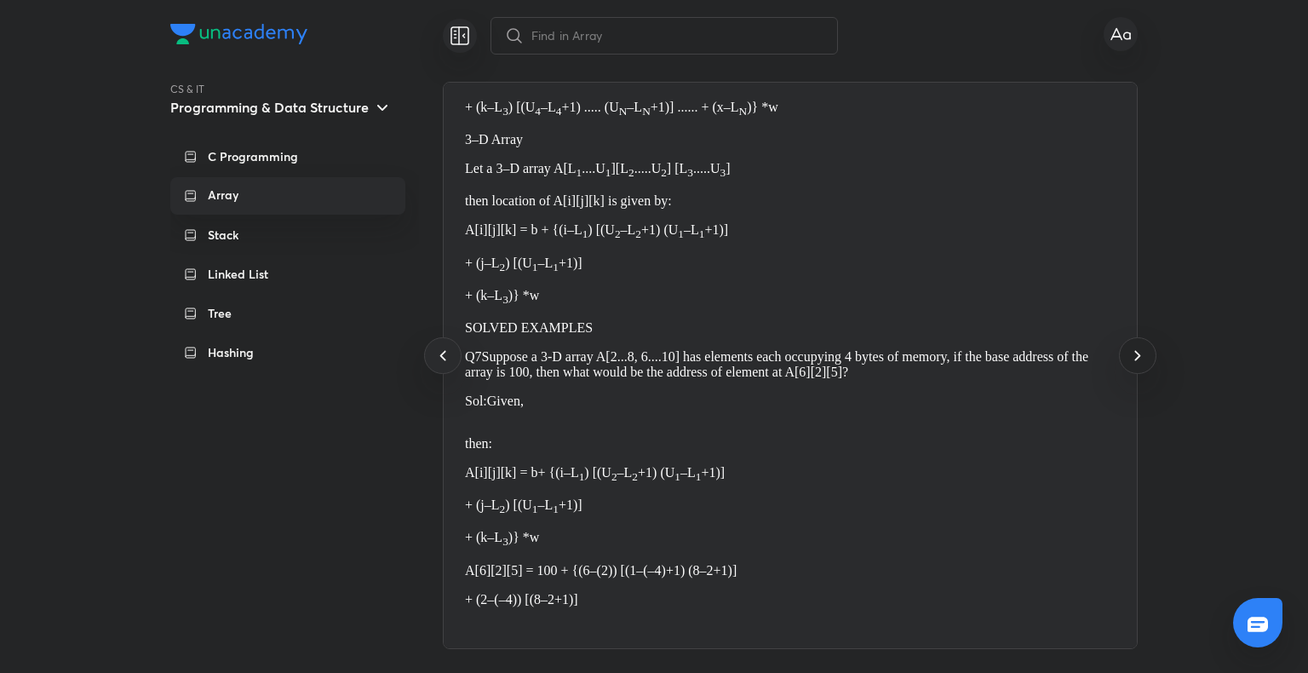
click at [1136, 350] on icon at bounding box center [1137, 355] width 20 height 20
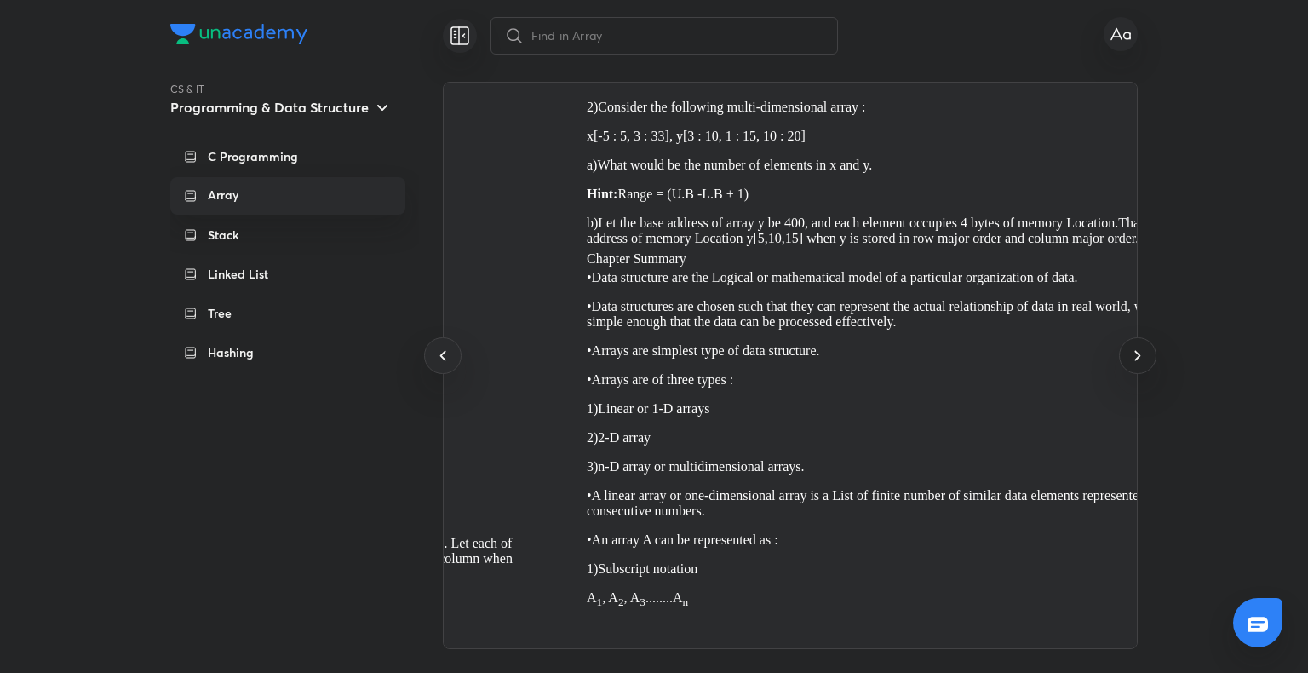
click at [1136, 350] on icon at bounding box center [1137, 355] width 20 height 20
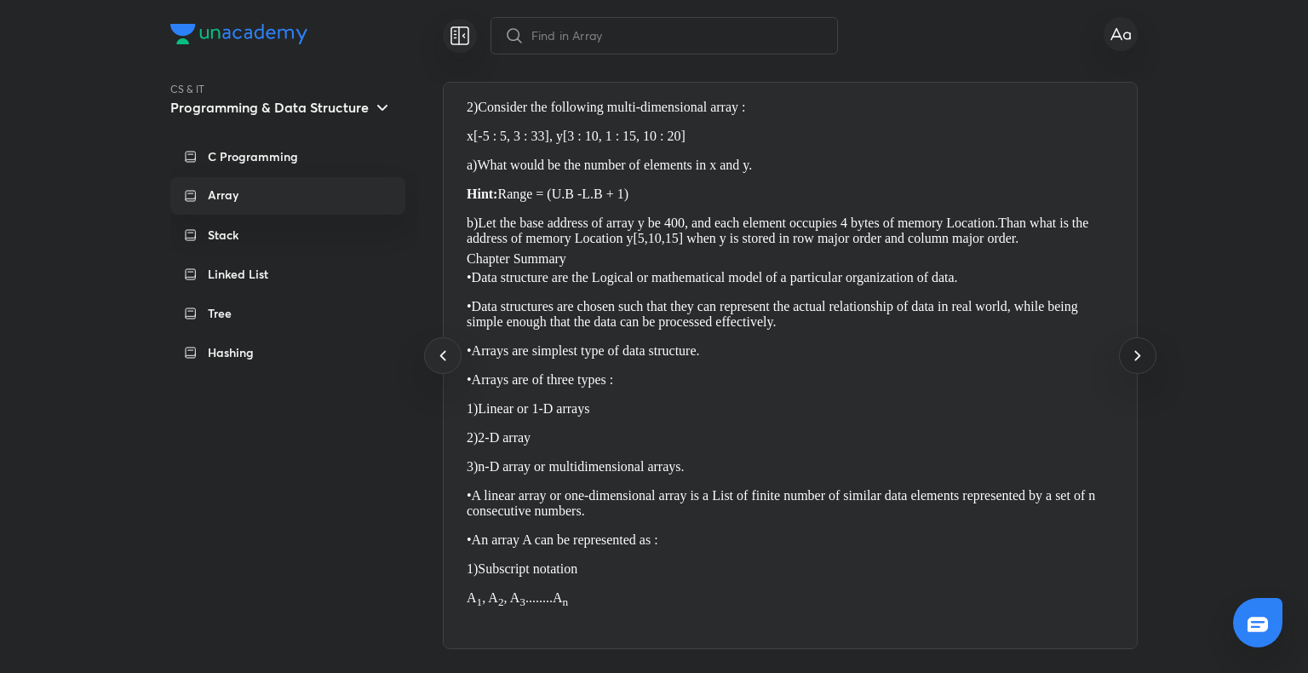
click at [1136, 350] on icon at bounding box center [1137, 355] width 20 height 20
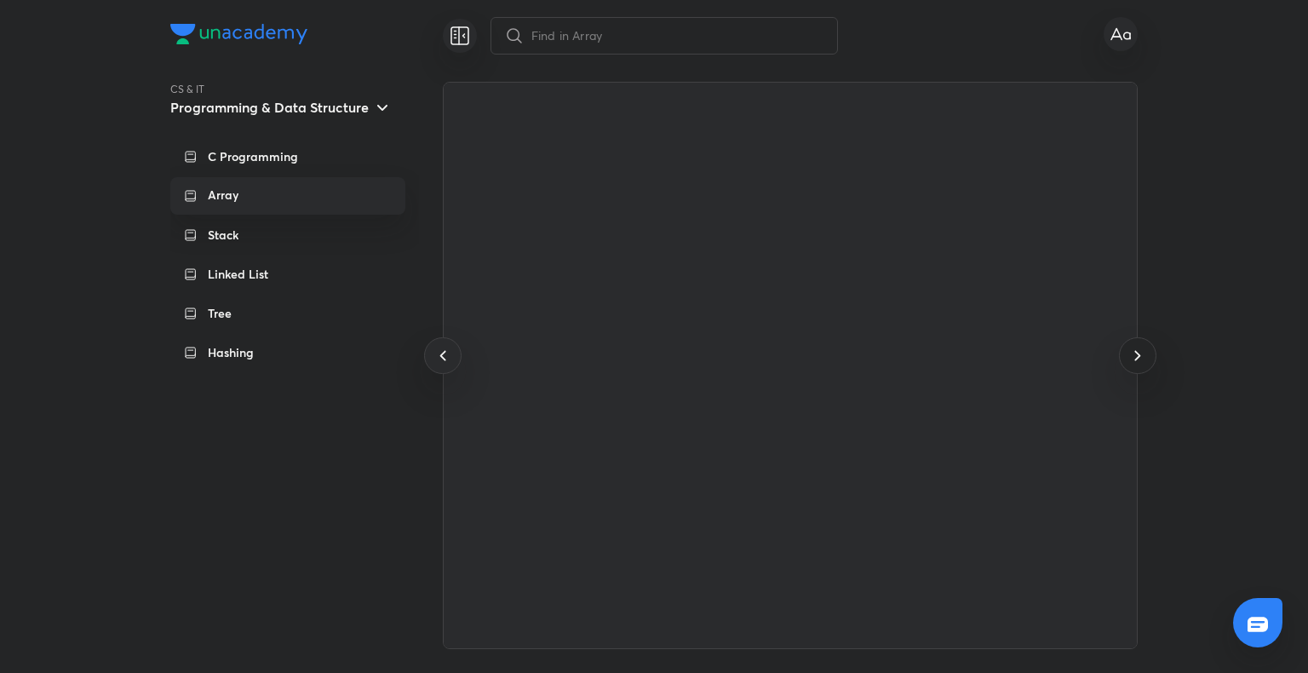
click at [1136, 350] on icon at bounding box center [1137, 355] width 20 height 20
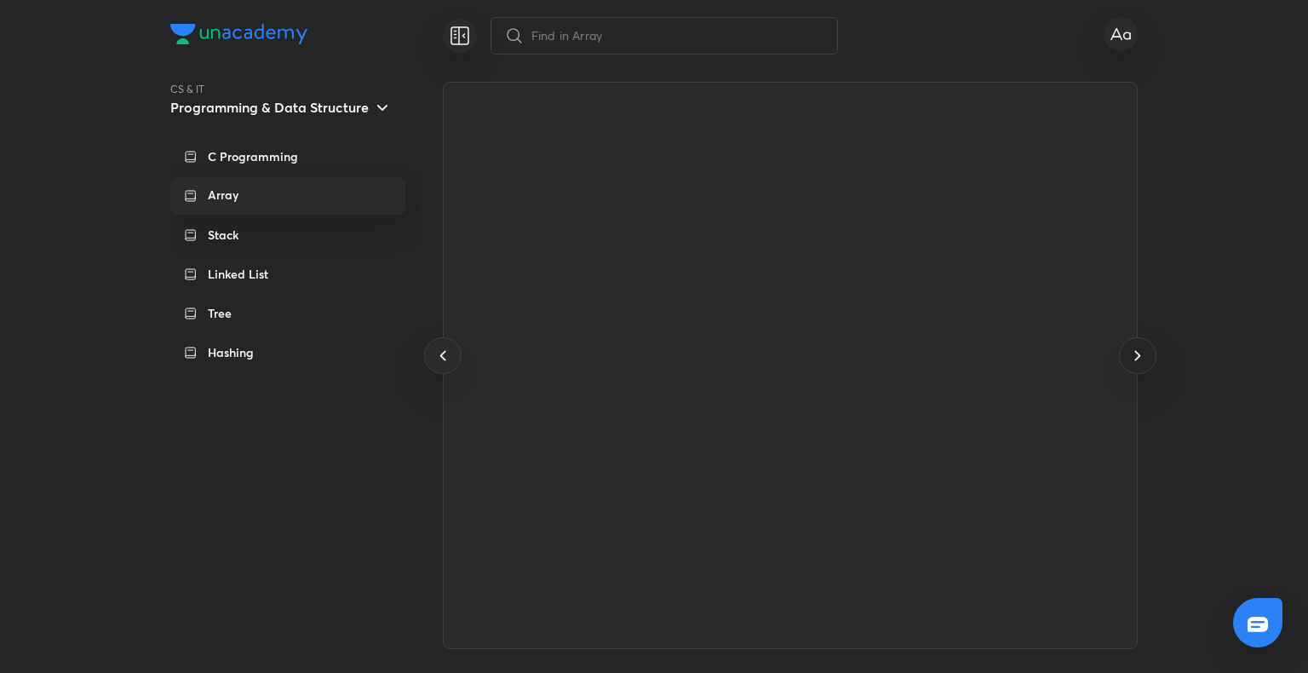
click at [1136, 350] on icon at bounding box center [1137, 355] width 20 height 20
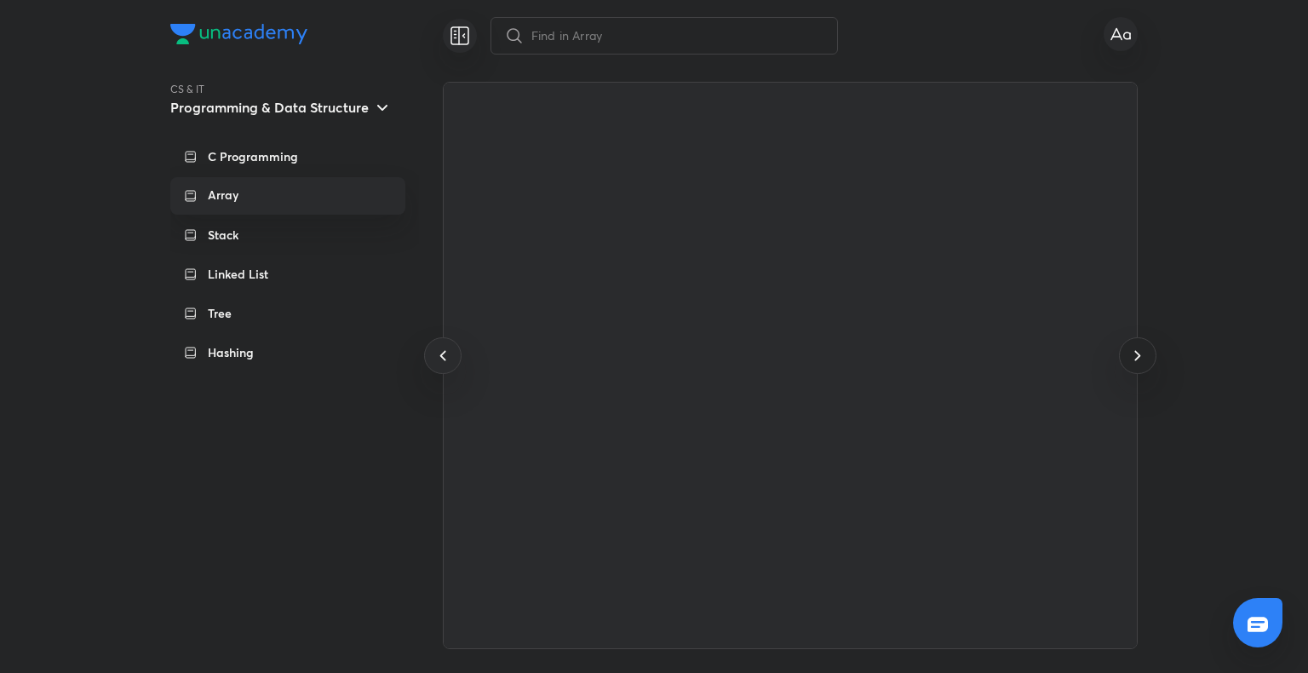
click at [1136, 350] on icon at bounding box center [1137, 355] width 20 height 20
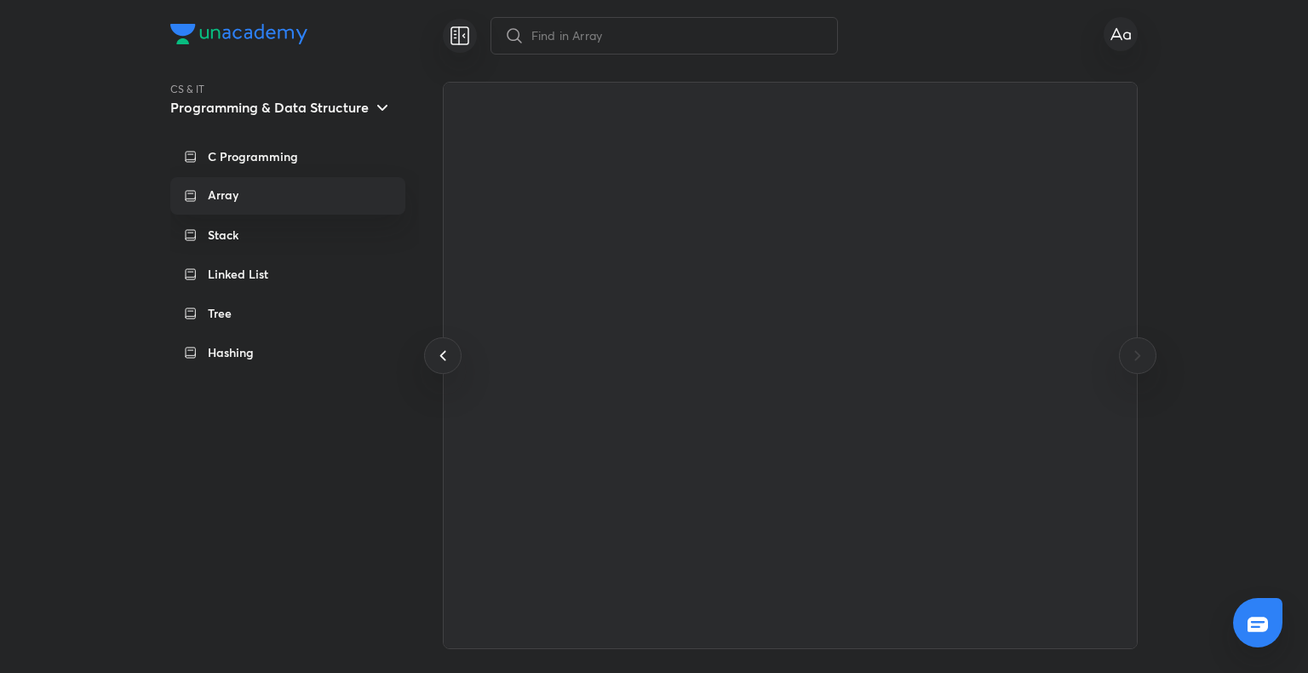
click at [1136, 350] on icon at bounding box center [1137, 355] width 20 height 20
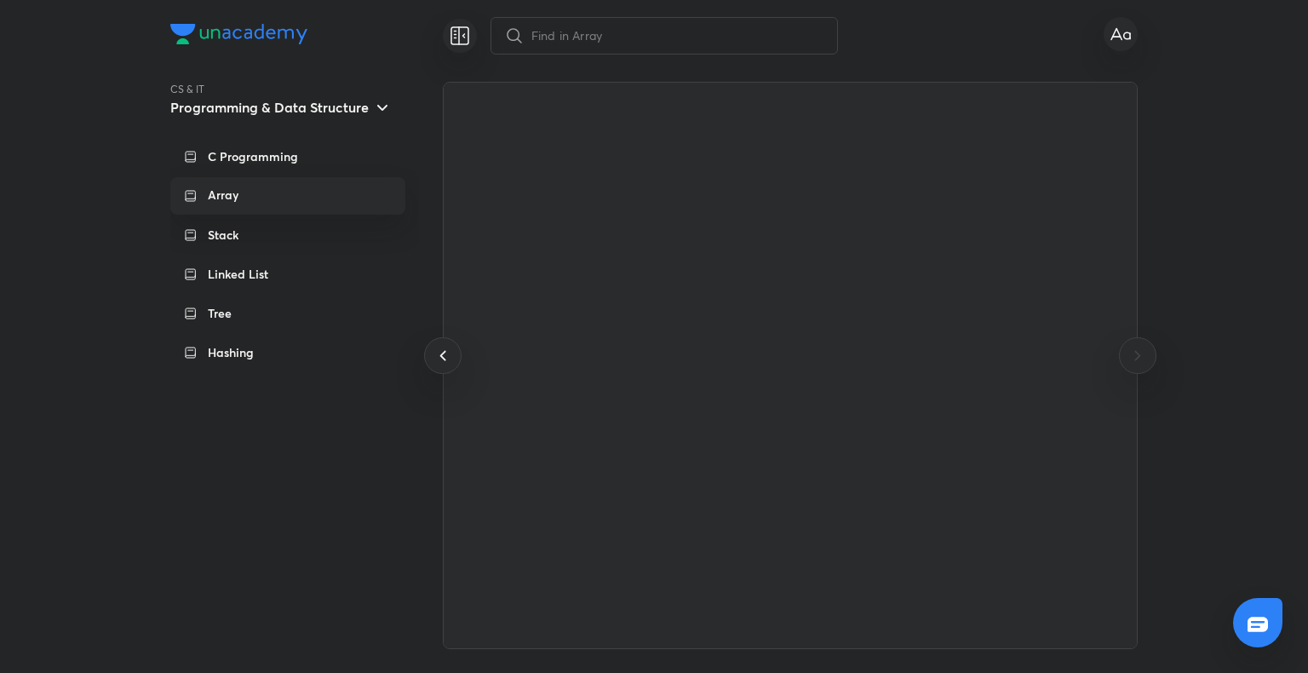
click at [1136, 350] on icon at bounding box center [1137, 355] width 20 height 20
drag, startPoint x: 1136, startPoint y: 350, endPoint x: 26808, endPoint y: 220, distance: 25671.9
click at [1136, 350] on icon at bounding box center [1137, 355] width 20 height 20
click at [266, 316] on div "Tree" at bounding box center [300, 313] width 184 height 17
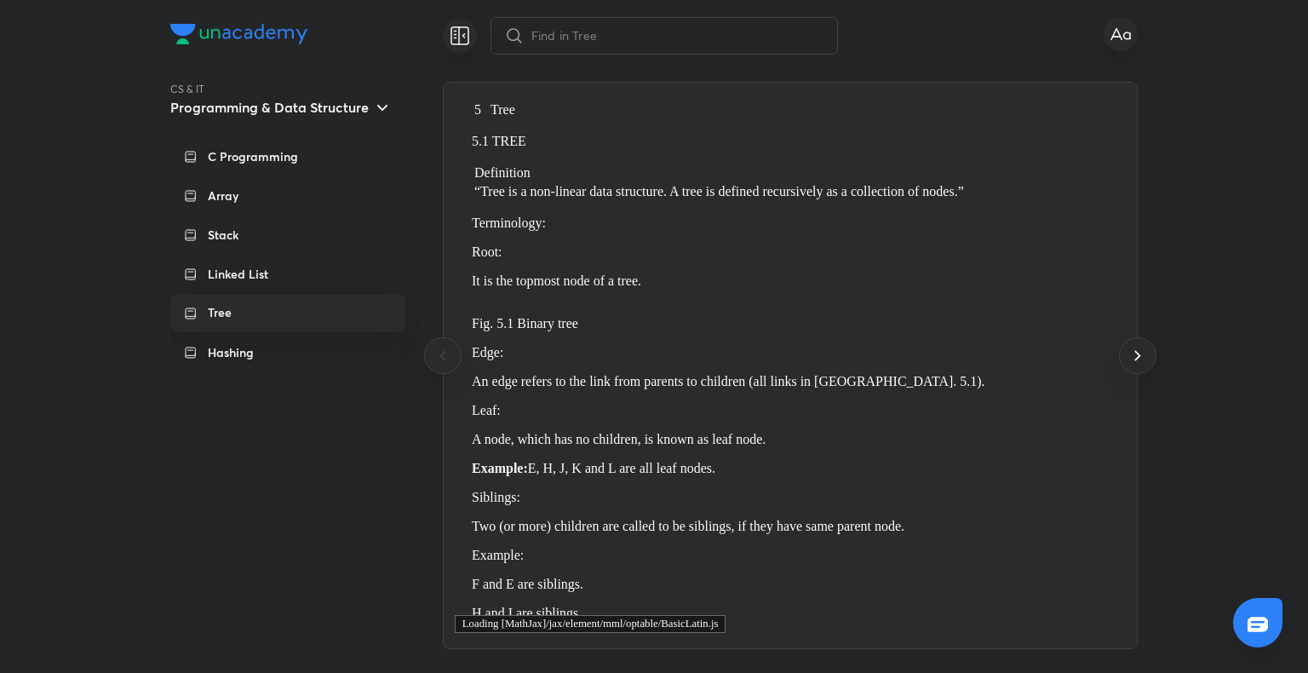
scroll to position [0, 0]
click at [1137, 347] on icon at bounding box center [1137, 355] width 20 height 20
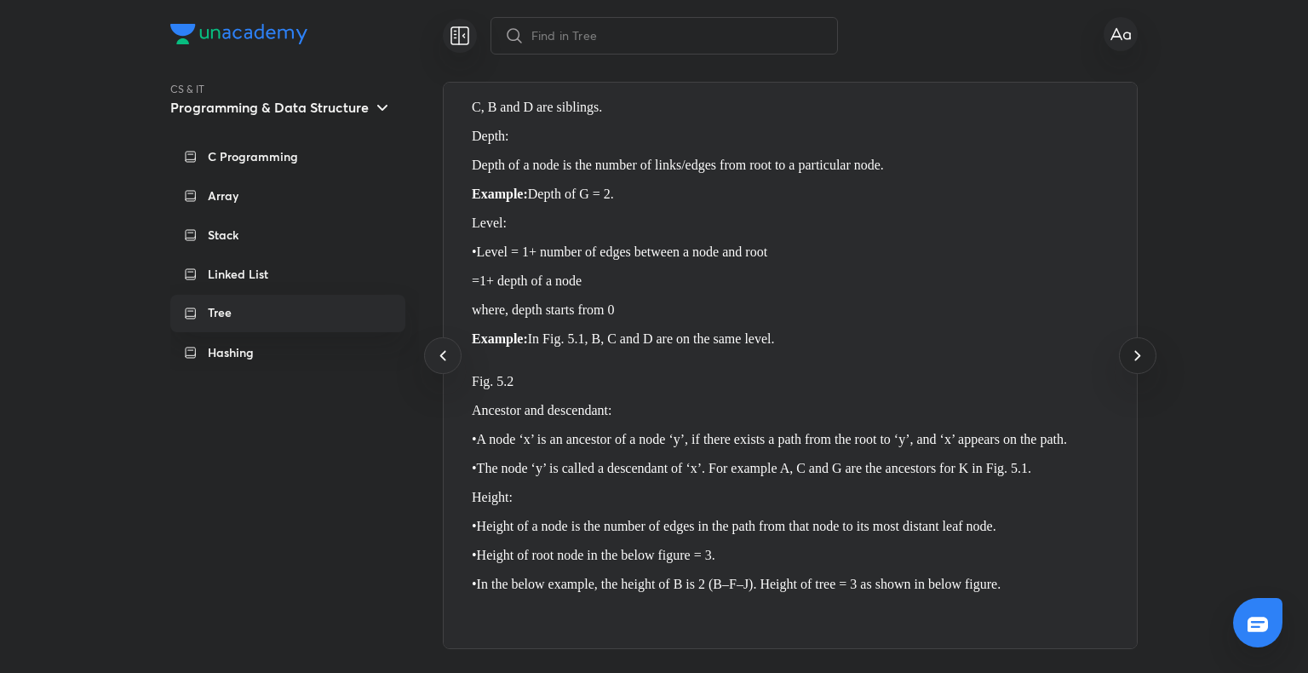
click at [1137, 347] on icon at bounding box center [1137, 355] width 20 height 20
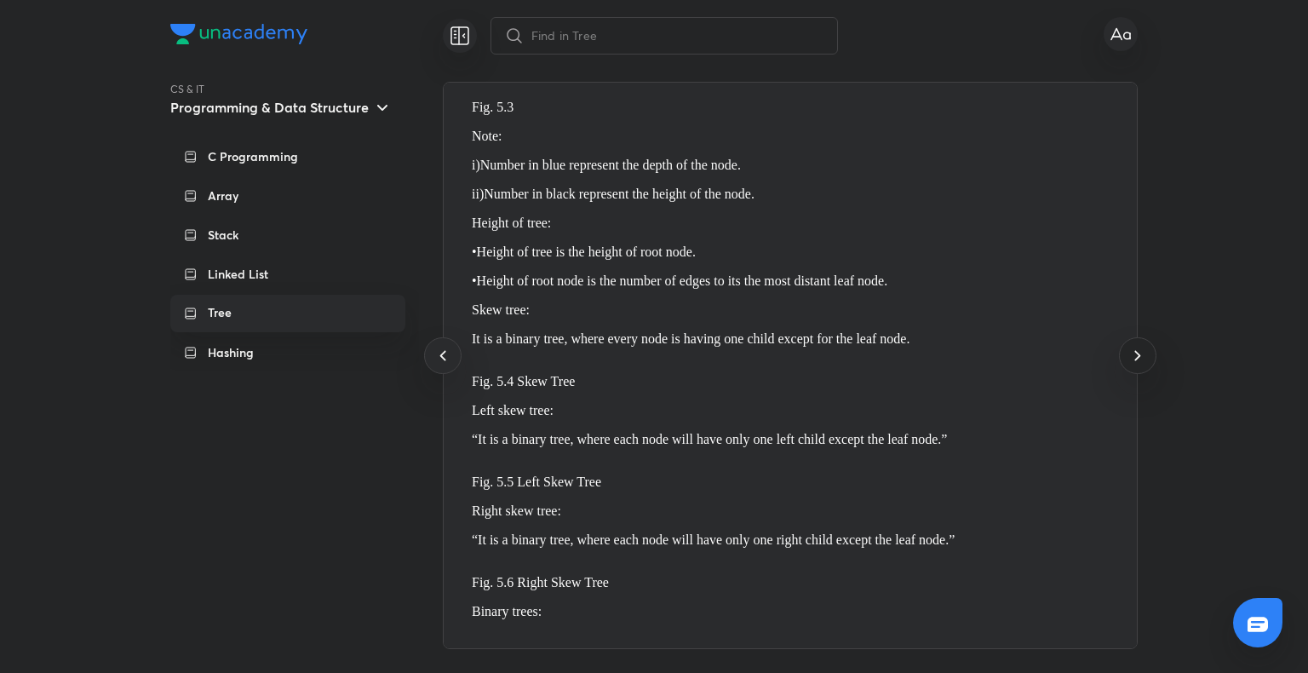
click at [1137, 347] on icon at bounding box center [1137, 355] width 20 height 20
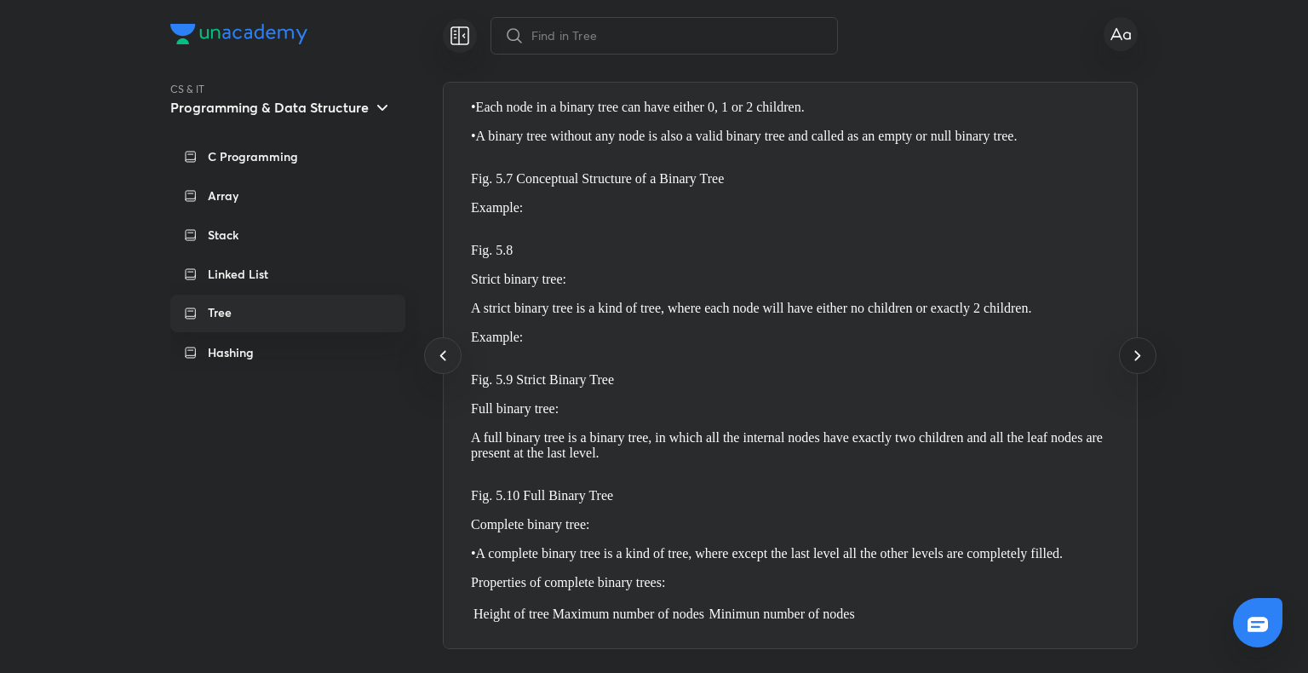
click at [1137, 347] on icon at bounding box center [1137, 355] width 20 height 20
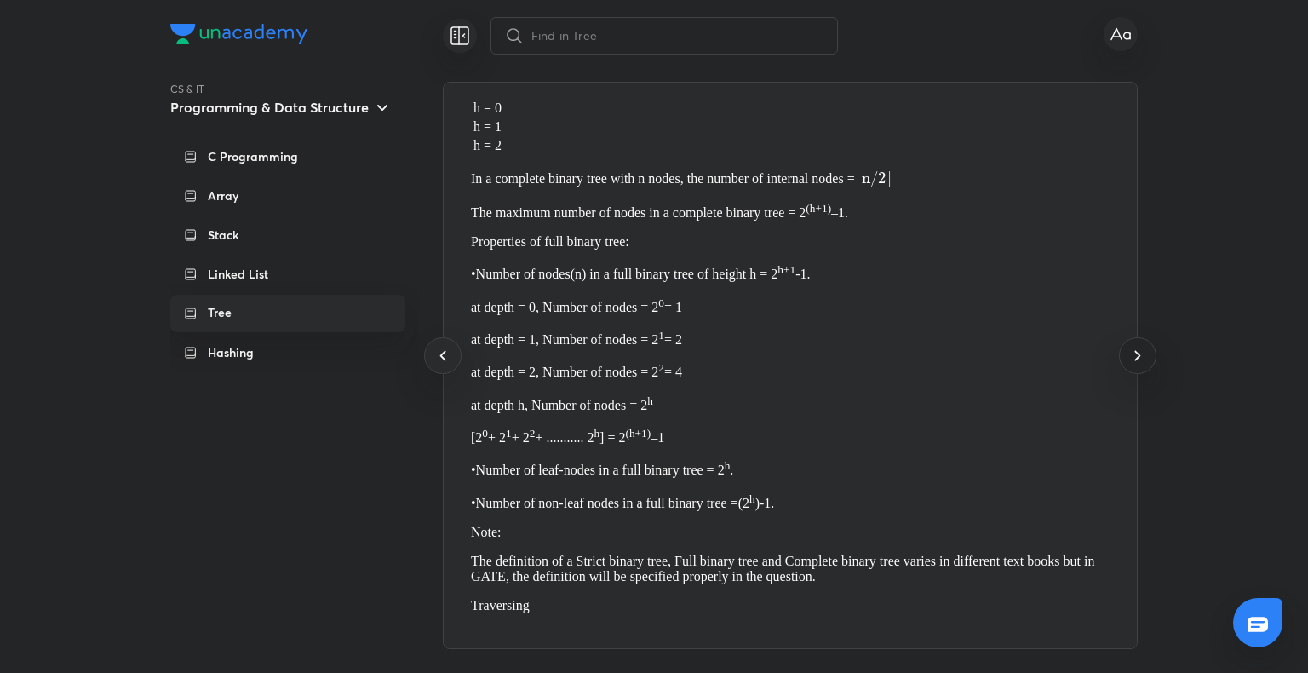
click at [1137, 347] on icon at bounding box center [1137, 355] width 20 height 20
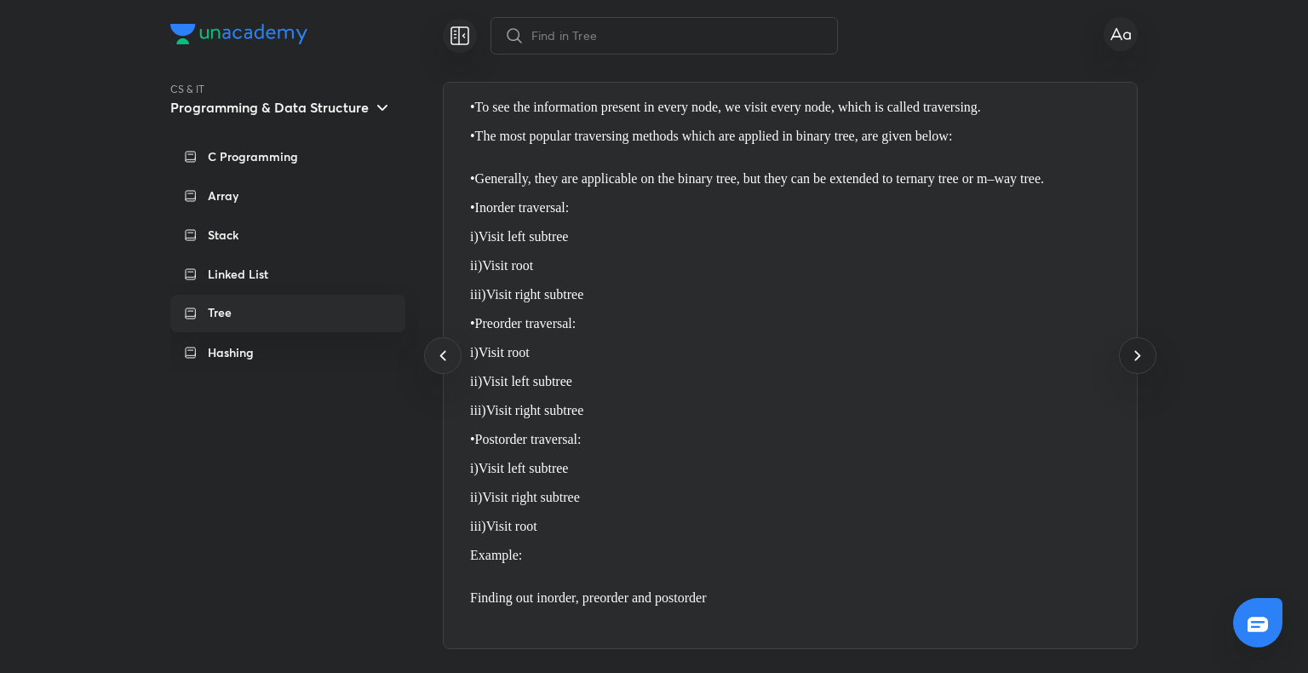
click at [1137, 347] on icon at bounding box center [1137, 355] width 20 height 20
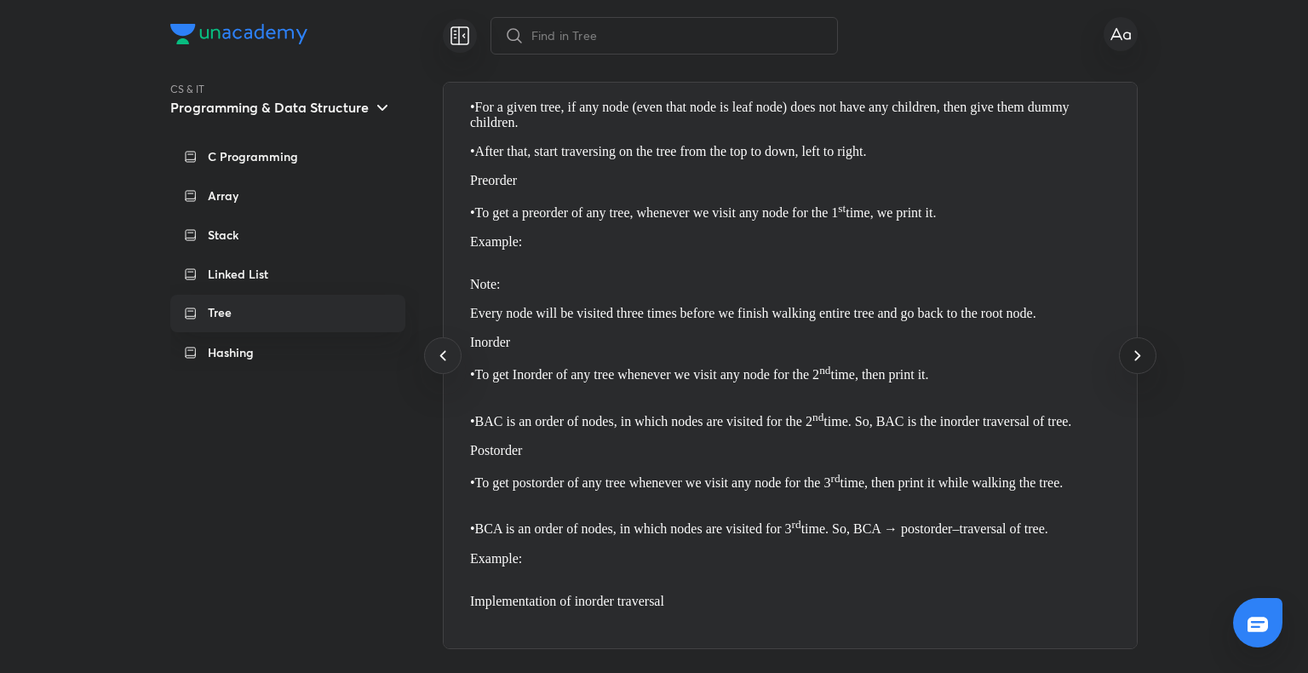
click at [1137, 347] on icon at bounding box center [1137, 355] width 20 height 20
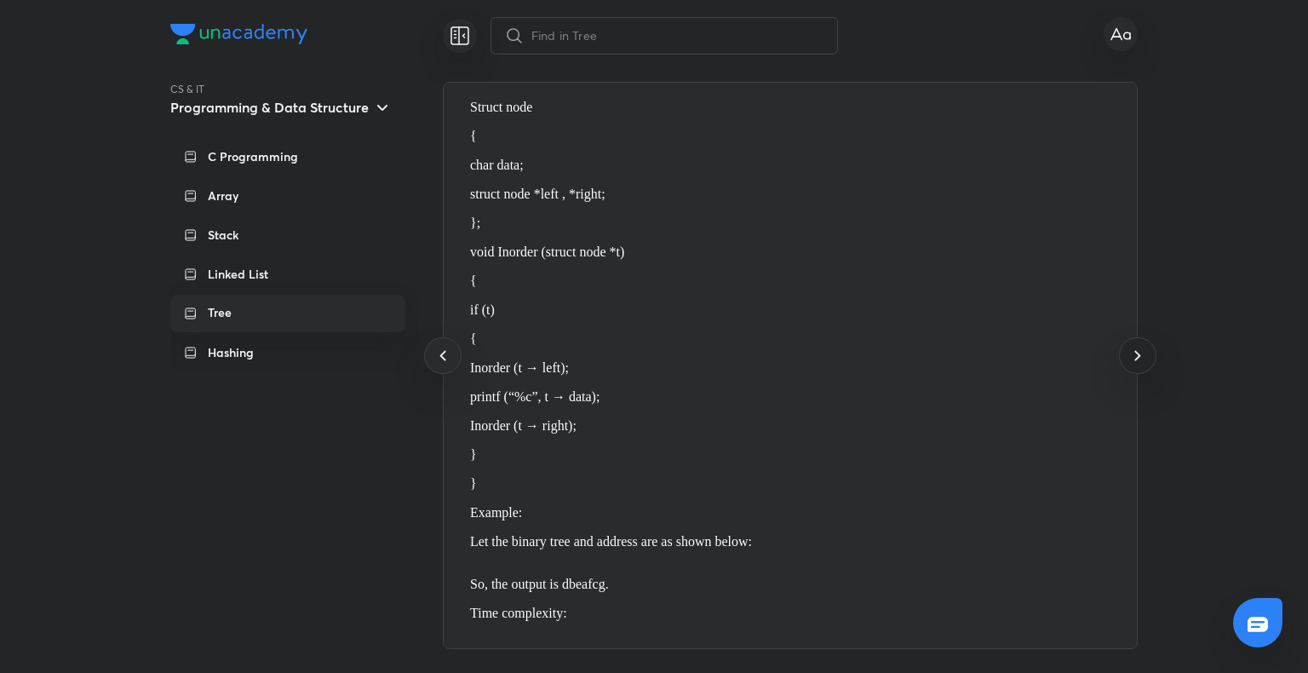
click at [1137, 347] on icon at bounding box center [1137, 355] width 20 height 20
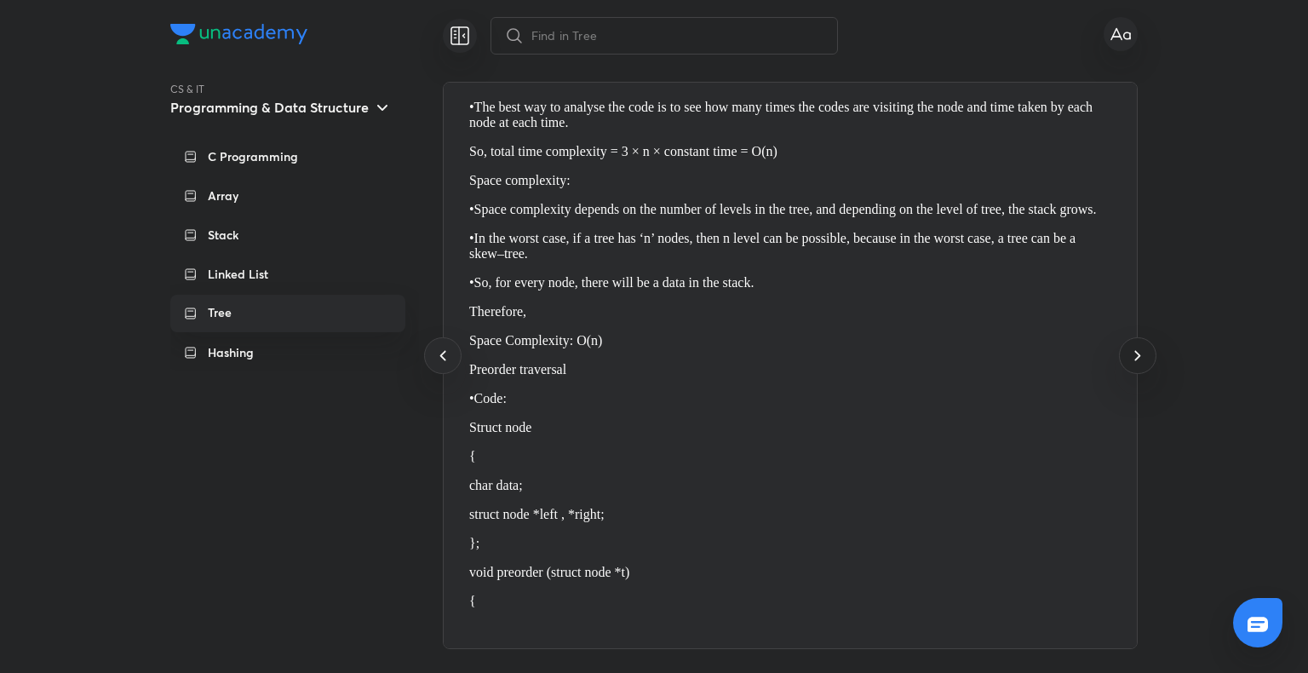
click at [1137, 347] on icon at bounding box center [1137, 355] width 20 height 20
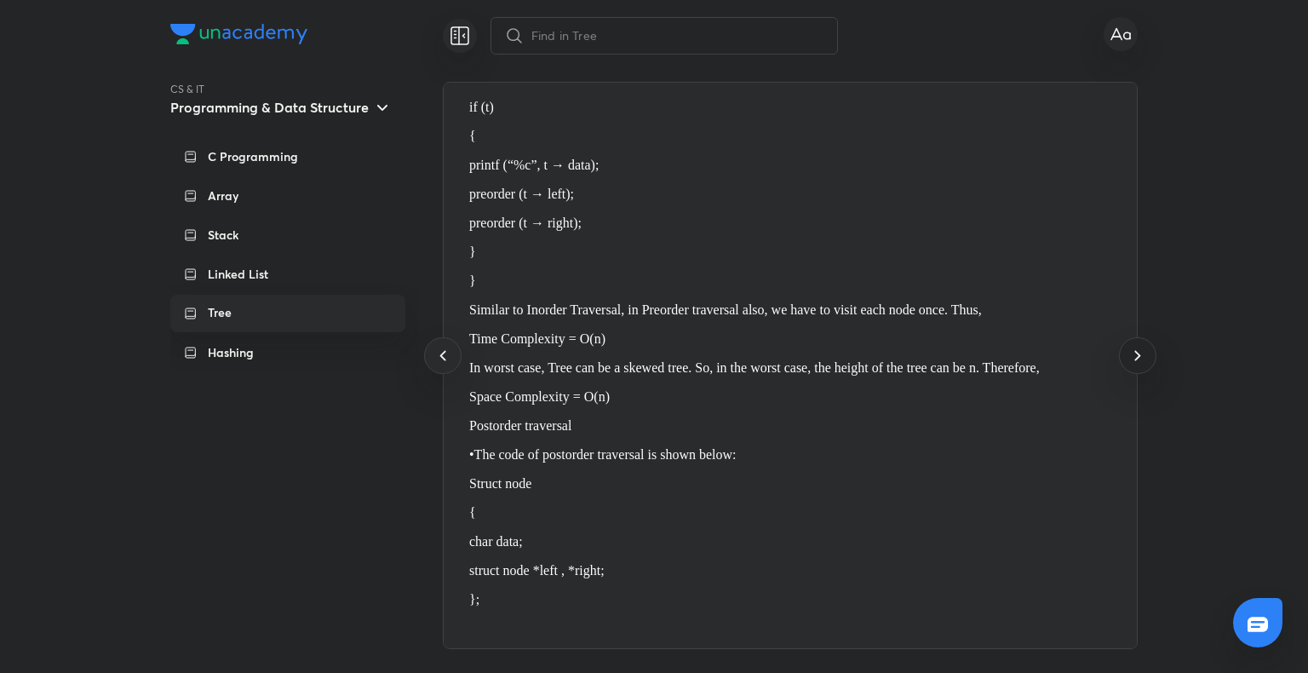
click at [1137, 347] on icon at bounding box center [1137, 355] width 20 height 20
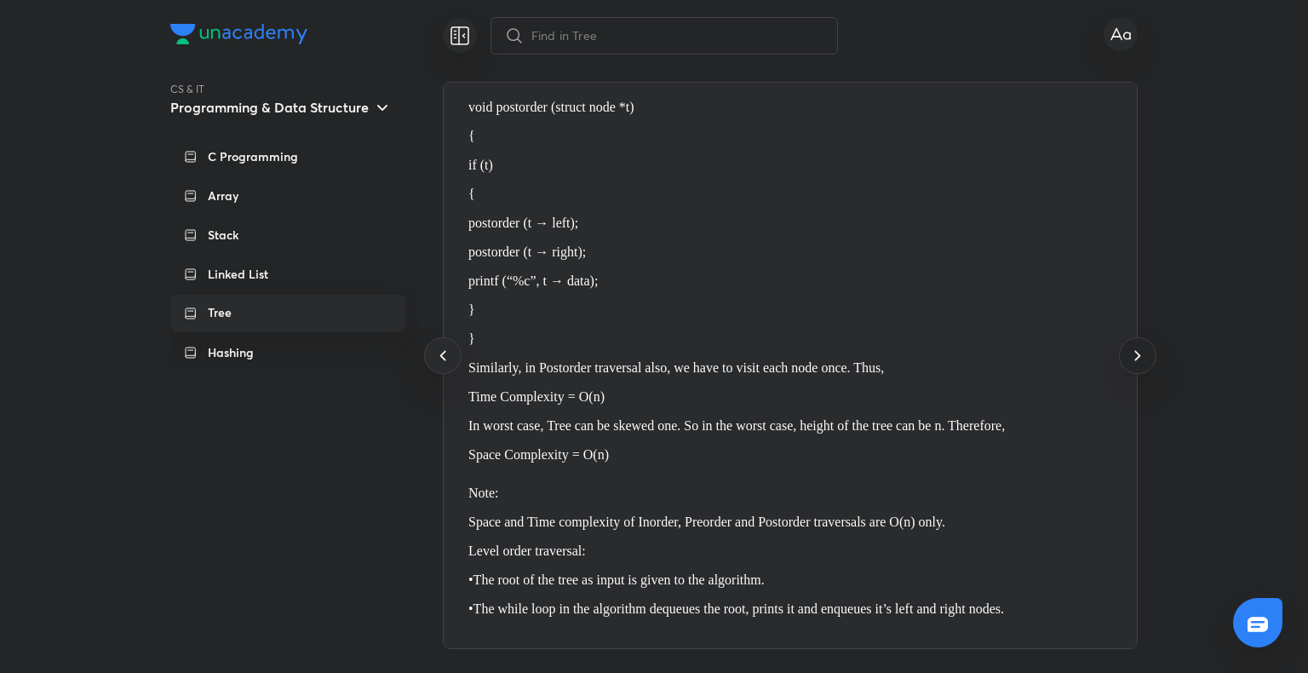
click at [1137, 347] on icon at bounding box center [1137, 355] width 20 height 20
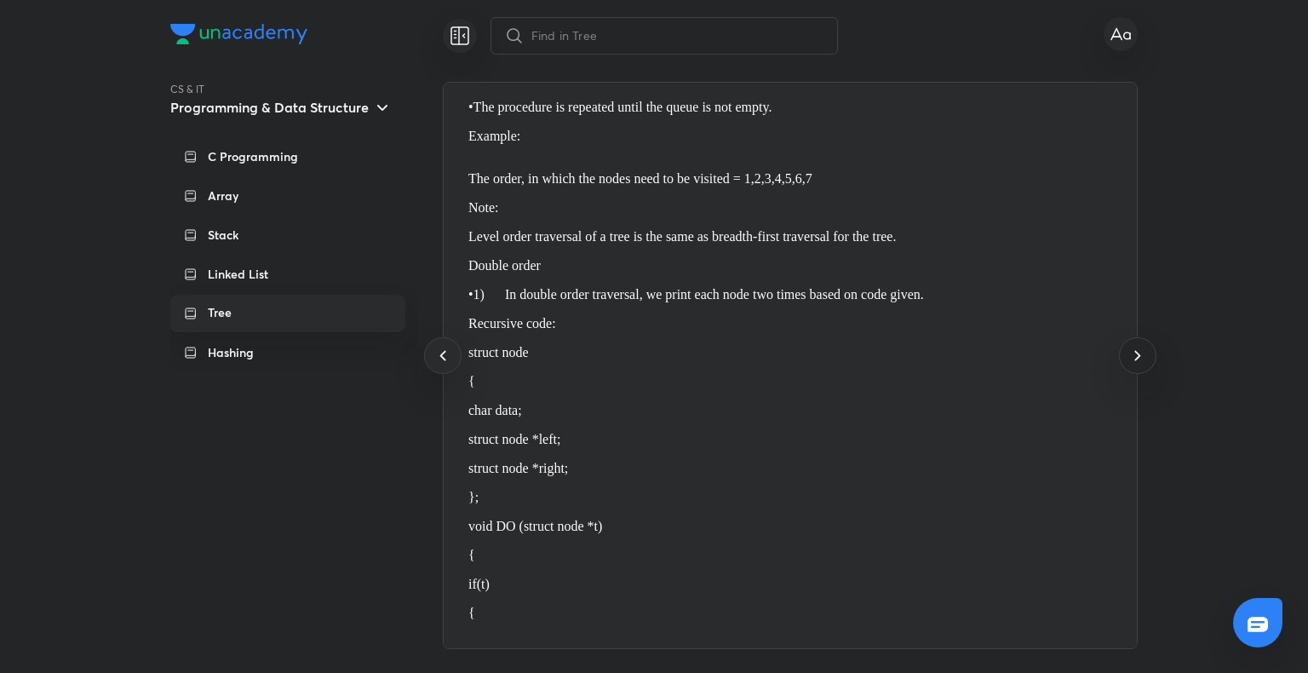
click at [1137, 347] on icon at bounding box center [1137, 355] width 20 height 20
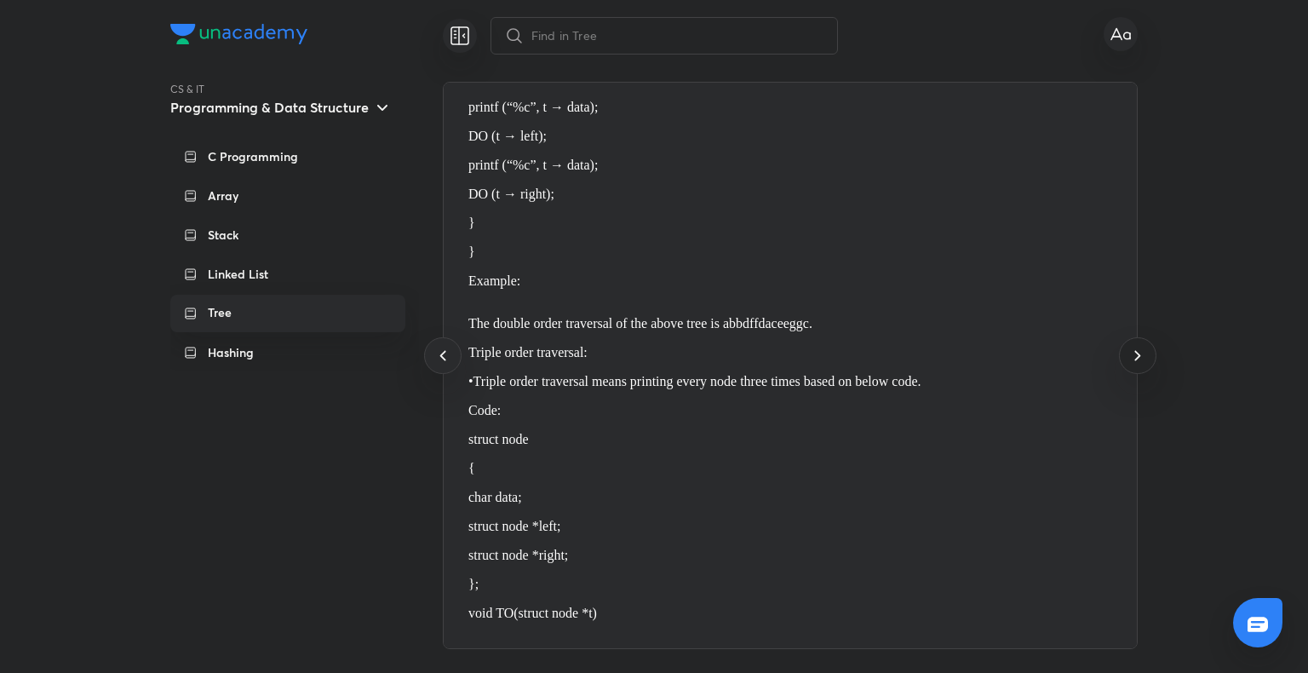
click at [1137, 347] on icon at bounding box center [1137, 355] width 20 height 20
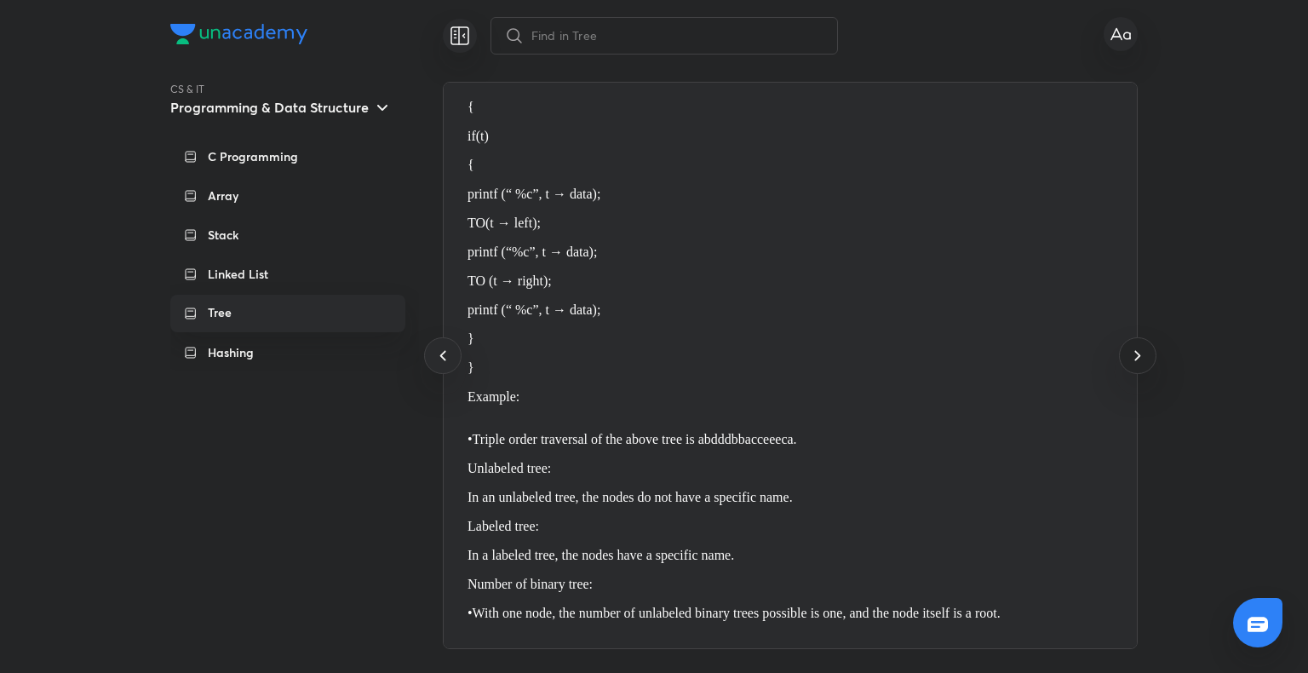
click at [1137, 347] on icon at bounding box center [1137, 355] width 20 height 20
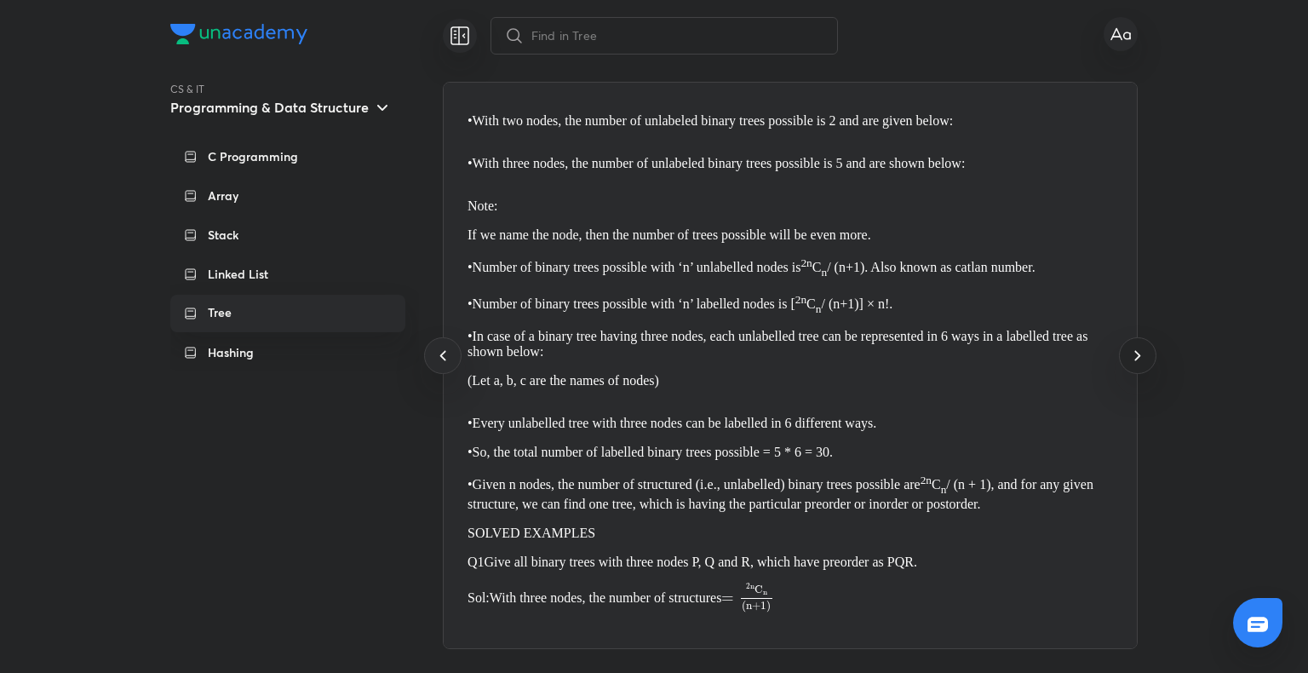
click at [1137, 347] on icon at bounding box center [1137, 355] width 20 height 20
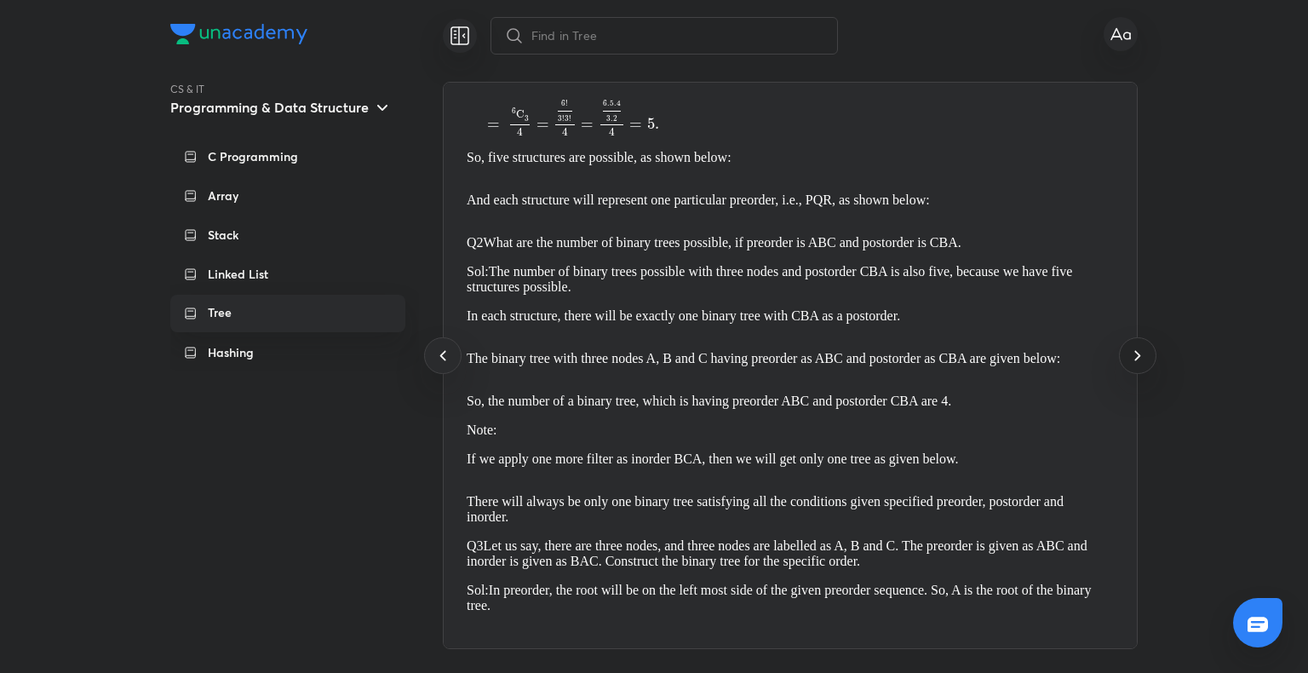
click at [1137, 347] on icon at bounding box center [1137, 355] width 20 height 20
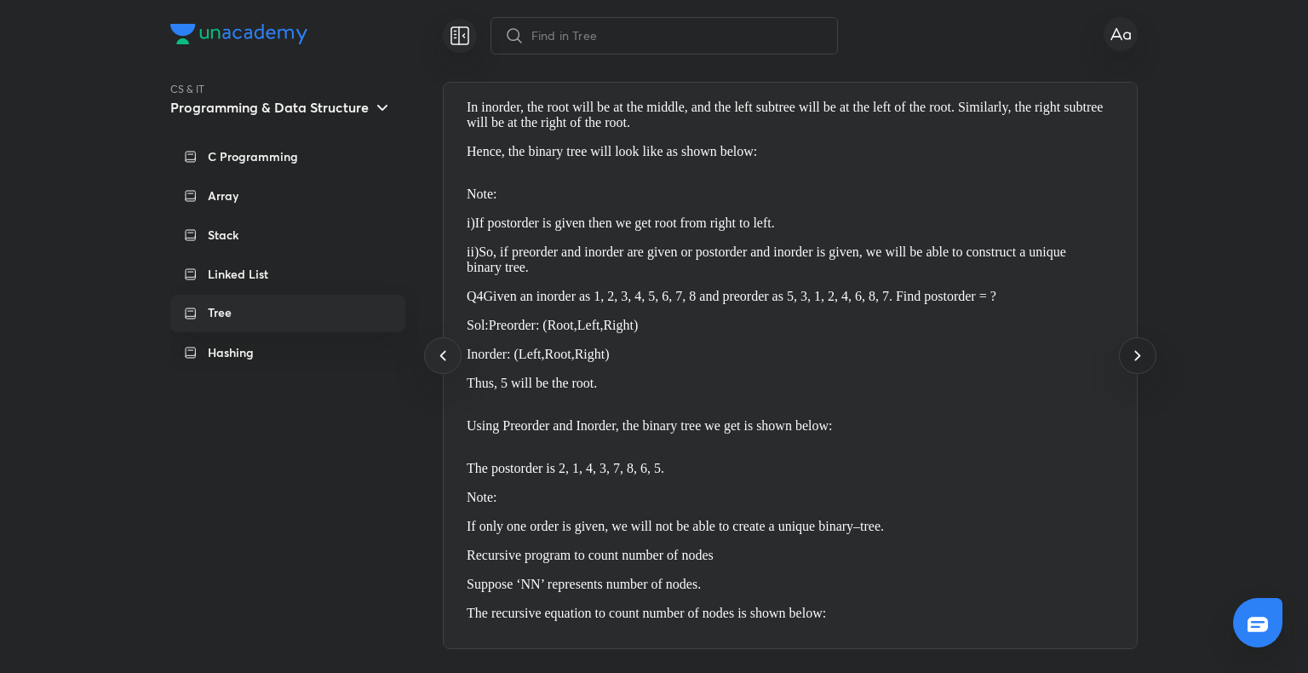
click at [1137, 347] on icon at bounding box center [1137, 355] width 20 height 20
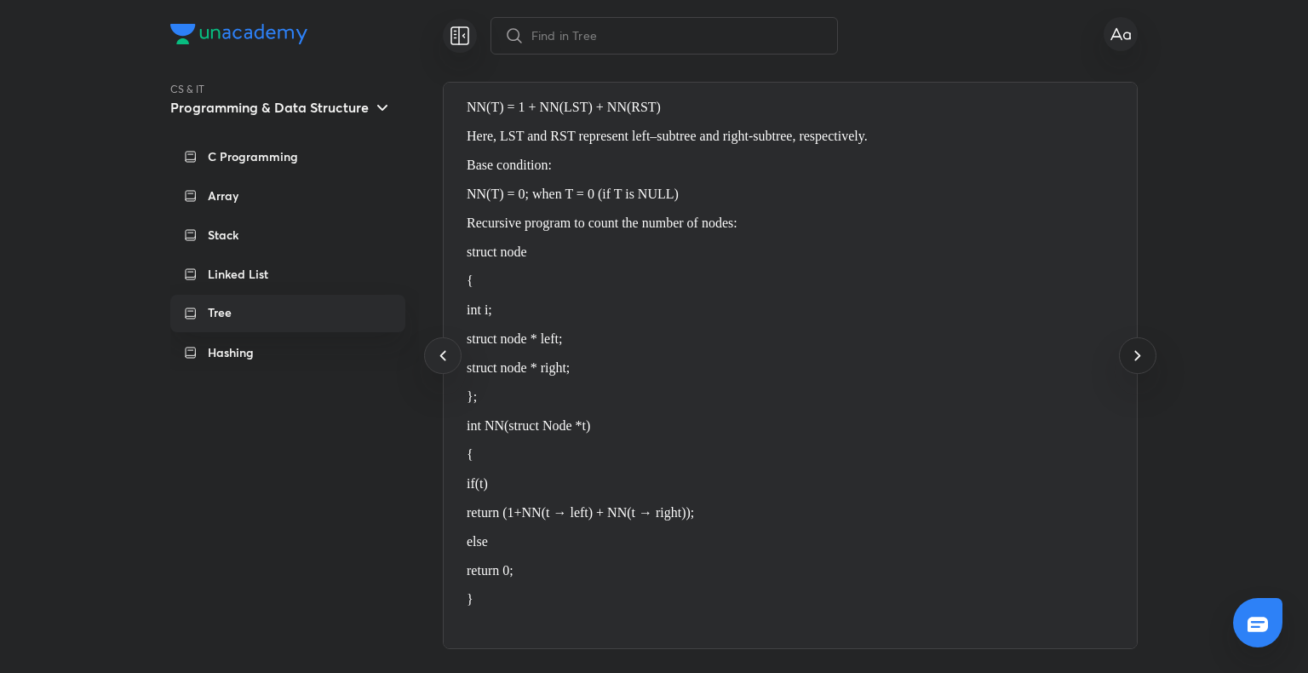
click at [1137, 347] on icon at bounding box center [1137, 355] width 20 height 20
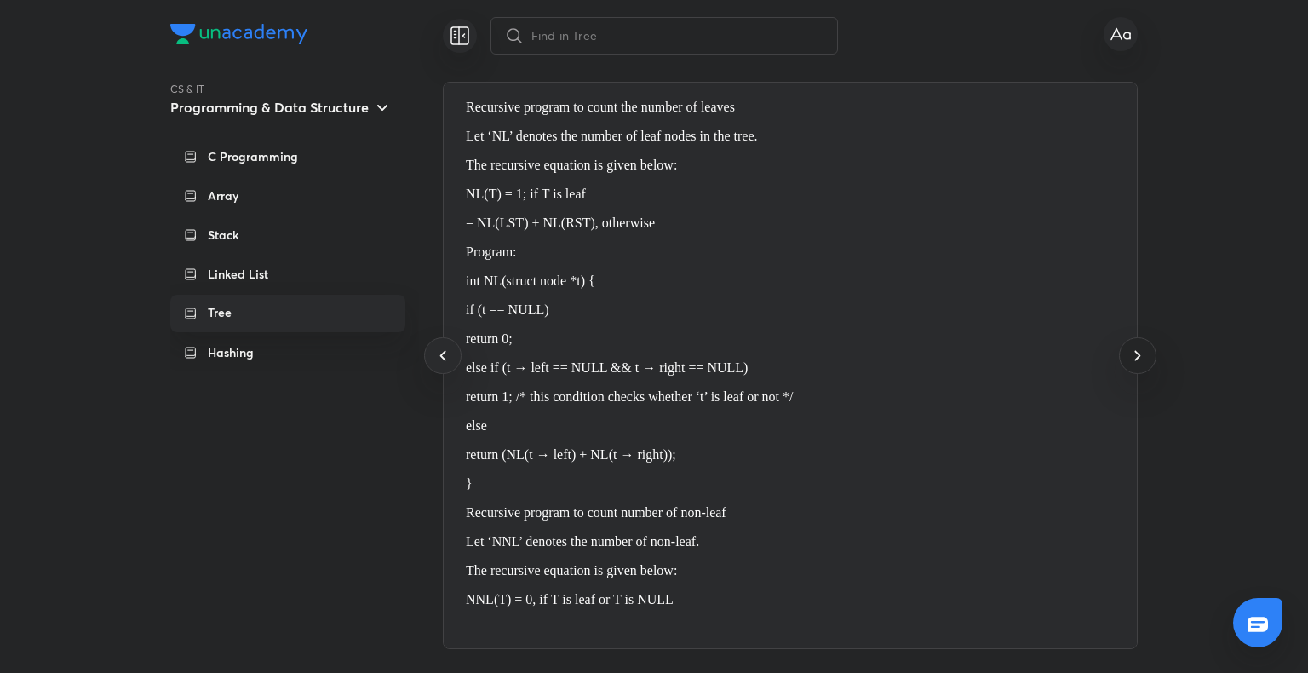
click at [1137, 347] on icon at bounding box center [1137, 355] width 20 height 20
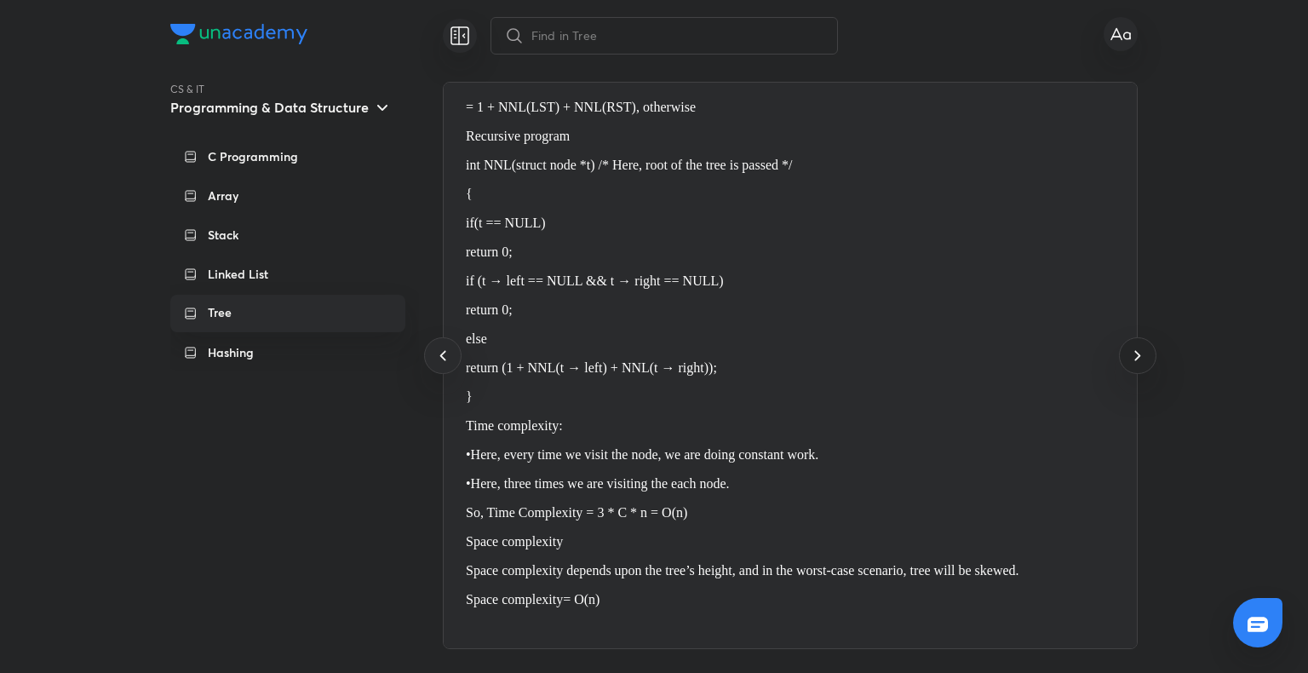
click at [1137, 347] on icon at bounding box center [1137, 355] width 20 height 20
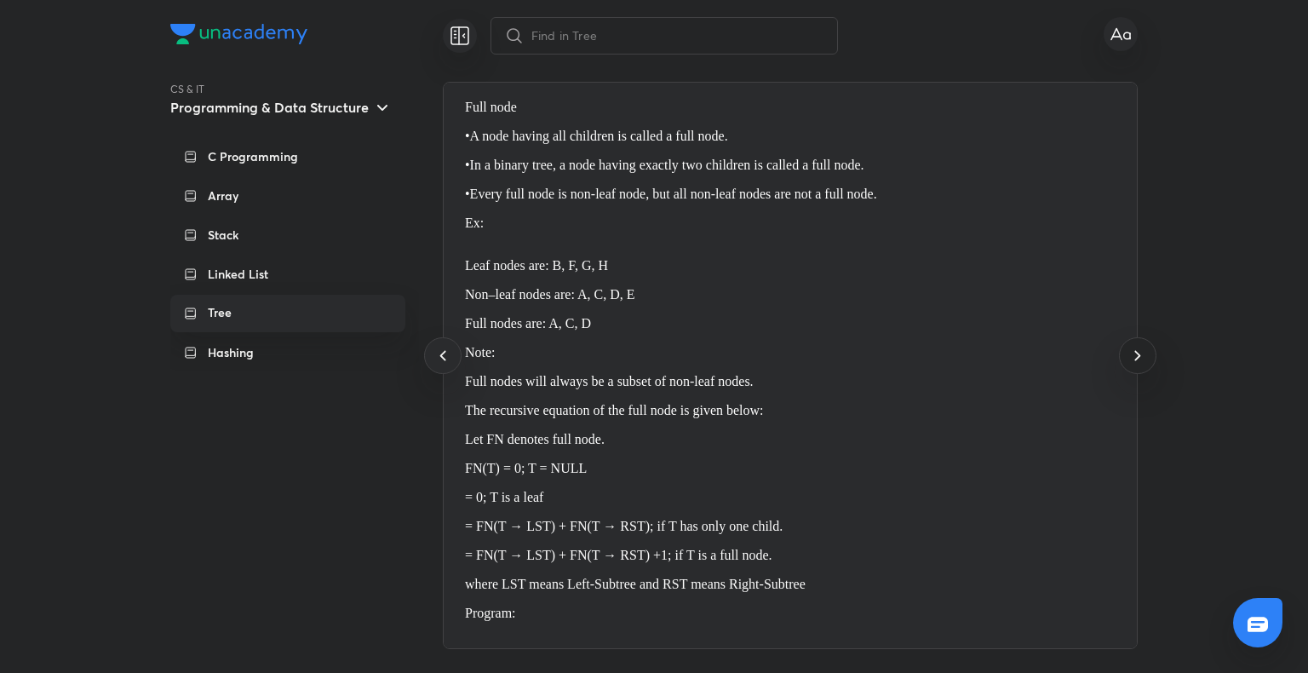
click at [1137, 347] on icon at bounding box center [1137, 355] width 20 height 20
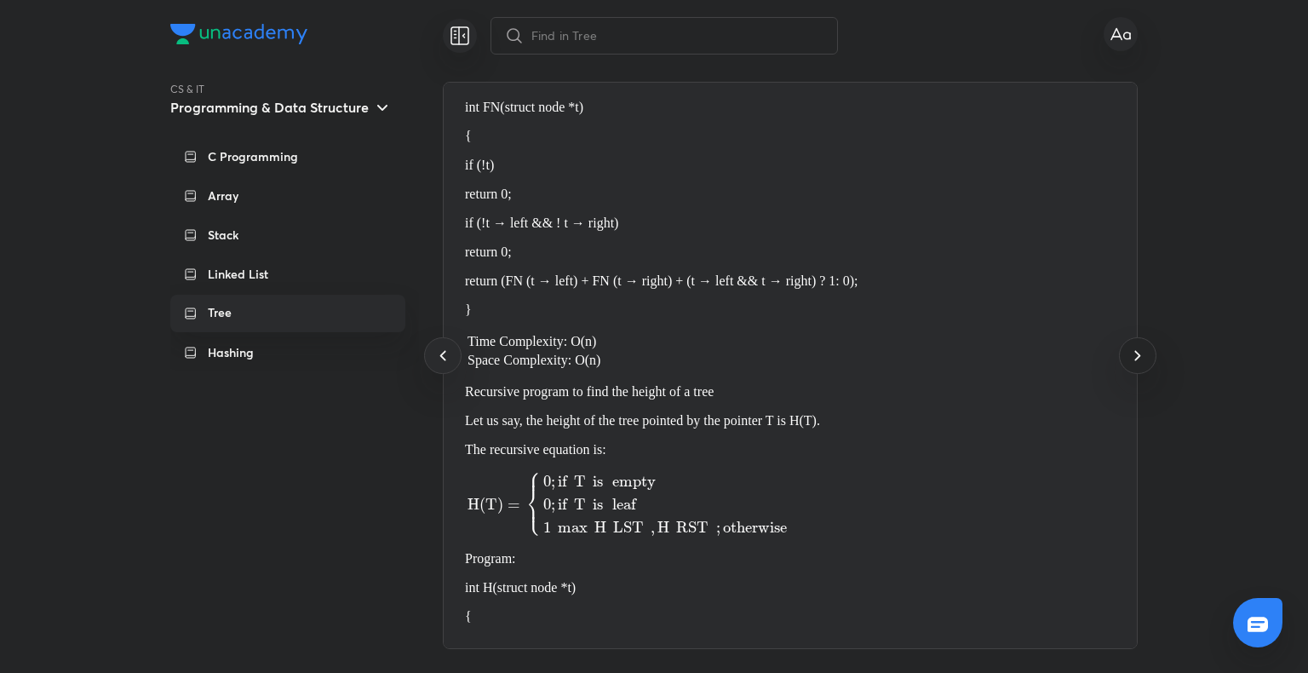
click at [1137, 347] on icon at bounding box center [1137, 355] width 20 height 20
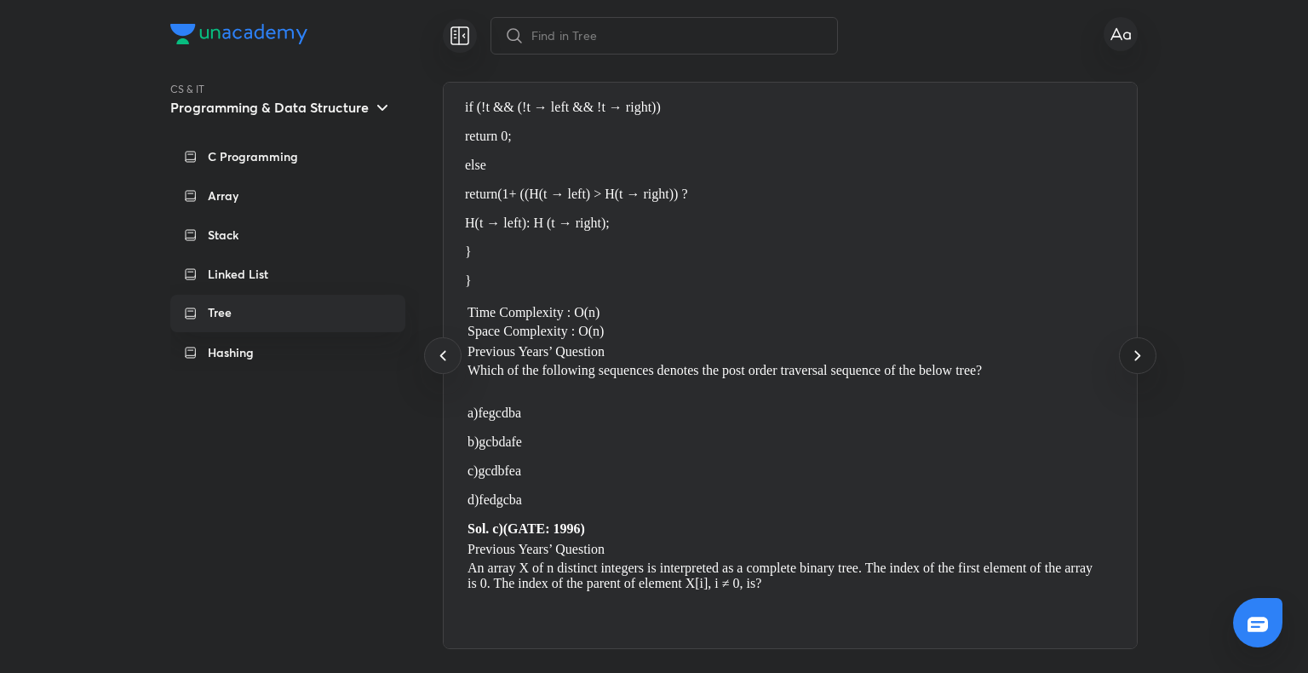
click at [1137, 347] on icon at bounding box center [1137, 355] width 20 height 20
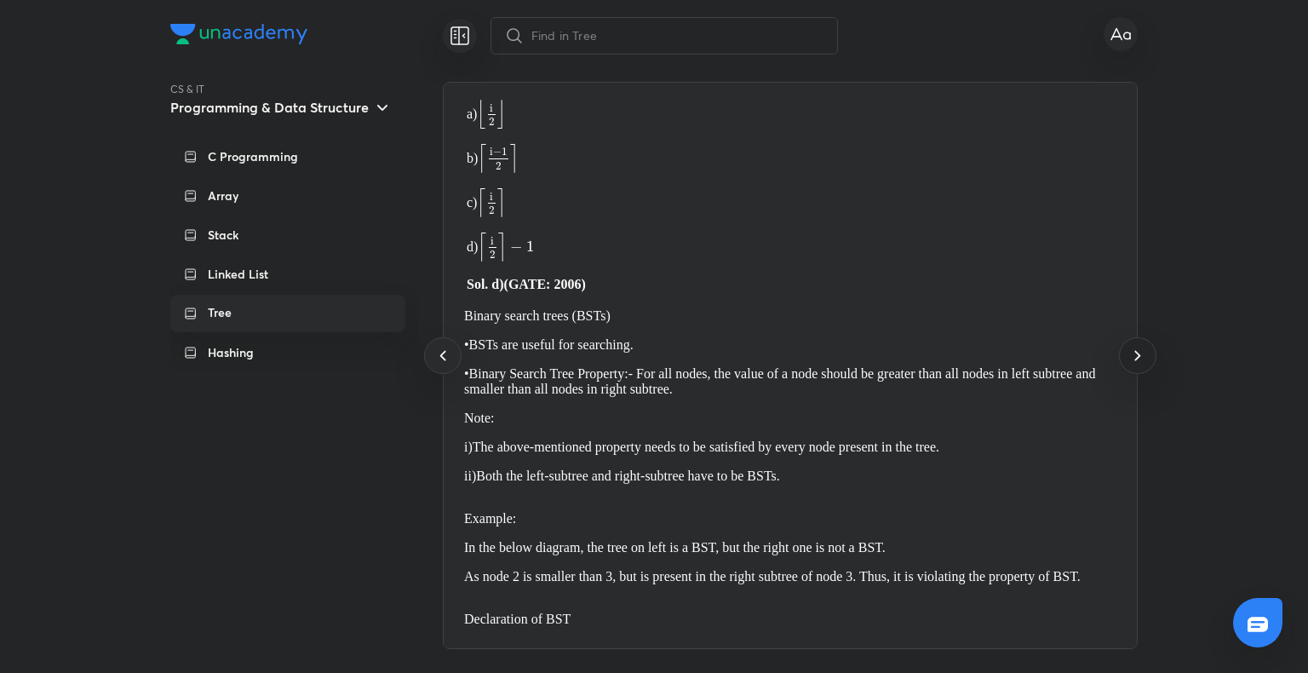
click at [1137, 347] on icon at bounding box center [1137, 355] width 20 height 20
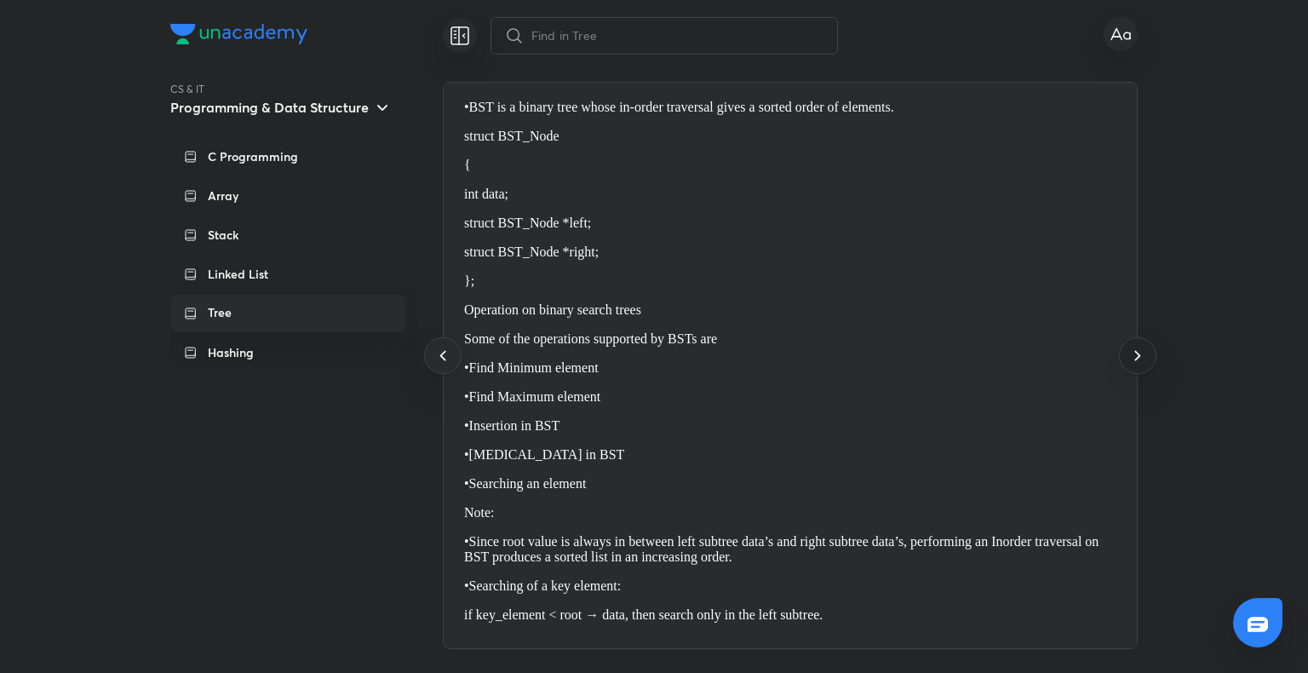
click at [1137, 347] on icon at bounding box center [1137, 355] width 20 height 20
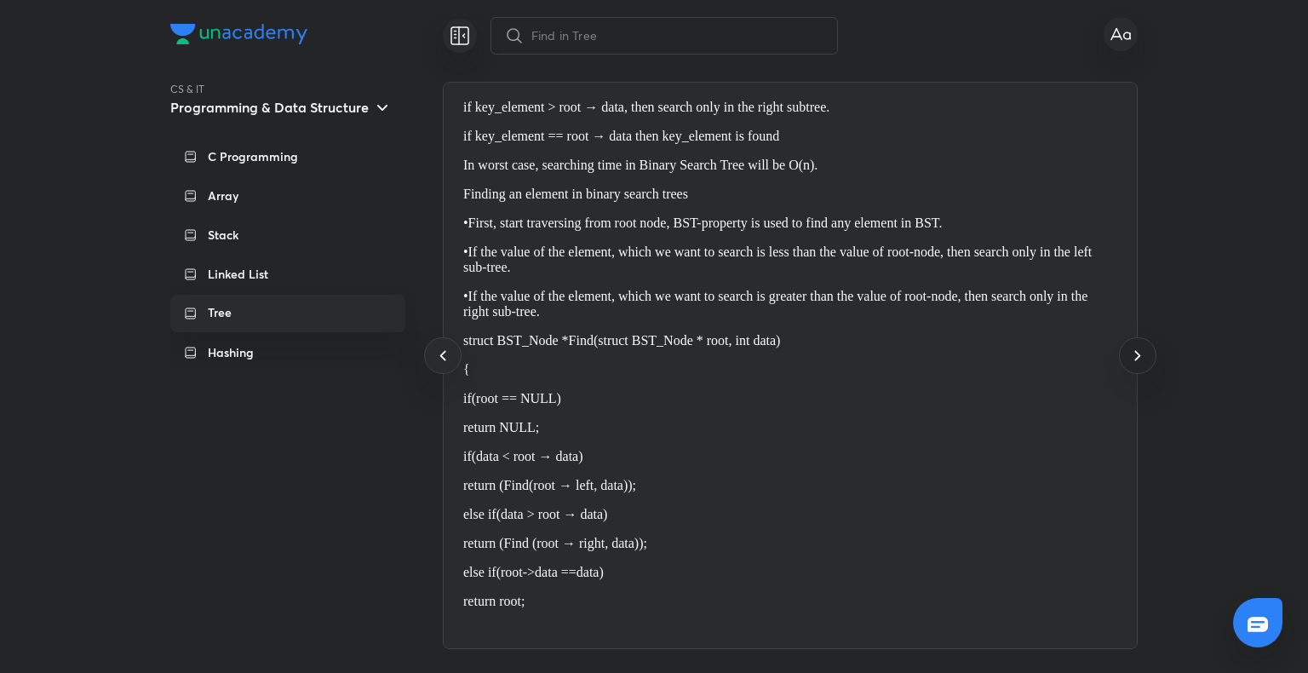
click at [1137, 347] on icon at bounding box center [1137, 355] width 20 height 20
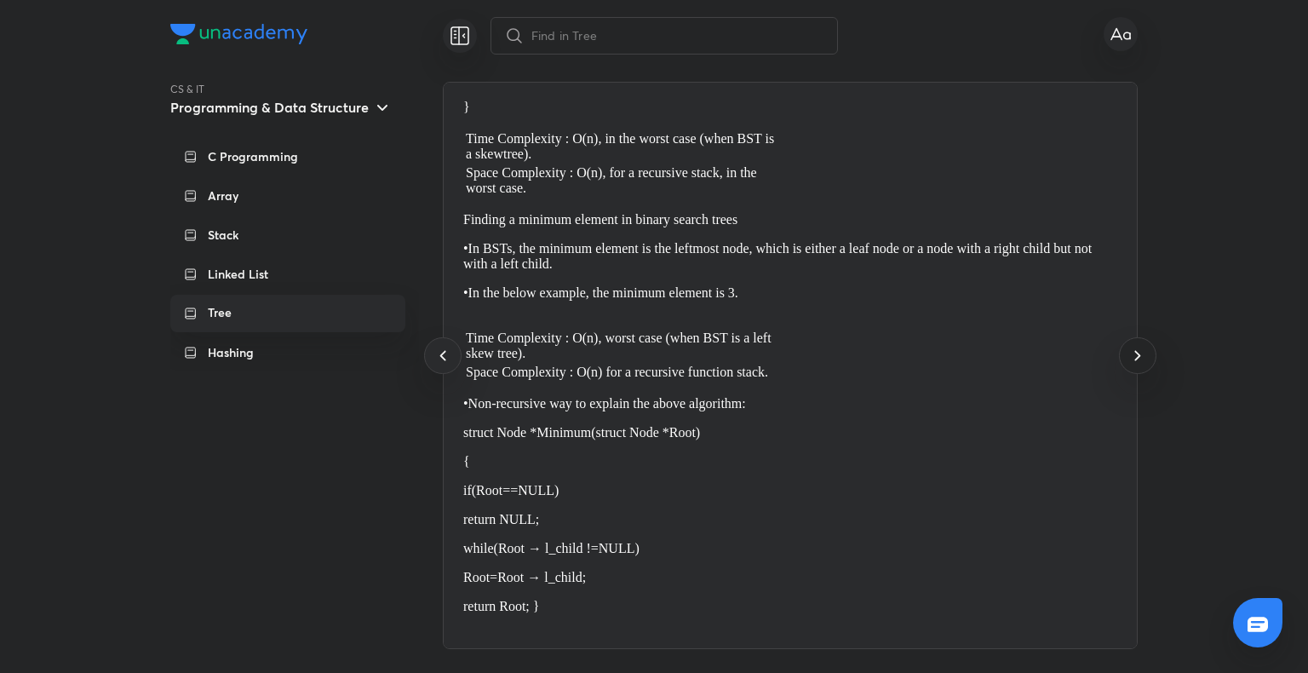
click at [1137, 347] on icon at bounding box center [1137, 355] width 20 height 20
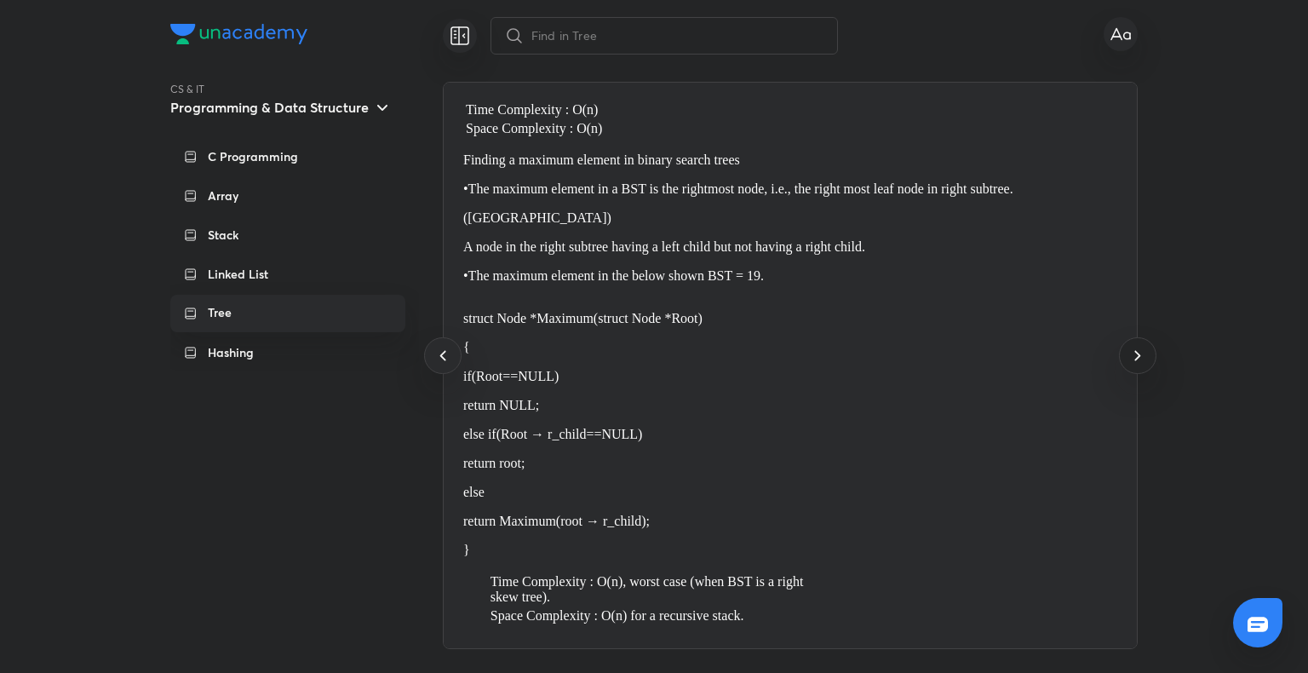
click at [1137, 347] on icon at bounding box center [1137, 355] width 20 height 20
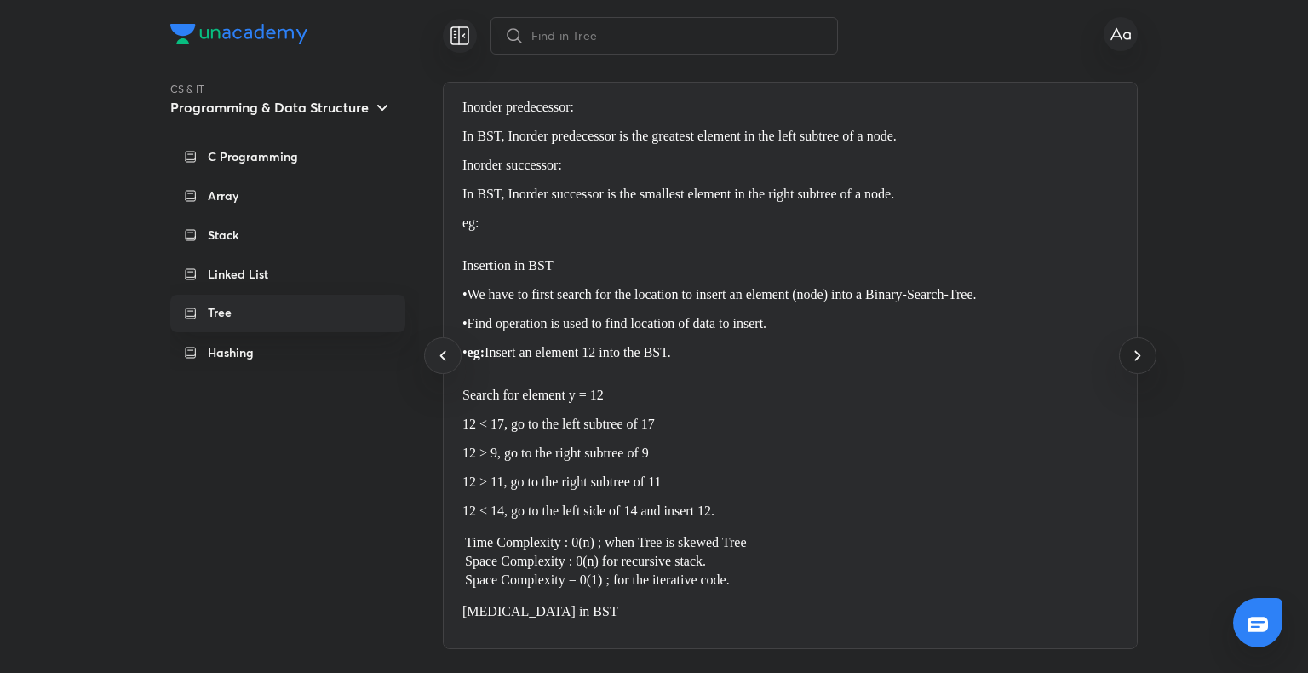
click at [1137, 347] on icon at bounding box center [1137, 355] width 20 height 20
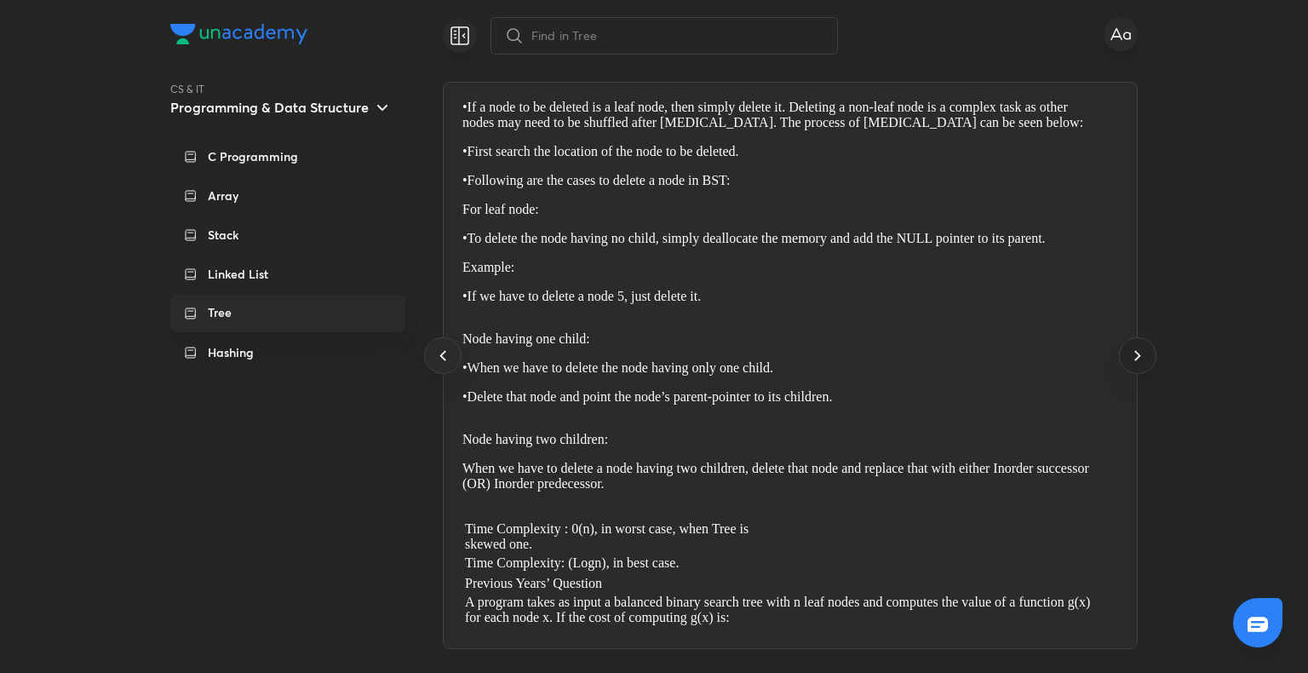
click at [1137, 347] on icon at bounding box center [1137, 355] width 20 height 20
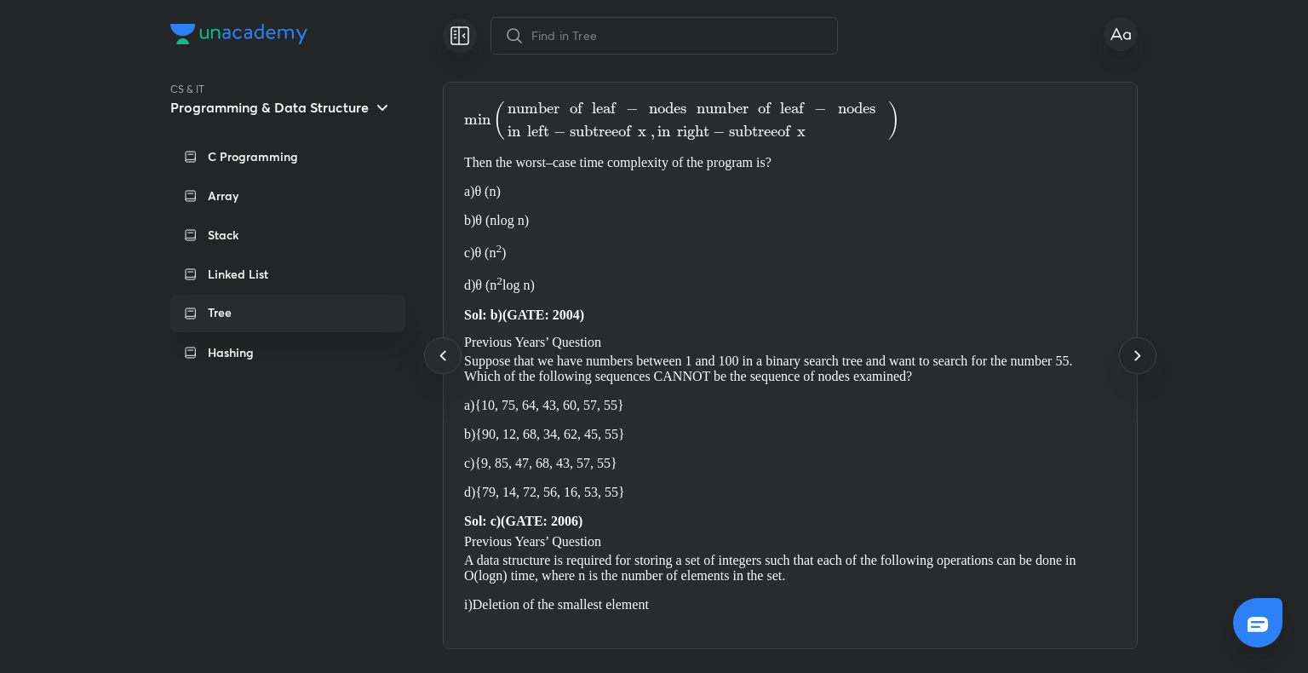
click at [1137, 347] on icon at bounding box center [1137, 355] width 20 height 20
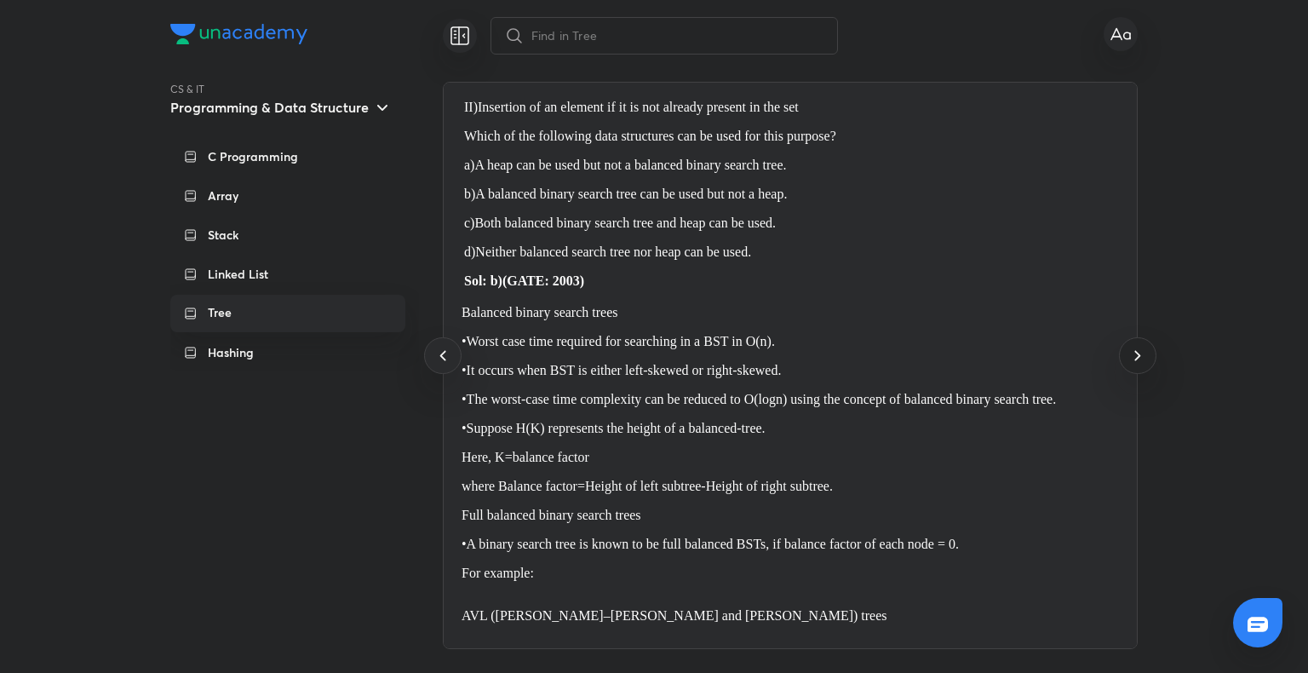
click at [1137, 347] on icon at bounding box center [1137, 355] width 20 height 20
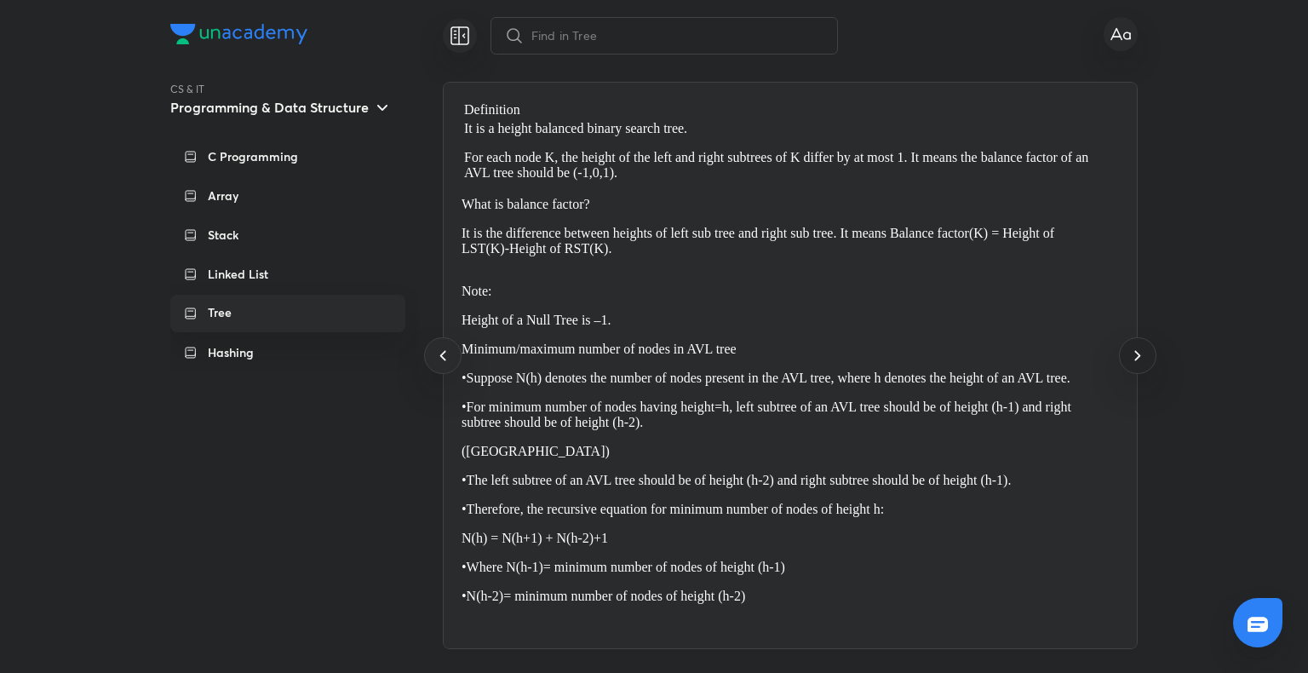
click at [1137, 347] on icon at bounding box center [1137, 355] width 20 height 20
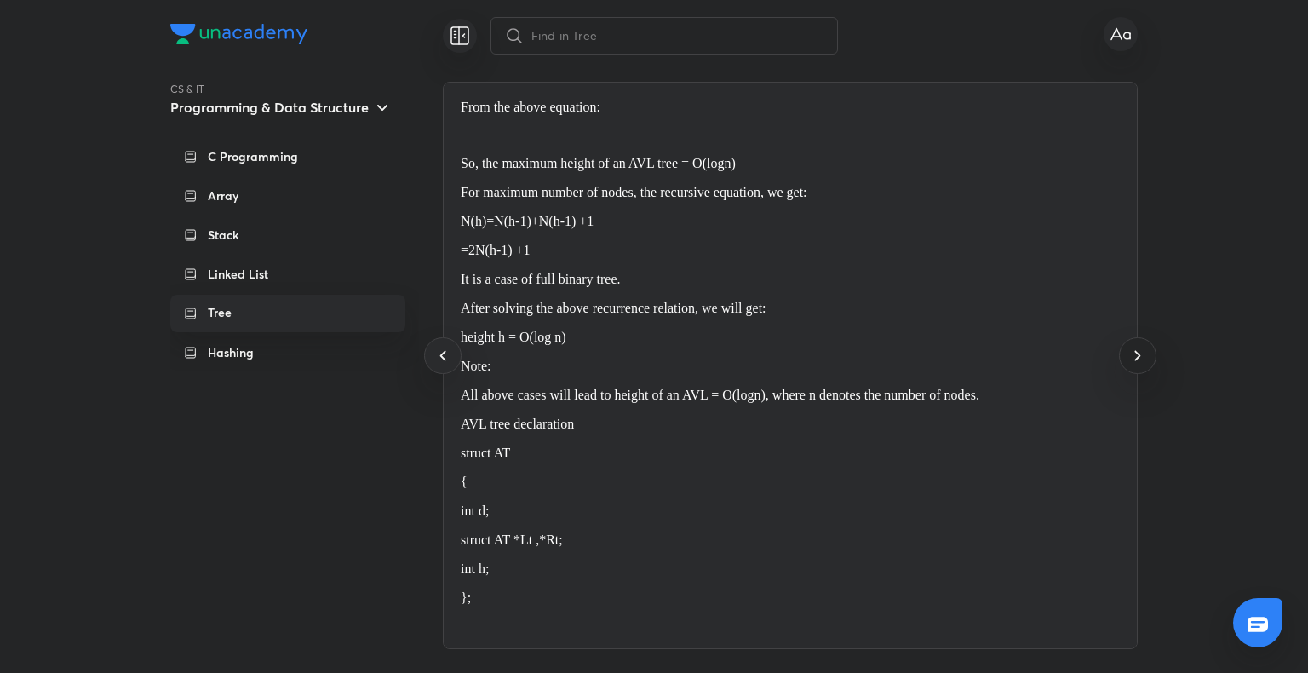
click at [1137, 347] on icon at bounding box center [1137, 355] width 20 height 20
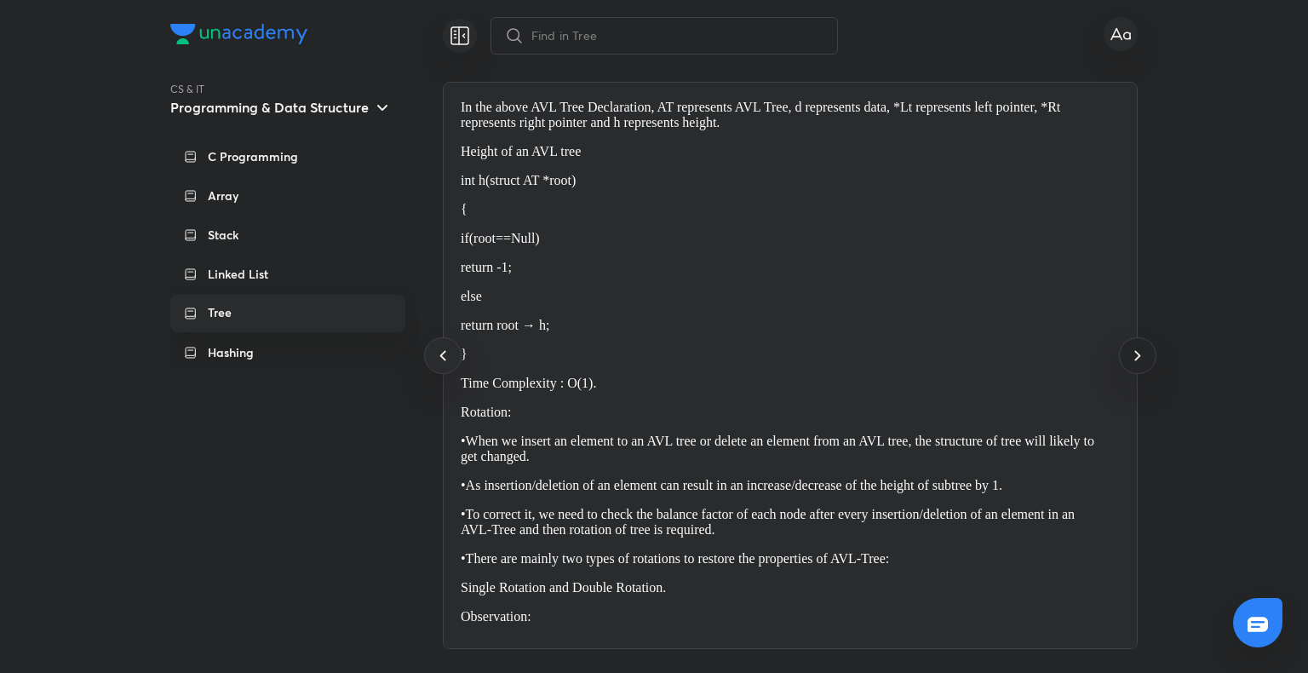
click at [1137, 347] on icon at bounding box center [1137, 355] width 20 height 20
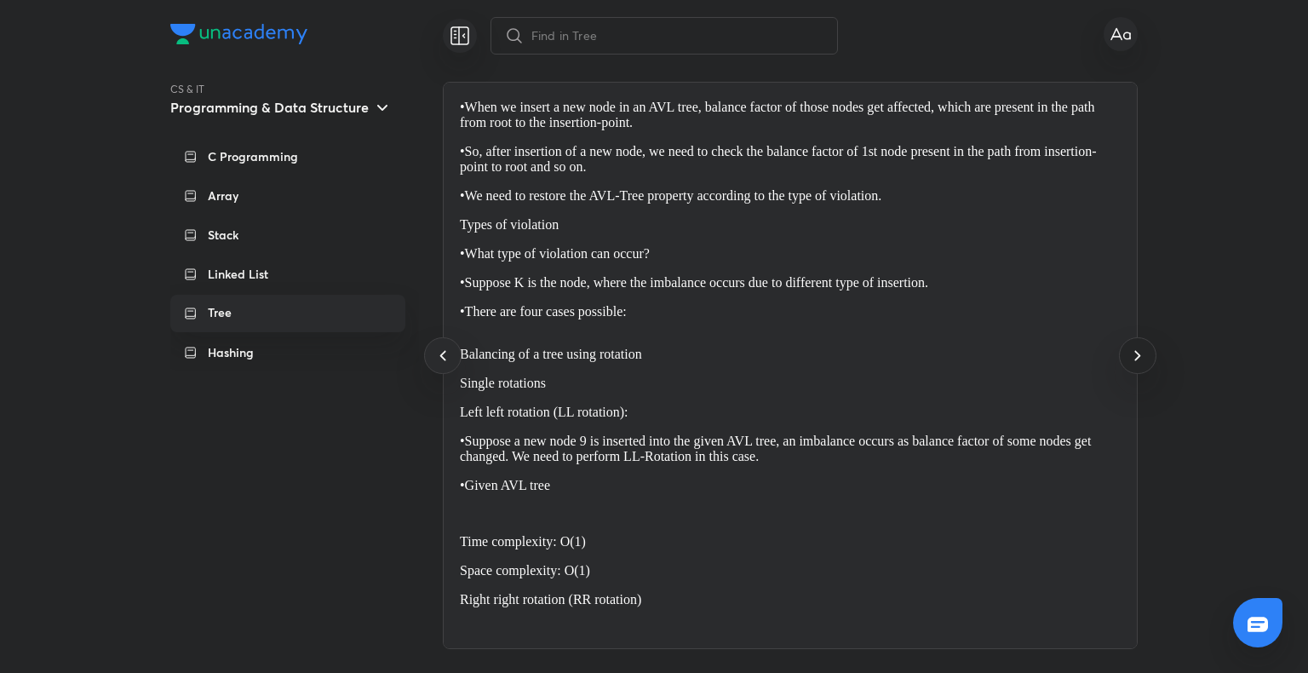
click at [1137, 347] on icon at bounding box center [1137, 355] width 20 height 20
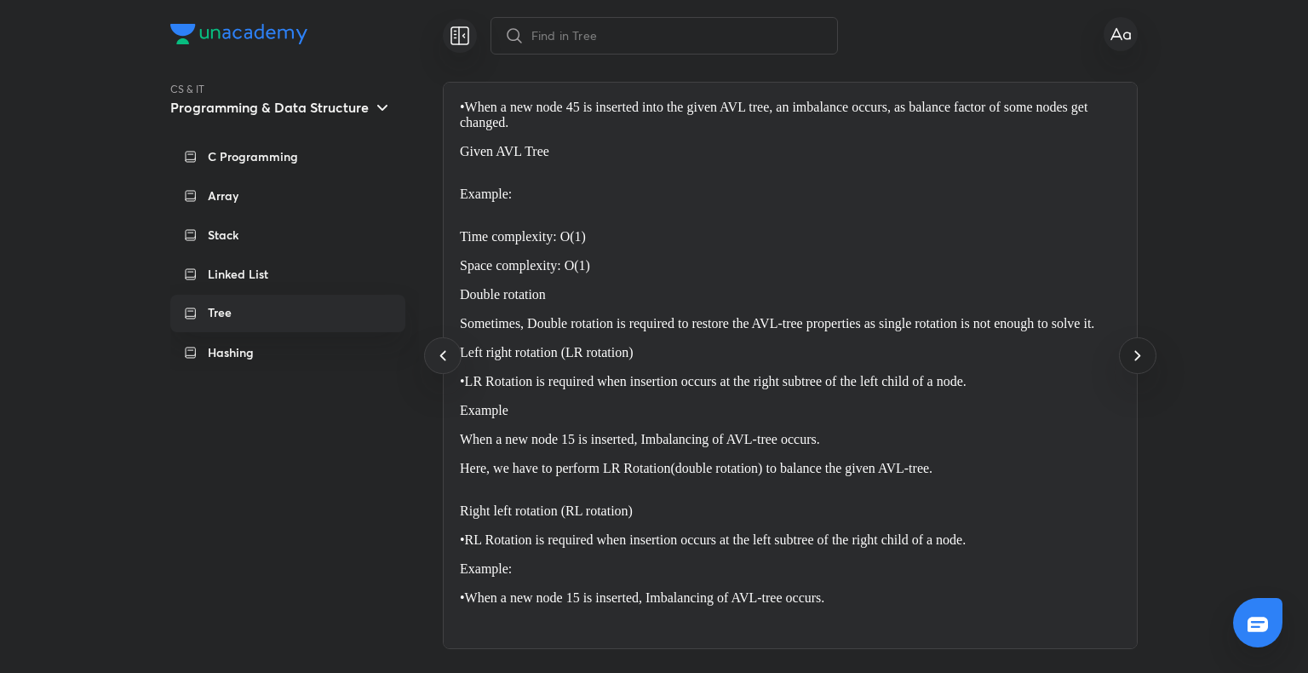
click at [1137, 347] on icon at bounding box center [1137, 355] width 20 height 20
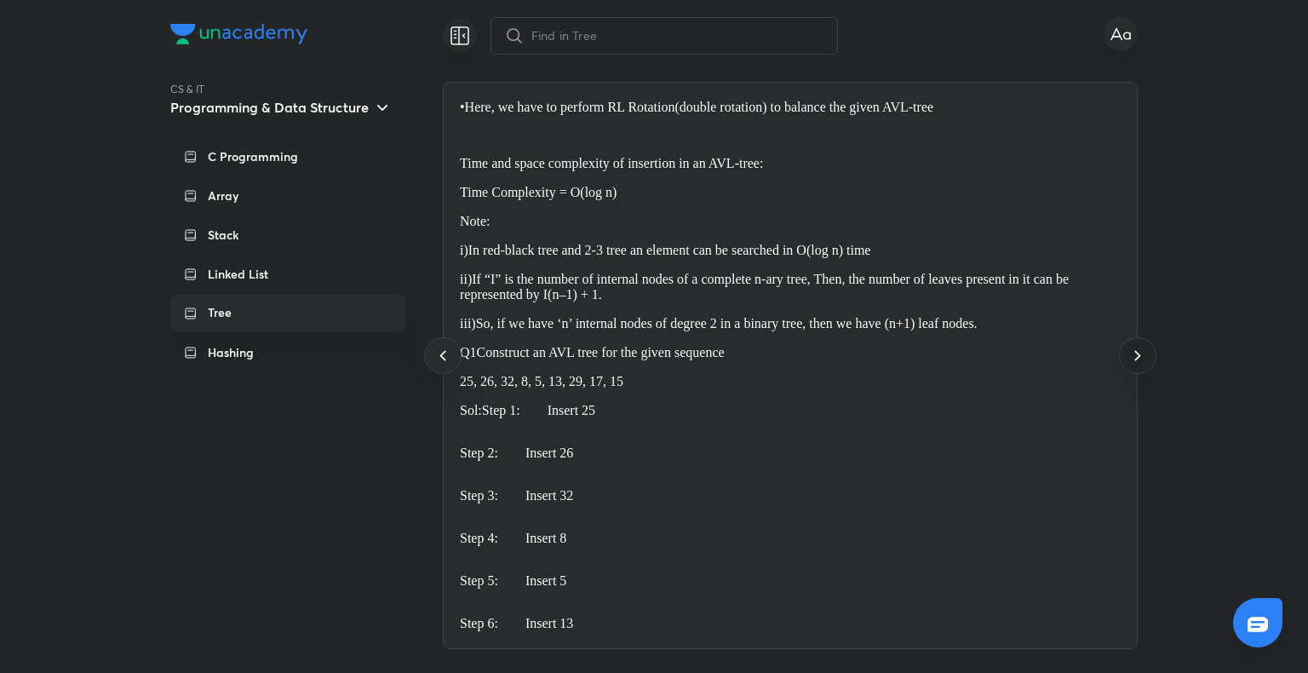
click at [1137, 347] on icon at bounding box center [1137, 355] width 20 height 20
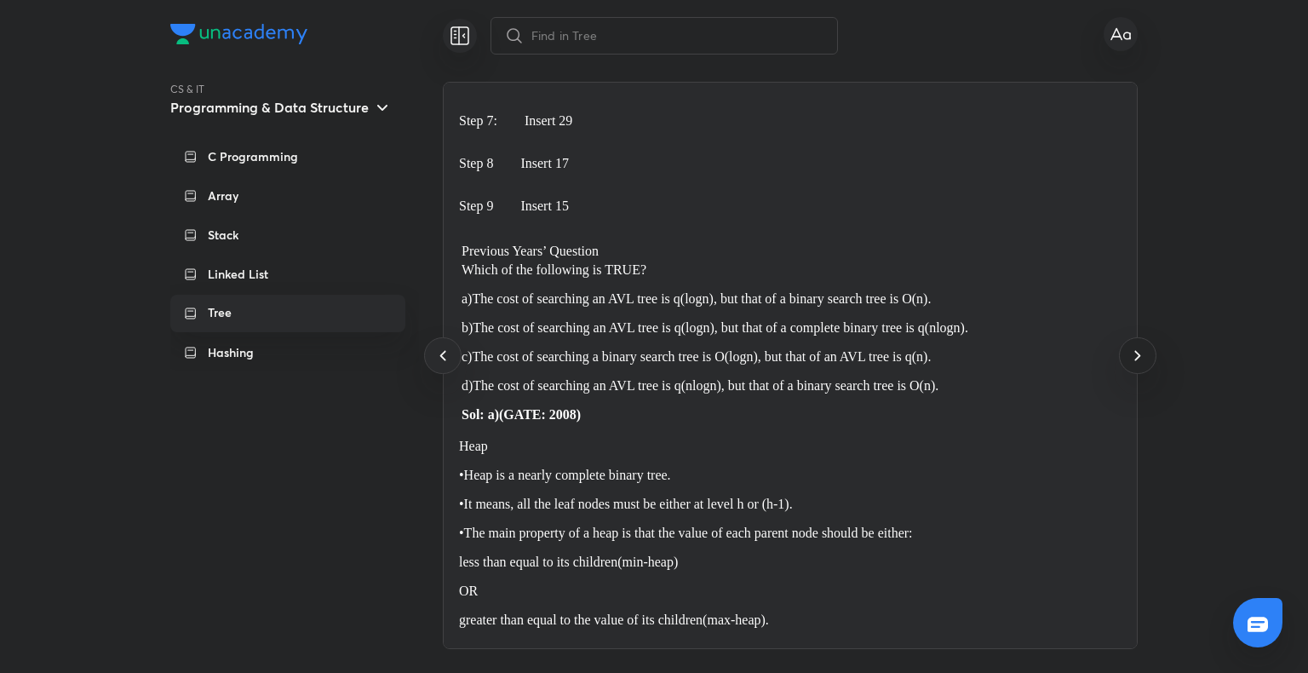
click at [1137, 347] on icon at bounding box center [1137, 355] width 20 height 20
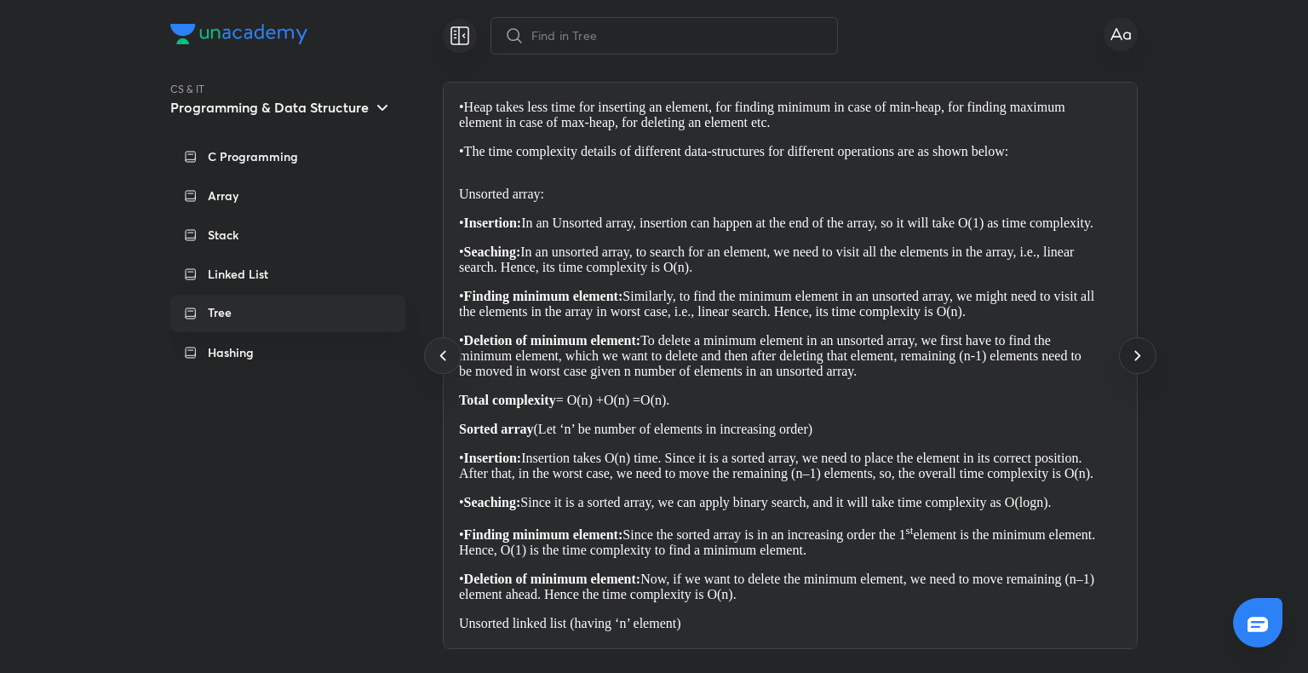
click at [1137, 347] on icon at bounding box center [1137, 355] width 20 height 20
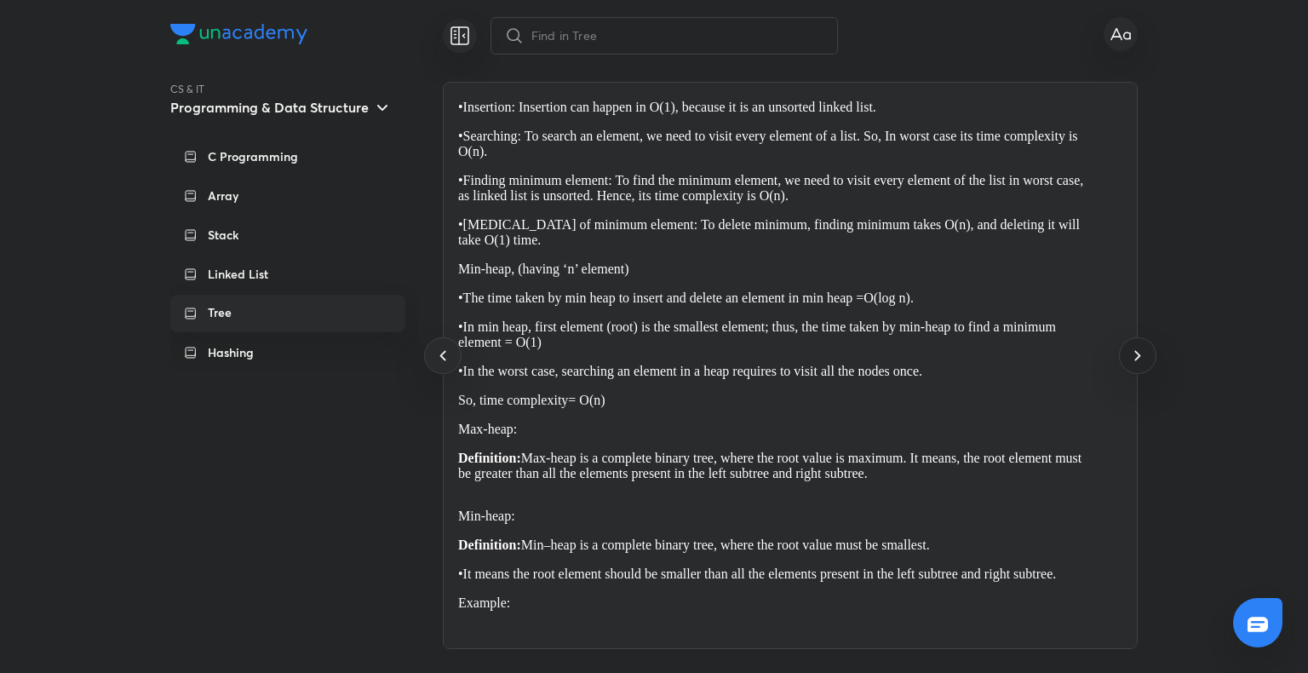
click at [1137, 347] on icon at bounding box center [1137, 355] width 20 height 20
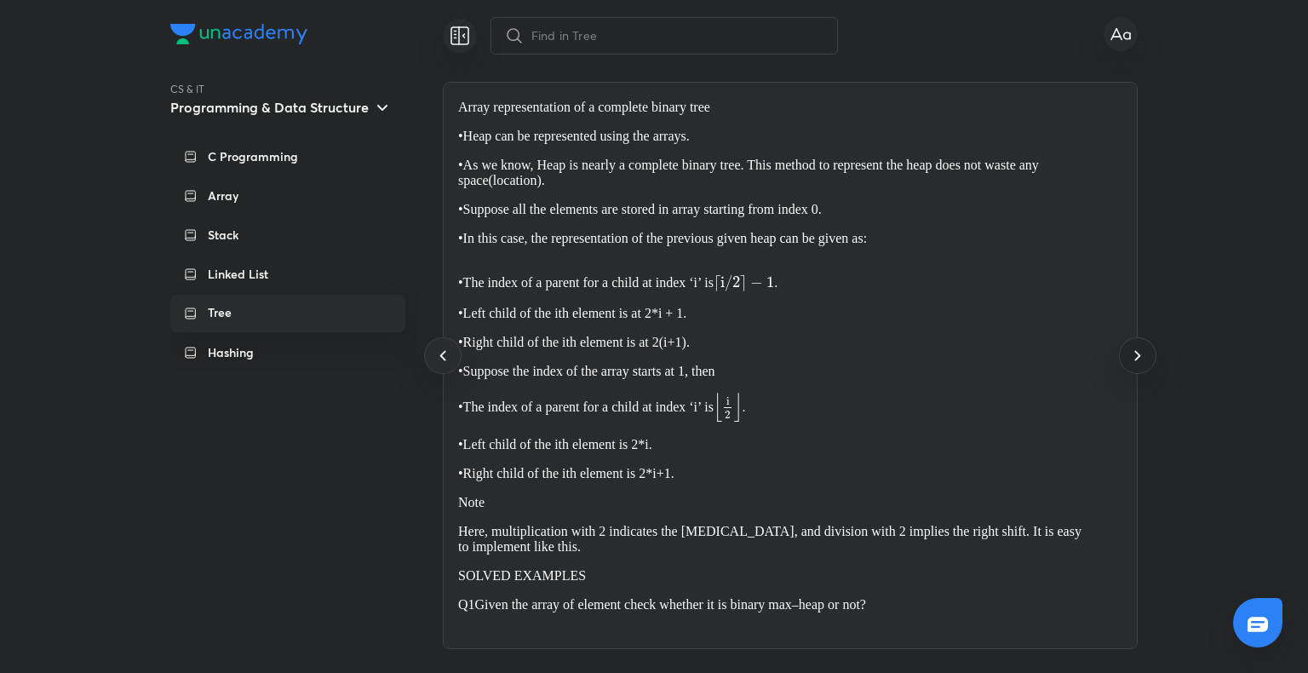
click at [1137, 347] on icon at bounding box center [1137, 355] width 20 height 20
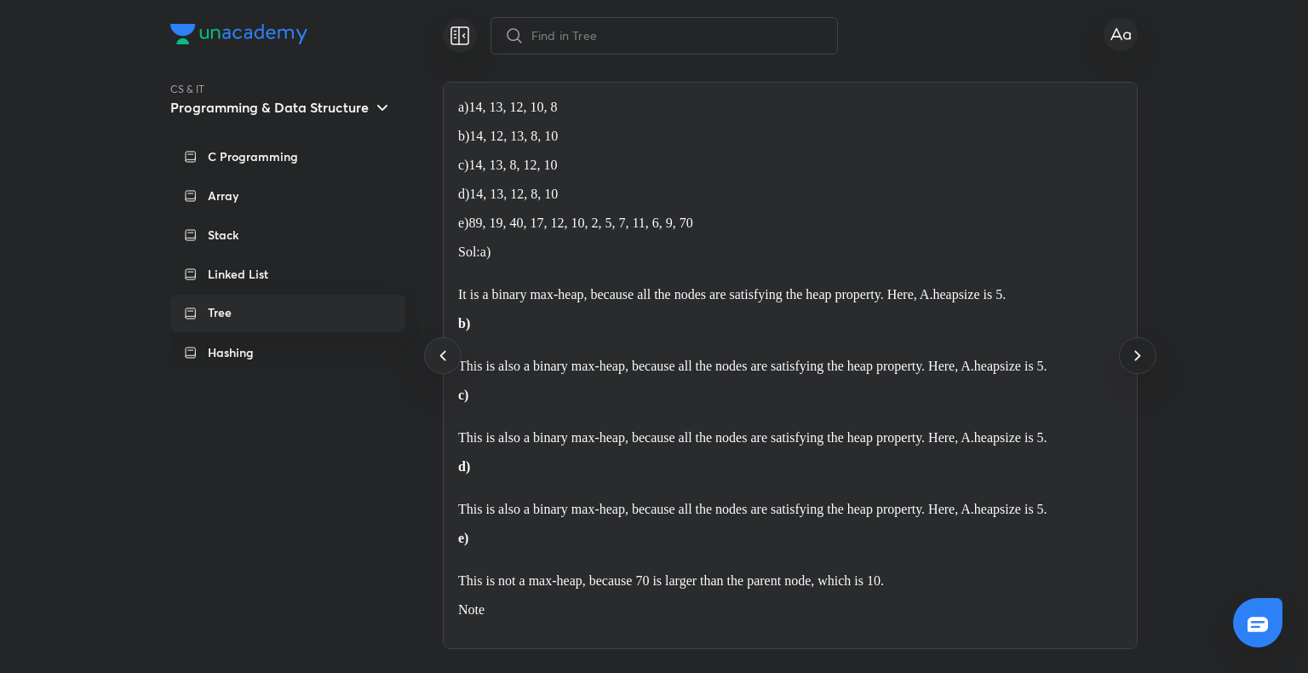
click at [1137, 347] on icon at bounding box center [1137, 355] width 20 height 20
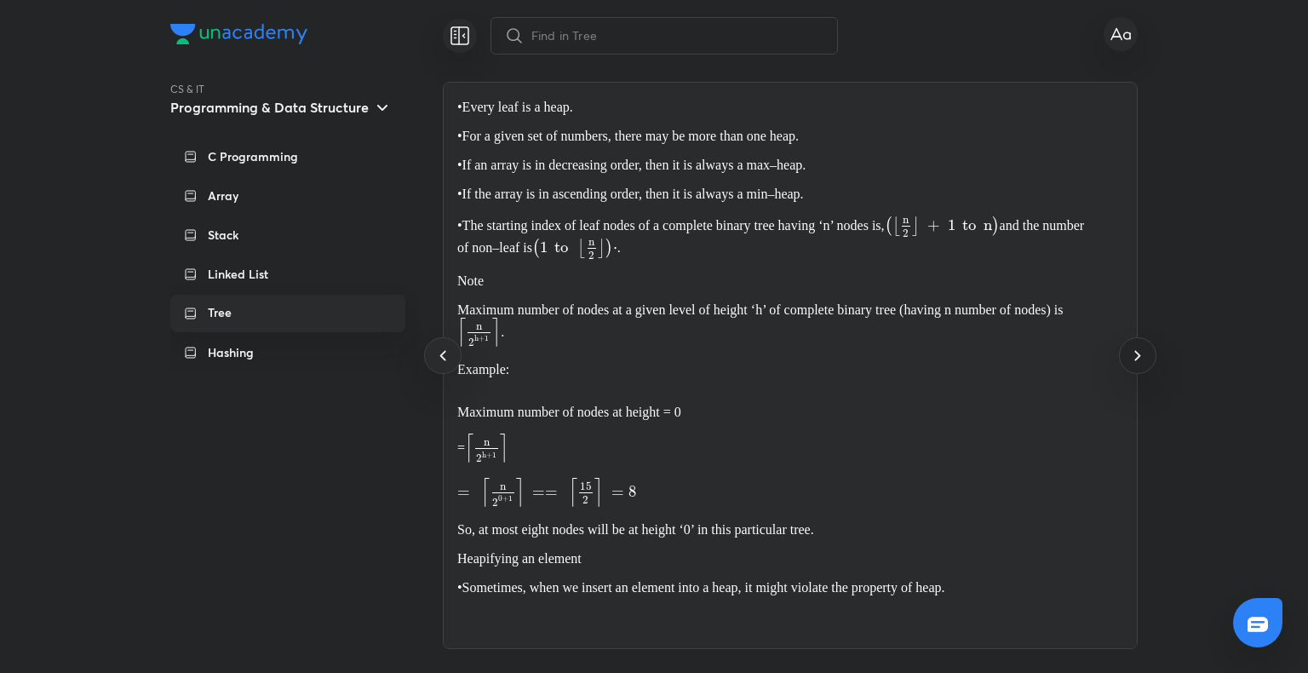
click at [1137, 347] on icon at bounding box center [1137, 355] width 20 height 20
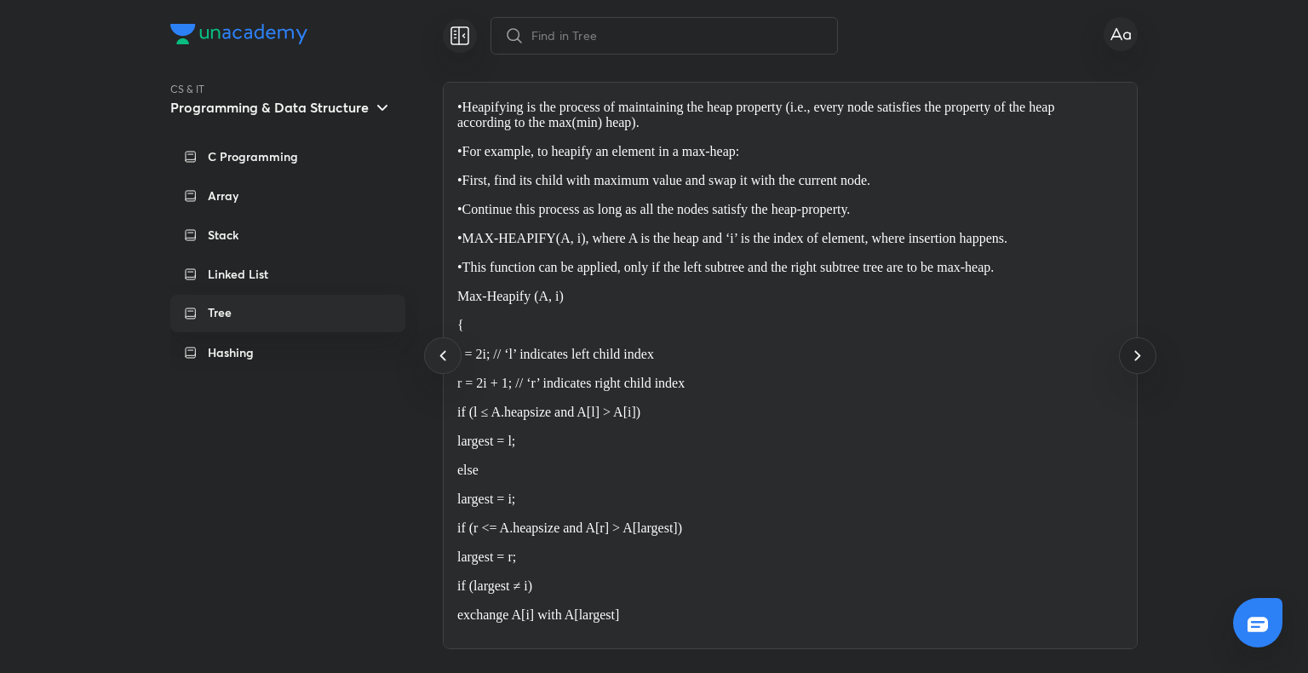
click at [1137, 347] on icon at bounding box center [1137, 355] width 20 height 20
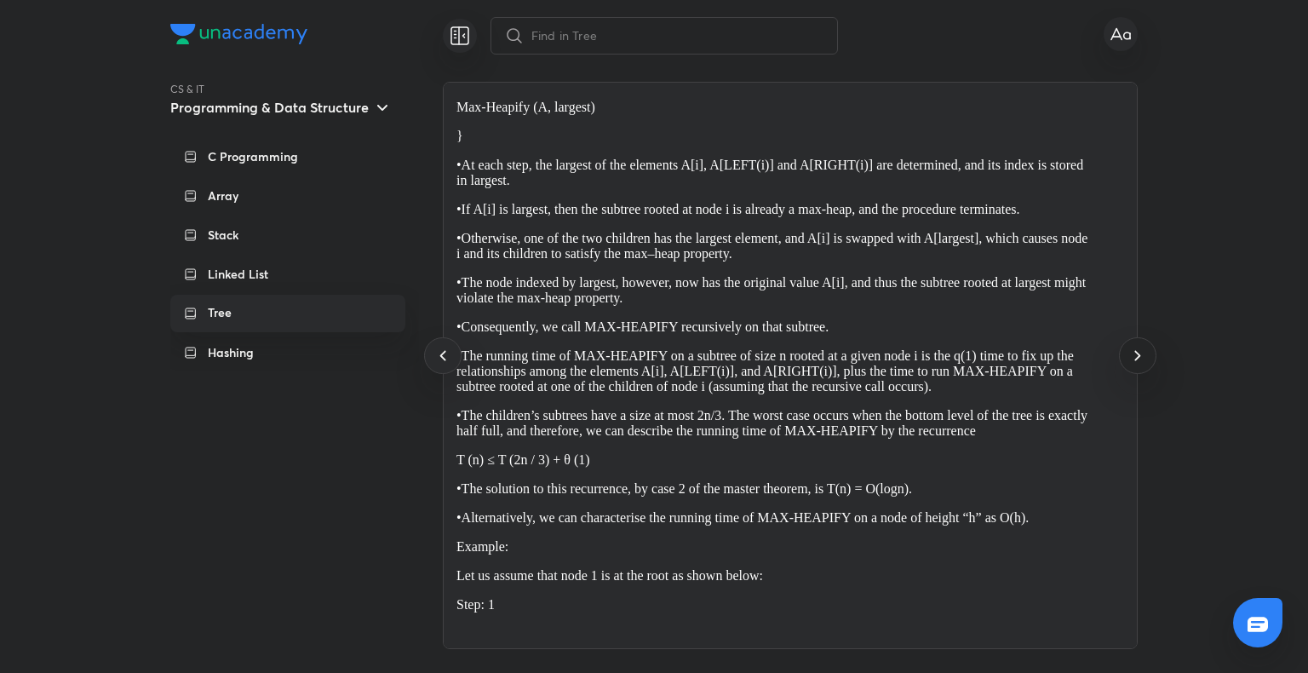
click at [1137, 347] on icon at bounding box center [1137, 355] width 20 height 20
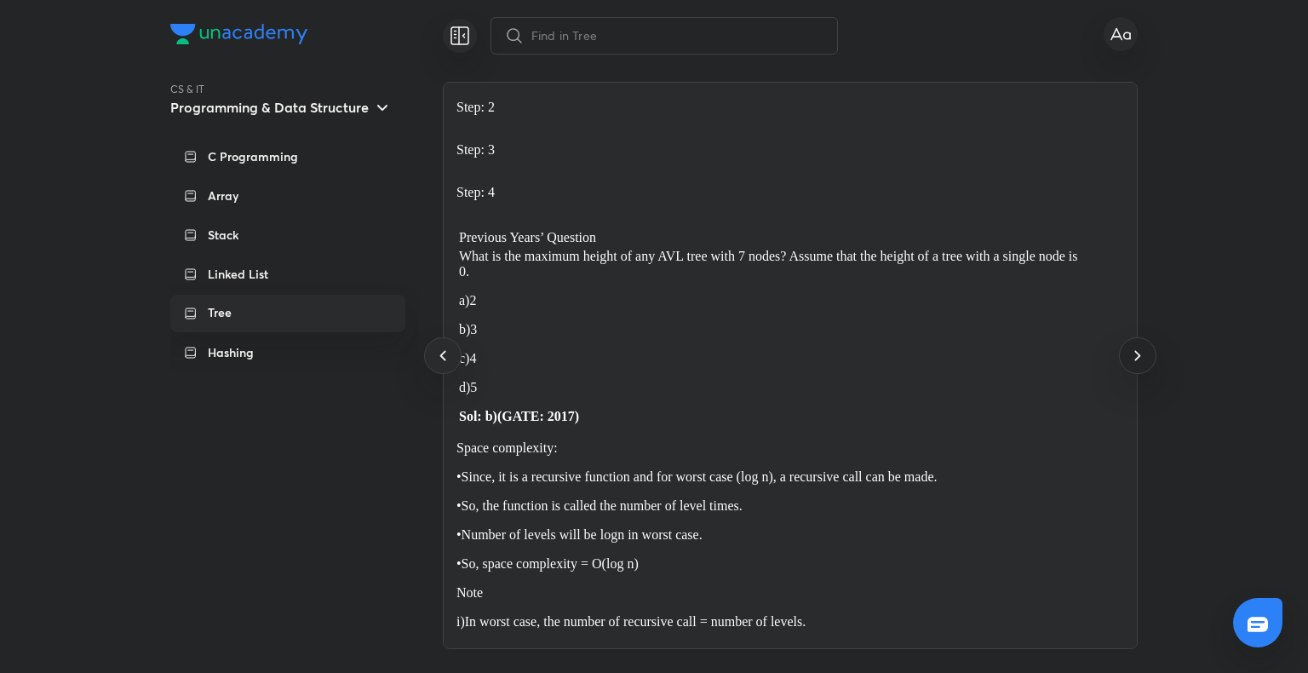
click at [1137, 347] on icon at bounding box center [1137, 355] width 20 height 20
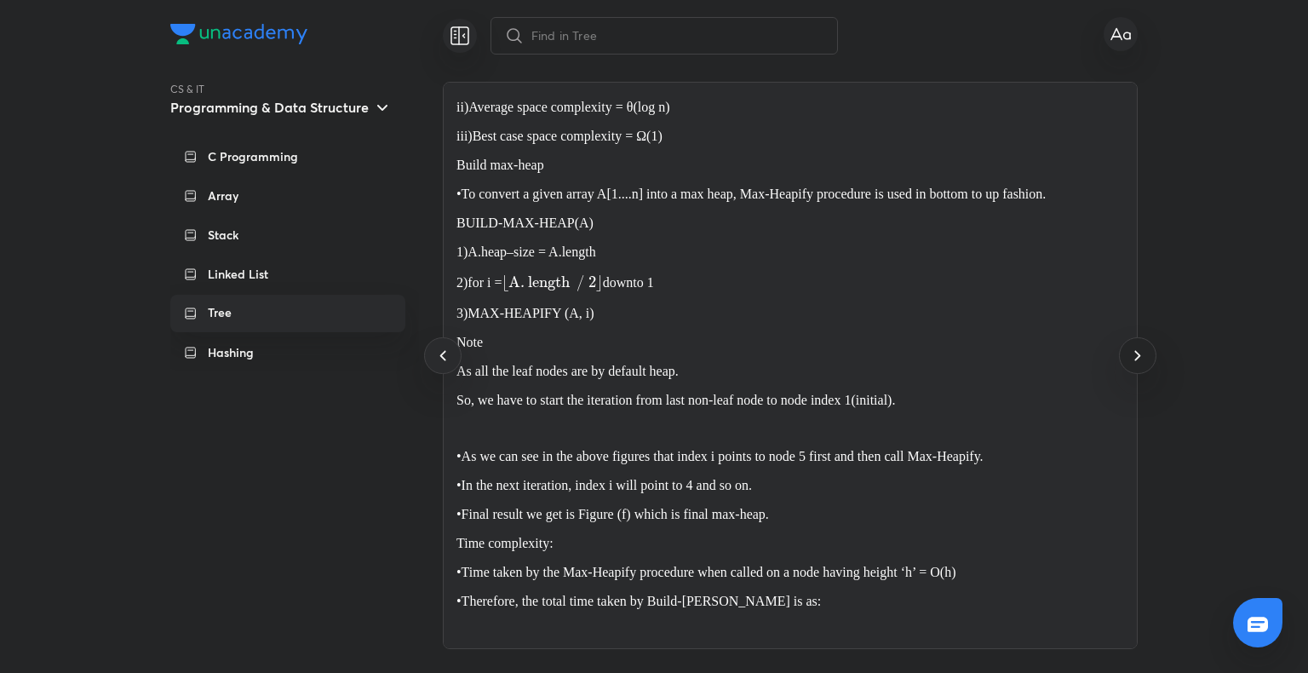
click at [1137, 347] on icon at bounding box center [1137, 355] width 20 height 20
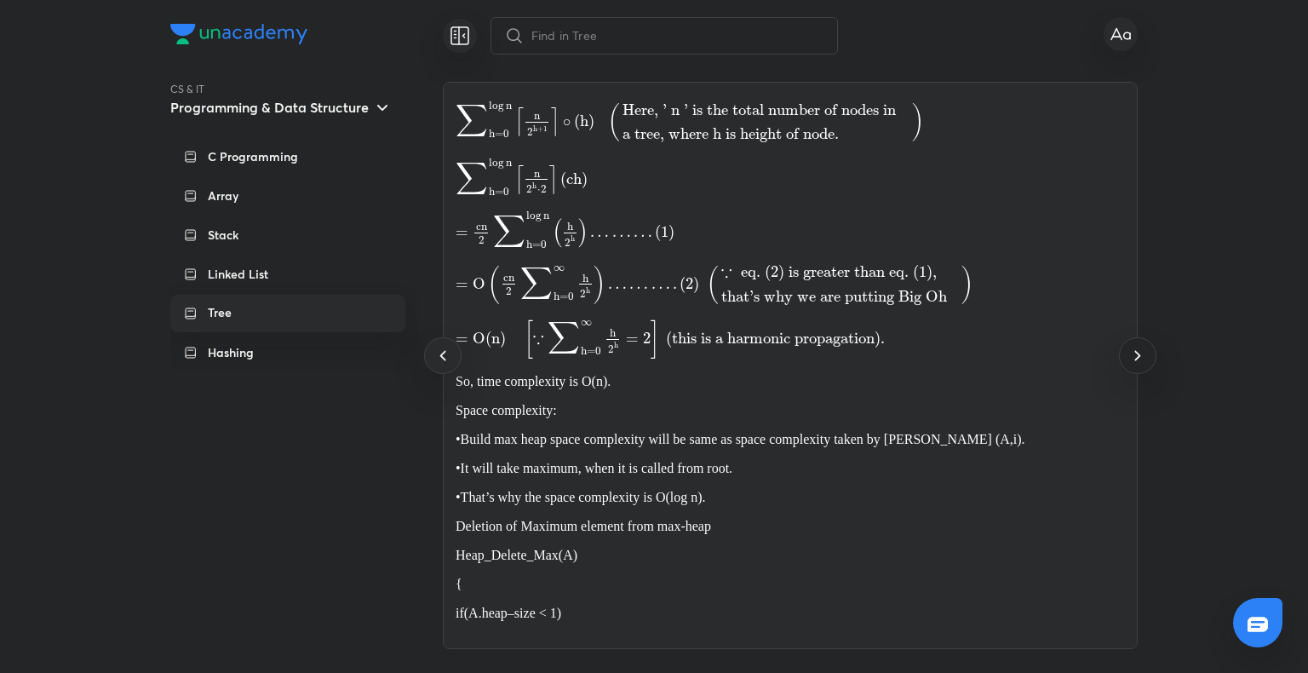
click at [1137, 347] on icon at bounding box center [1137, 355] width 20 height 20
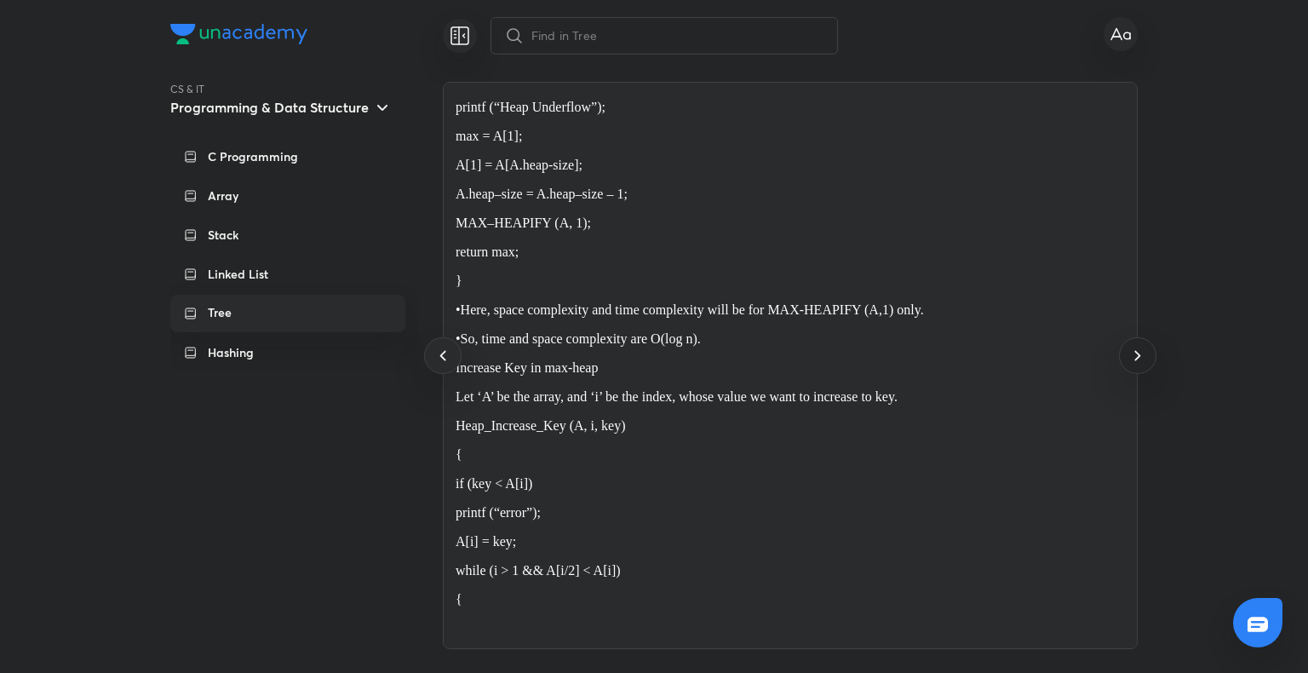
click at [1137, 347] on icon at bounding box center [1137, 355] width 20 height 20
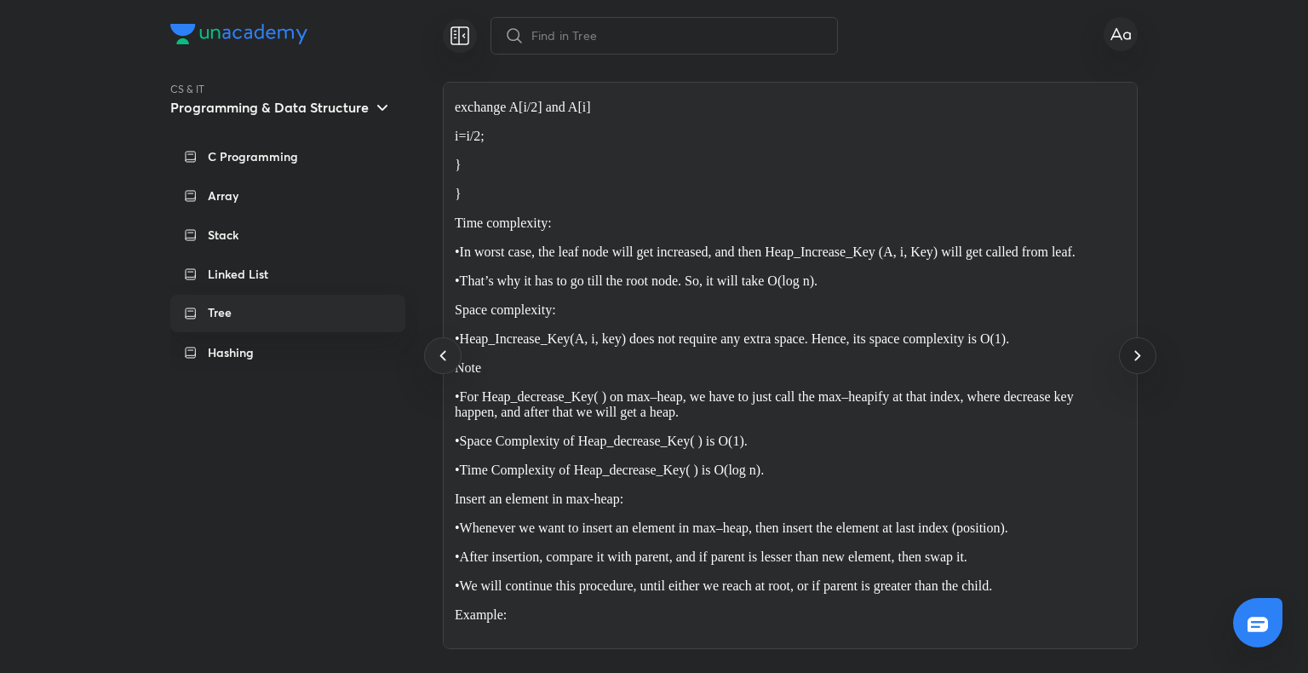
click at [1137, 347] on icon at bounding box center [1137, 355] width 20 height 20
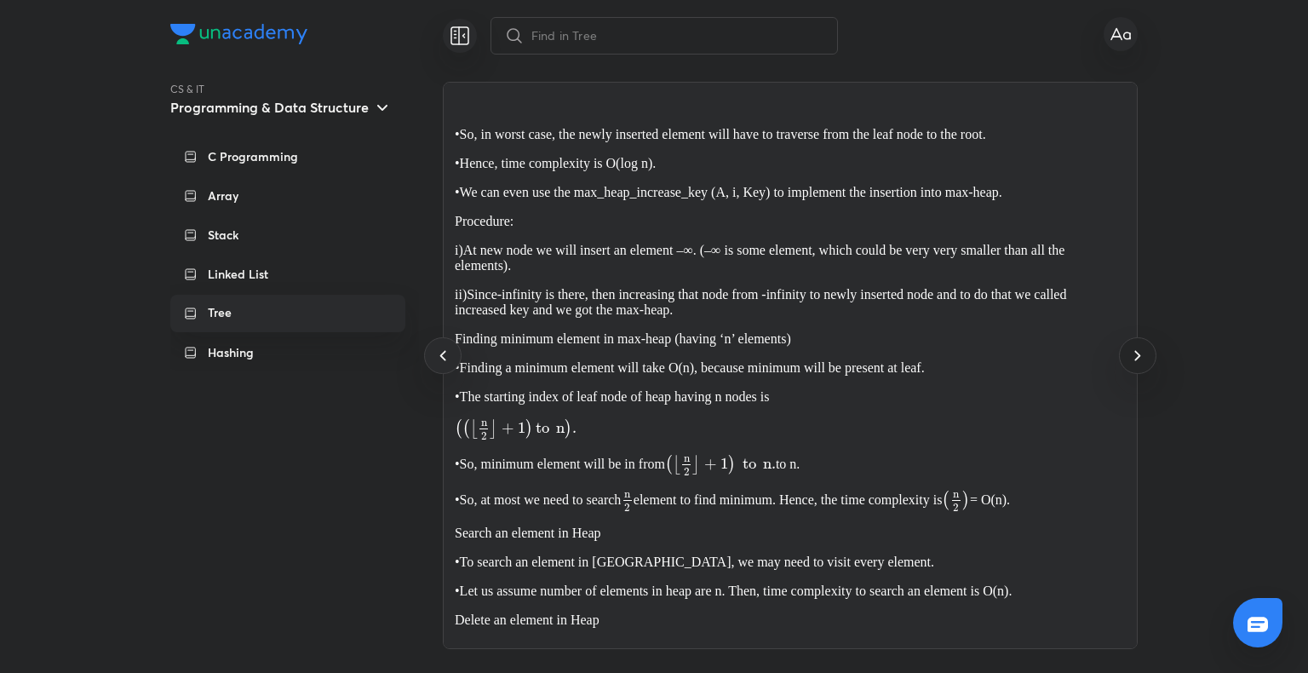
click at [1137, 347] on icon at bounding box center [1137, 355] width 20 height 20
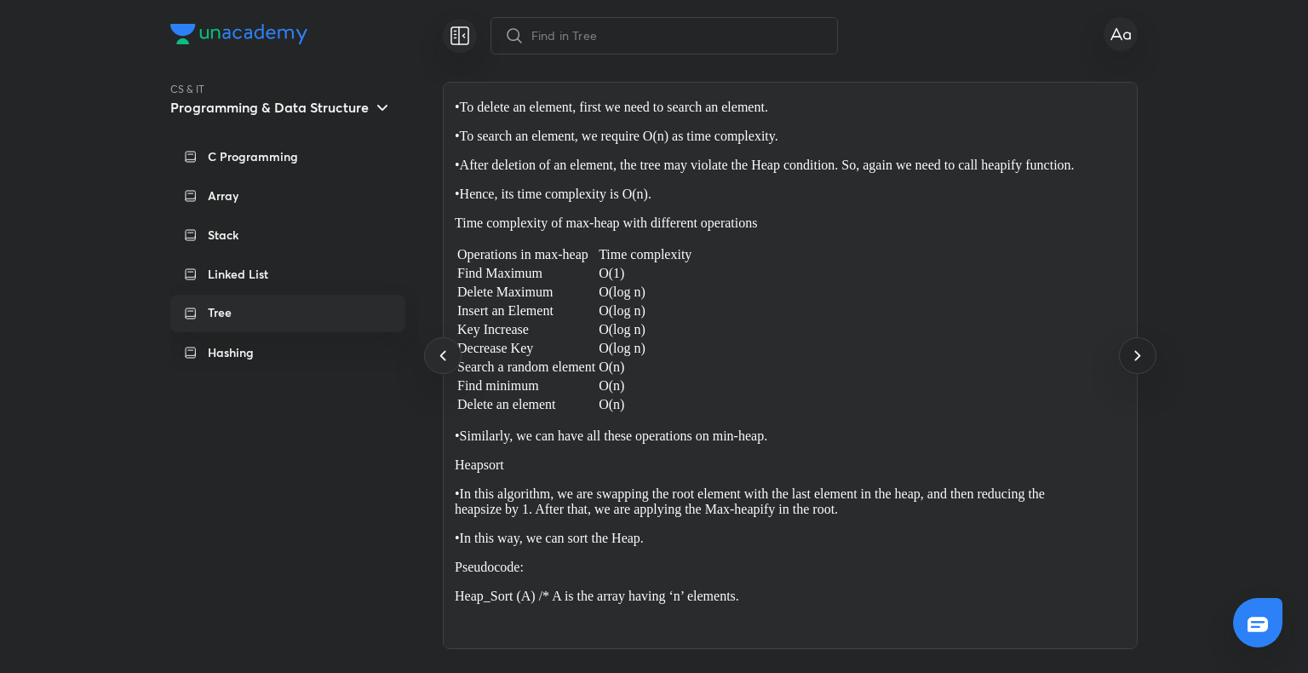
click at [1137, 347] on icon at bounding box center [1137, 355] width 20 height 20
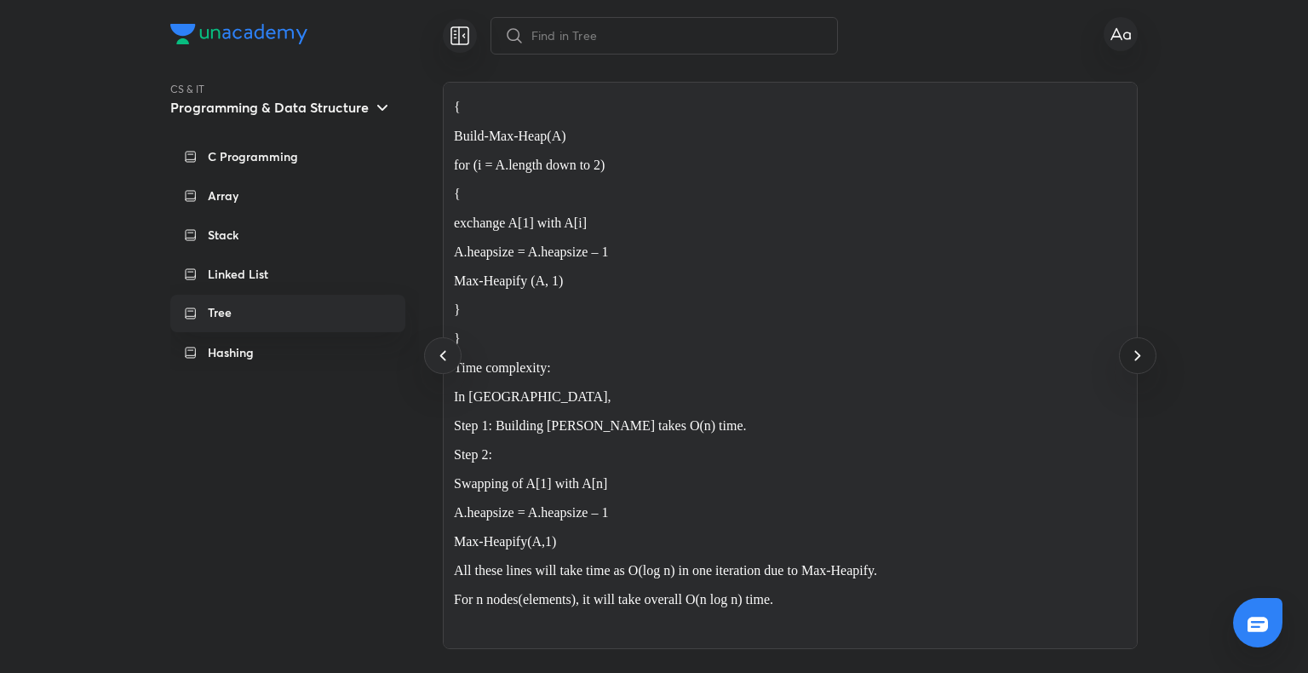
click at [1137, 347] on icon at bounding box center [1137, 355] width 20 height 20
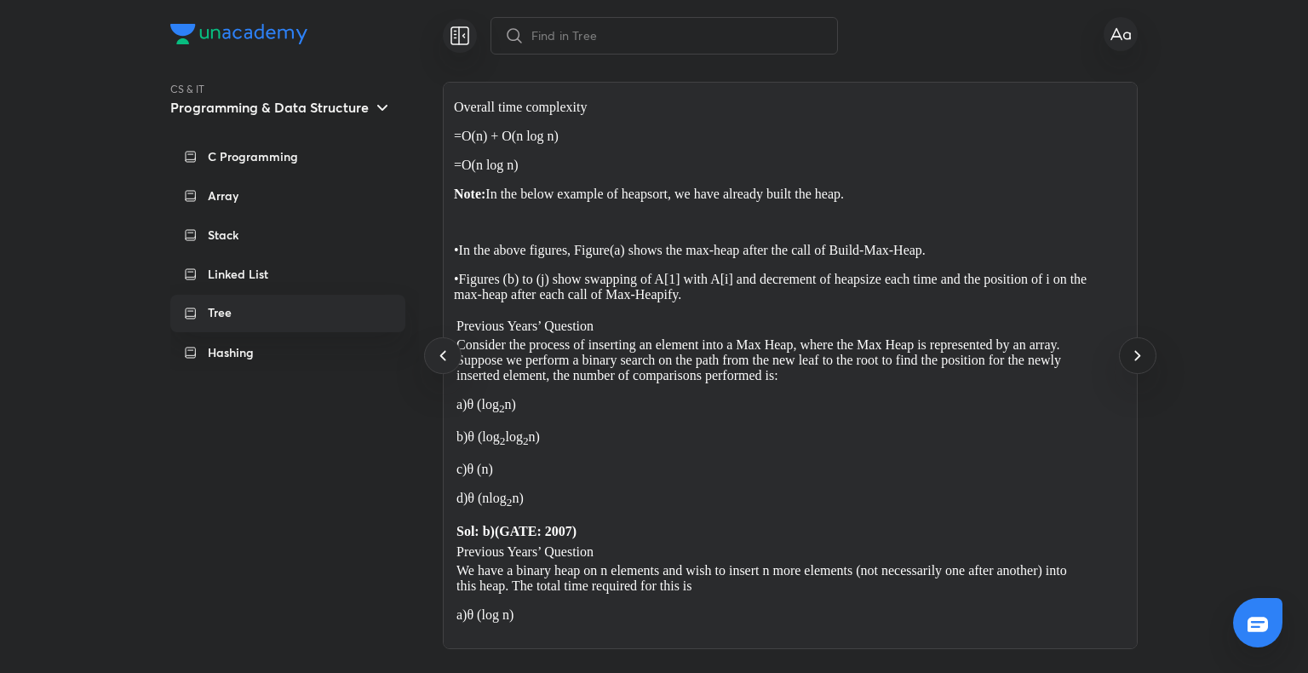
click at [1137, 347] on icon at bounding box center [1137, 355] width 20 height 20
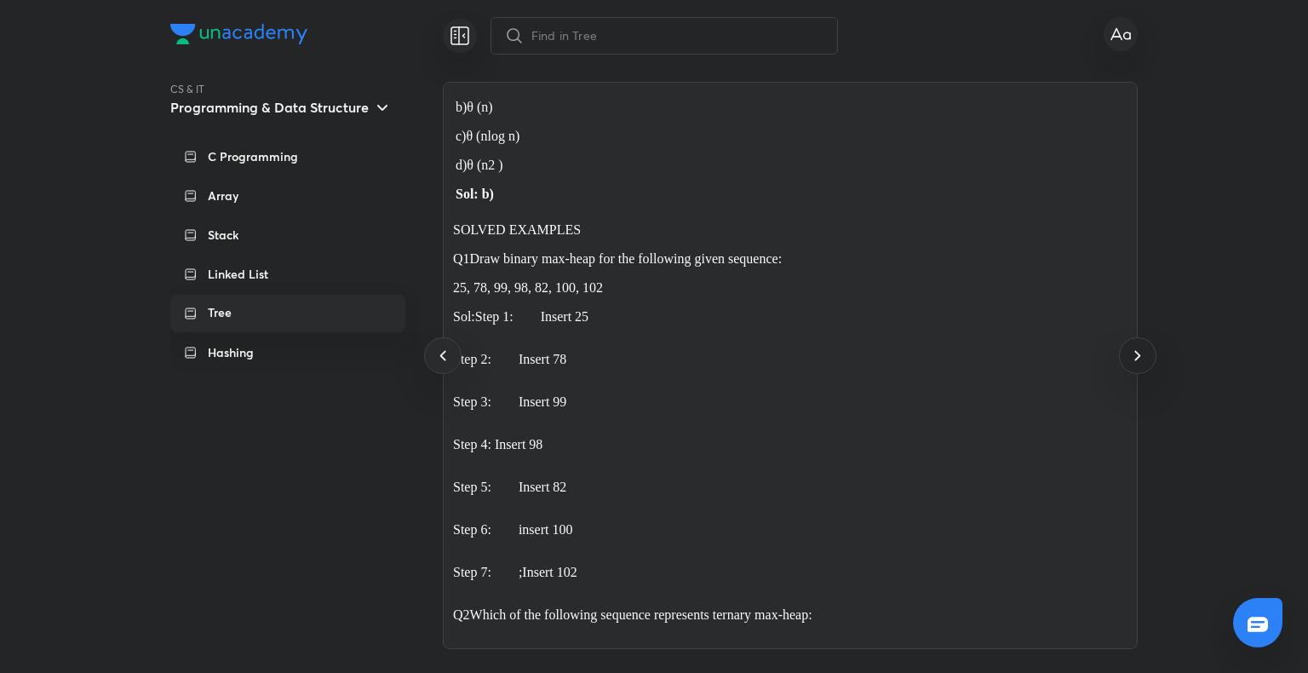
click at [1137, 347] on icon at bounding box center [1137, 355] width 20 height 20
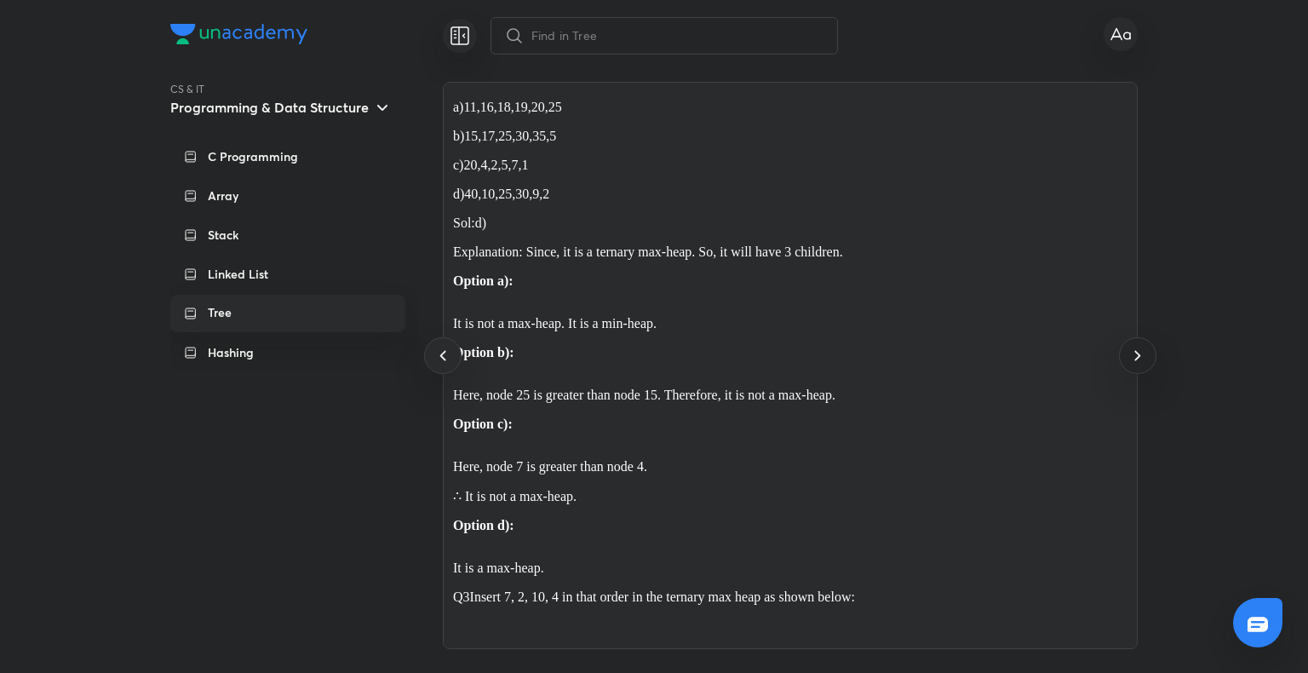
click at [1137, 347] on icon at bounding box center [1137, 355] width 20 height 20
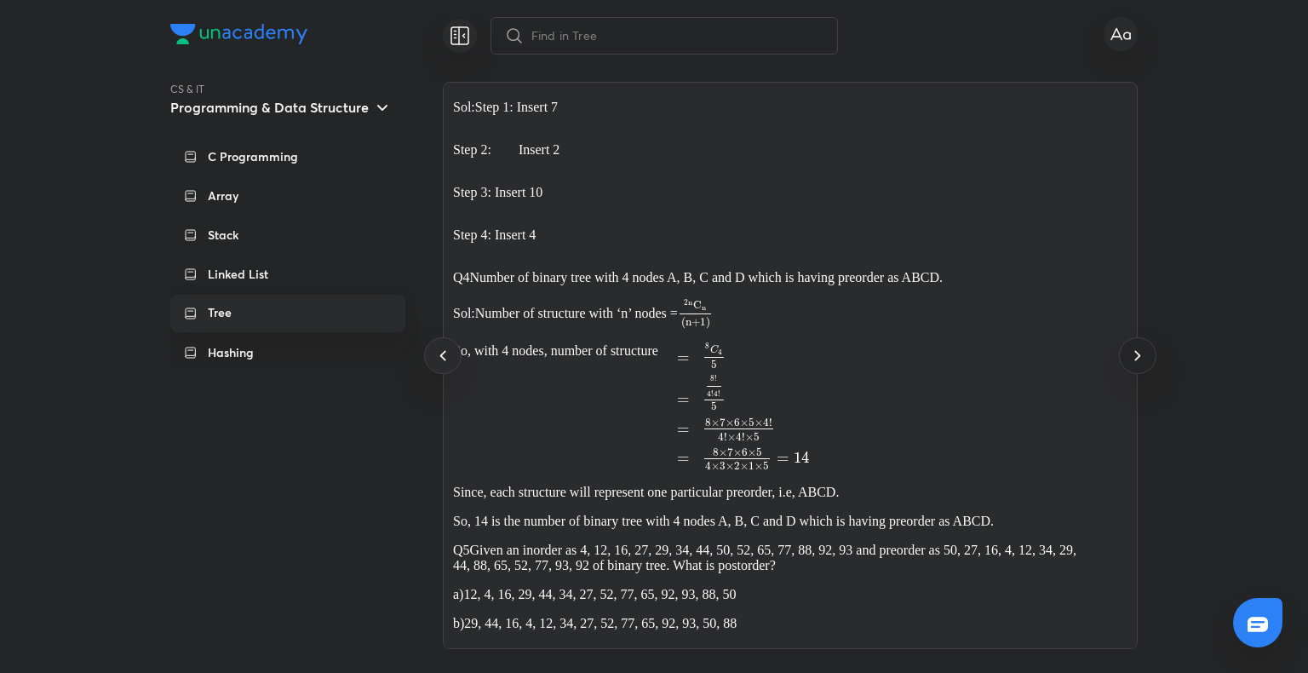
click at [1137, 347] on icon at bounding box center [1137, 355] width 20 height 20
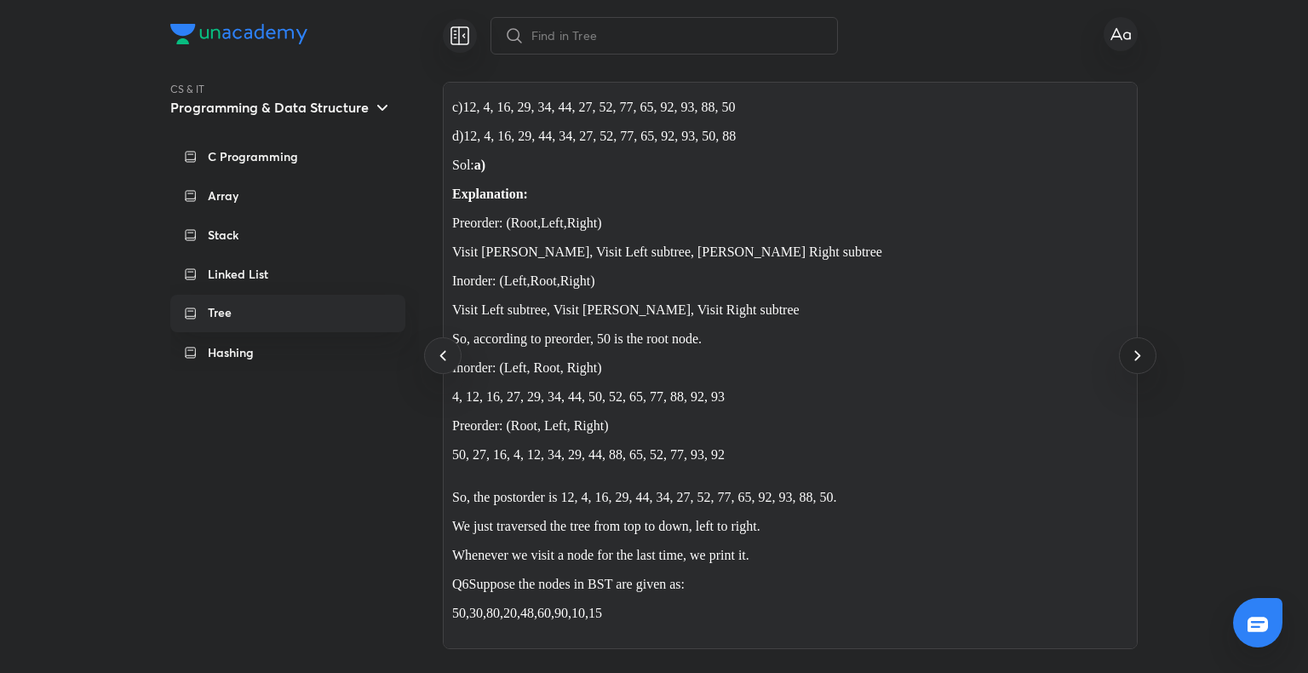
click at [1137, 347] on icon at bounding box center [1137, 355] width 20 height 20
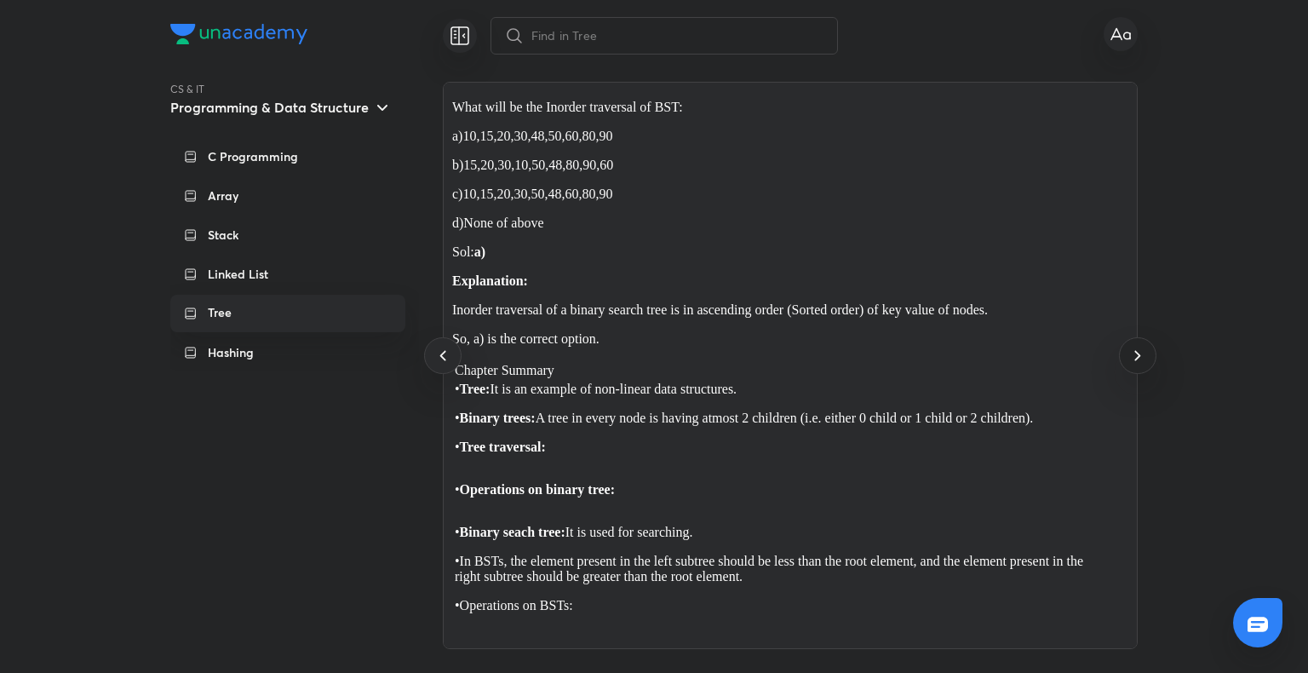
click at [1137, 347] on icon at bounding box center [1137, 355] width 20 height 20
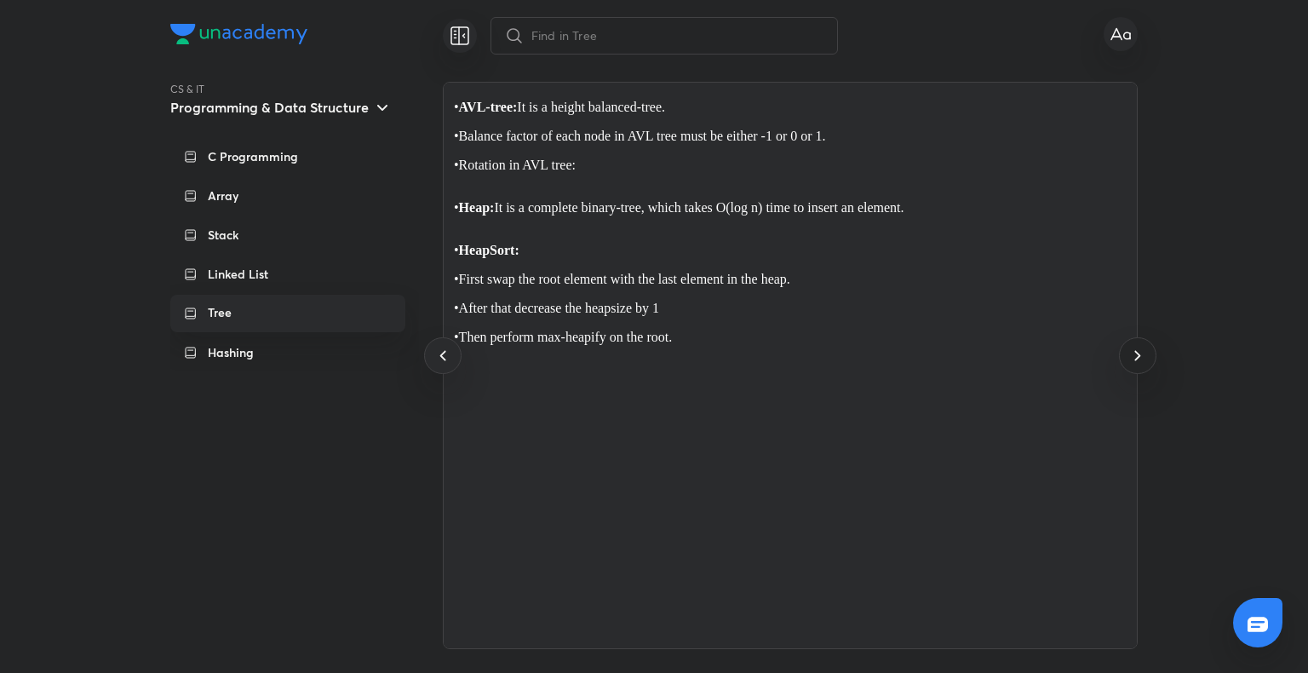
click at [1137, 347] on icon at bounding box center [1137, 355] width 20 height 20
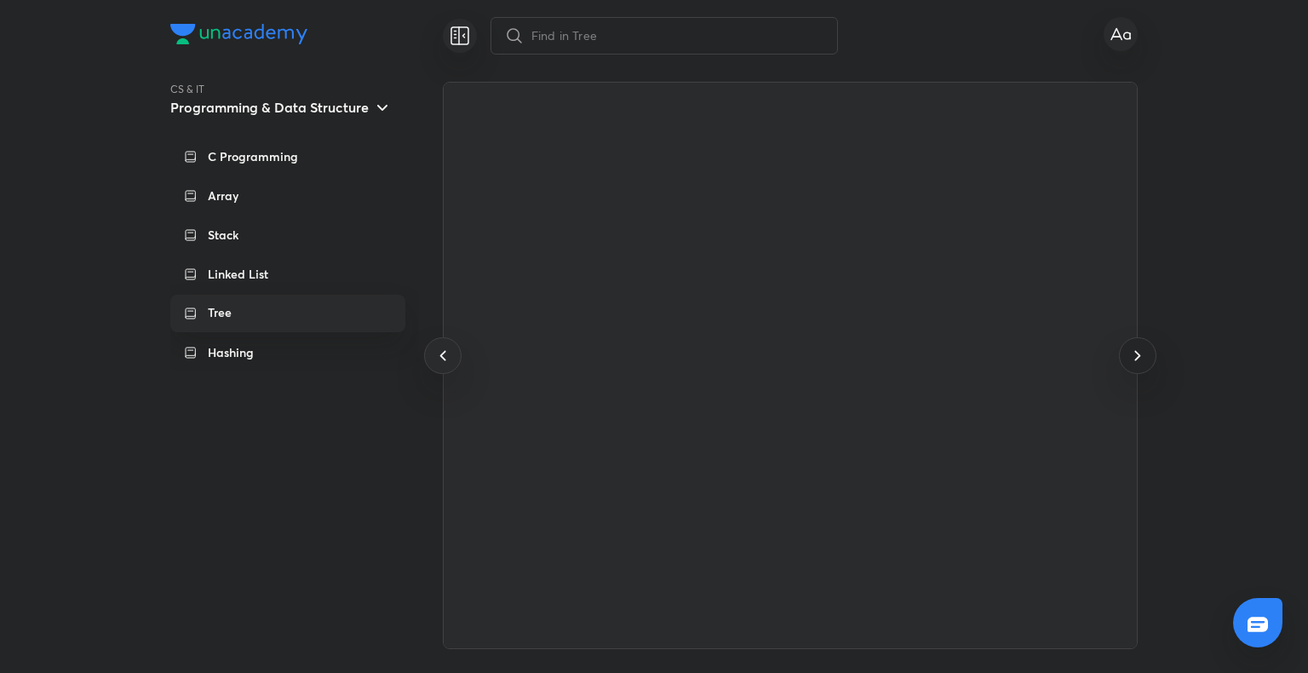
click at [1137, 347] on icon at bounding box center [1137, 355] width 20 height 20
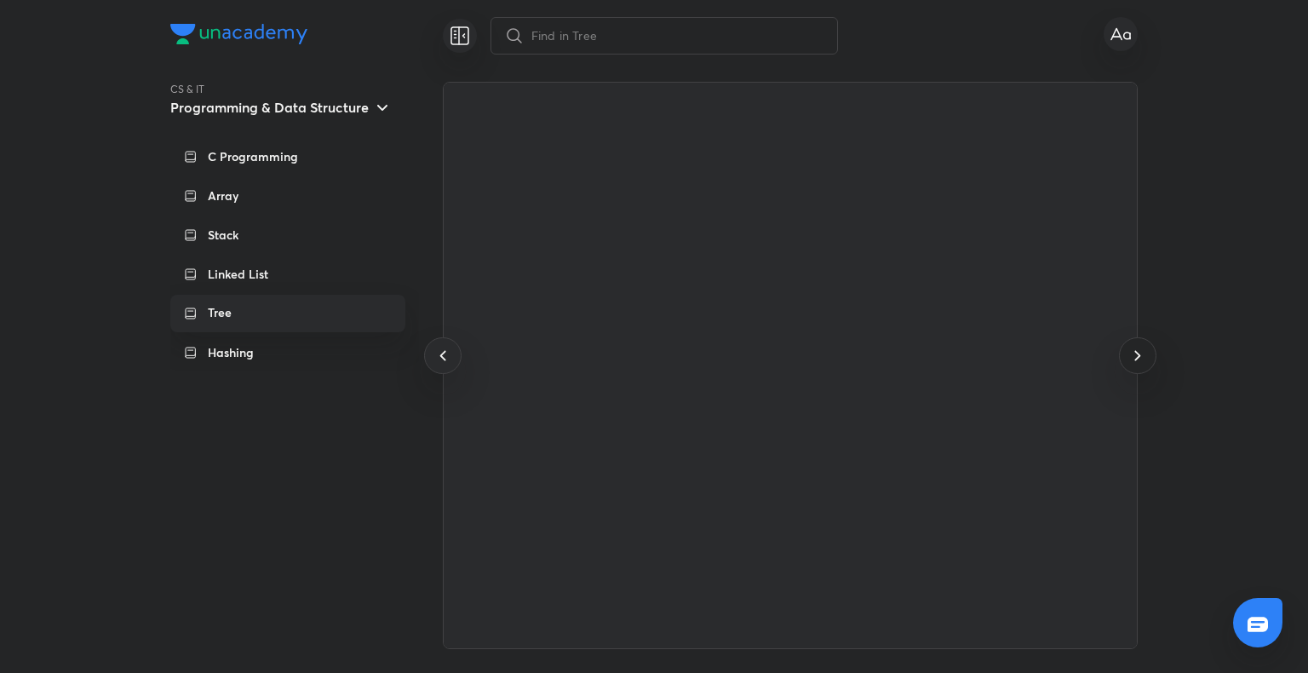
click at [1137, 347] on icon at bounding box center [1137, 355] width 20 height 20
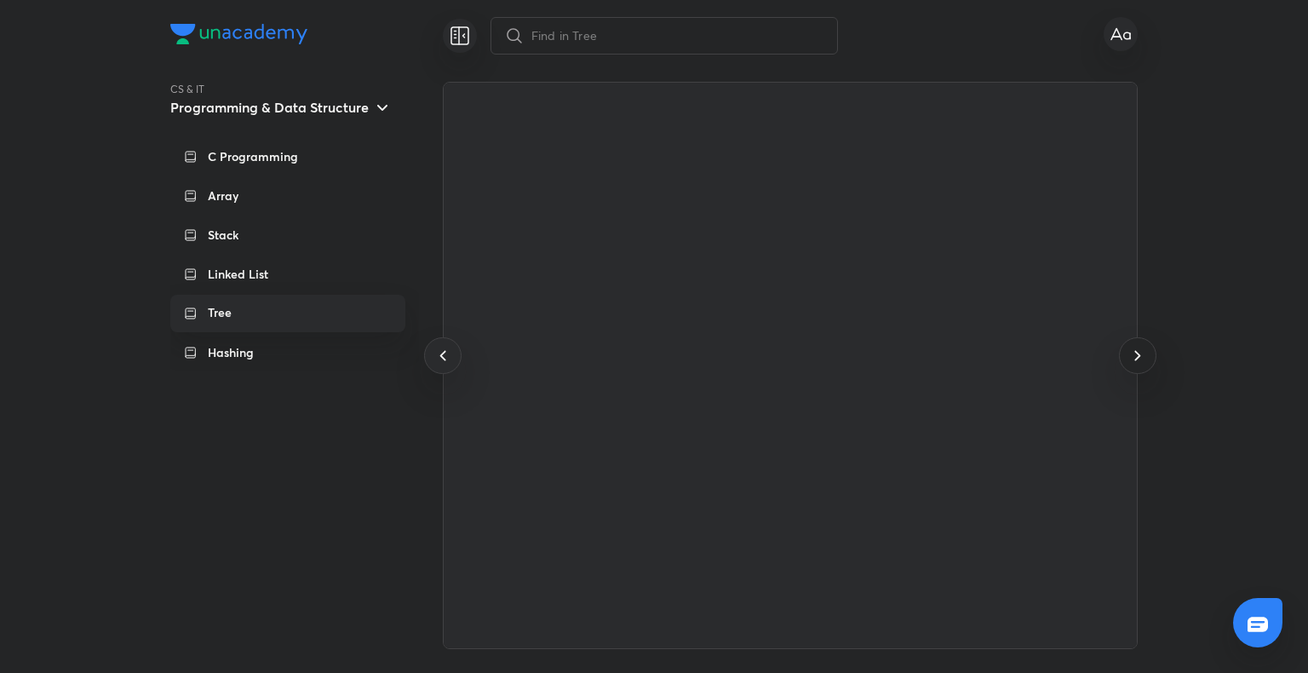
click at [1137, 347] on icon at bounding box center [1137, 355] width 20 height 20
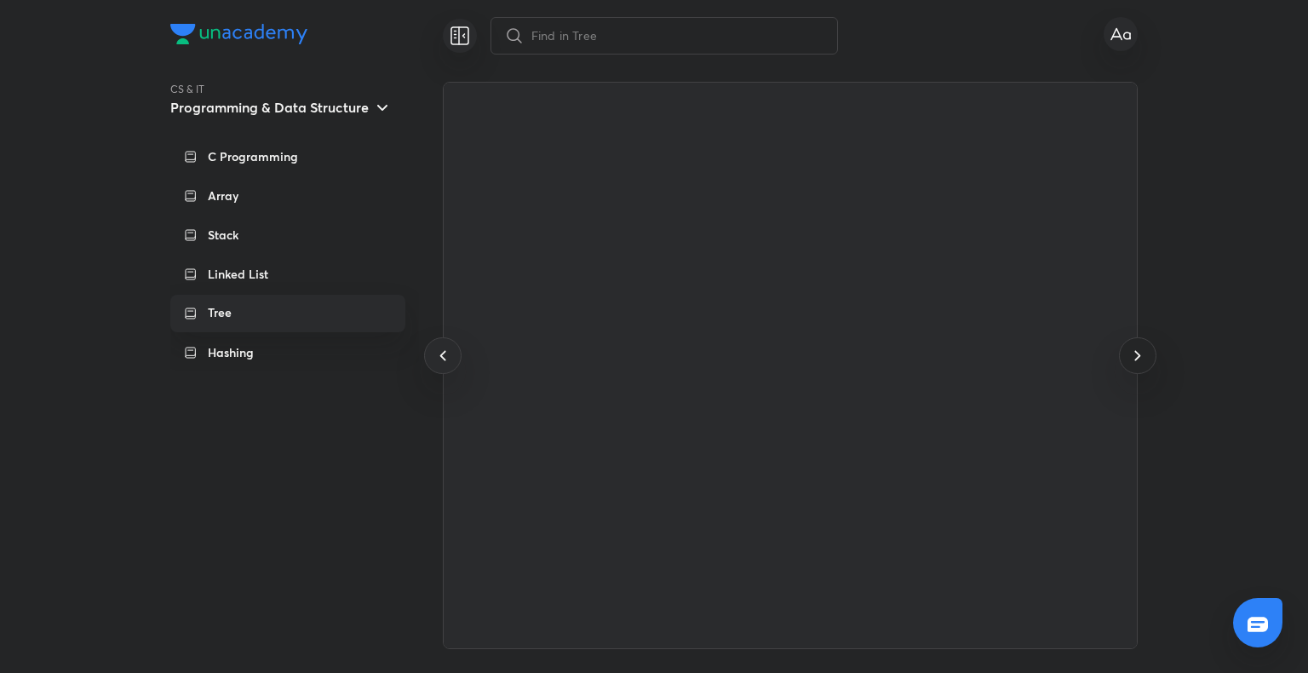
click at [1137, 347] on icon at bounding box center [1137, 355] width 20 height 20
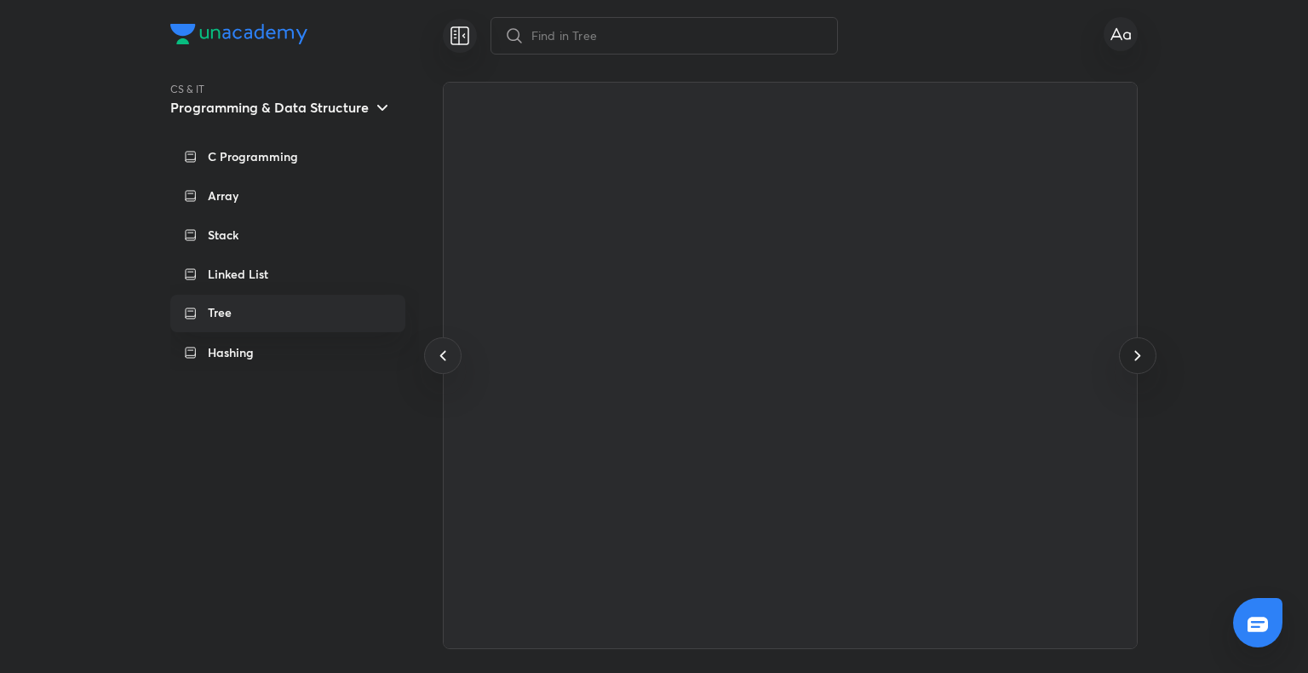
click at [1137, 347] on icon at bounding box center [1137, 355] width 20 height 20
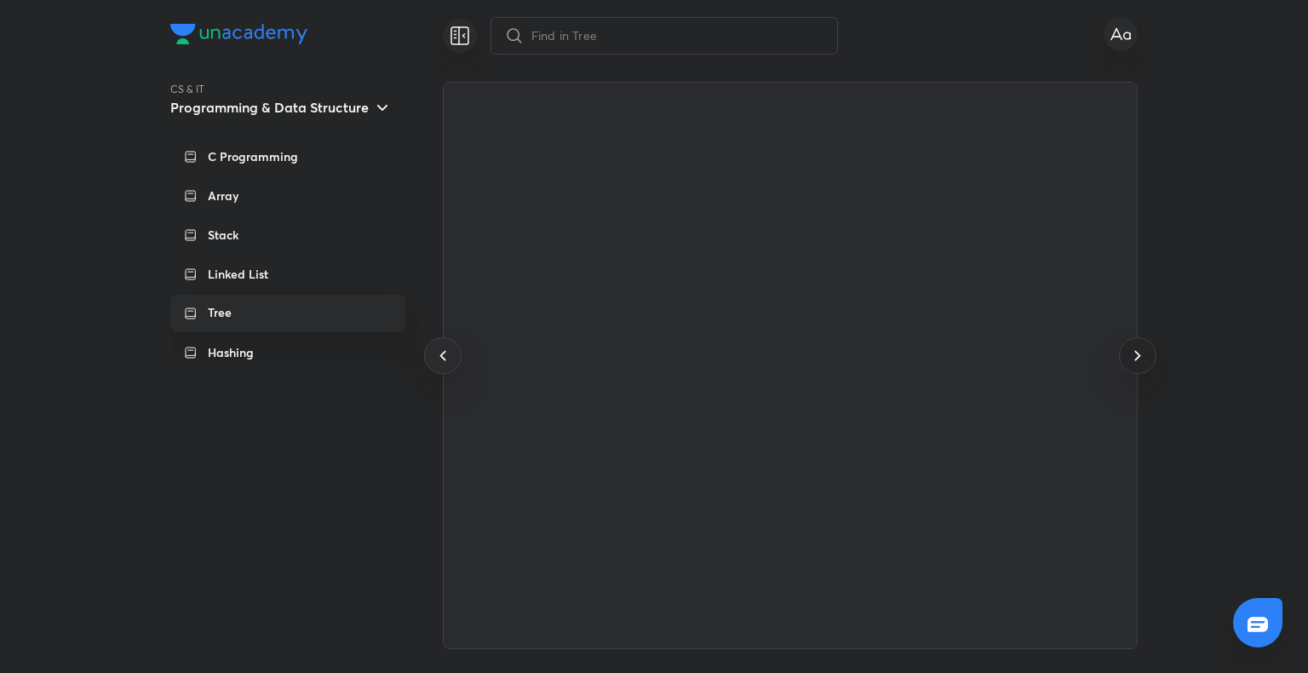
click at [1137, 347] on icon at bounding box center [1137, 355] width 20 height 20
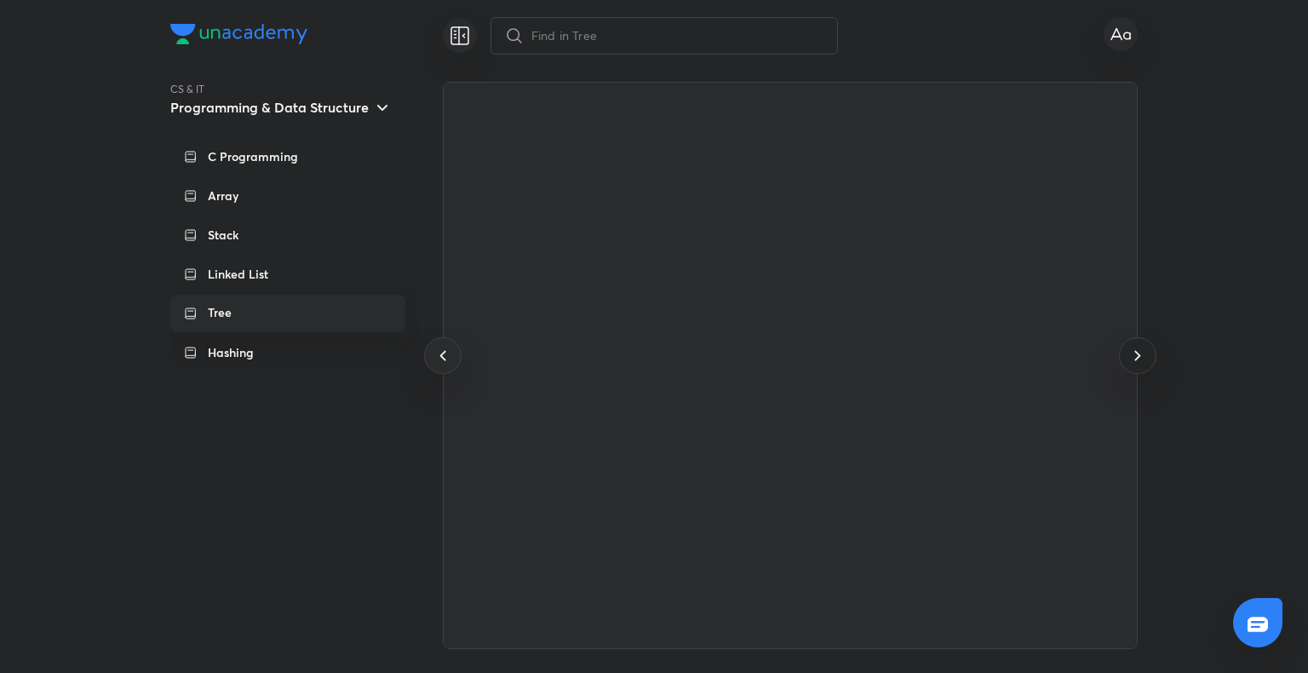
click at [1137, 347] on icon at bounding box center [1137, 355] width 20 height 20
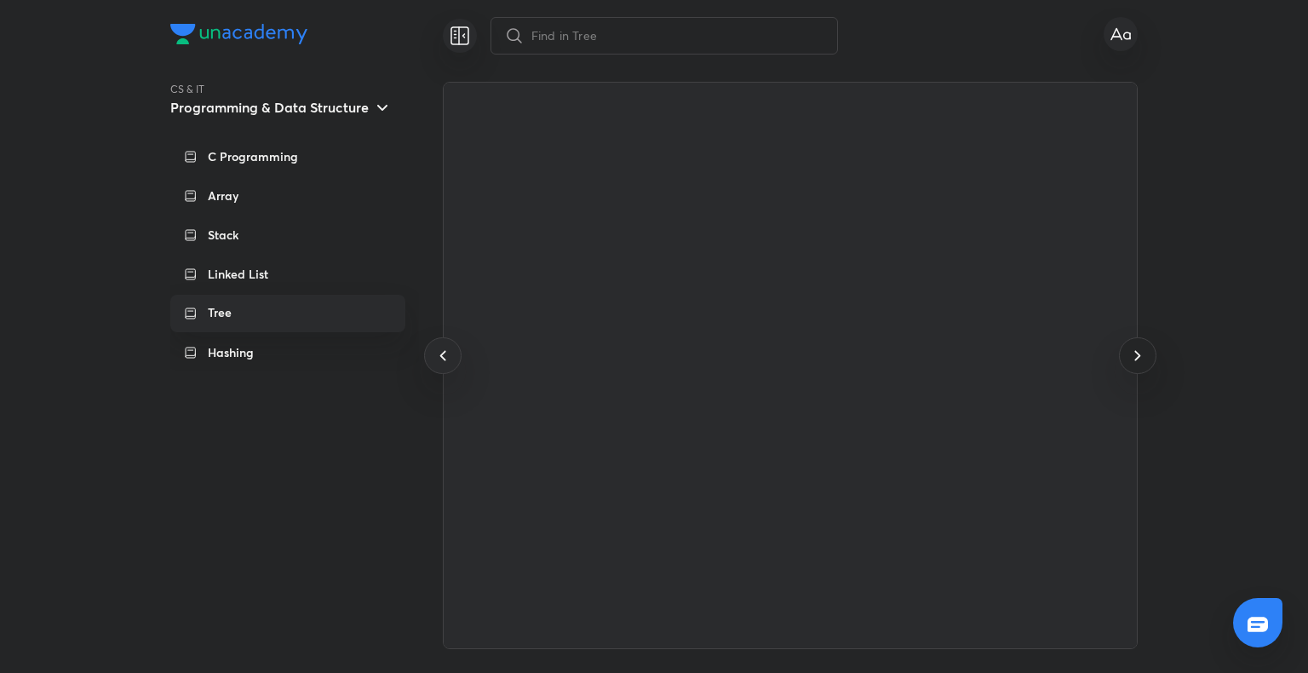
click at [1137, 347] on icon at bounding box center [1137, 355] width 20 height 20
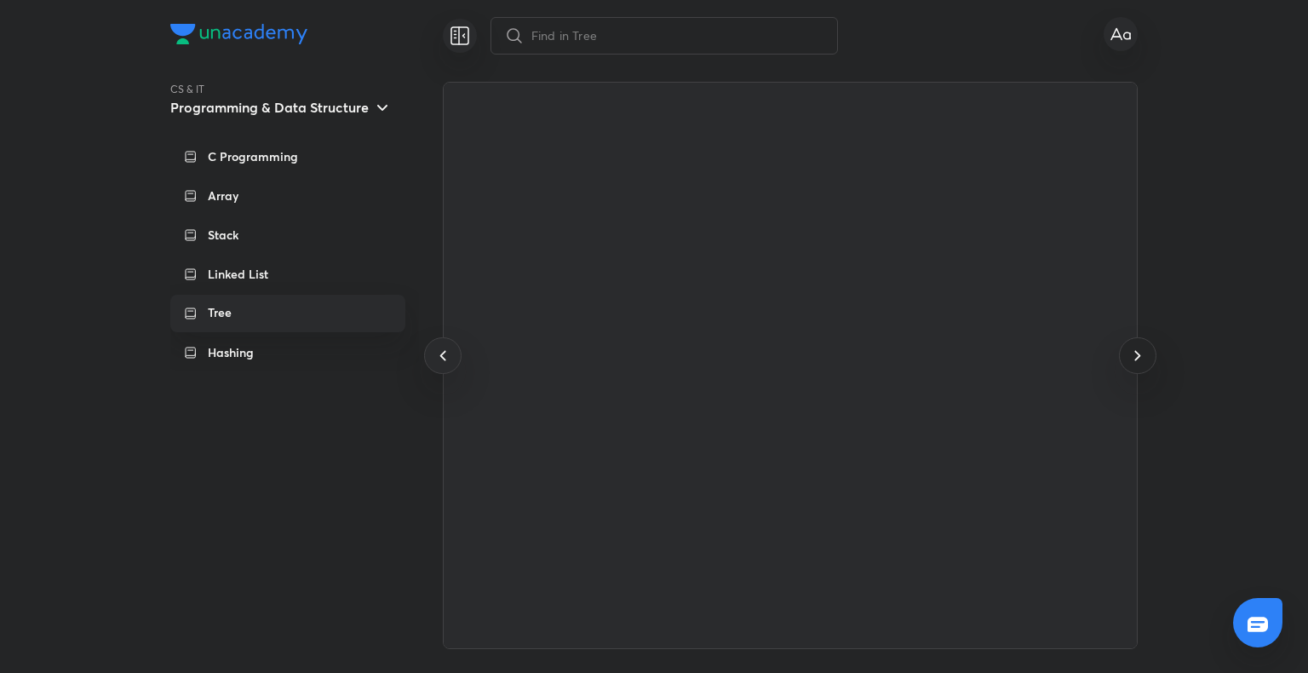
click at [1137, 347] on icon at bounding box center [1137, 355] width 20 height 20
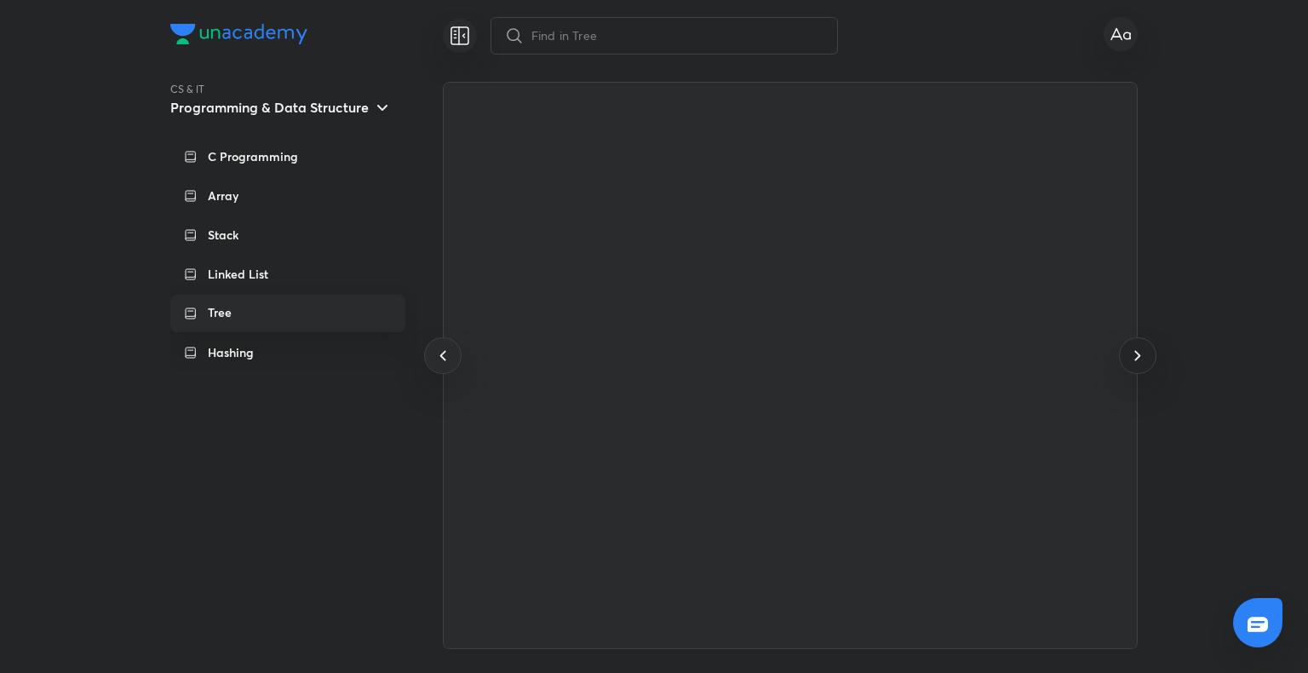
click at [1137, 347] on icon at bounding box center [1137, 355] width 20 height 20
click at [294, 146] on div "C Programming" at bounding box center [287, 156] width 235 height 37
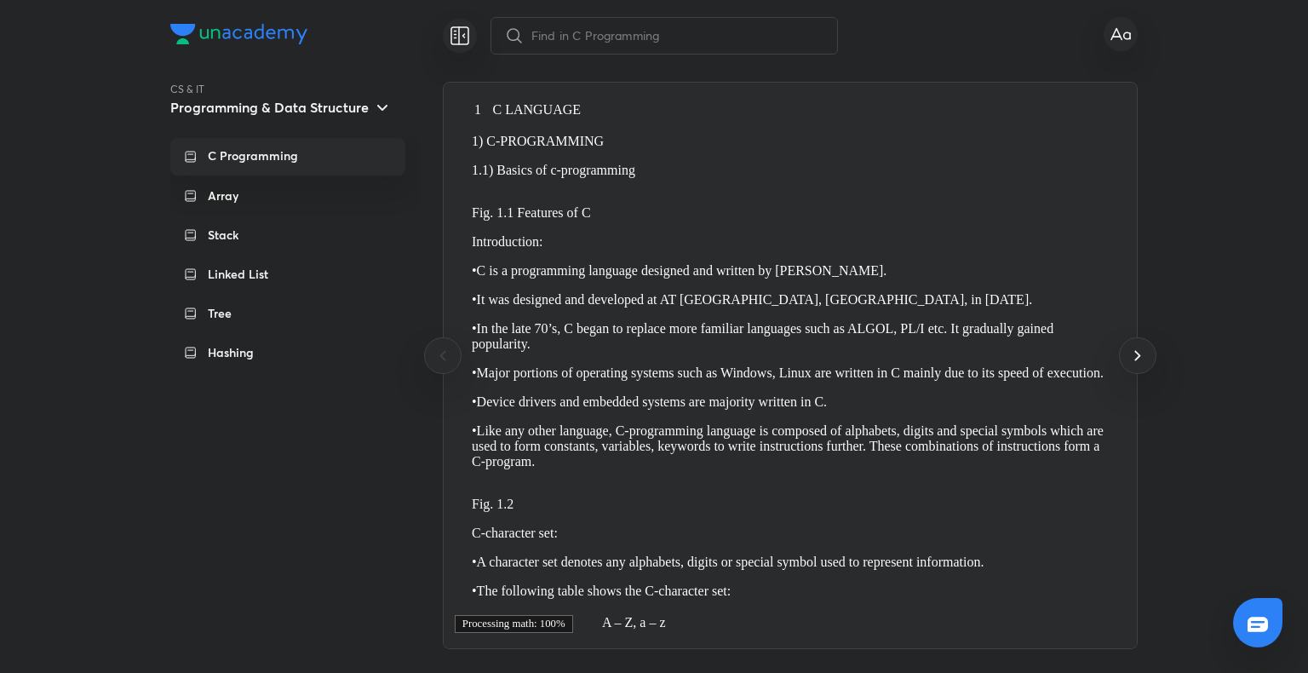
scroll to position [0, 0]
click at [1148, 349] on div at bounding box center [1137, 355] width 37 height 37
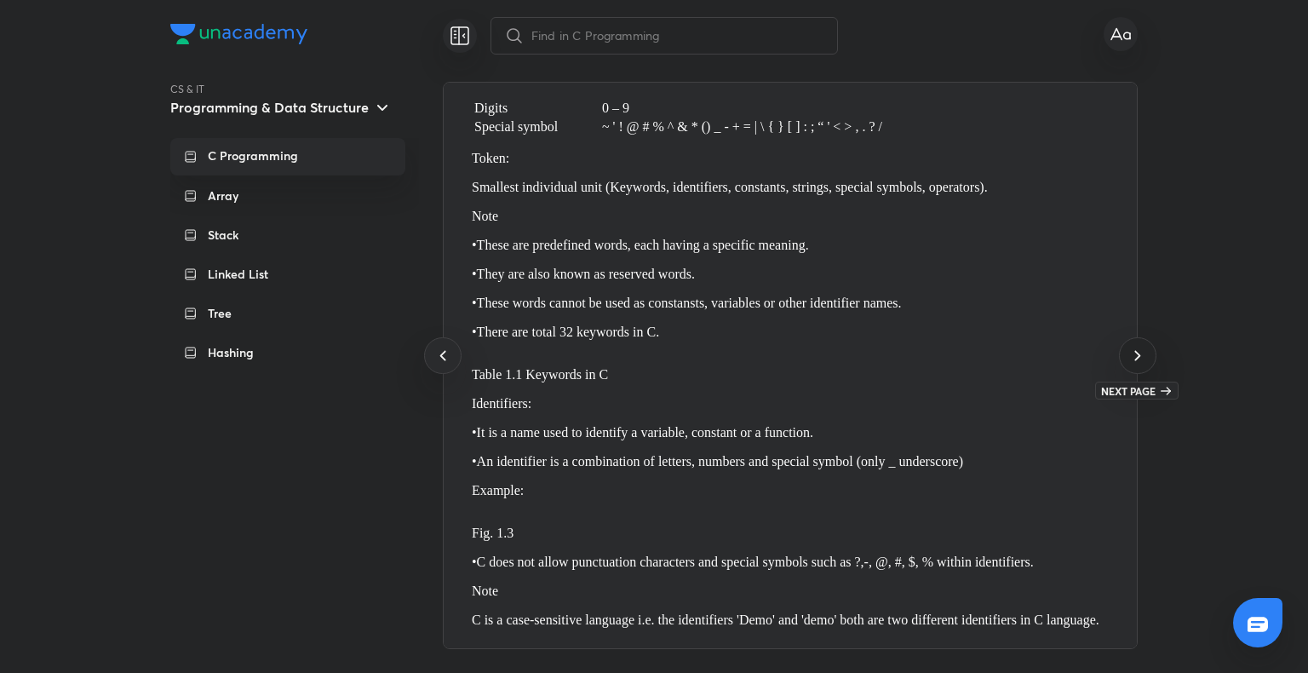
click at [1139, 363] on icon at bounding box center [1137, 355] width 20 height 20
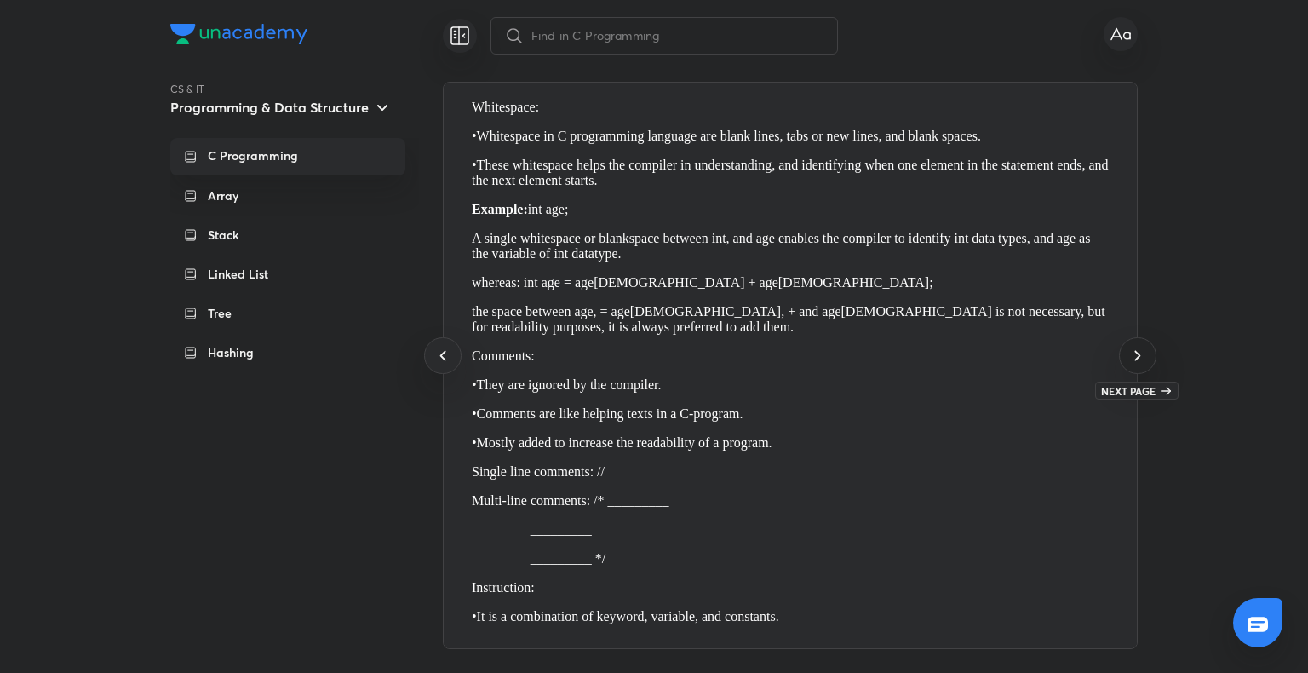
click at [1141, 356] on icon at bounding box center [1137, 355] width 20 height 20
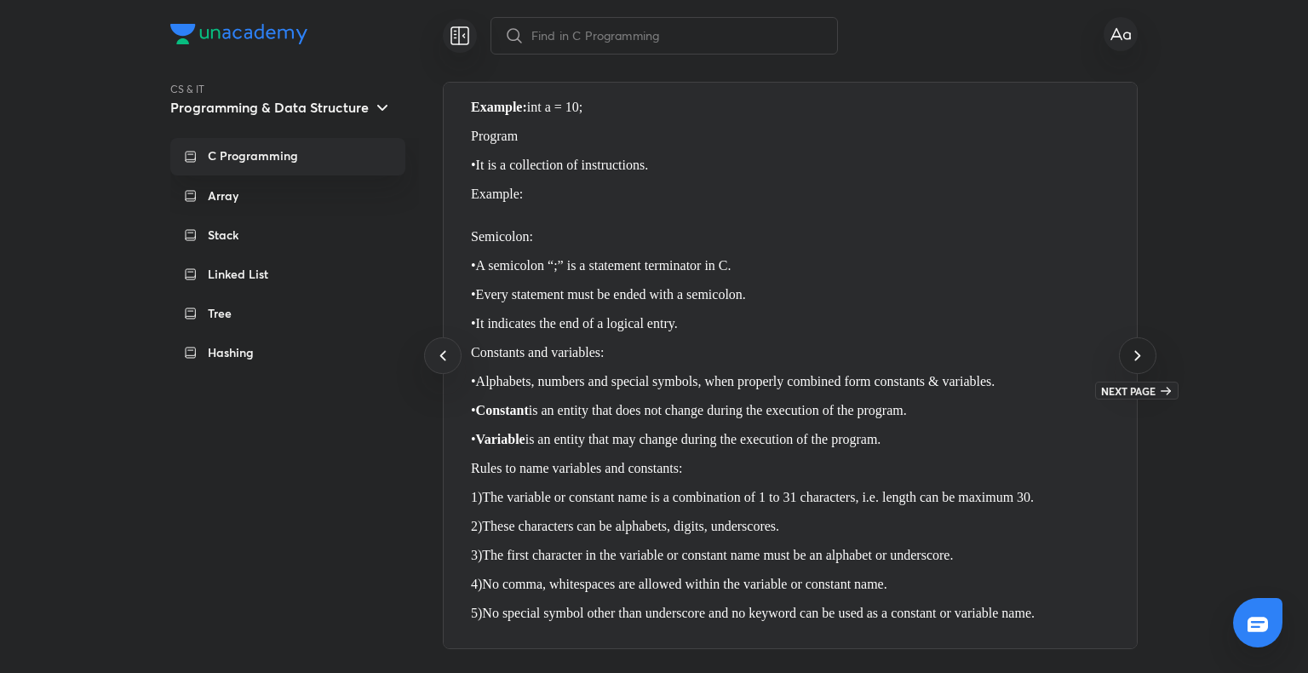
click at [1136, 353] on icon at bounding box center [1137, 356] width 6 height 10
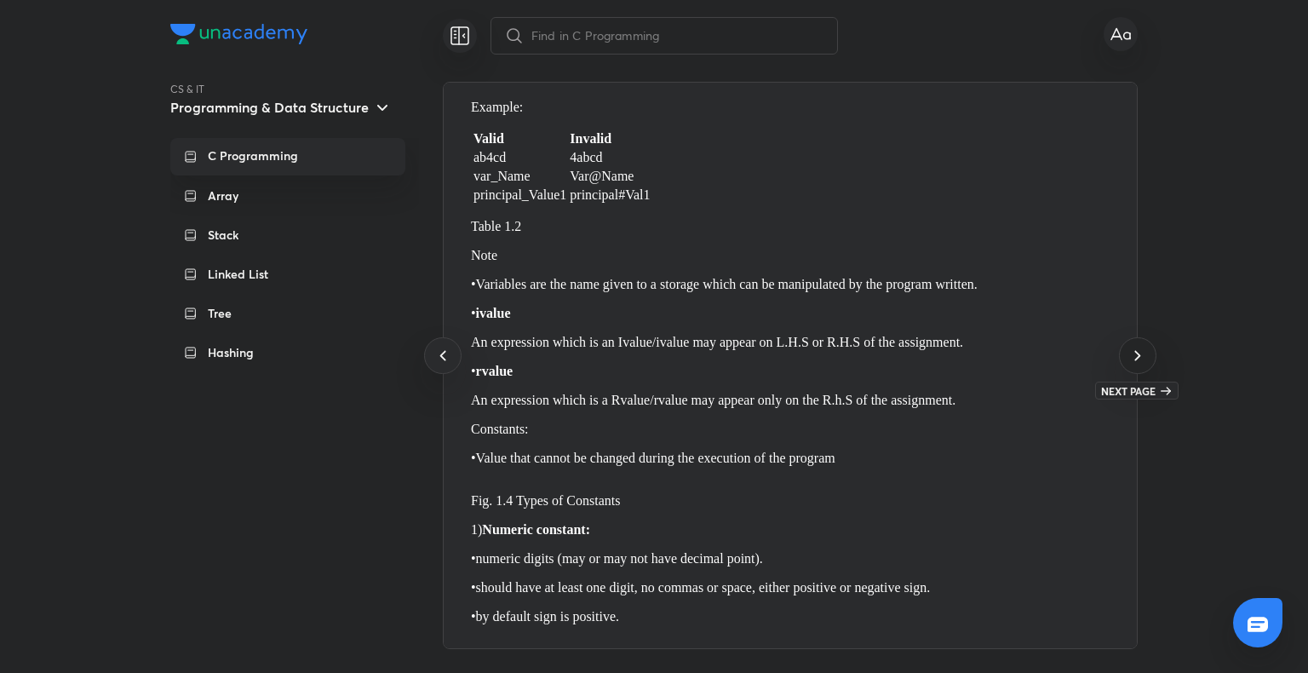
click at [1131, 357] on icon at bounding box center [1137, 355] width 20 height 20
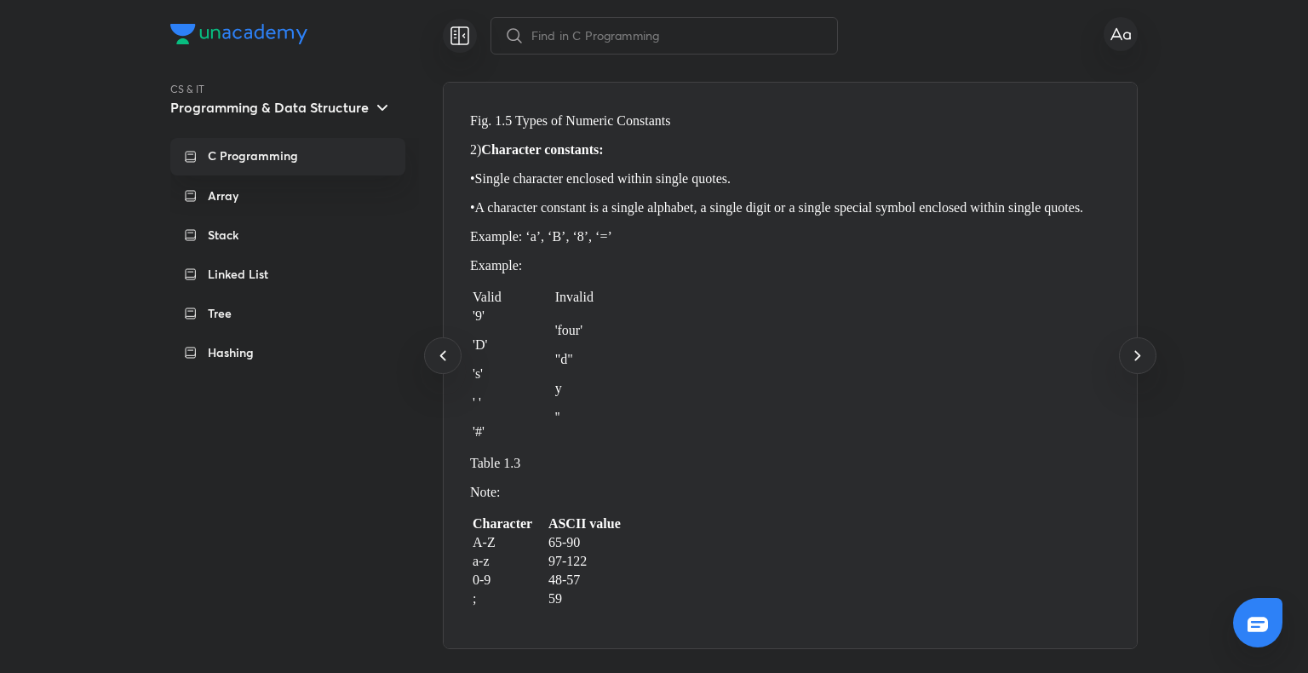
click at [252, 22] on div "​" at bounding box center [653, 36] width 967 height 72
click at [255, 38] on img at bounding box center [238, 34] width 137 height 20
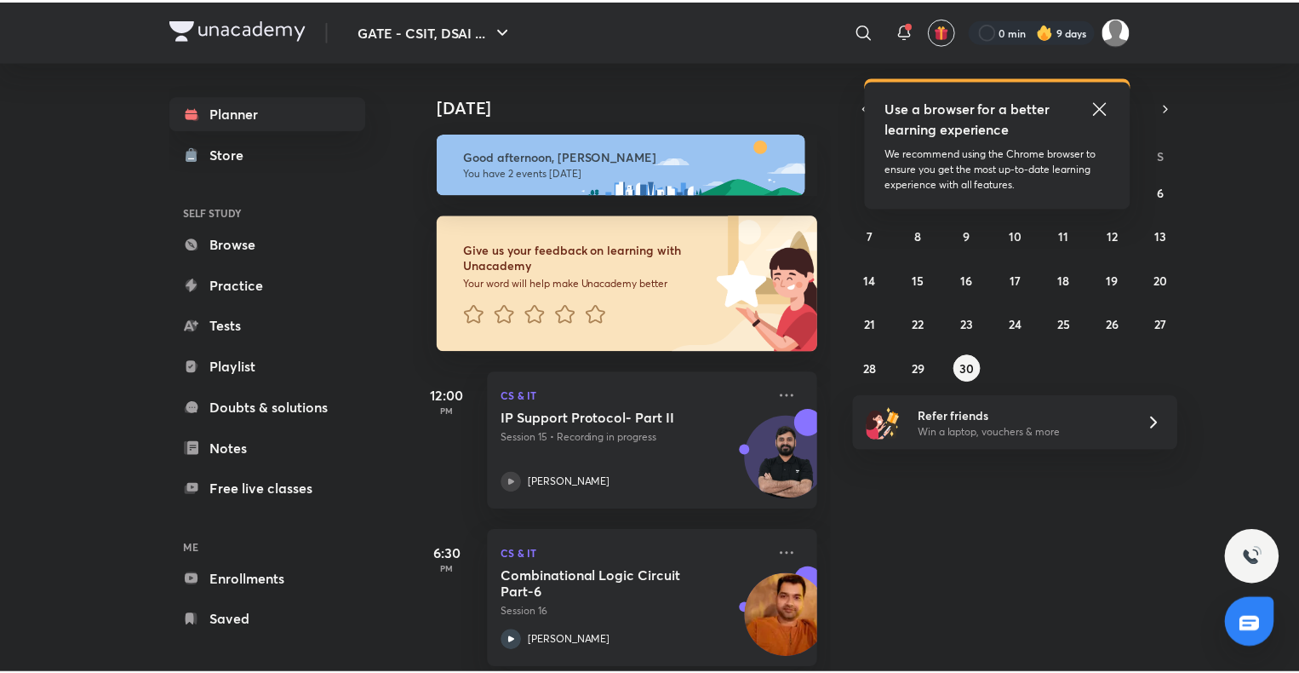
scroll to position [20, 0]
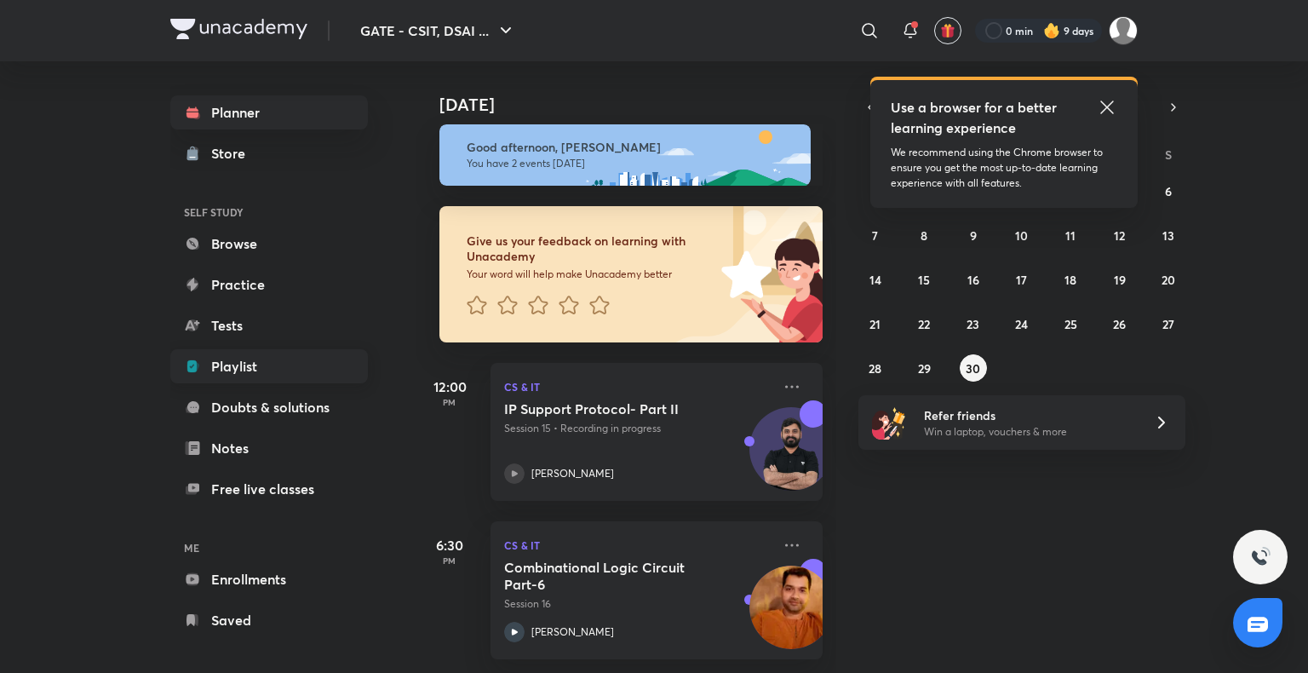
click at [289, 359] on link "Playlist" at bounding box center [268, 366] width 197 height 34
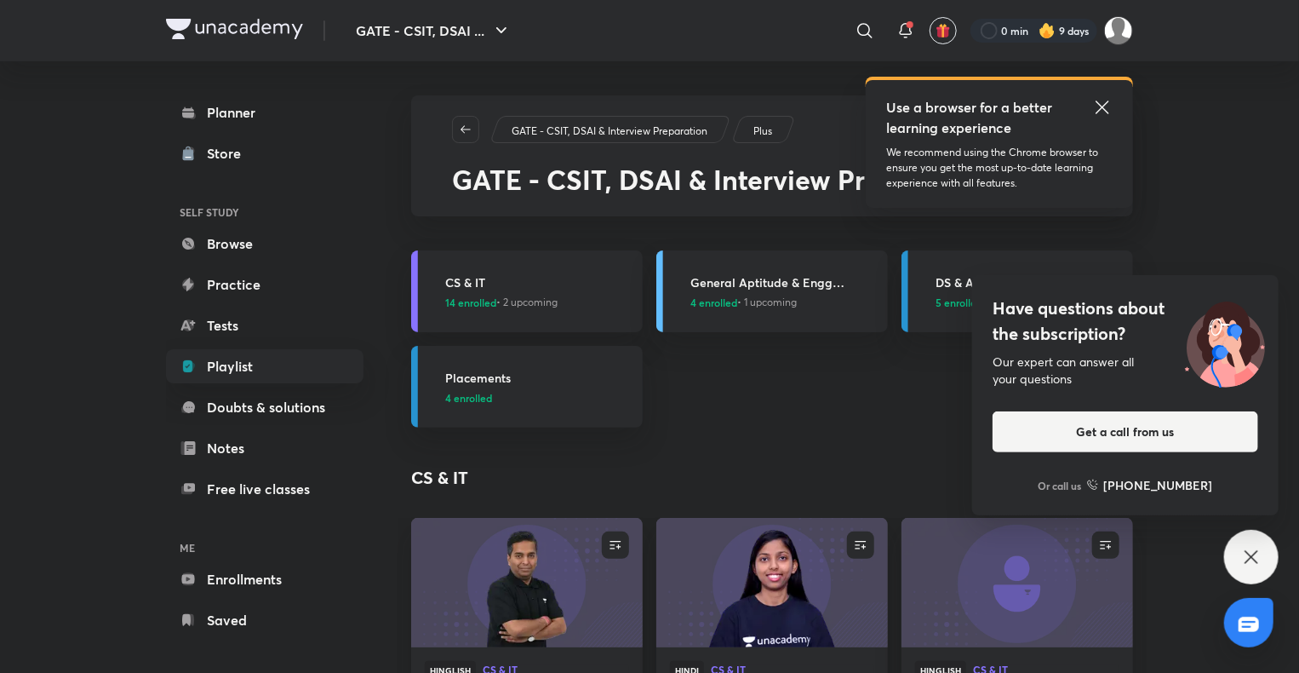
click at [1263, 555] on div "Have questions about the subscription? Our expert can answer all your questions…" at bounding box center [1251, 557] width 54 height 54
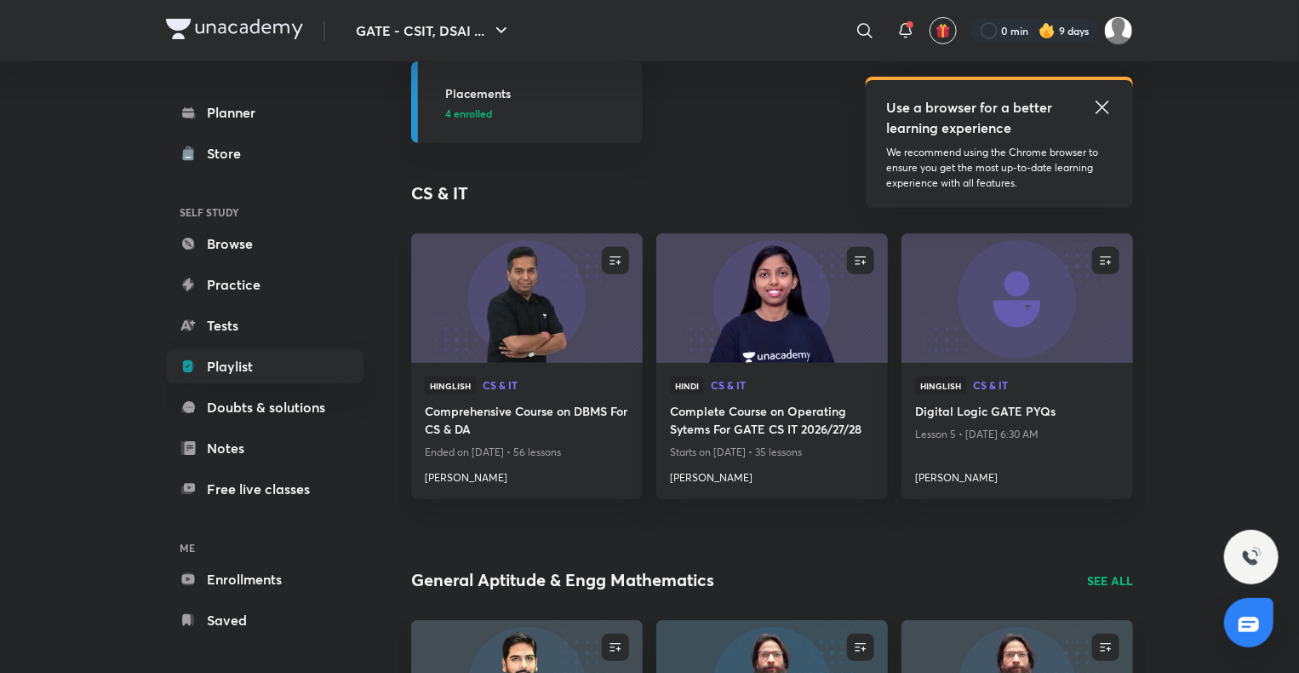
scroll to position [286, 0]
click at [1108, 100] on icon at bounding box center [1102, 107] width 20 height 20
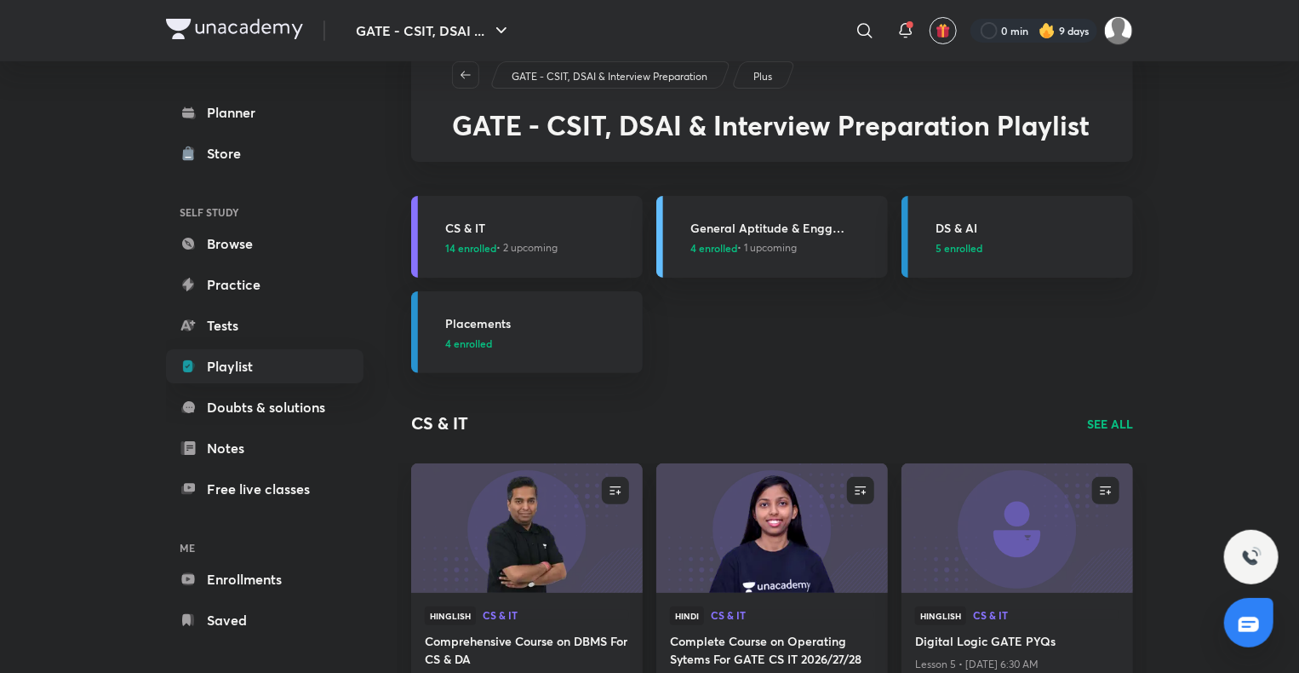
scroll to position [0, 0]
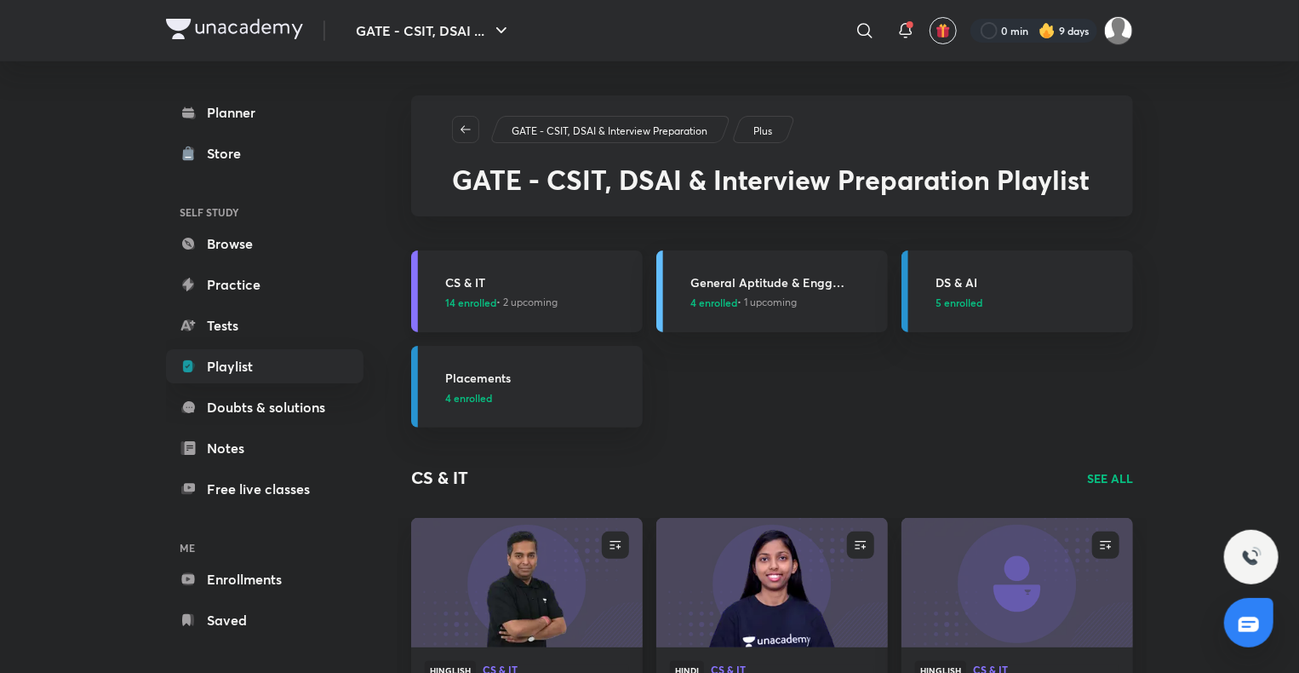
click at [478, 288] on h3 "CS & IT" at bounding box center [538, 282] width 187 height 18
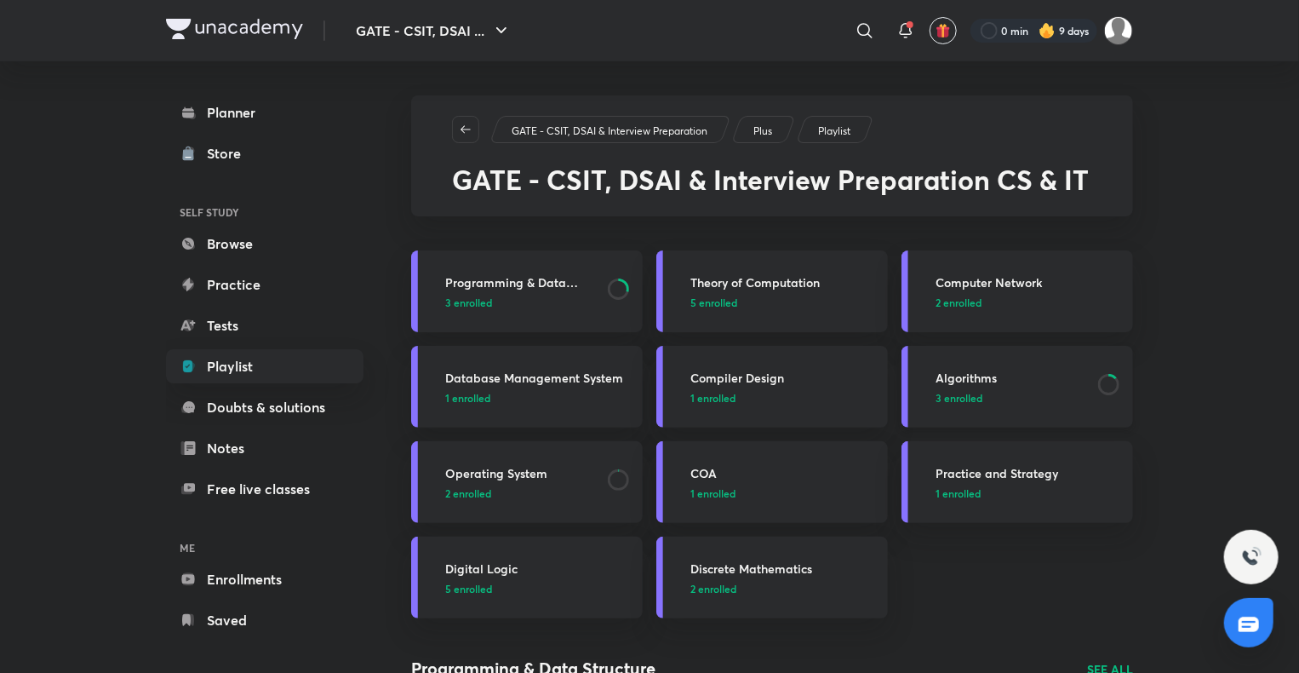
click at [958, 380] on h3 "Algorithms" at bounding box center [1012, 378] width 152 height 18
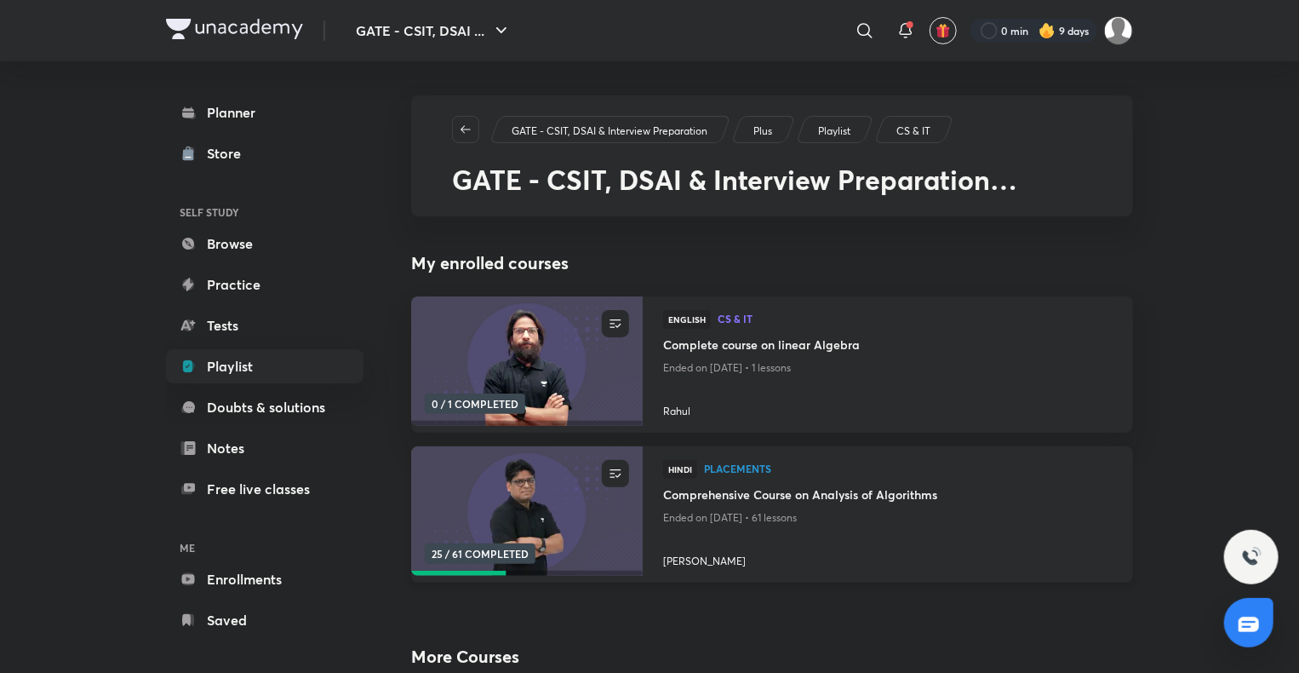
click at [816, 486] on h4 "Comprehensive Course on Analysis of Algorithms" at bounding box center [887, 495] width 449 height 21
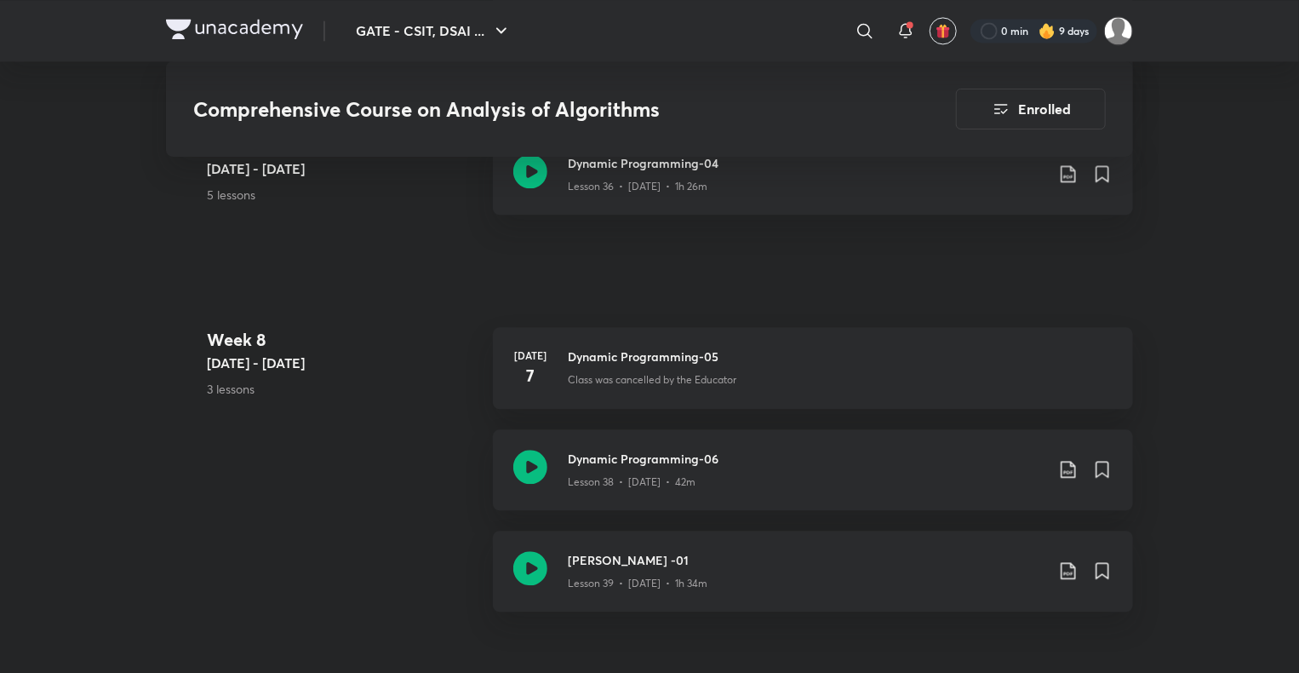
scroll to position [5178, 0]
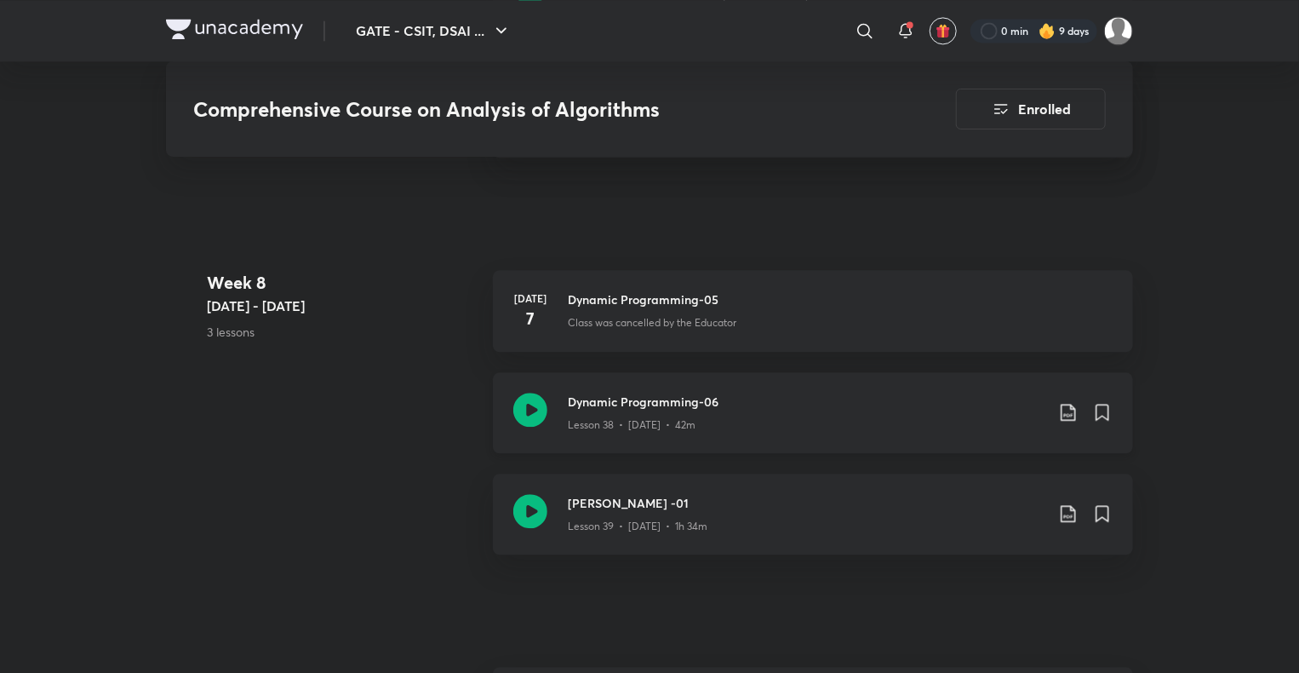
click at [704, 404] on h3 "Dynamic Programming-06" at bounding box center [806, 401] width 477 height 18
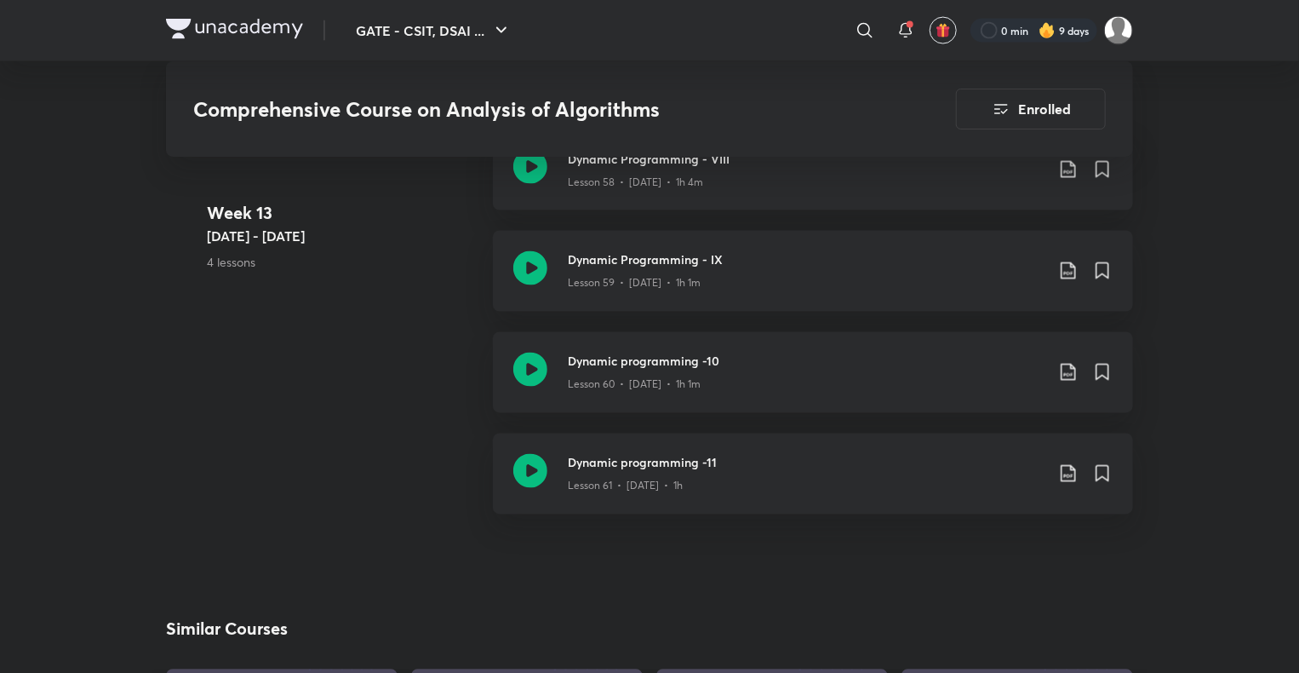
scroll to position [7909, 0]
click at [269, 22] on img at bounding box center [234, 29] width 137 height 20
